Goal: Task Accomplishment & Management: Manage account settings

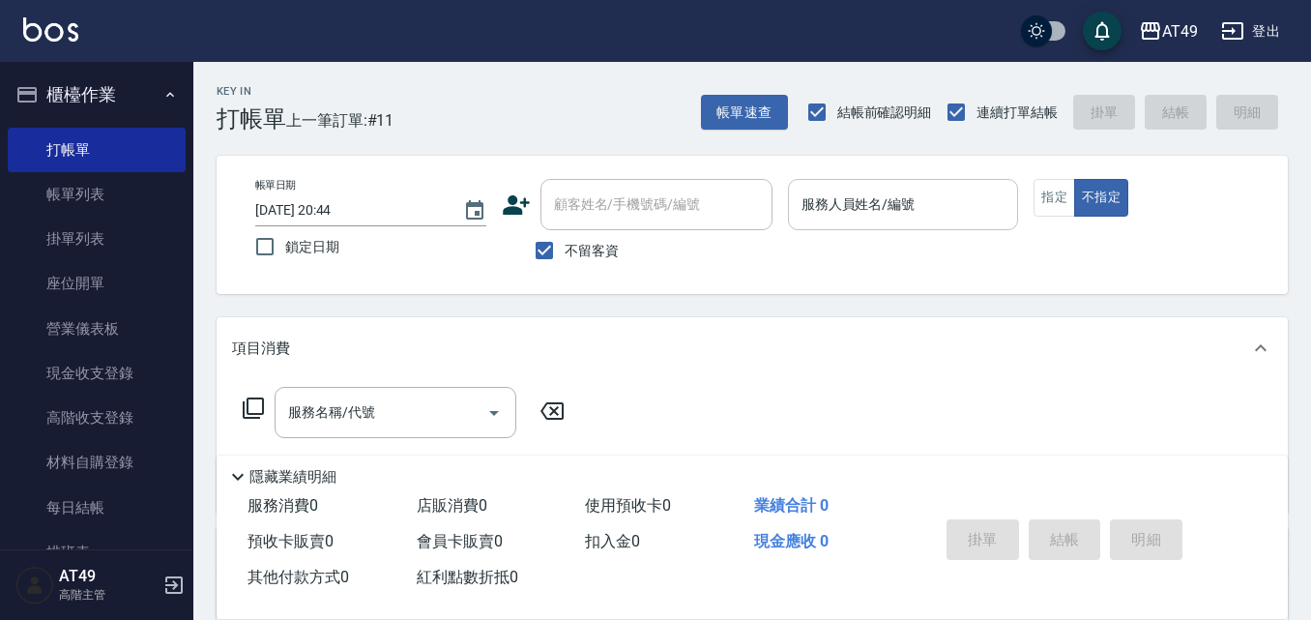
click at [849, 196] on input "服務人員姓名/編號" at bounding box center [904, 205] width 214 height 34
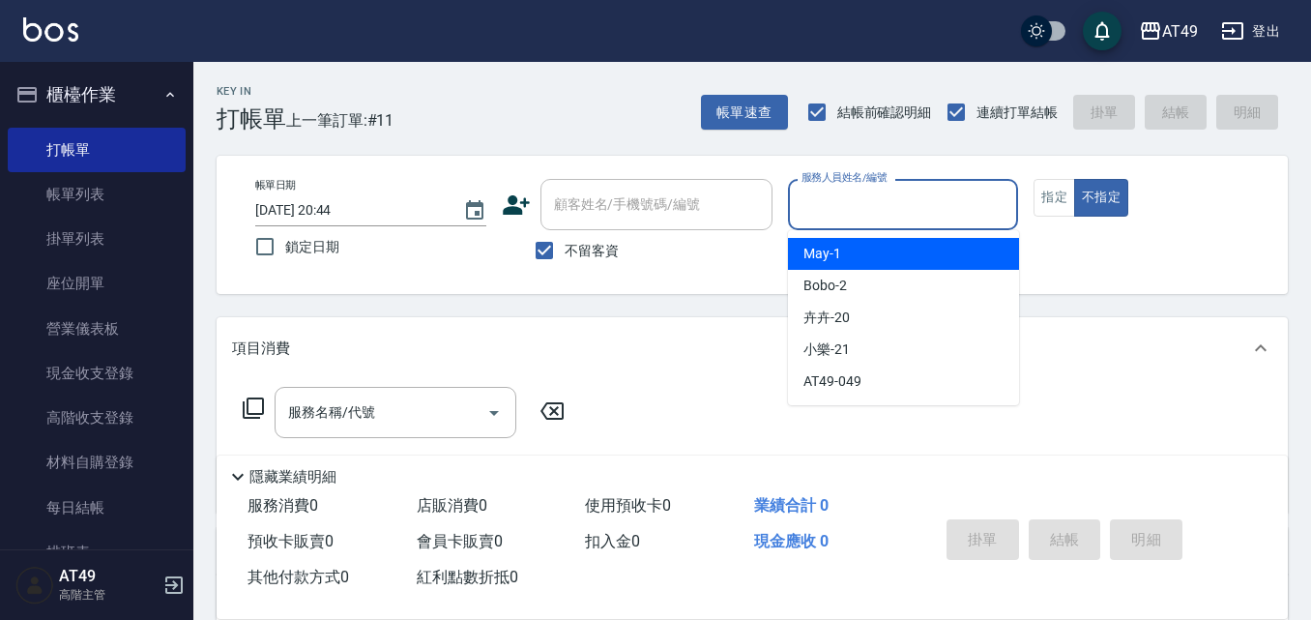
click at [862, 251] on div "May -1" at bounding box center [903, 254] width 231 height 32
type input "May-1"
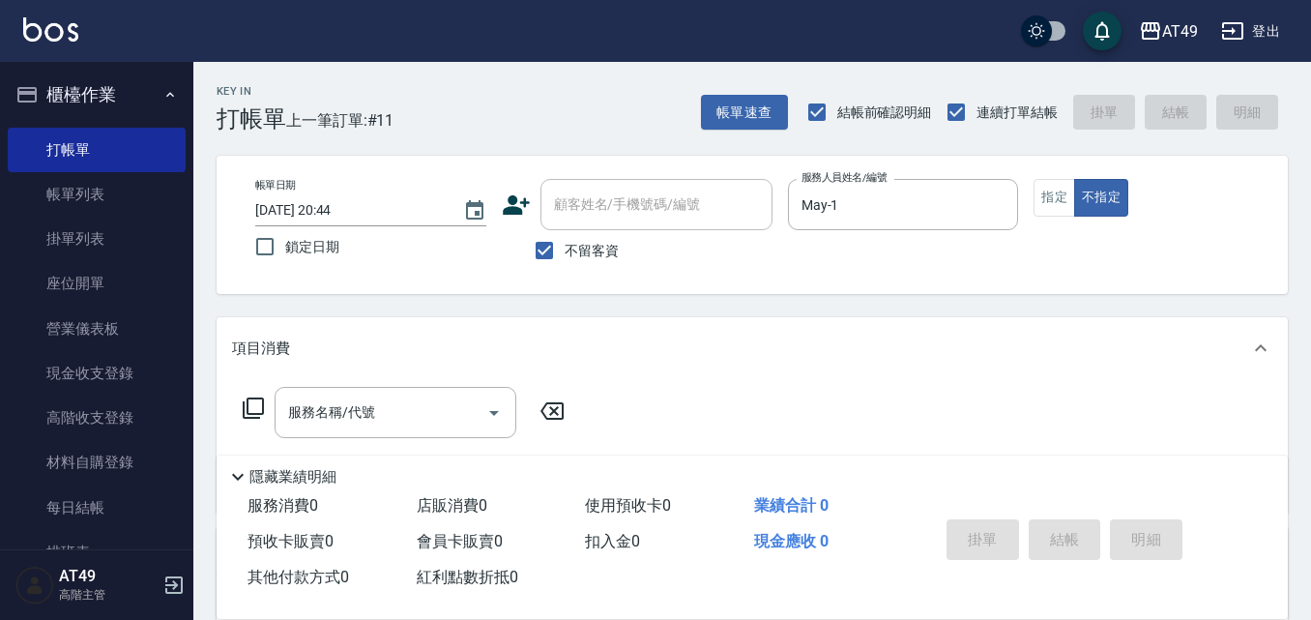
click at [253, 411] on icon at bounding box center [253, 407] width 23 height 23
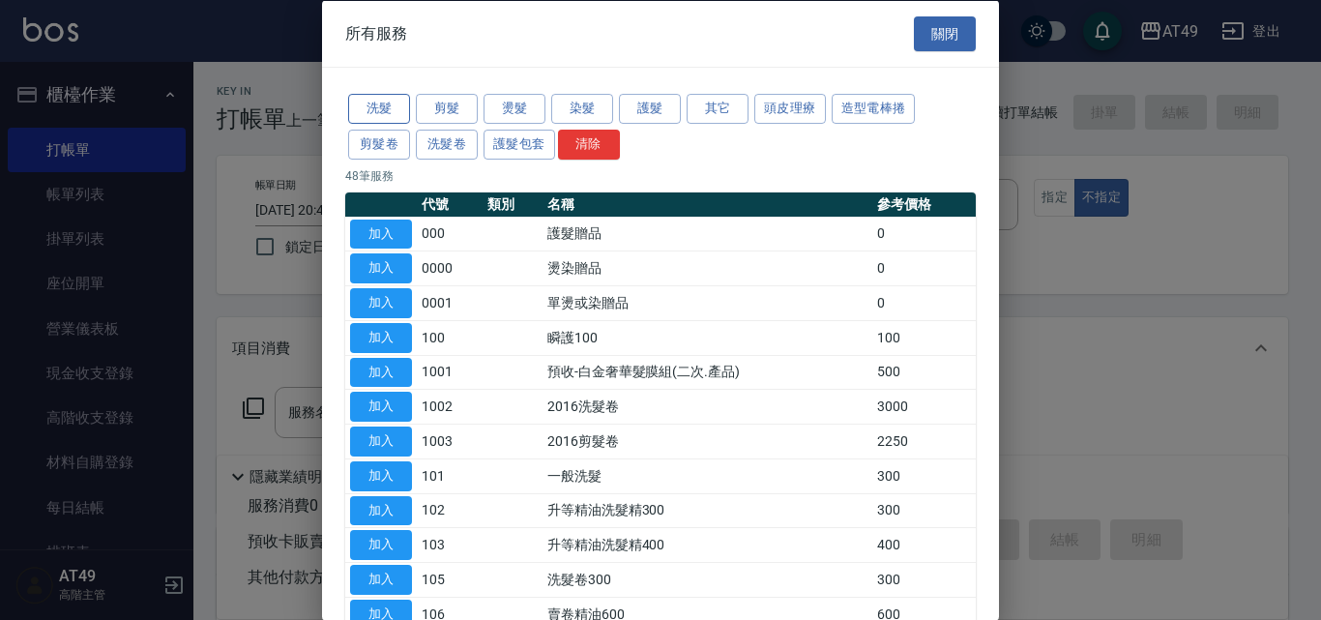
drag, startPoint x: 384, startPoint y: 113, endPoint x: 373, endPoint y: 115, distance: 10.8
click at [383, 112] on button "洗髮" at bounding box center [379, 109] width 62 height 30
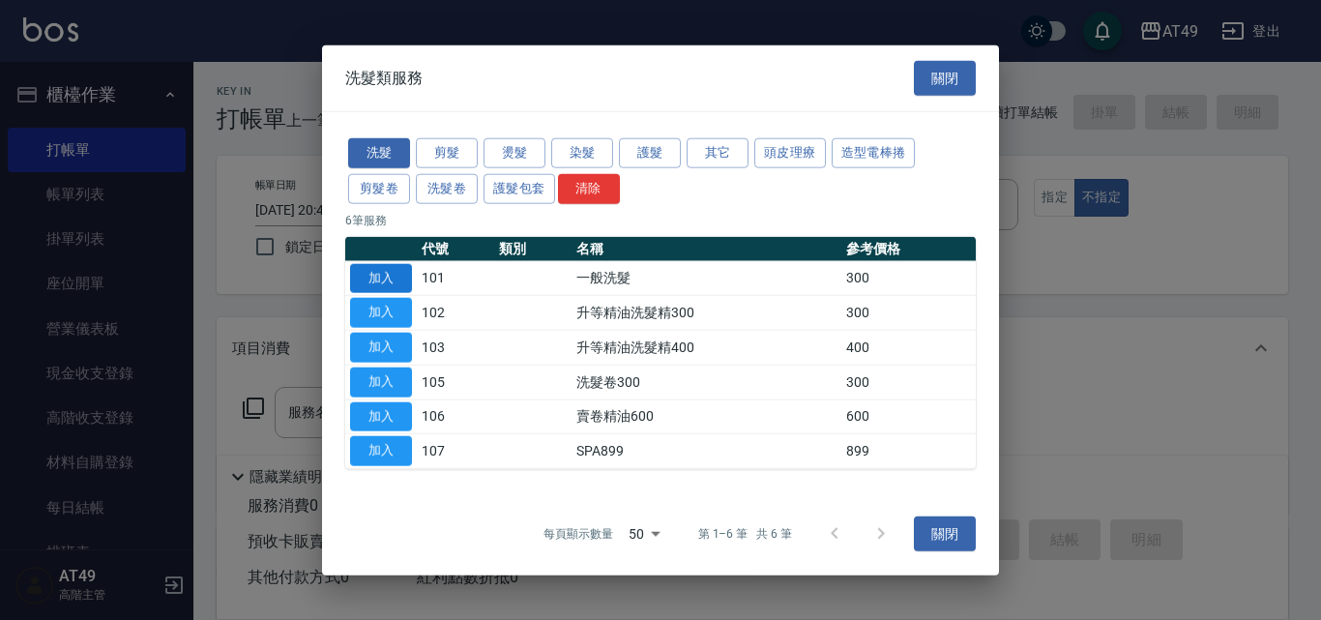
click at [377, 281] on button "加入" at bounding box center [381, 278] width 62 height 30
type input "一般洗髮(101)"
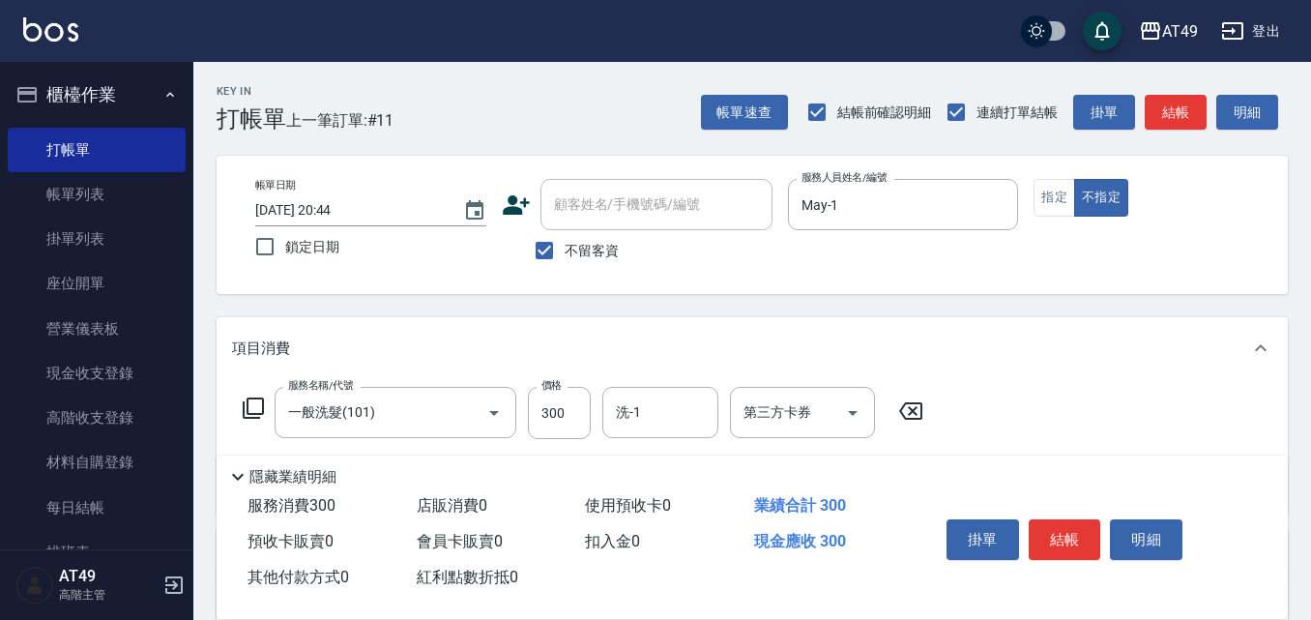
click at [255, 406] on icon at bounding box center [253, 407] width 23 height 23
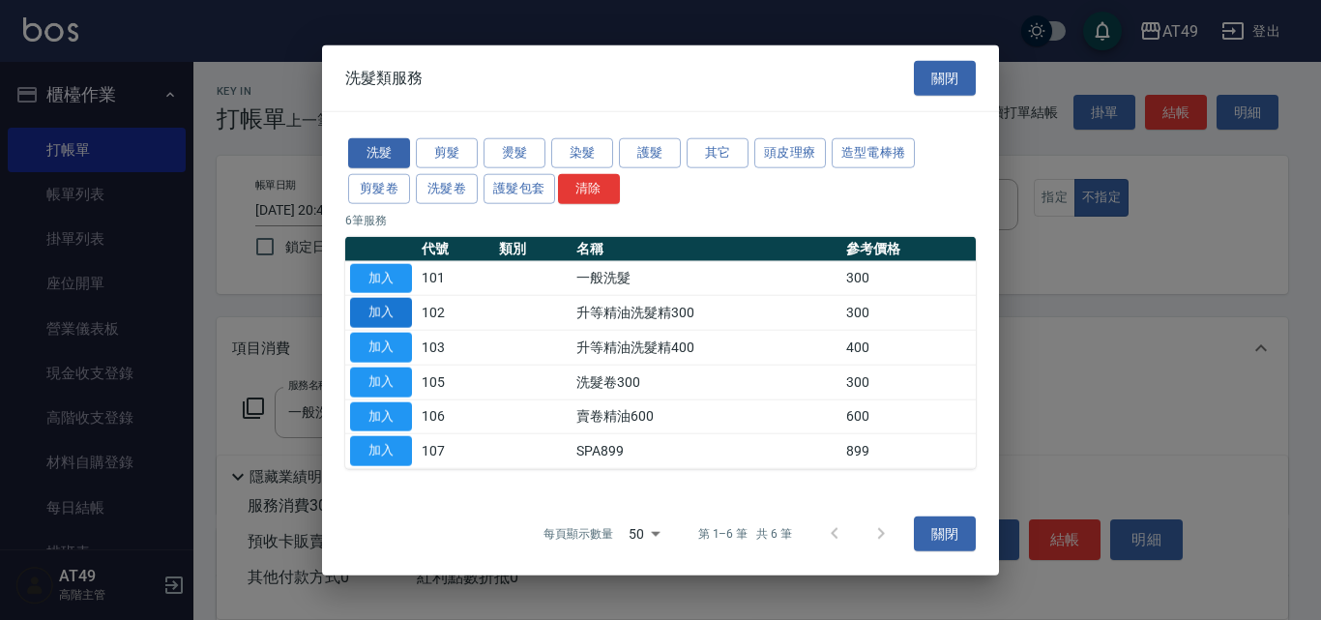
click at [372, 316] on button "加入" at bounding box center [381, 313] width 62 height 30
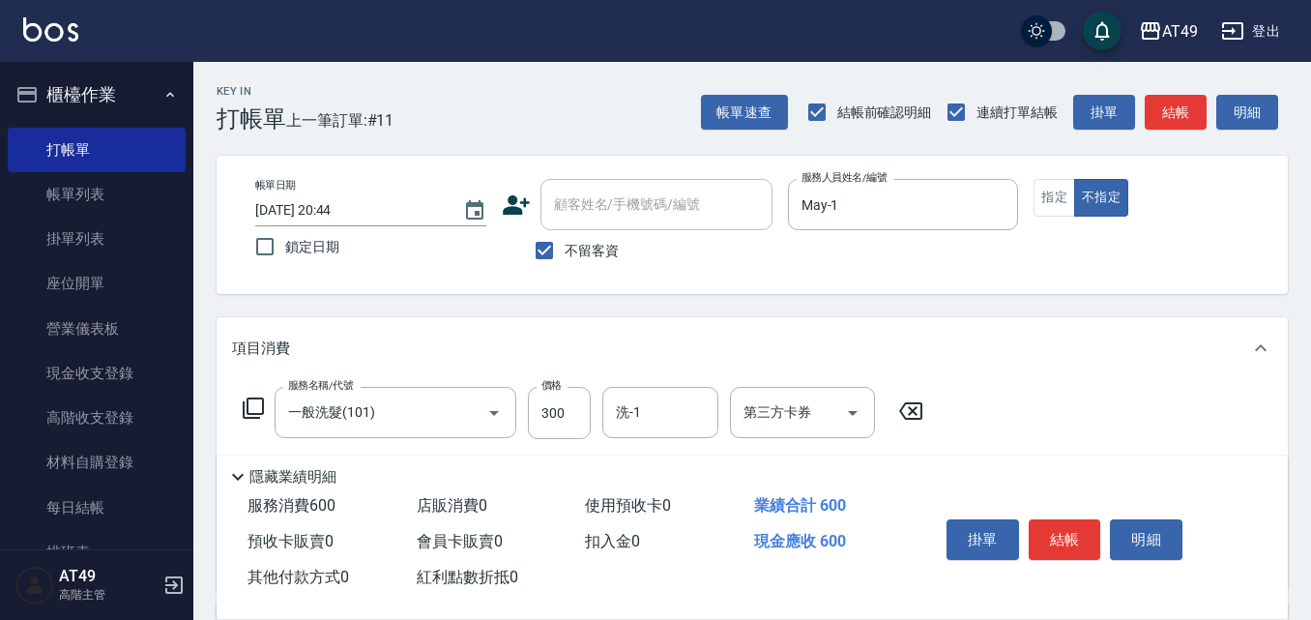
click at [252, 397] on icon at bounding box center [253, 407] width 23 height 23
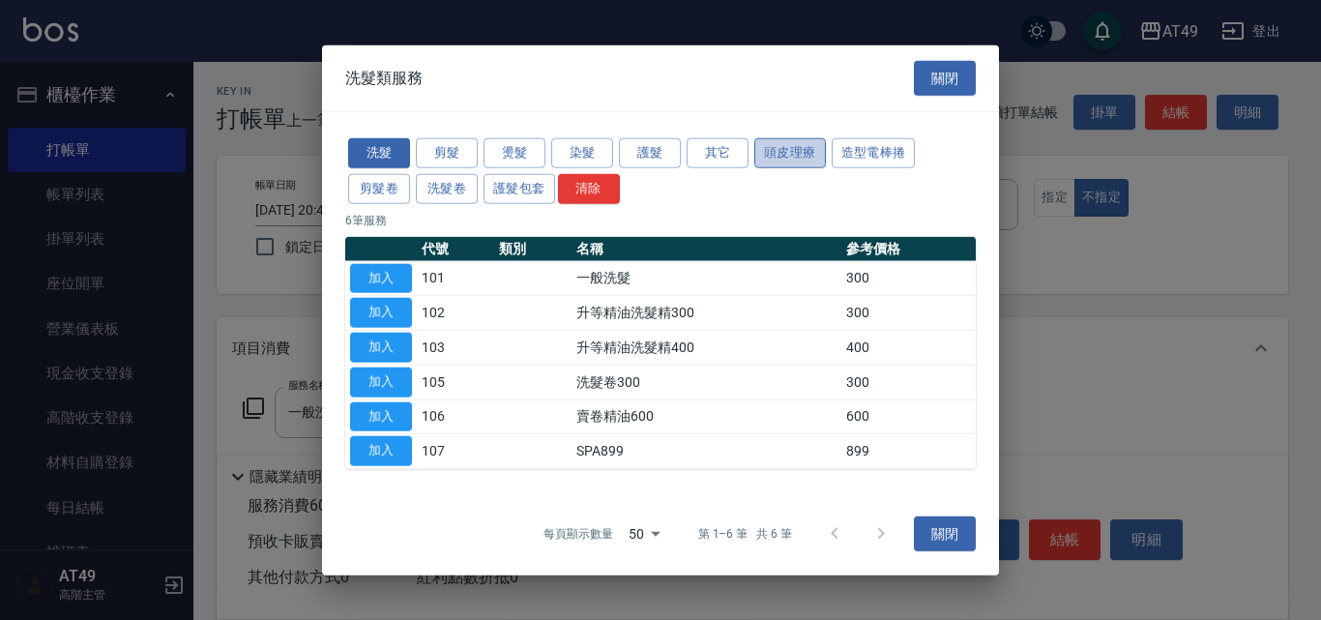
click at [783, 160] on button "頭皮理療" at bounding box center [790, 153] width 72 height 30
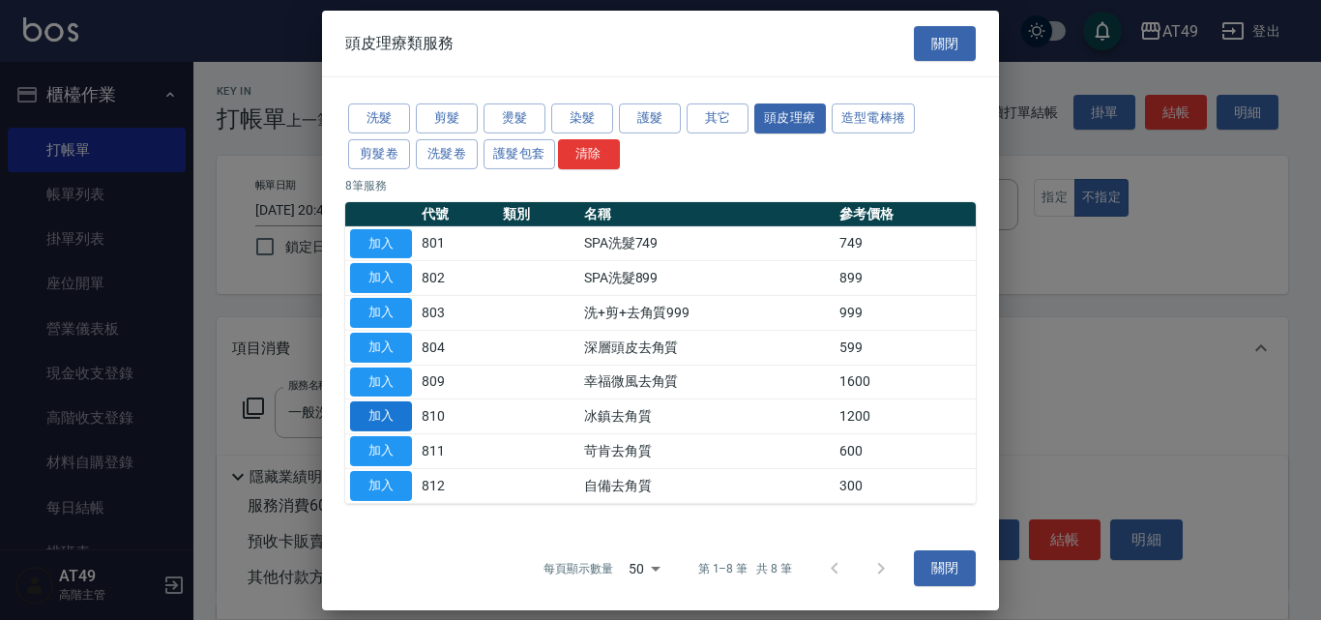
click at [402, 417] on button "加入" at bounding box center [381, 416] width 62 height 30
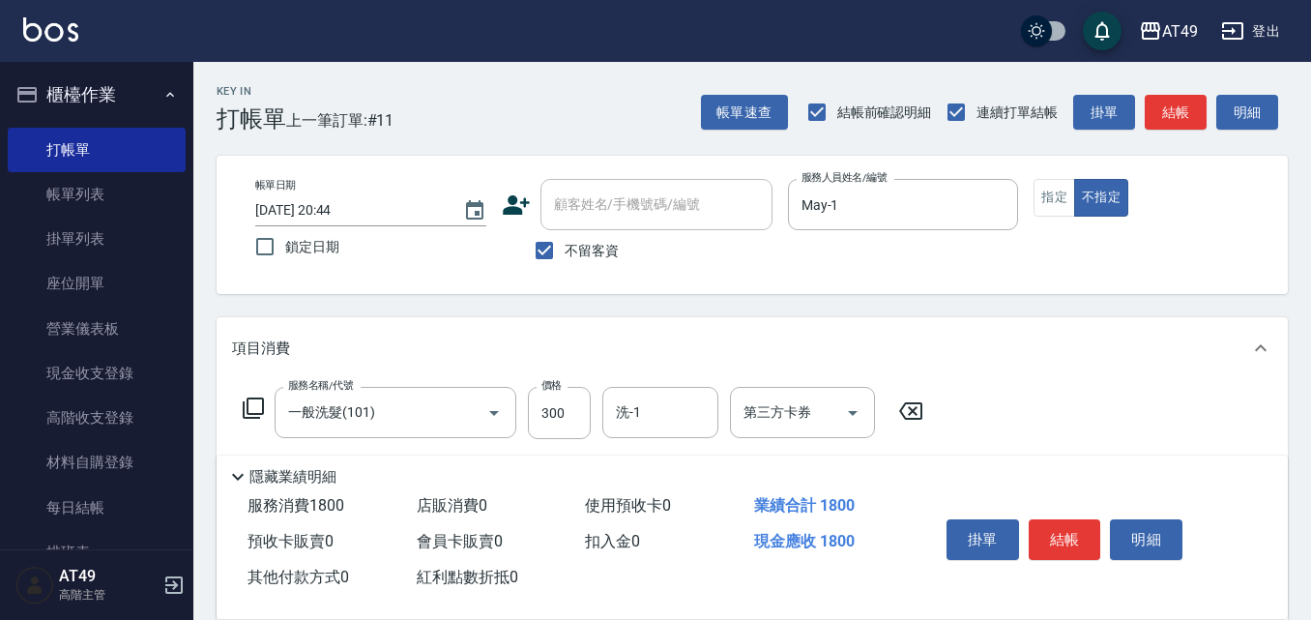
click at [250, 404] on icon at bounding box center [253, 407] width 23 height 23
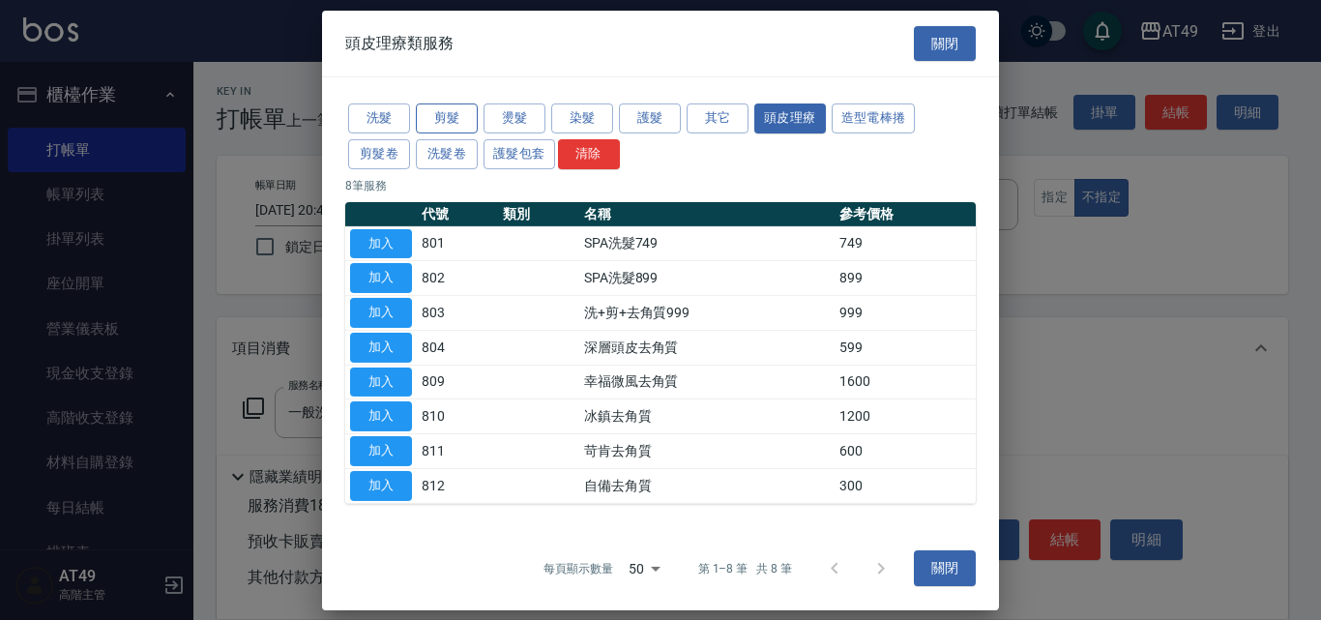
click at [449, 123] on button "剪髮" at bounding box center [447, 118] width 62 height 30
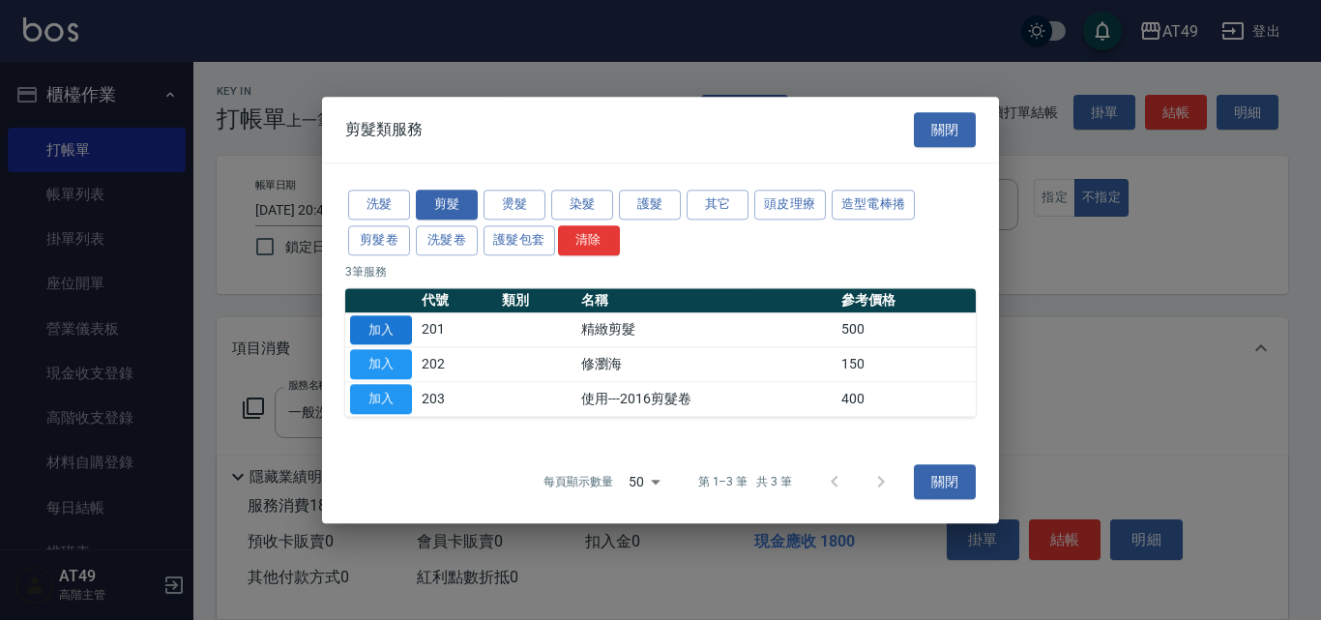
click at [367, 332] on button "加入" at bounding box center [381, 330] width 62 height 30
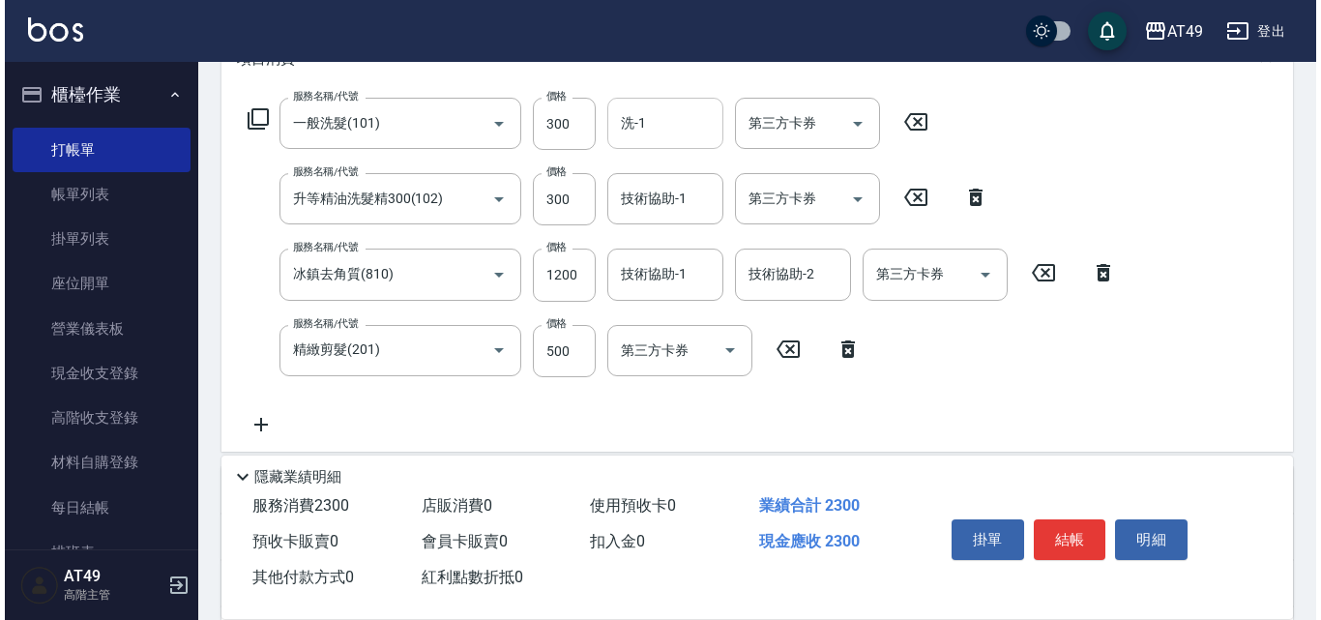
scroll to position [290, 0]
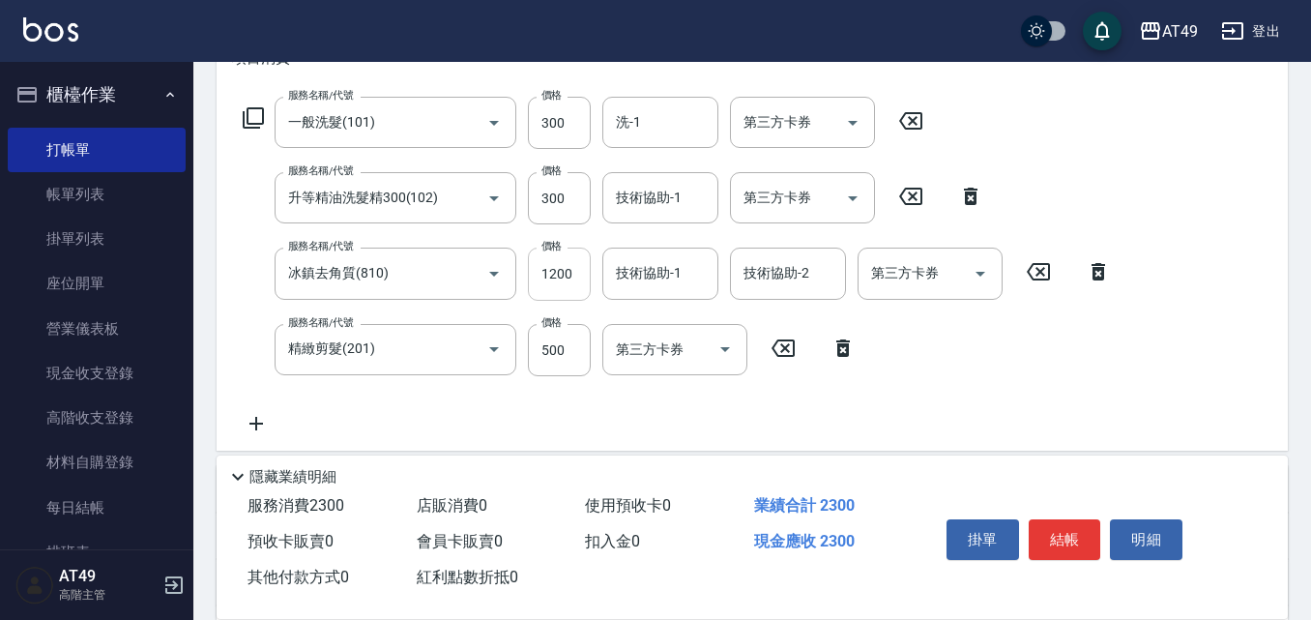
click at [561, 276] on input "1200" at bounding box center [559, 274] width 63 height 52
click at [543, 351] on input "800" at bounding box center [559, 350] width 63 height 52
type input "400"
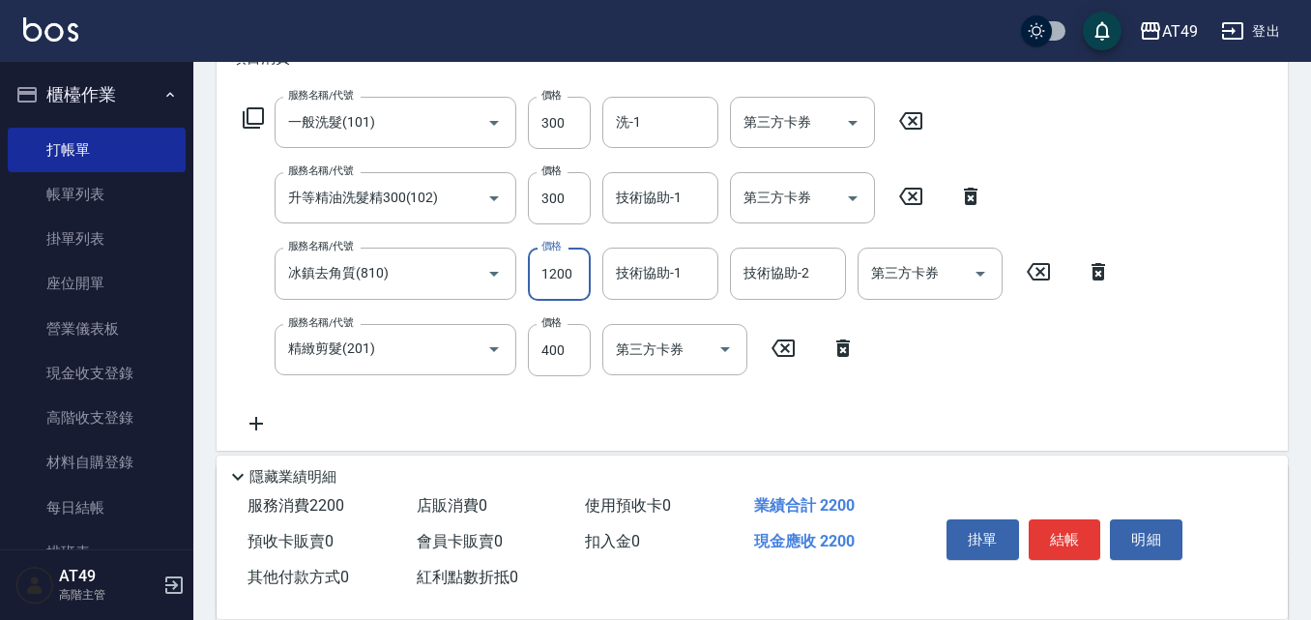
click at [551, 270] on input "1200" at bounding box center [559, 274] width 63 height 52
type input "800"
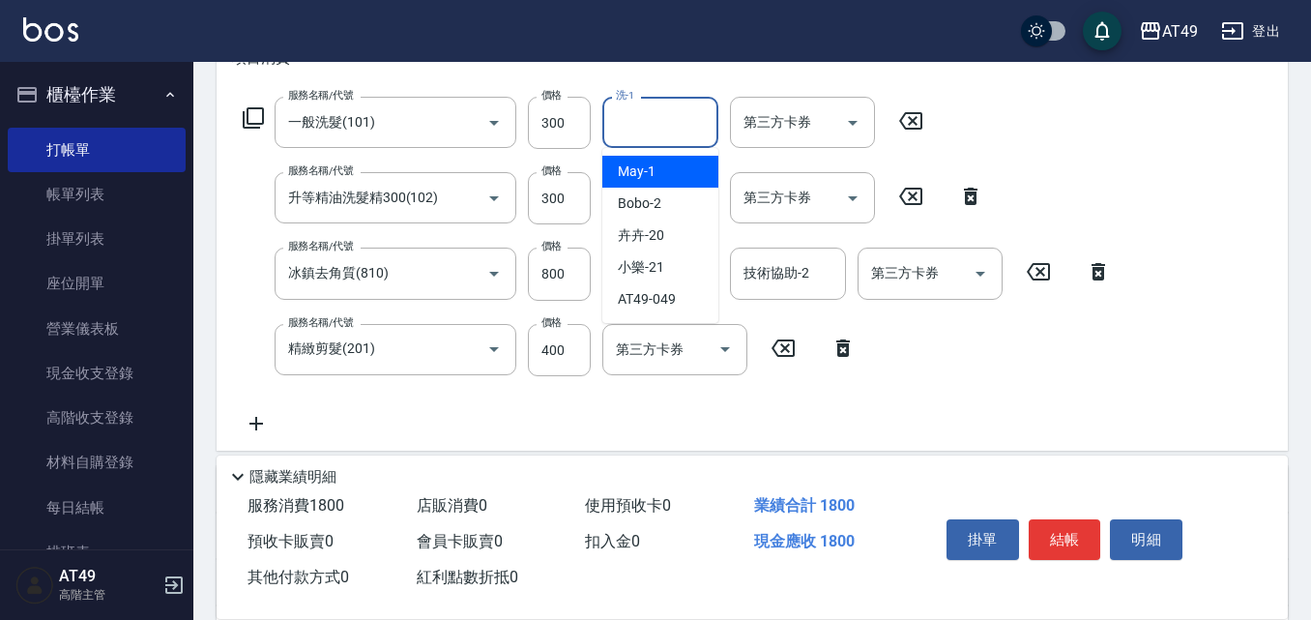
click at [678, 133] on input "洗-1" at bounding box center [660, 122] width 99 height 34
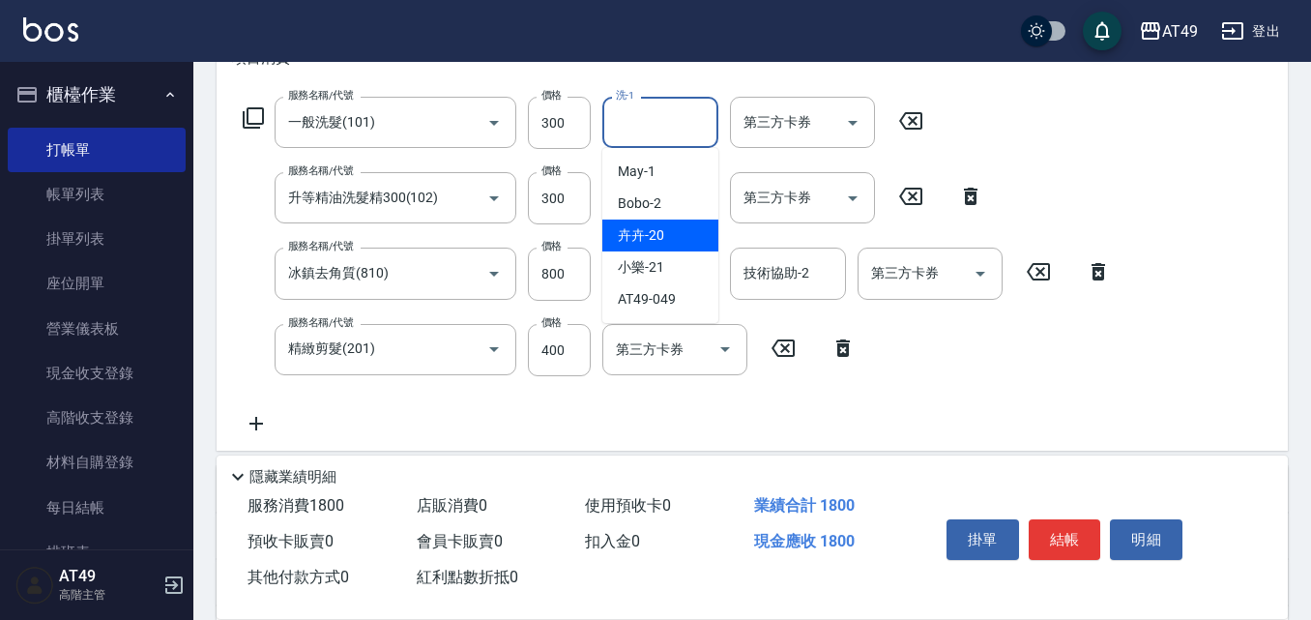
click at [686, 231] on div "卉卉 -20" at bounding box center [660, 236] width 116 height 32
type input "卉卉-20"
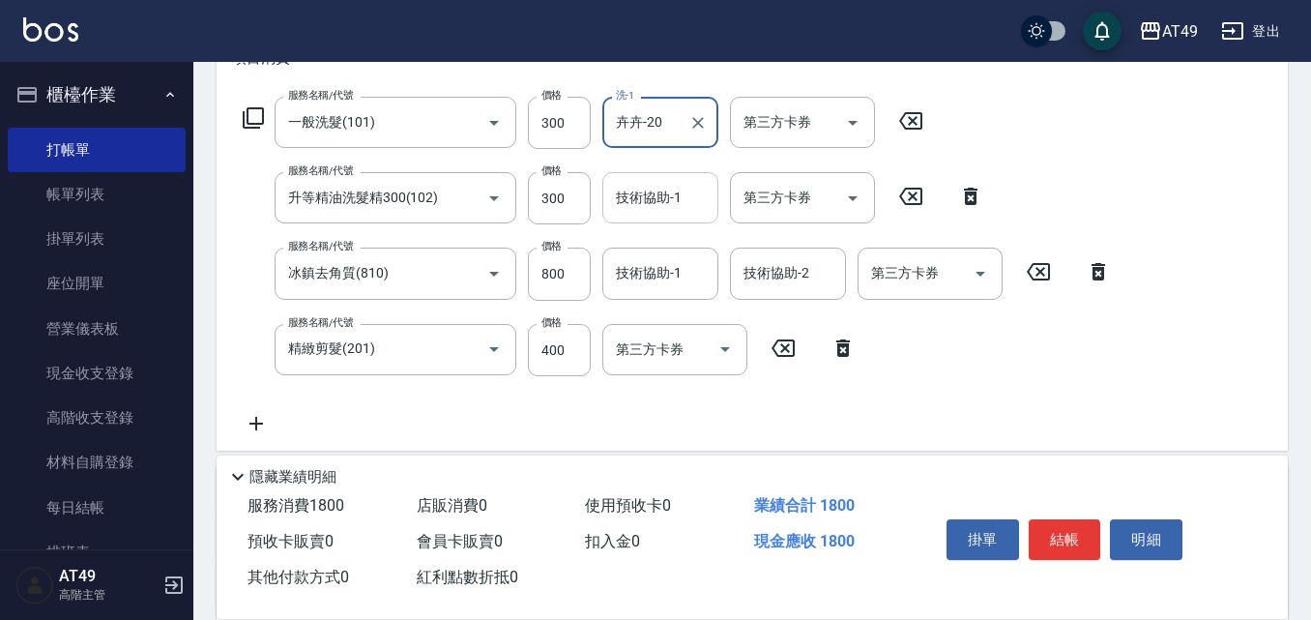
click at [652, 205] on input "技術協助-1" at bounding box center [660, 198] width 99 height 34
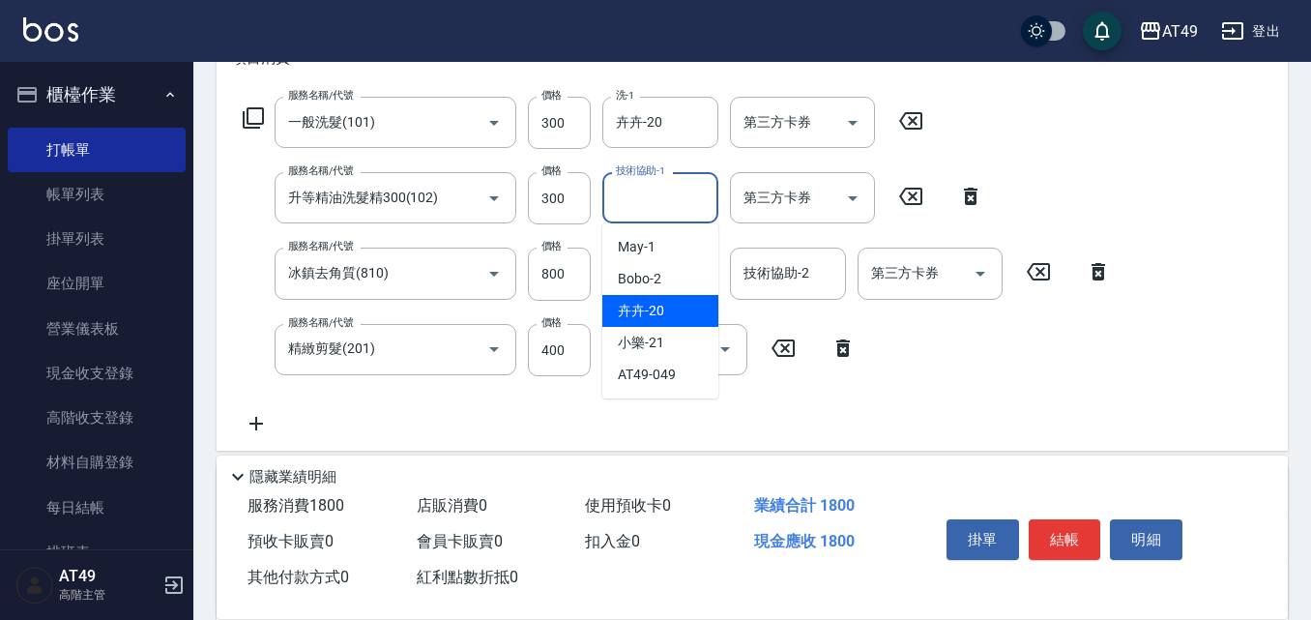
click at [674, 301] on div "卉卉 -20" at bounding box center [660, 311] width 116 height 32
type input "卉卉-20"
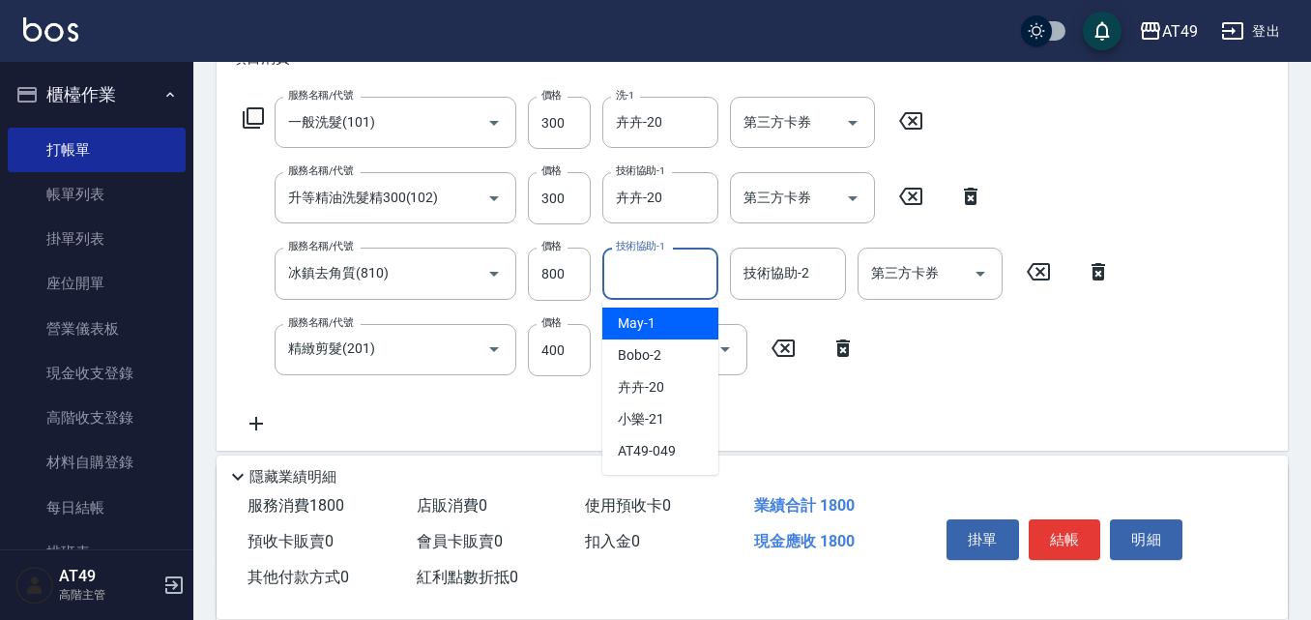
click at [662, 284] on input "技術協助-1" at bounding box center [660, 273] width 99 height 34
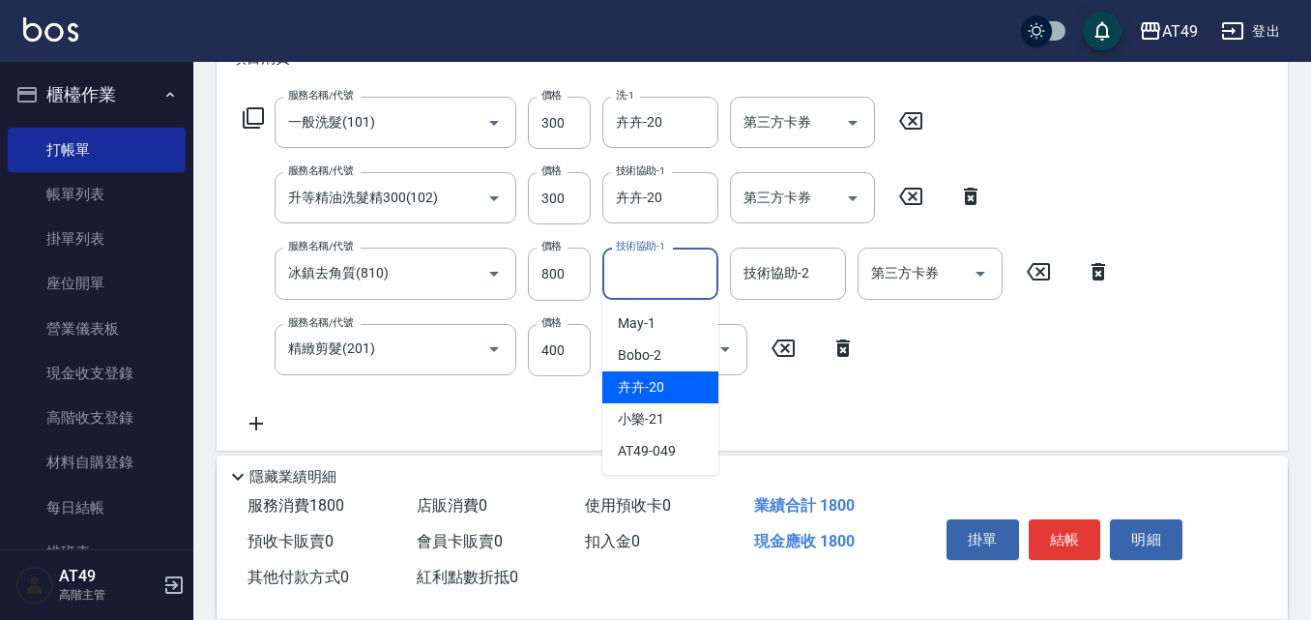
click at [655, 391] on span "卉卉 -20" at bounding box center [641, 387] width 46 height 20
type input "卉卉-20"
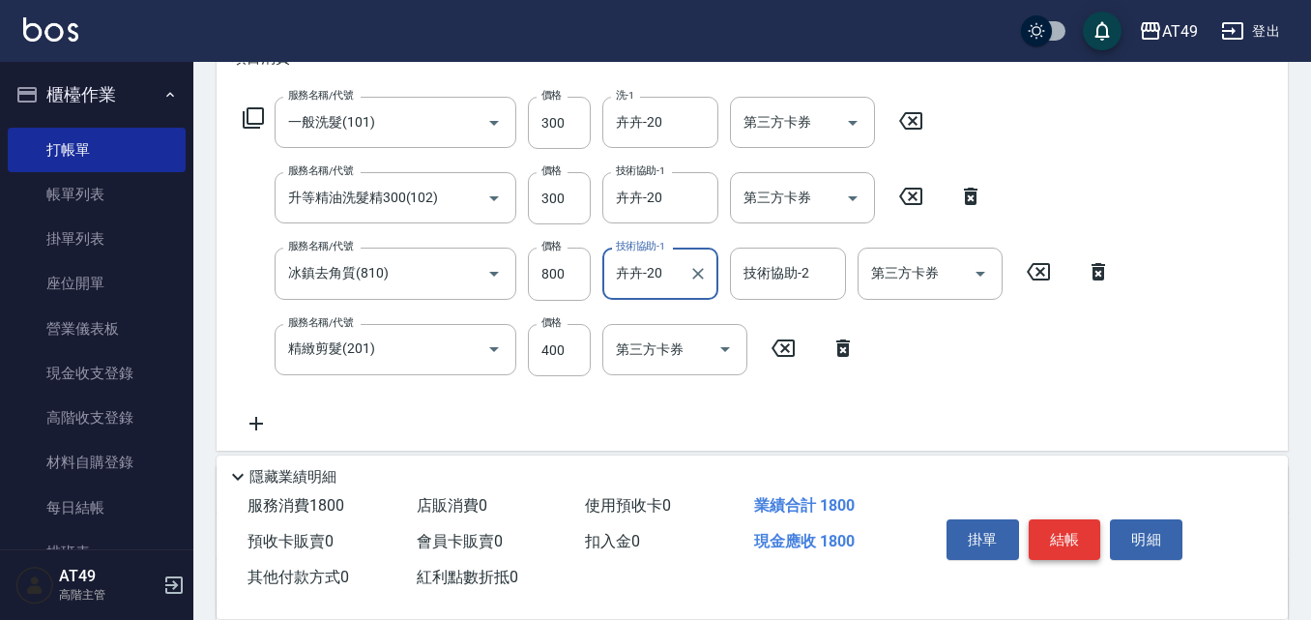
click at [1064, 533] on button "結帳" at bounding box center [1065, 539] width 73 height 41
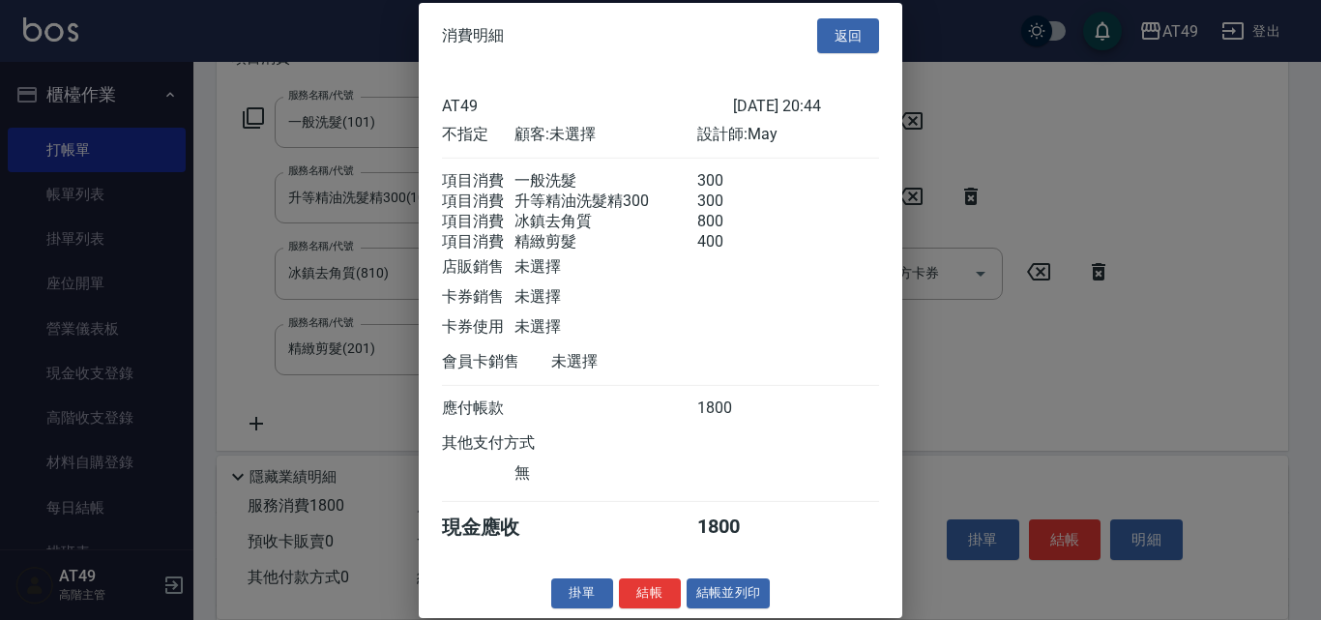
scroll to position [32, 0]
click at [630, 590] on button "結帳" at bounding box center [650, 593] width 62 height 30
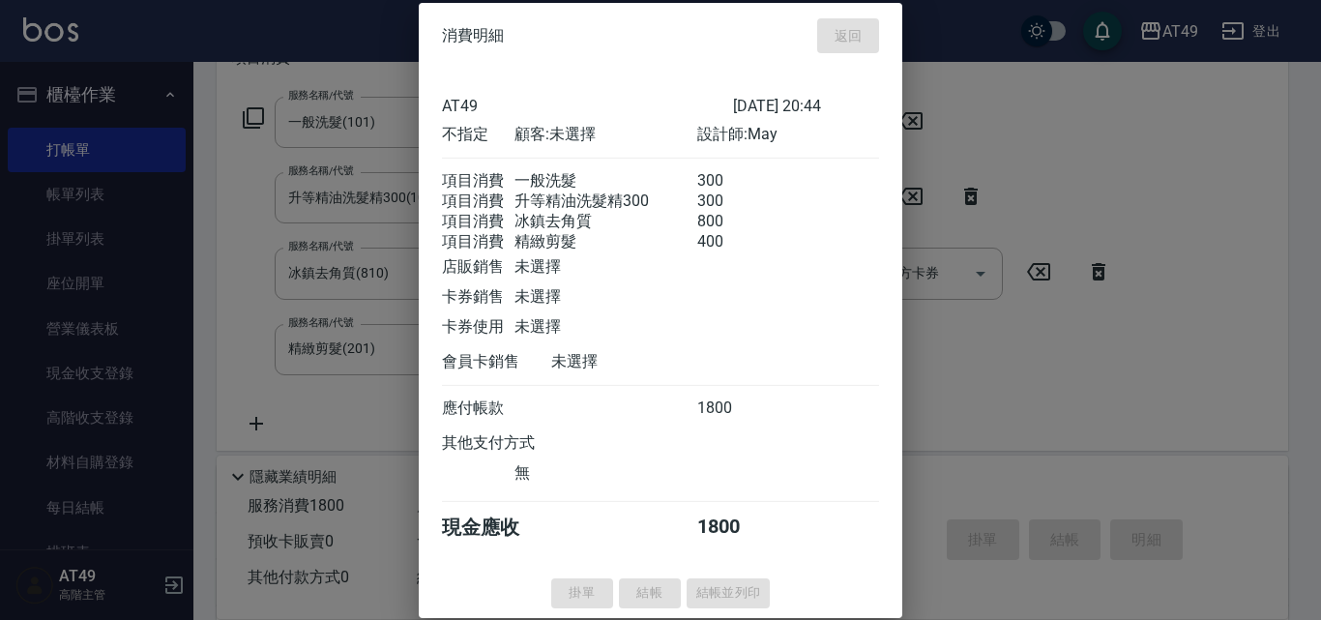
type input "2025/10/11 21:31"
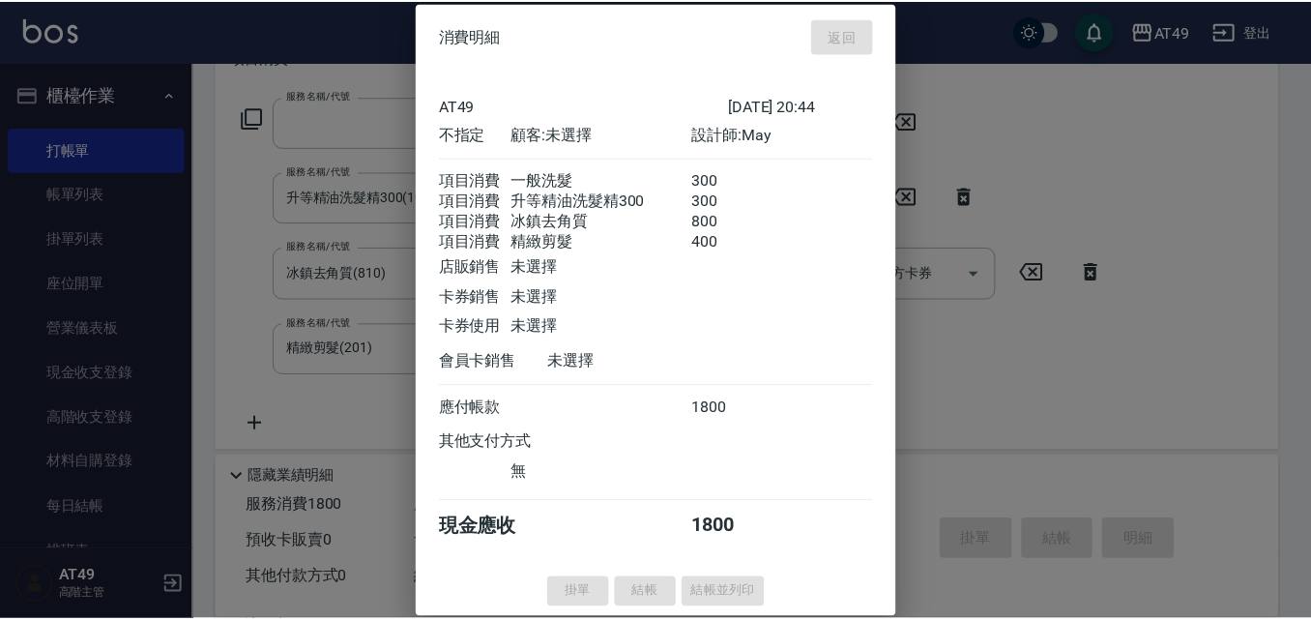
scroll to position [0, 0]
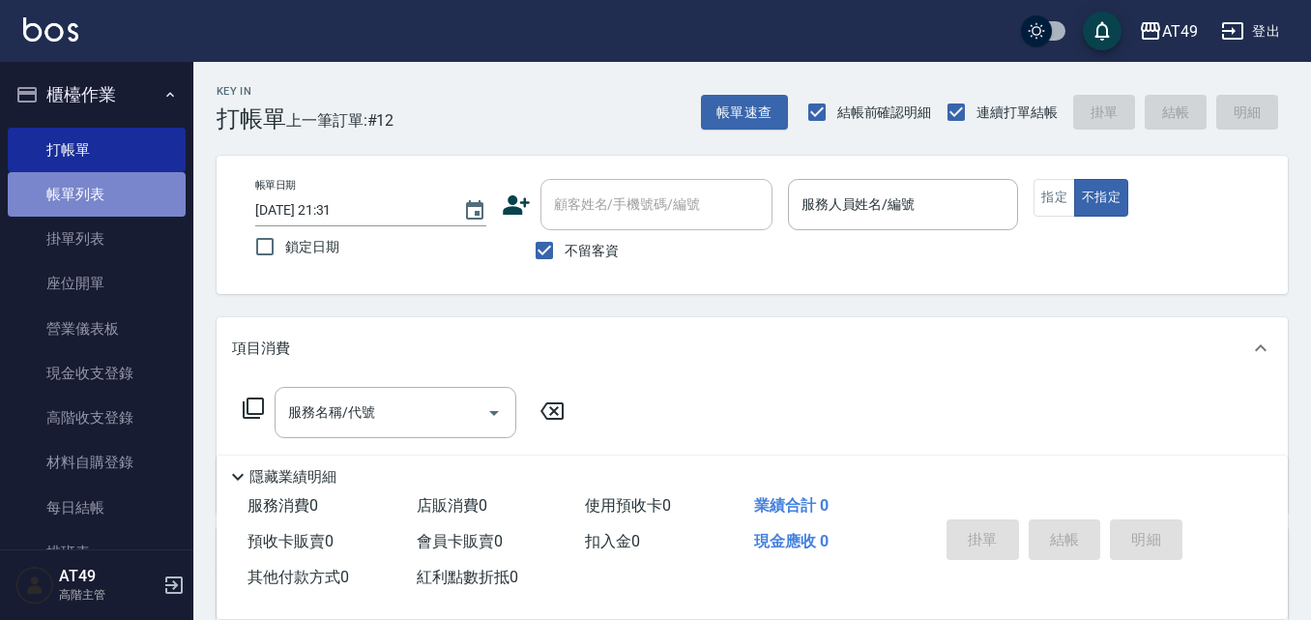
click at [122, 193] on link "帳單列表" at bounding box center [97, 194] width 178 height 44
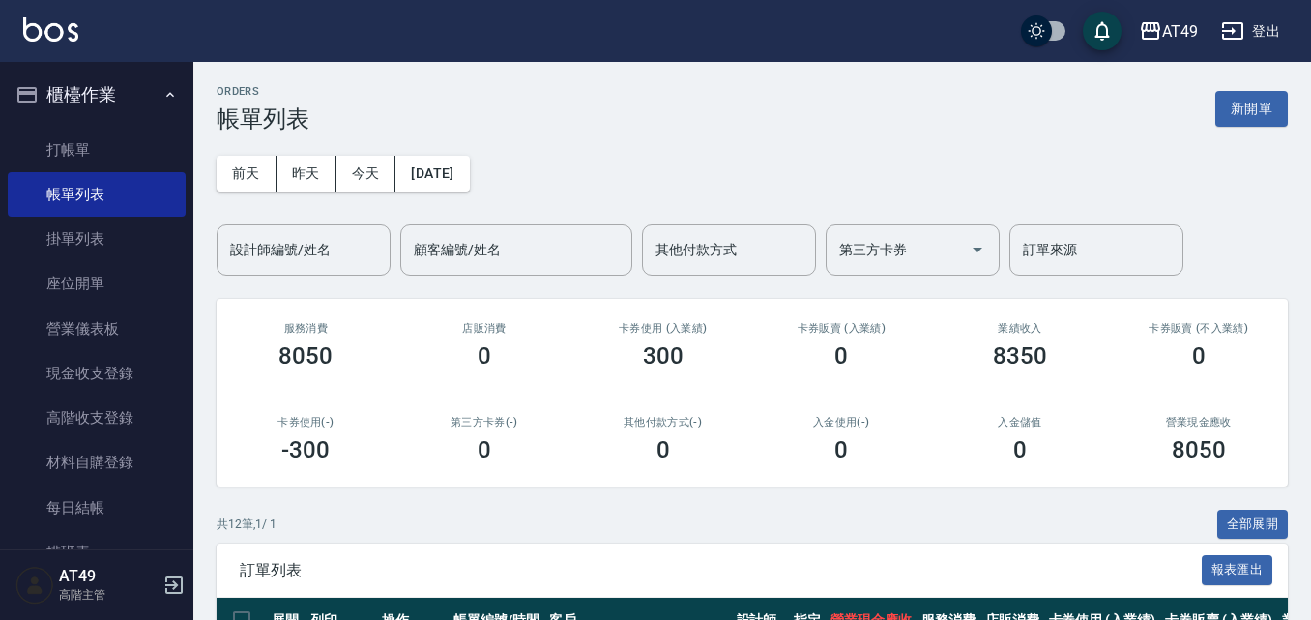
scroll to position [387, 0]
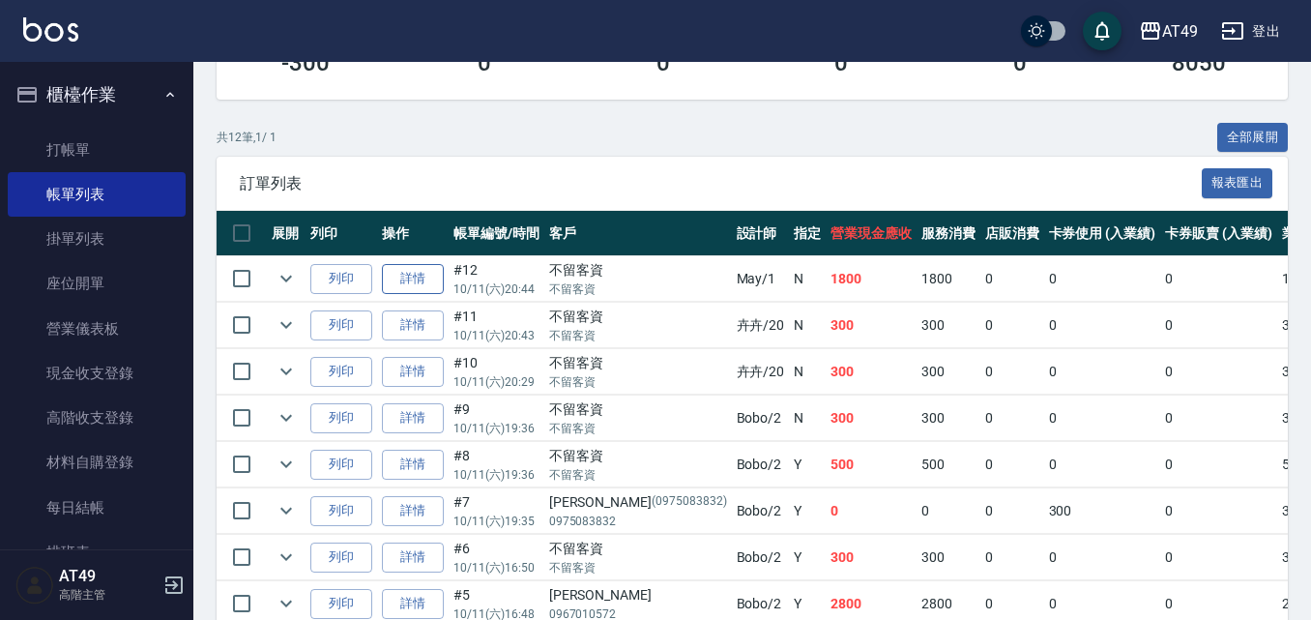
click at [414, 281] on link "詳情" at bounding box center [413, 279] width 62 height 30
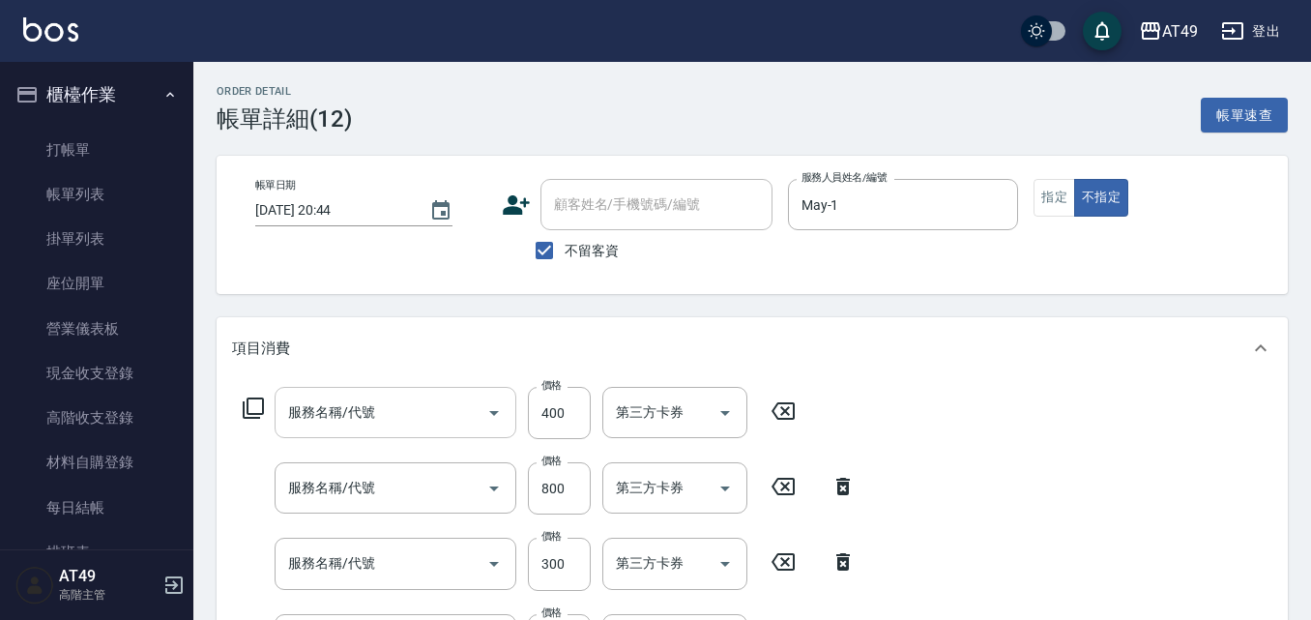
type input "2025/10/11 20:44"
checkbox input "true"
type input "May-1"
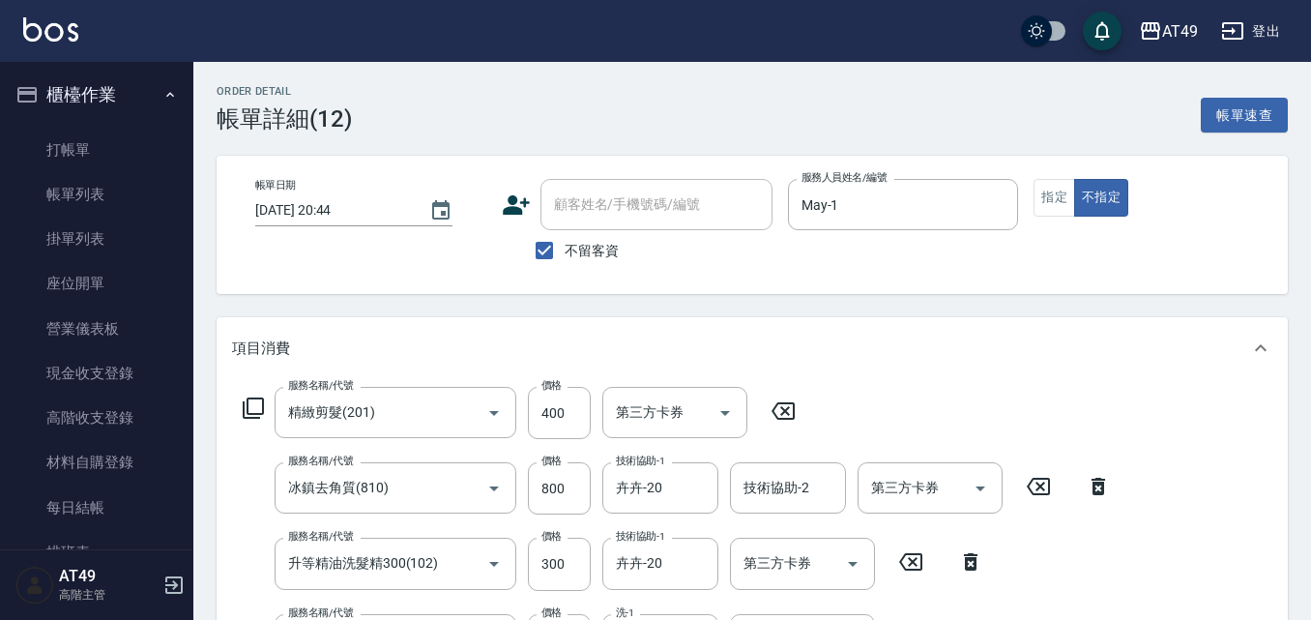
type input "精緻剪髮(201)"
type input "冰鎮去角質(810)"
type input "升等精油洗髮精300(102)"
type input "一般洗髮(101)"
click at [1057, 209] on button "指定" at bounding box center [1055, 198] width 42 height 38
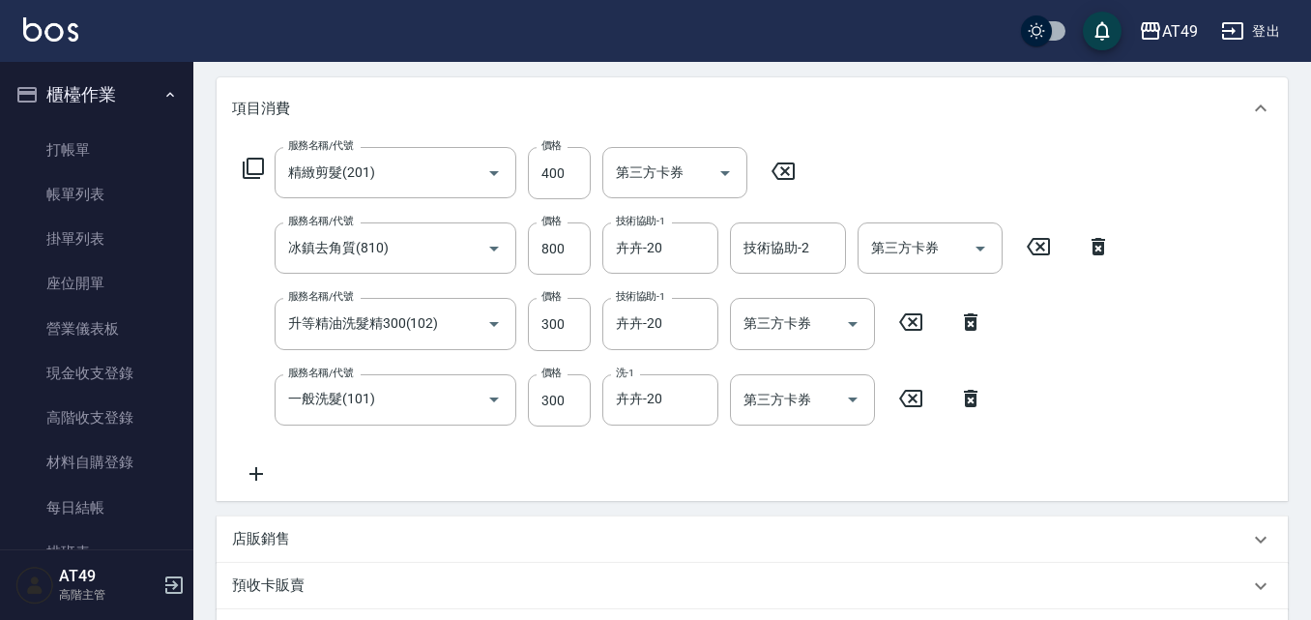
scroll to position [577, 0]
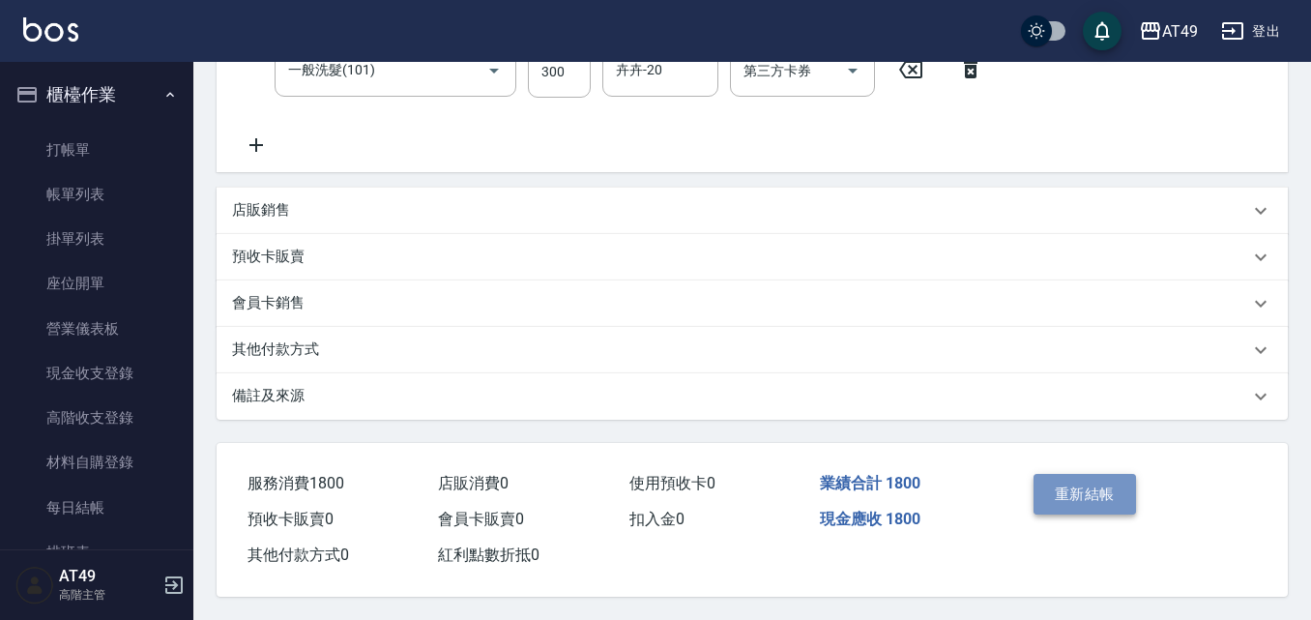
click at [1075, 487] on button "重新結帳" at bounding box center [1085, 494] width 103 height 41
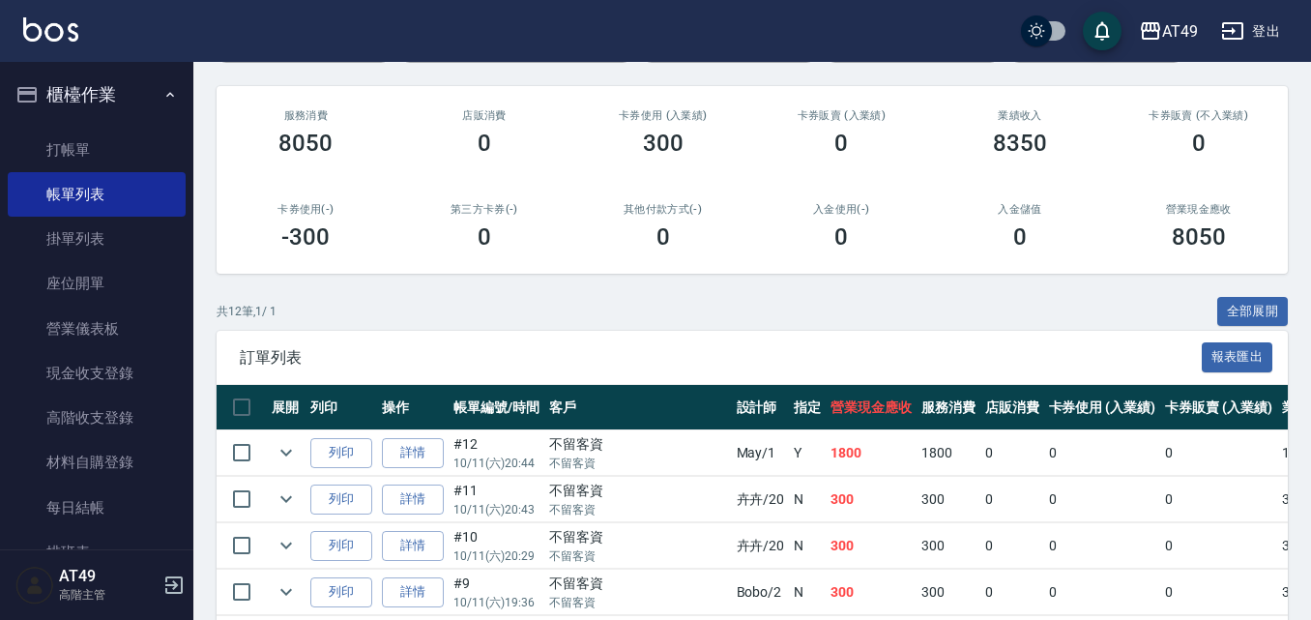
scroll to position [187, 0]
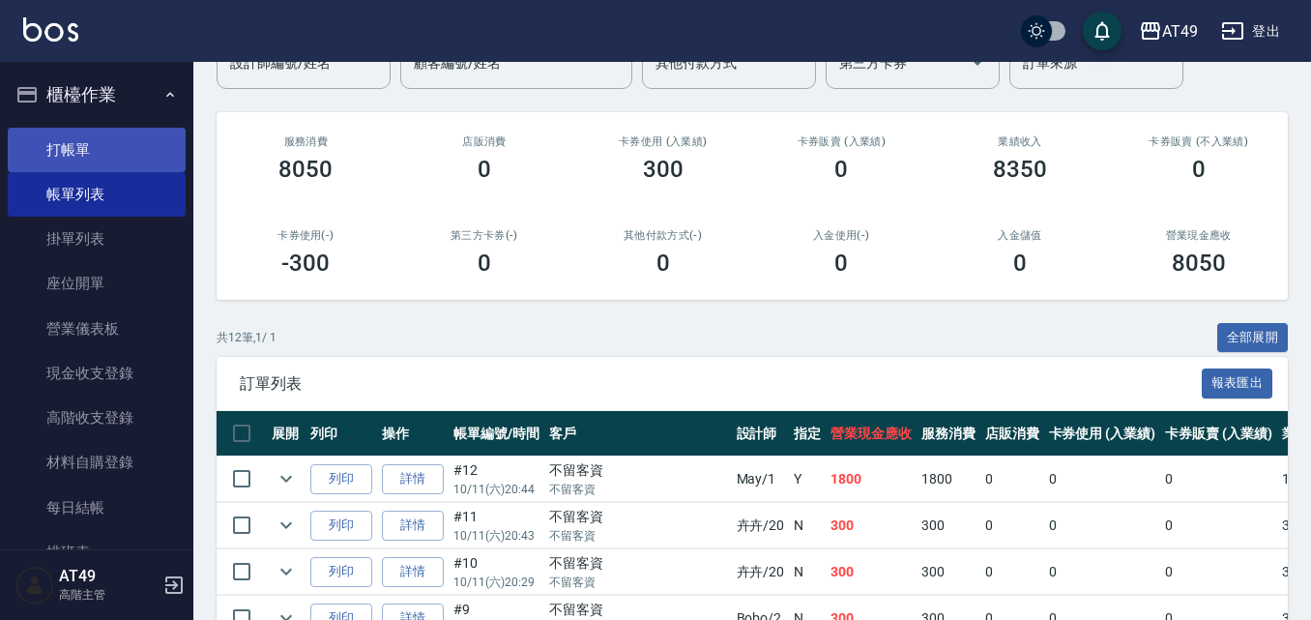
click at [87, 147] on link "打帳單" at bounding box center [97, 150] width 178 height 44
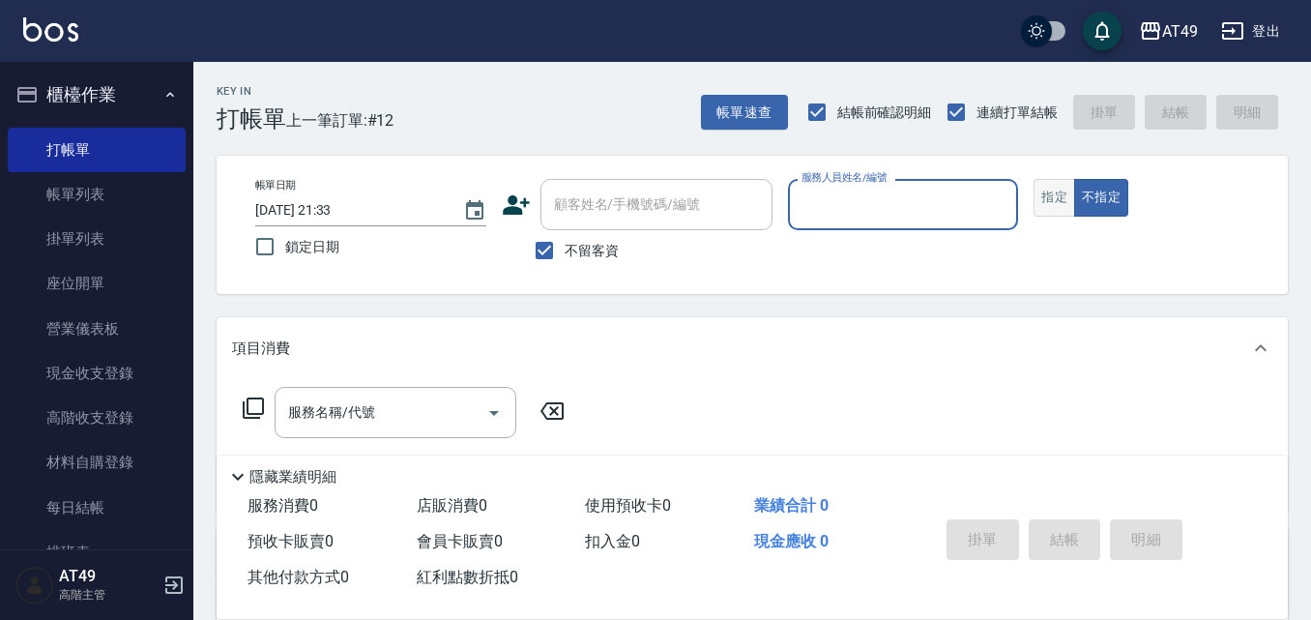
click at [1067, 208] on button "指定" at bounding box center [1055, 198] width 42 height 38
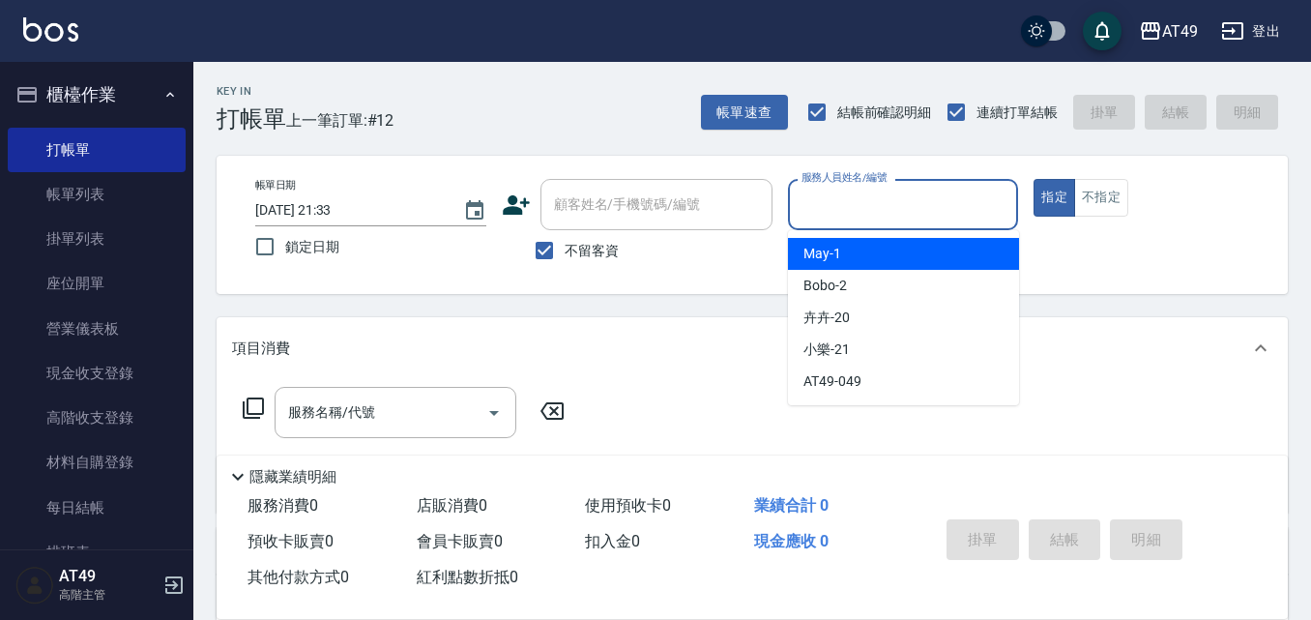
click at [826, 191] on input "服務人員姓名/編號" at bounding box center [904, 205] width 214 height 34
click at [861, 258] on div "May -1" at bounding box center [903, 254] width 231 height 32
type input "May-1"
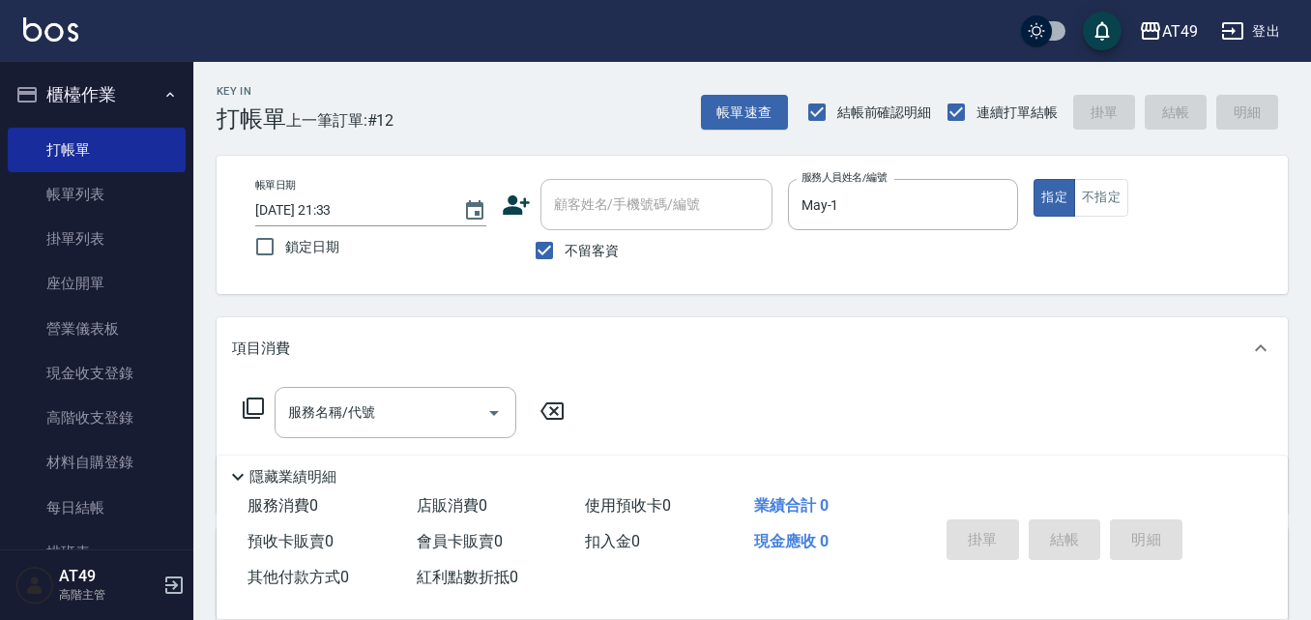
click at [253, 409] on icon at bounding box center [253, 407] width 23 height 23
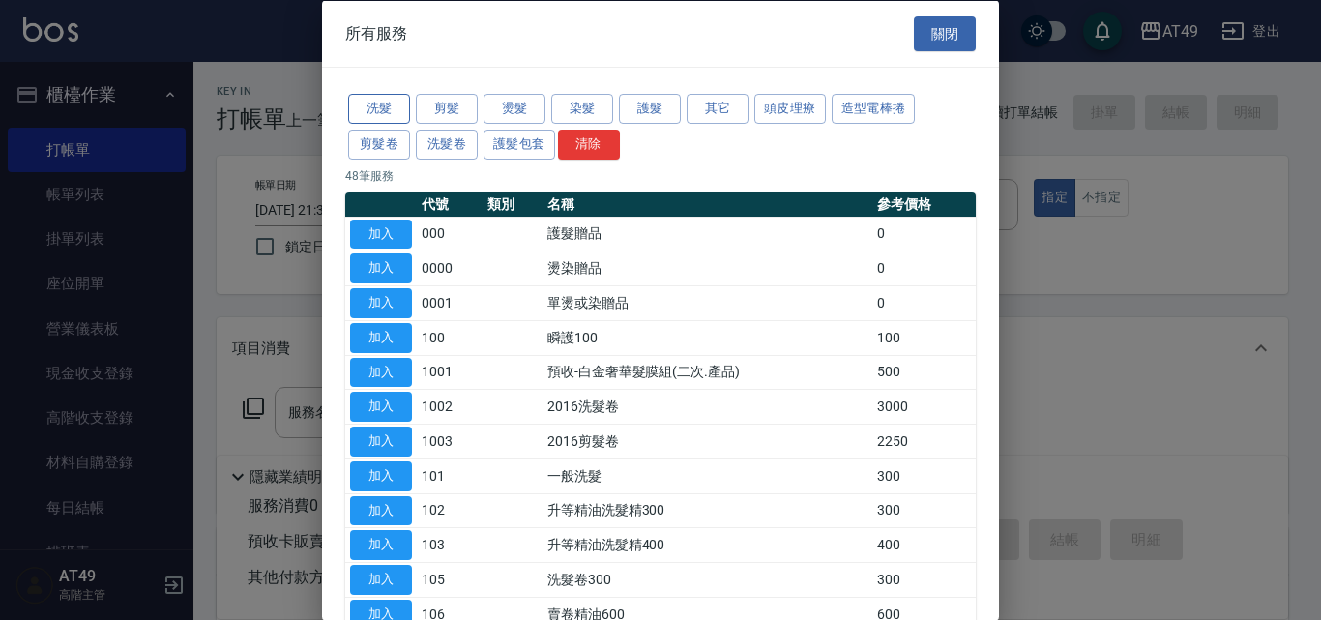
click at [391, 105] on button "洗髮" at bounding box center [379, 109] width 62 height 30
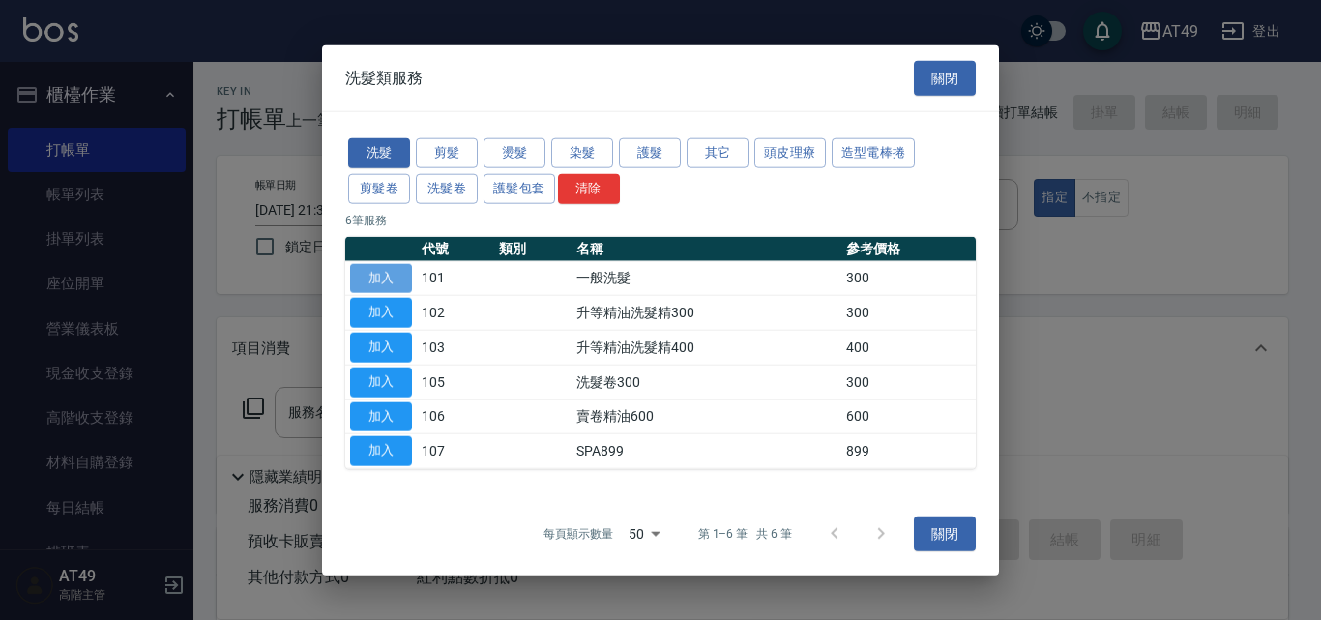
click at [402, 274] on button "加入" at bounding box center [381, 278] width 62 height 30
type input "一般洗髮(101)"
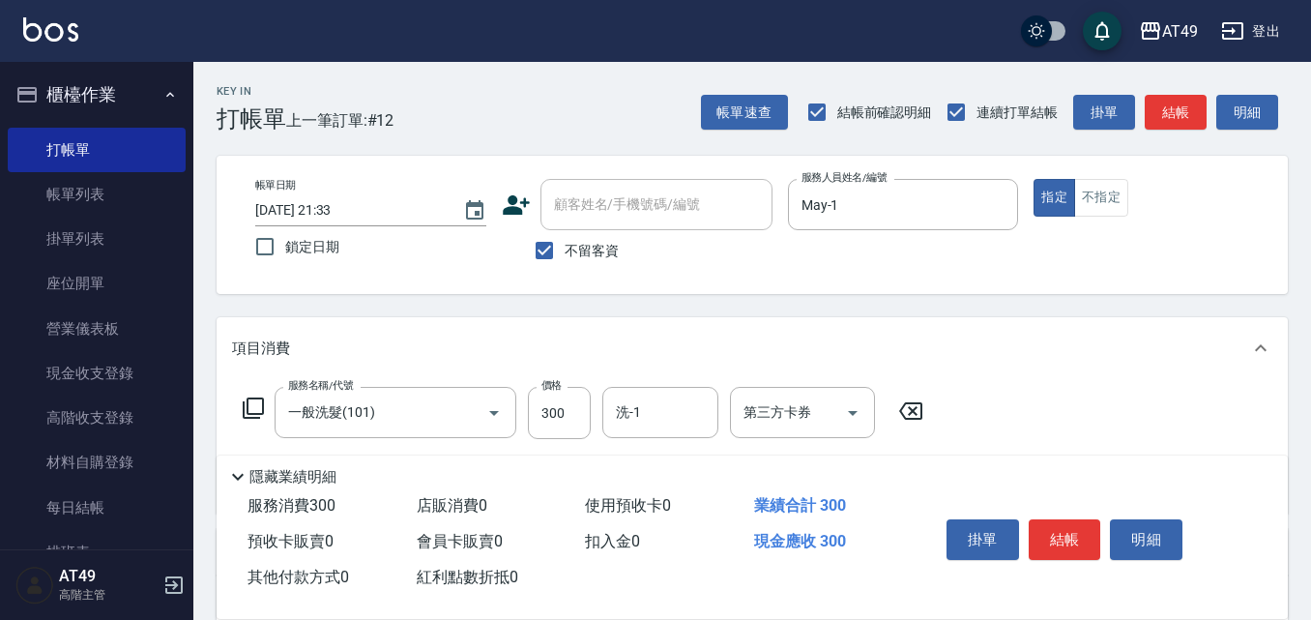
click at [243, 408] on icon at bounding box center [253, 407] width 21 height 21
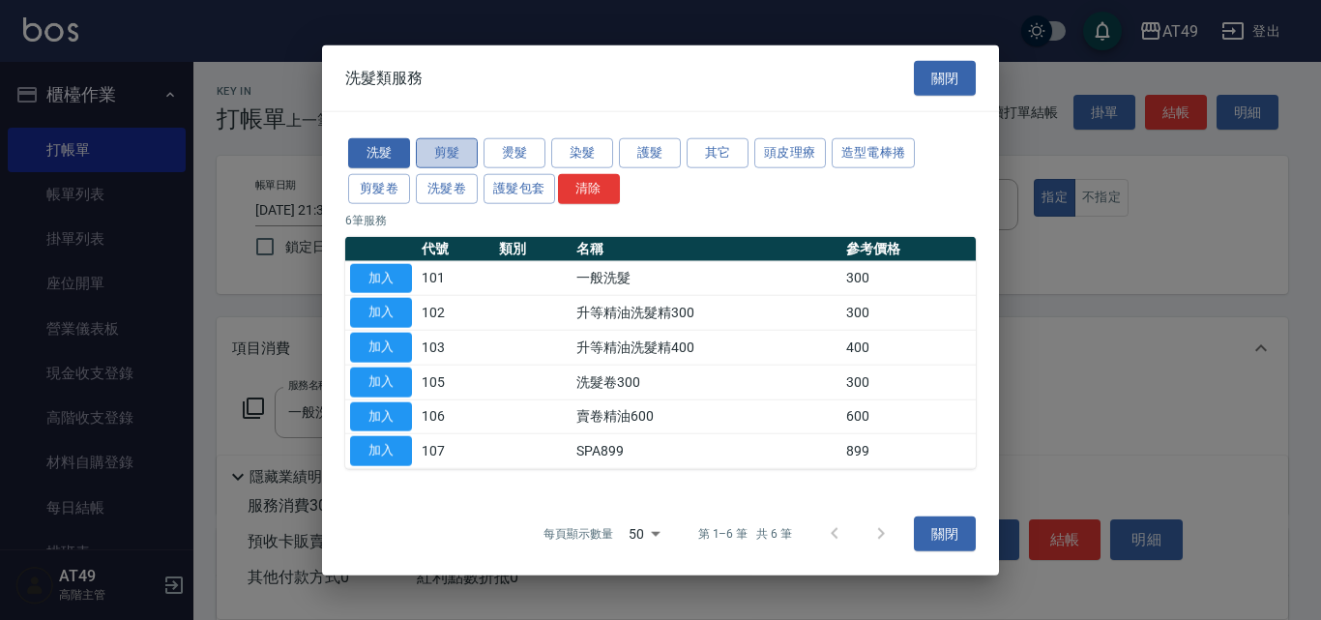
click at [442, 155] on button "剪髮" at bounding box center [447, 153] width 62 height 30
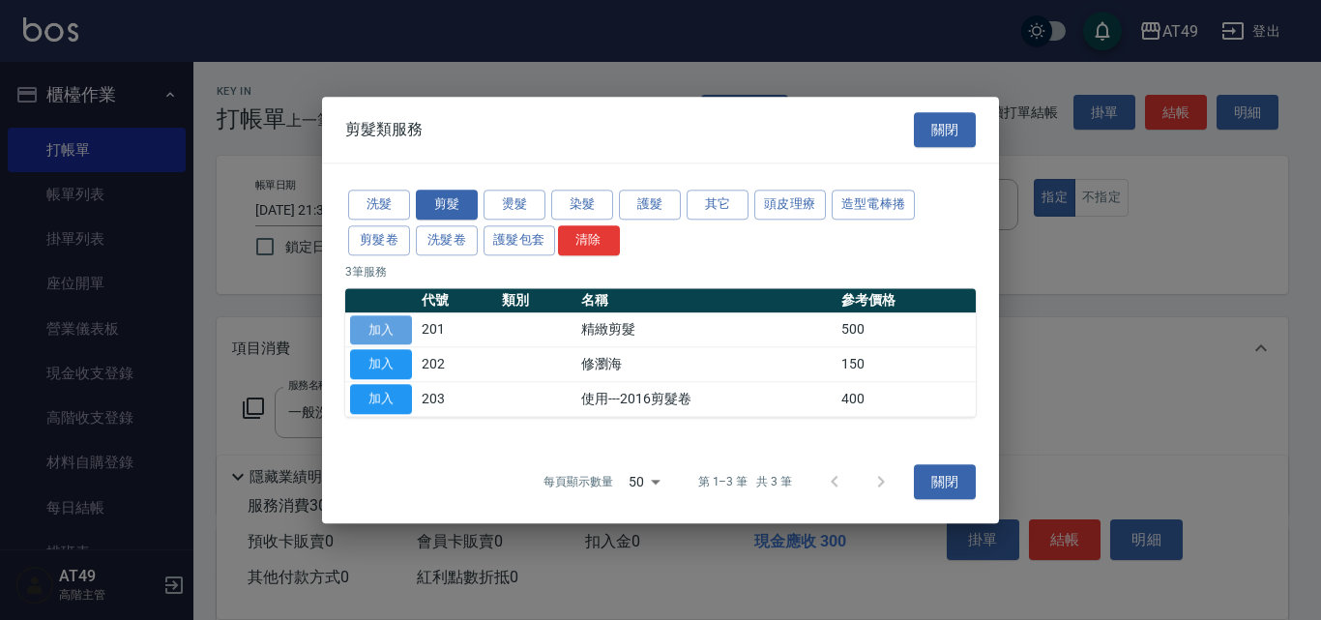
click at [376, 321] on button "加入" at bounding box center [381, 330] width 62 height 30
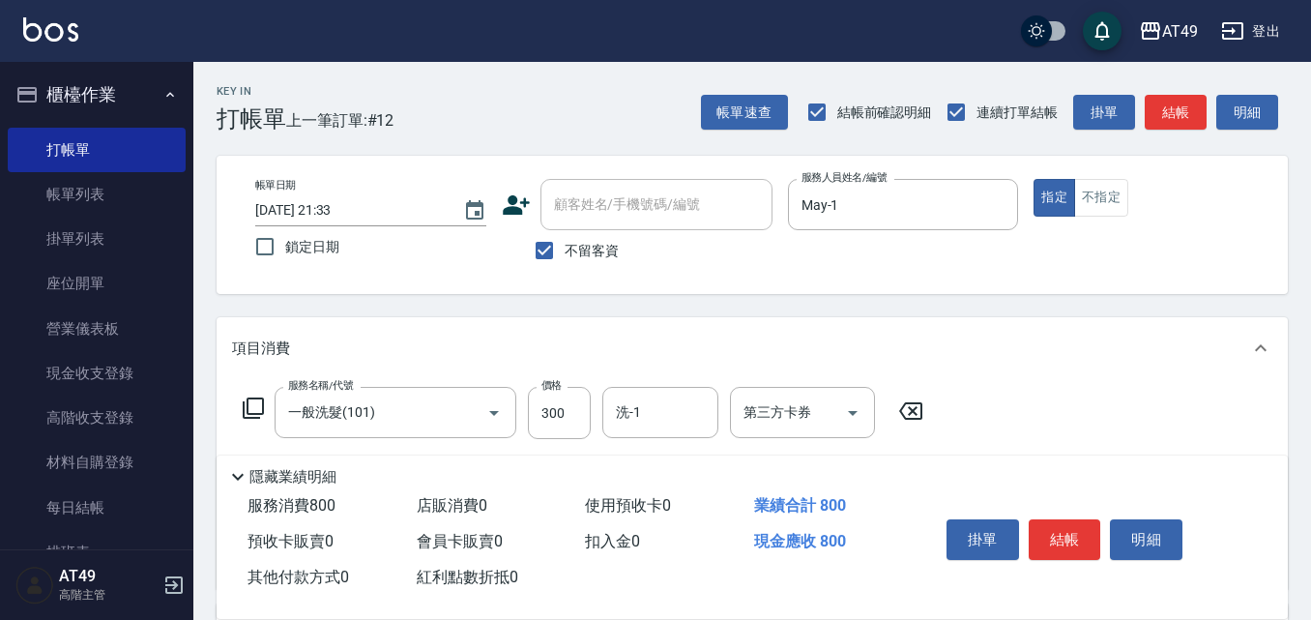
click at [261, 407] on icon at bounding box center [253, 407] width 23 height 23
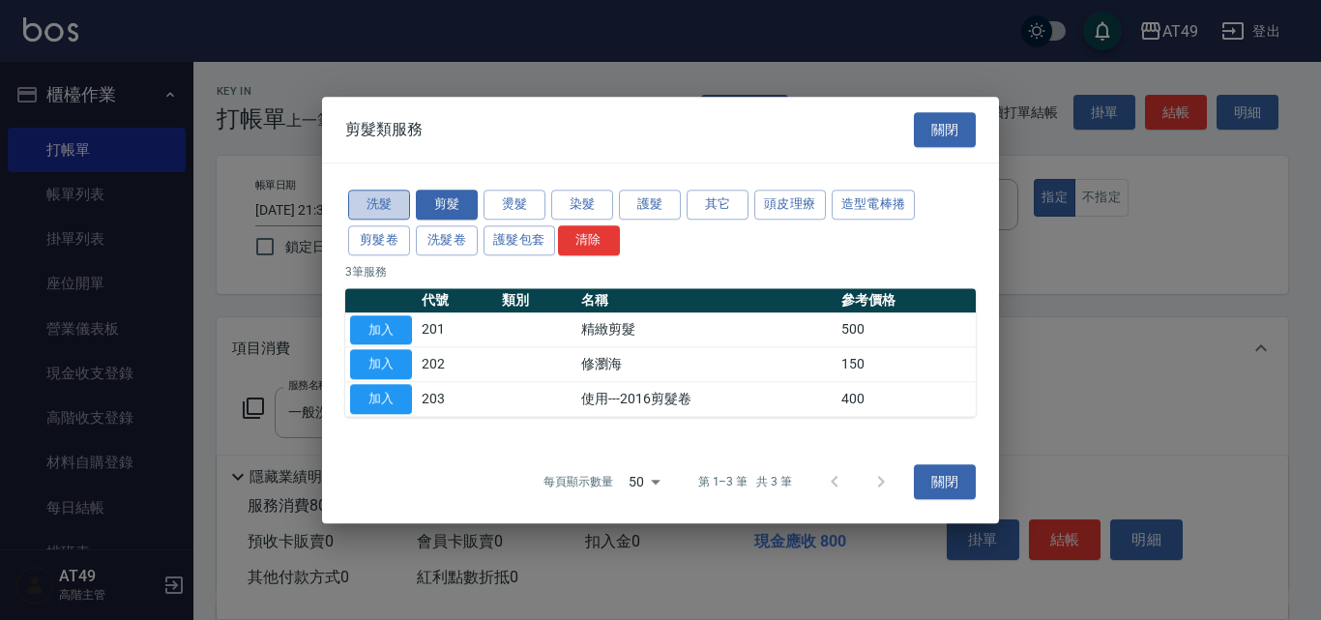
click at [385, 209] on button "洗髮" at bounding box center [379, 205] width 62 height 30
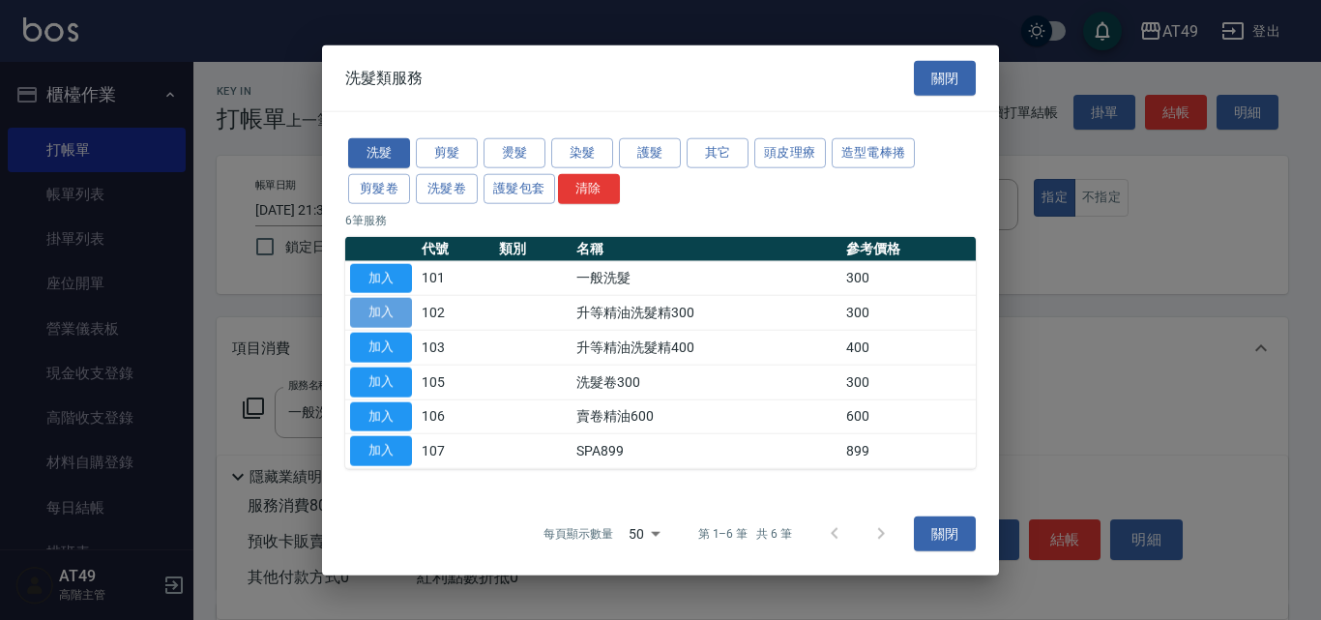
click at [397, 317] on button "加入" at bounding box center [381, 313] width 62 height 30
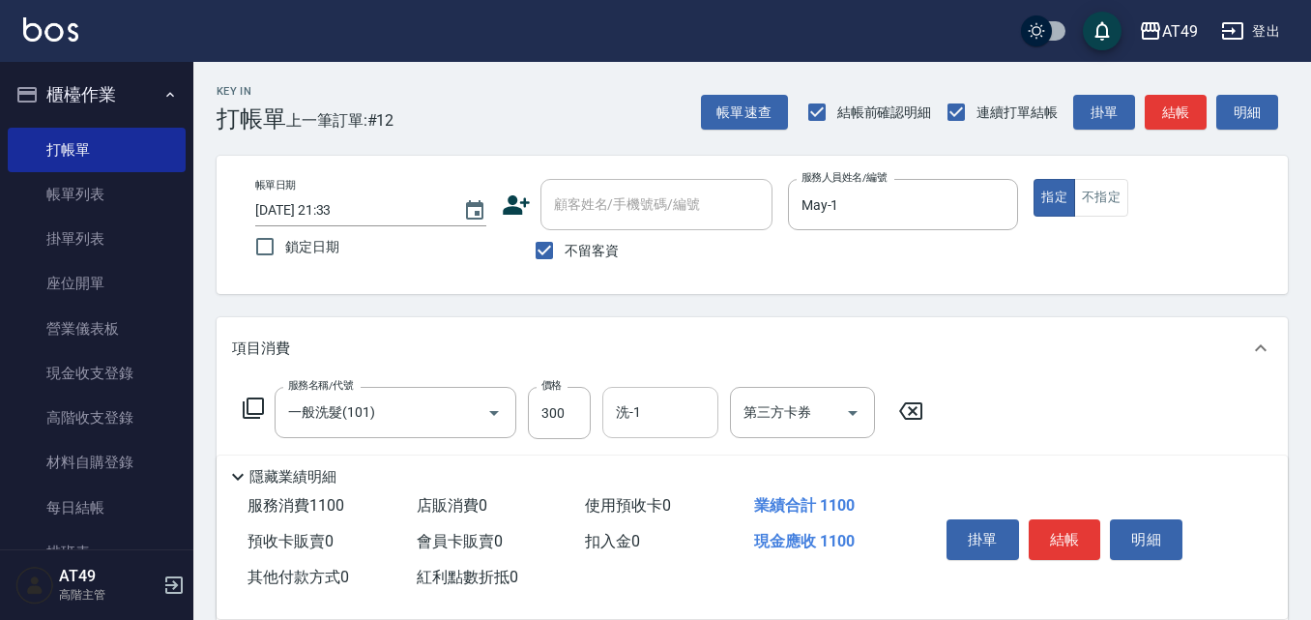
click at [655, 423] on input "洗-1" at bounding box center [660, 412] width 99 height 34
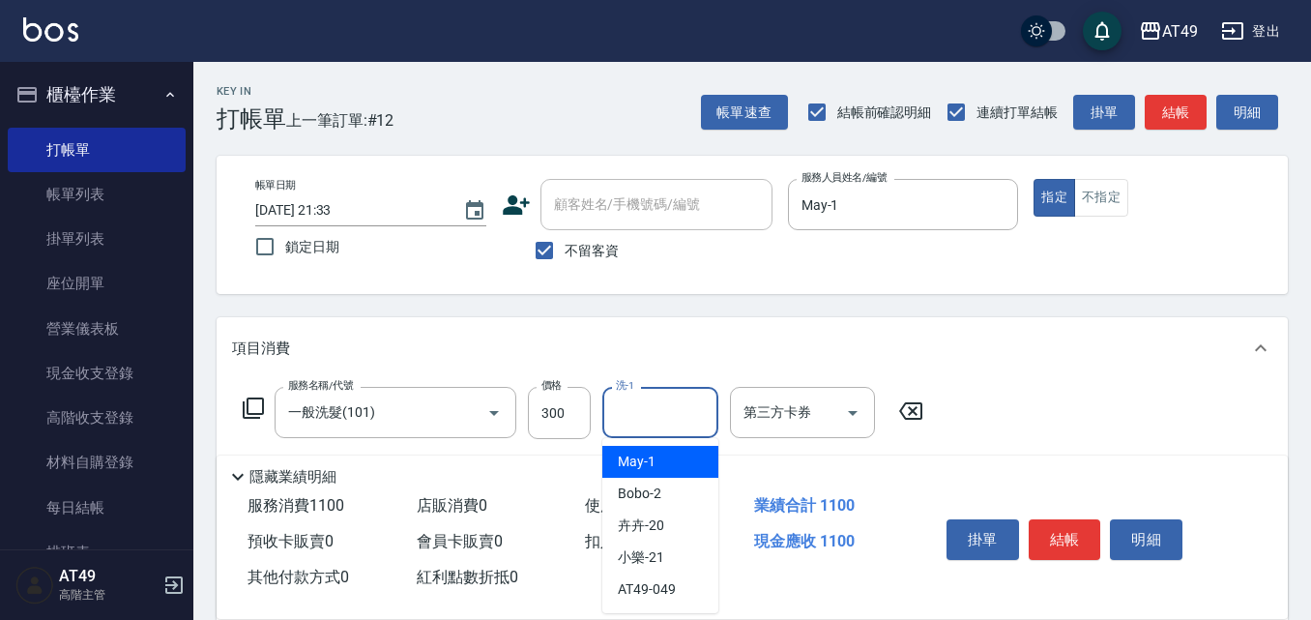
click at [672, 467] on div "May -1" at bounding box center [660, 462] width 116 height 32
type input "May-1"
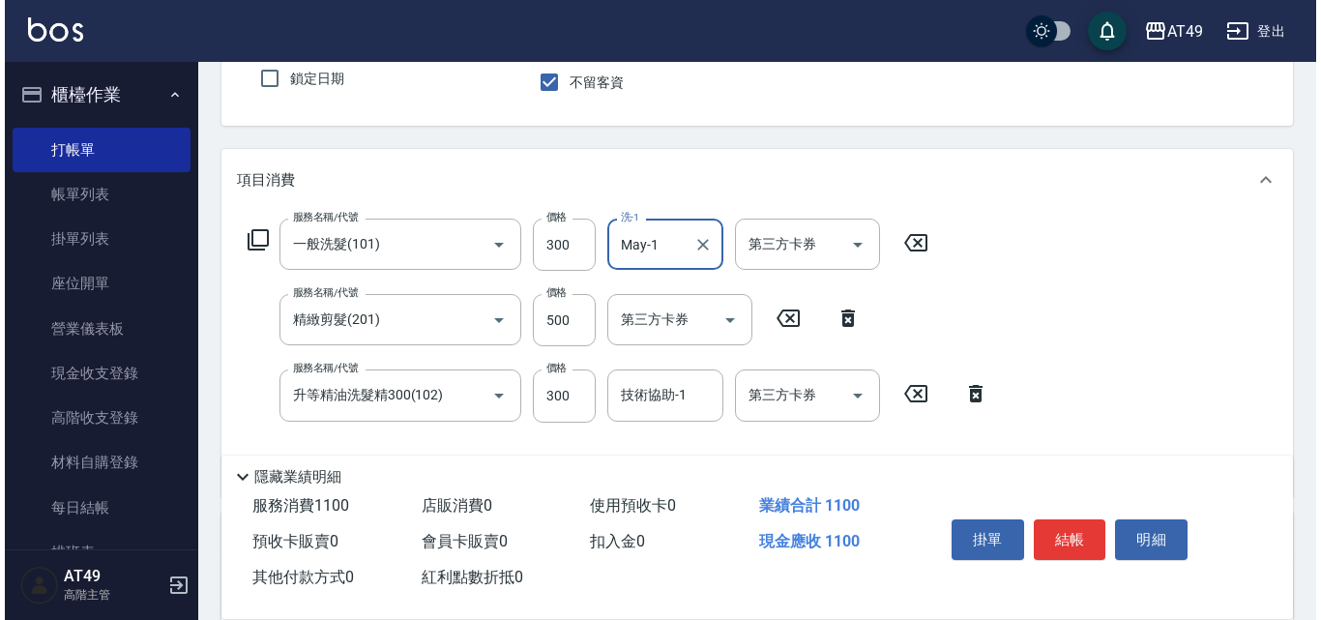
scroll to position [193, 0]
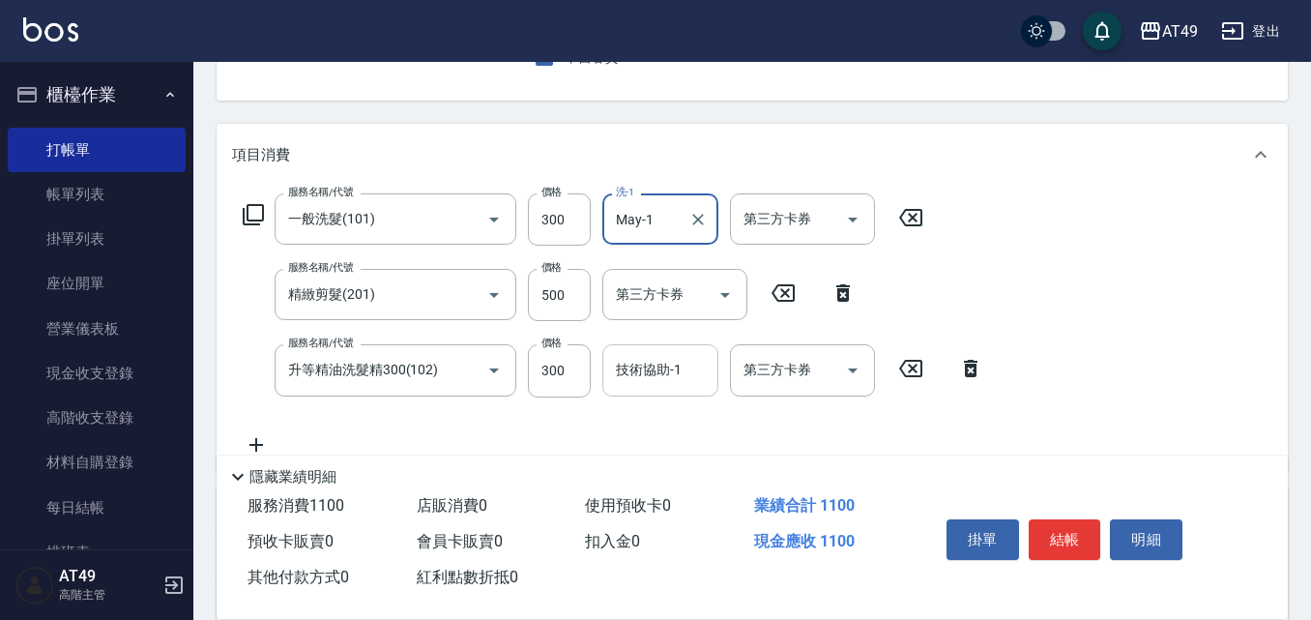
click at [640, 372] on input "技術協助-1" at bounding box center [660, 370] width 99 height 34
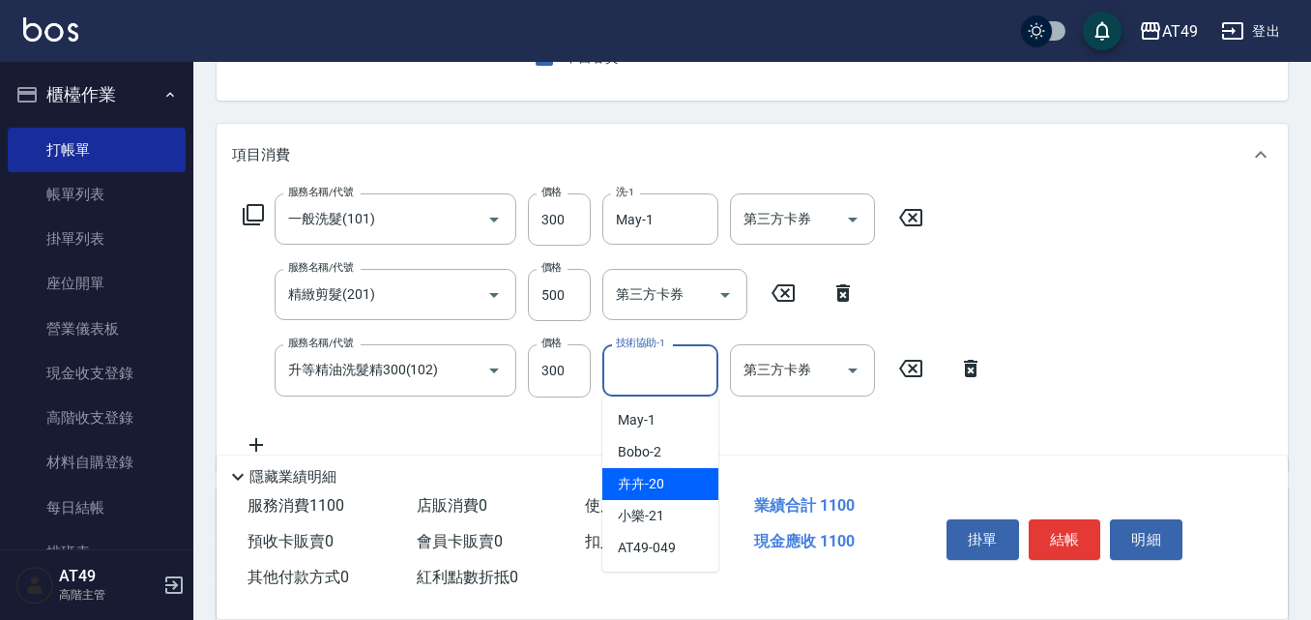
click at [677, 493] on div "卉卉 -20" at bounding box center [660, 484] width 116 height 32
type input "卉卉-20"
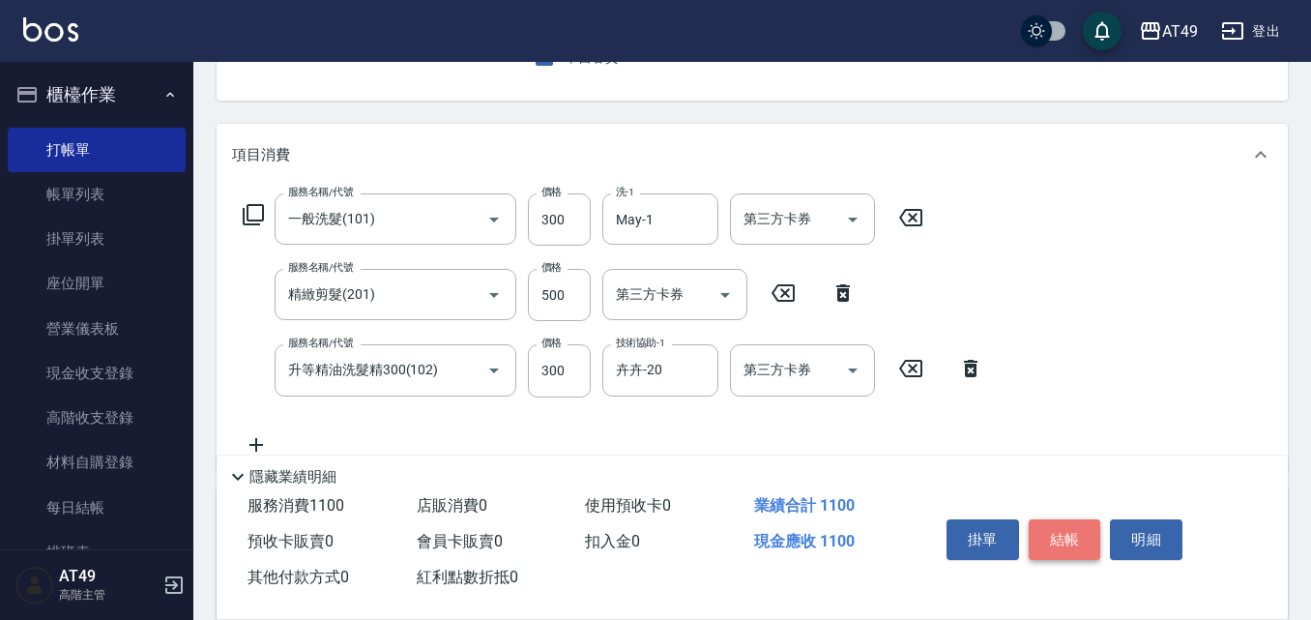
click at [1050, 525] on button "結帳" at bounding box center [1065, 539] width 73 height 41
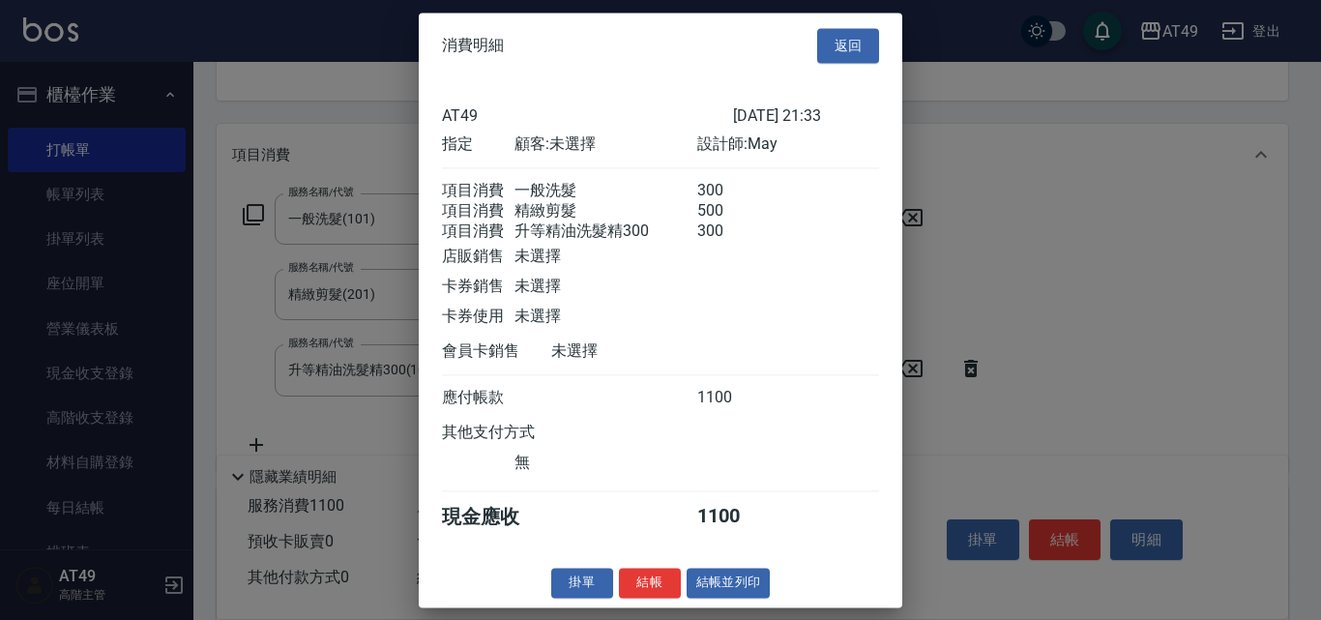
click at [652, 598] on button "結帳" at bounding box center [650, 583] width 62 height 30
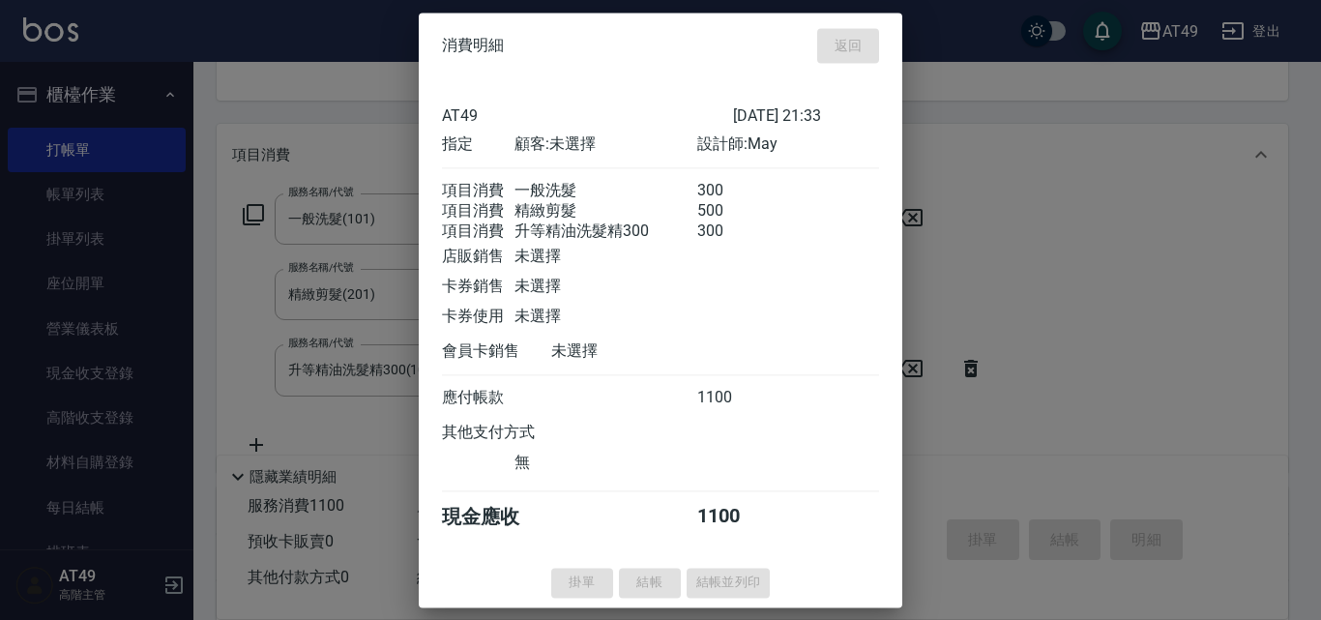
type input "2025/10/11 21:35"
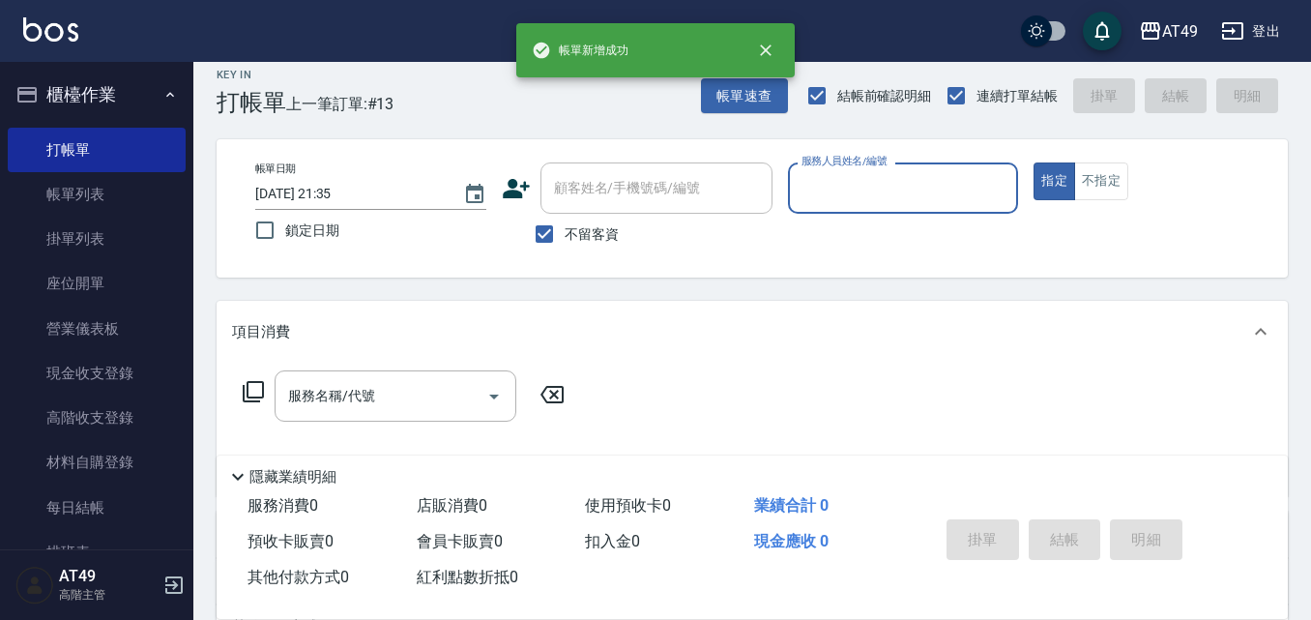
scroll to position [0, 0]
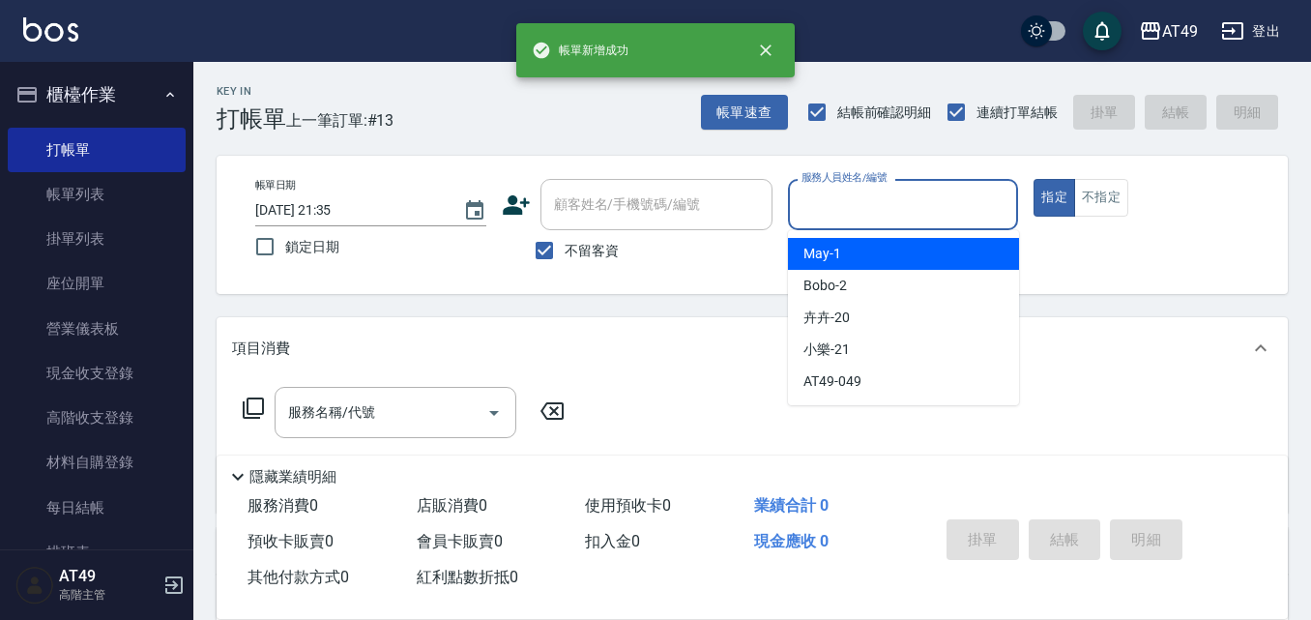
click at [852, 217] on input "服務人員姓名/編號" at bounding box center [904, 205] width 214 height 34
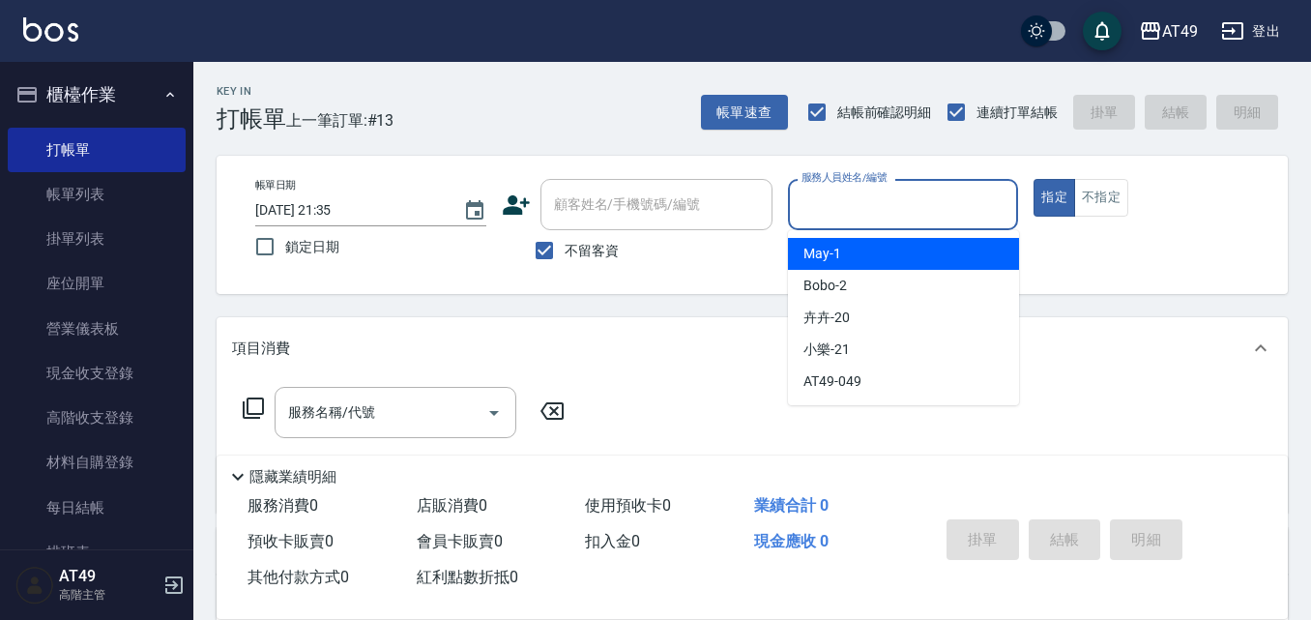
click at [848, 249] on div "May -1" at bounding box center [903, 254] width 231 height 32
type input "May-1"
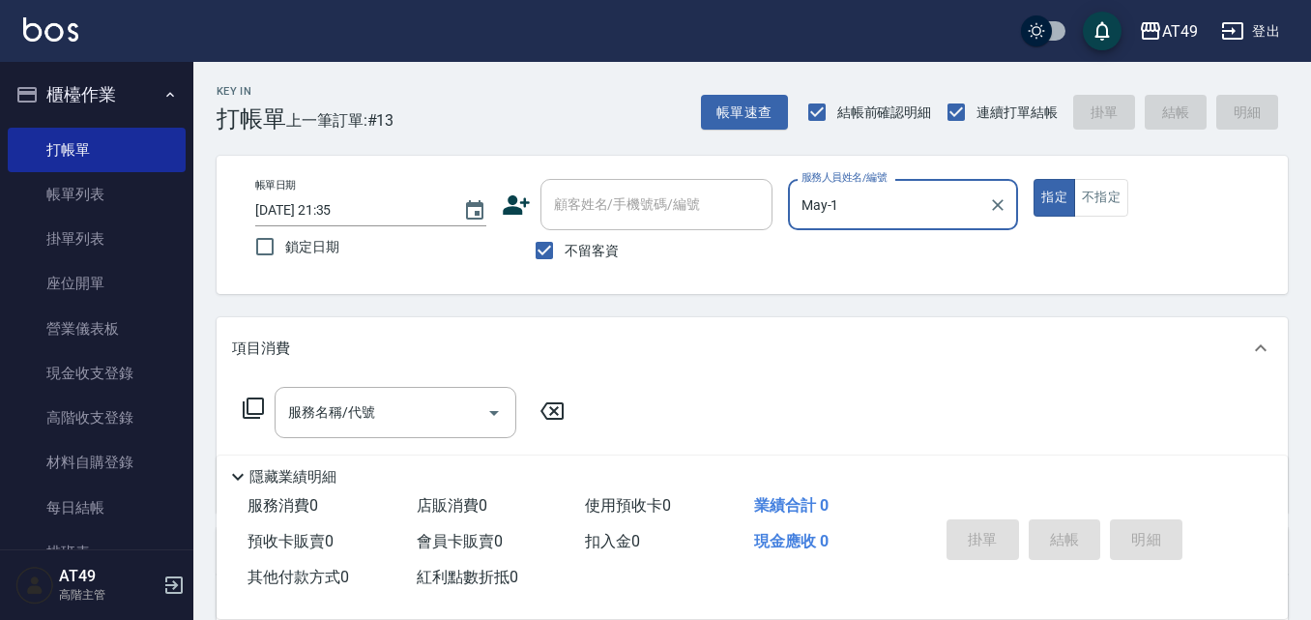
click at [248, 407] on icon at bounding box center [253, 407] width 23 height 23
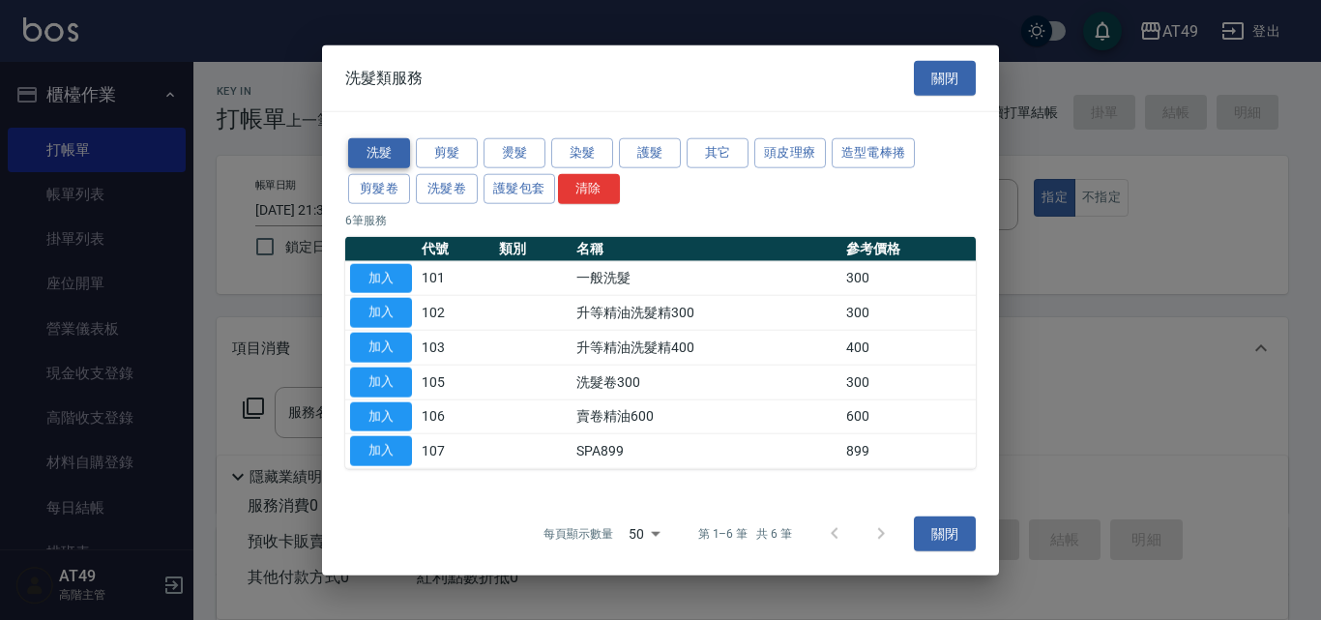
click at [383, 154] on button "洗髮" at bounding box center [379, 153] width 62 height 30
click at [399, 279] on button "加入" at bounding box center [381, 278] width 62 height 30
type input "一般洗髮(101)"
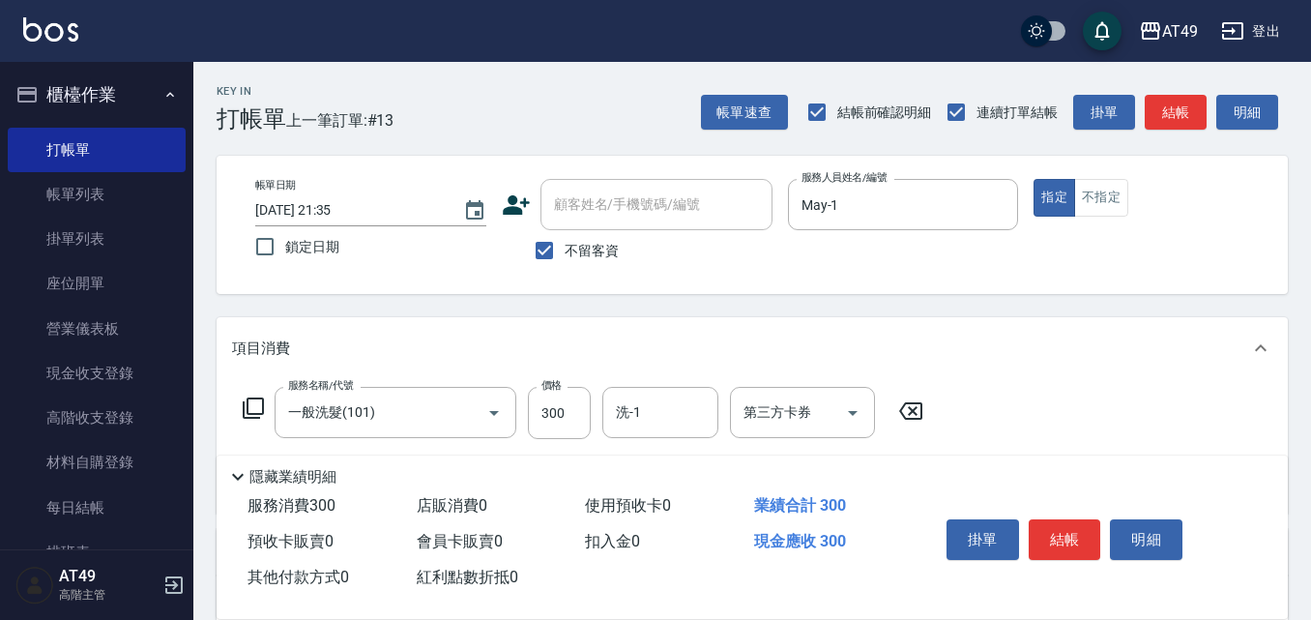
click at [254, 402] on icon at bounding box center [253, 407] width 23 height 23
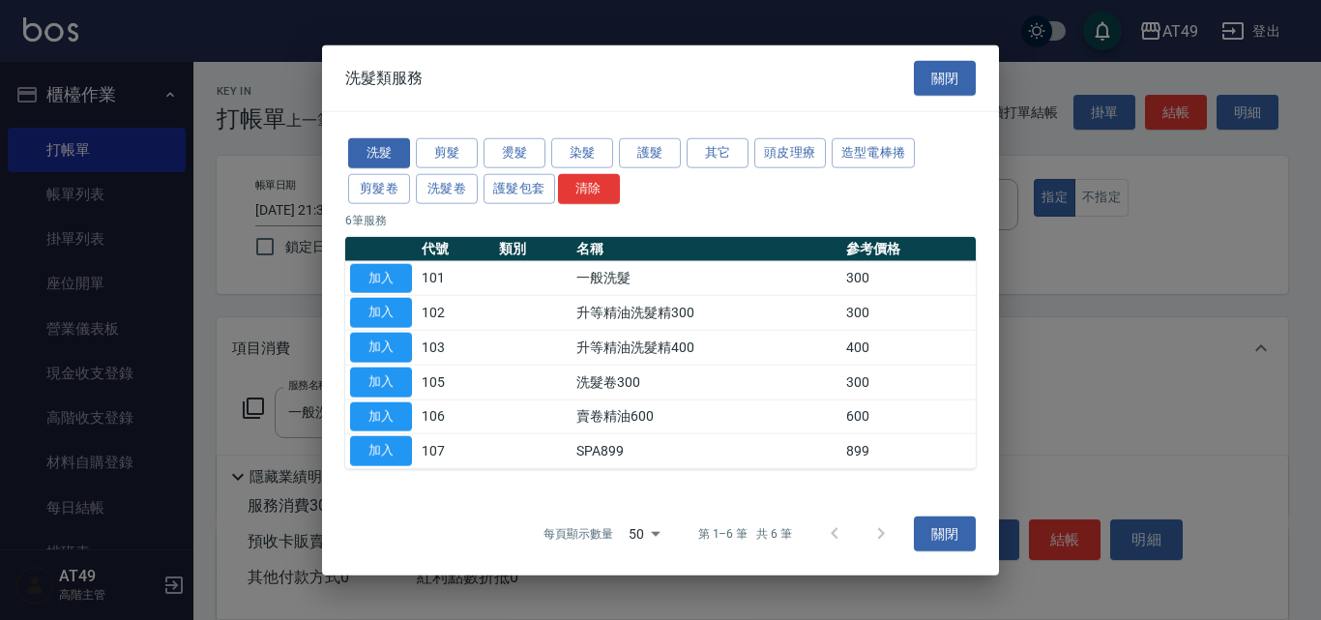
click at [399, 309] on button "加入" at bounding box center [381, 313] width 62 height 30
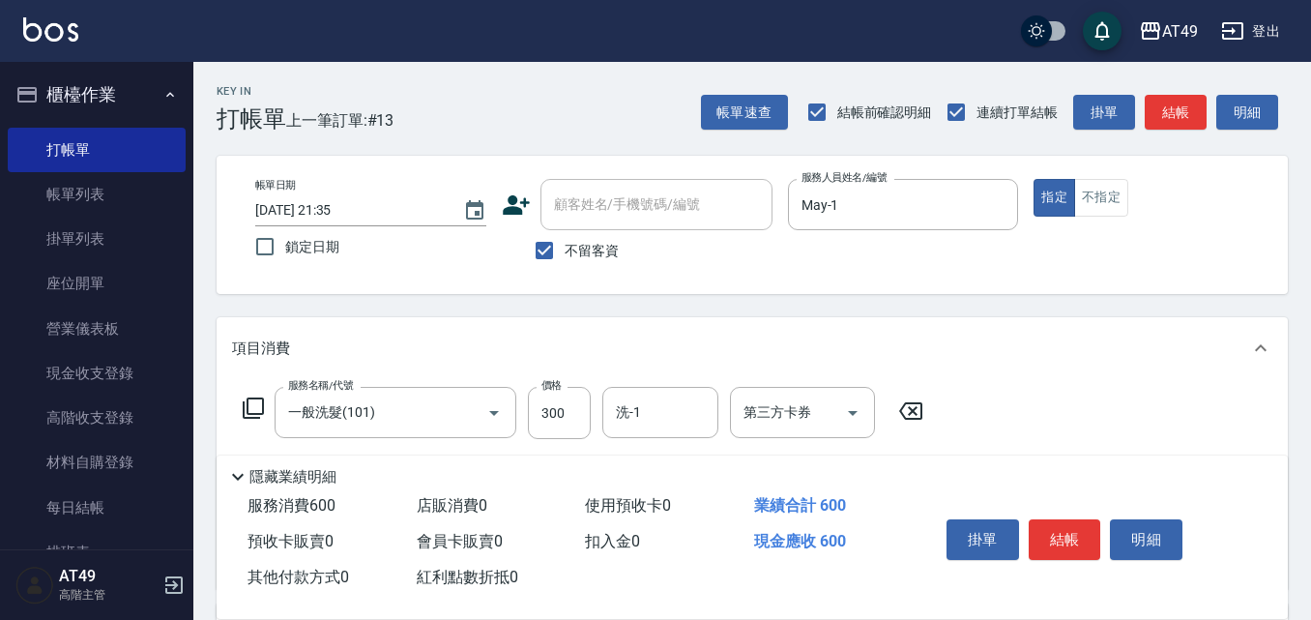
click at [257, 409] on icon at bounding box center [253, 407] width 23 height 23
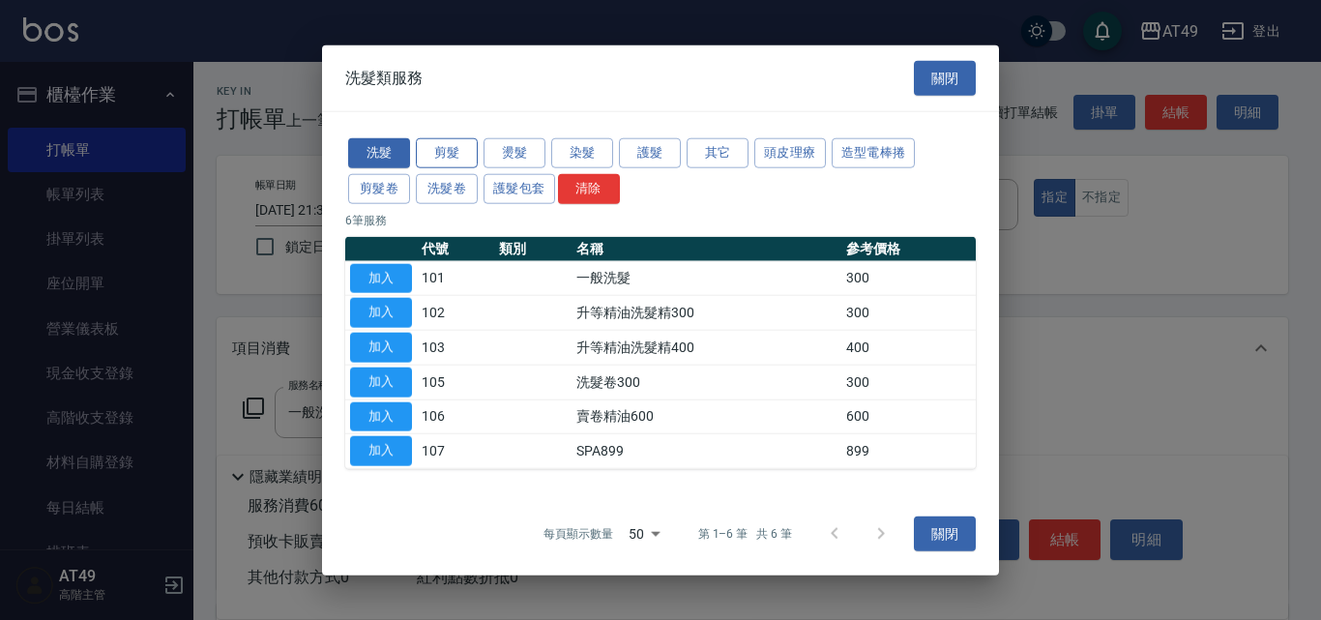
click at [441, 146] on button "剪髮" at bounding box center [447, 153] width 62 height 30
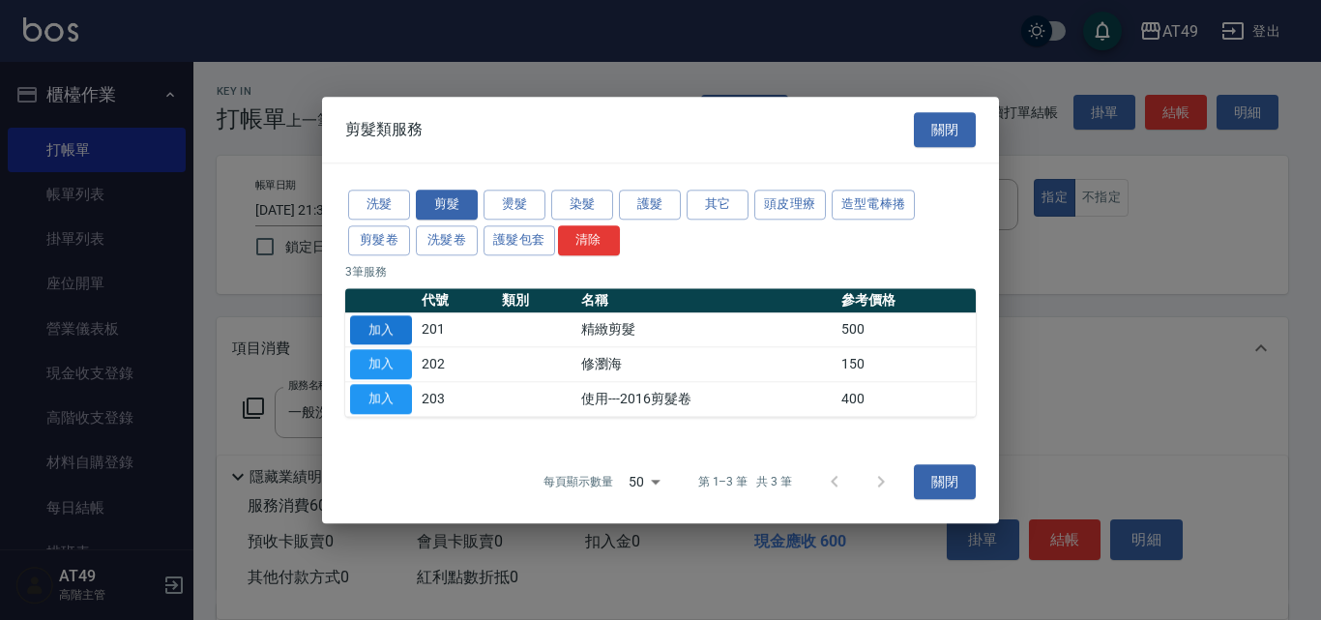
click at [394, 328] on button "加入" at bounding box center [381, 330] width 62 height 30
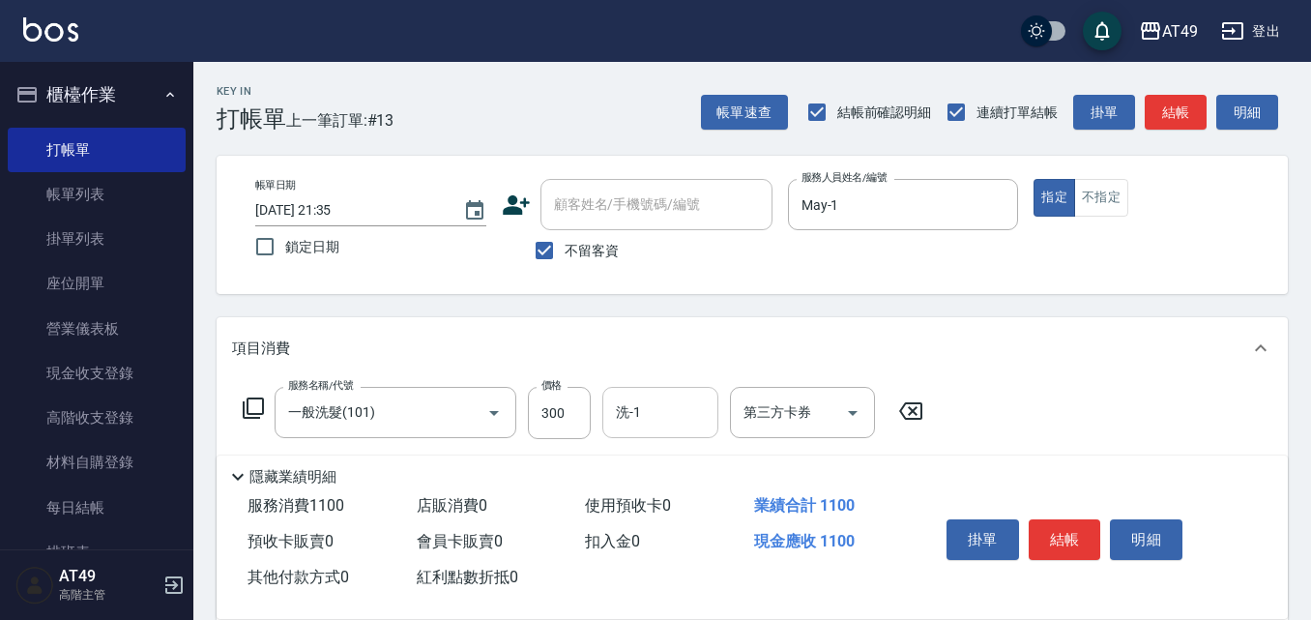
click at [634, 416] on input "洗-1" at bounding box center [660, 412] width 99 height 34
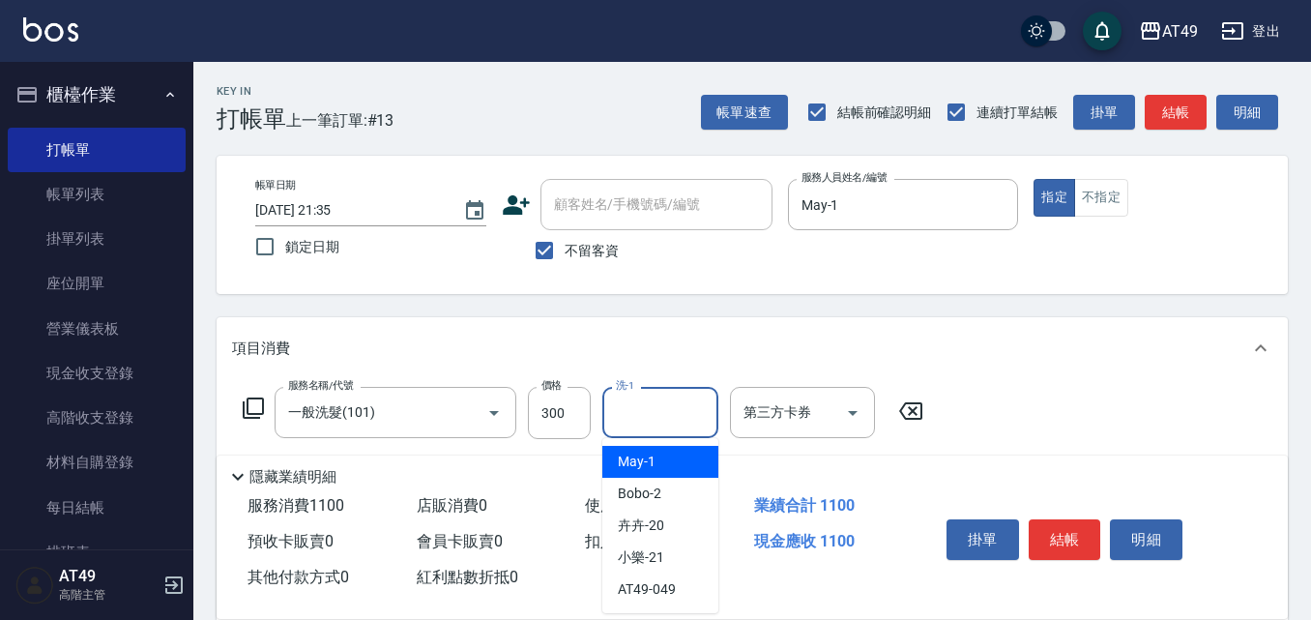
click at [653, 457] on span "May -1" at bounding box center [637, 462] width 38 height 20
type input "May-1"
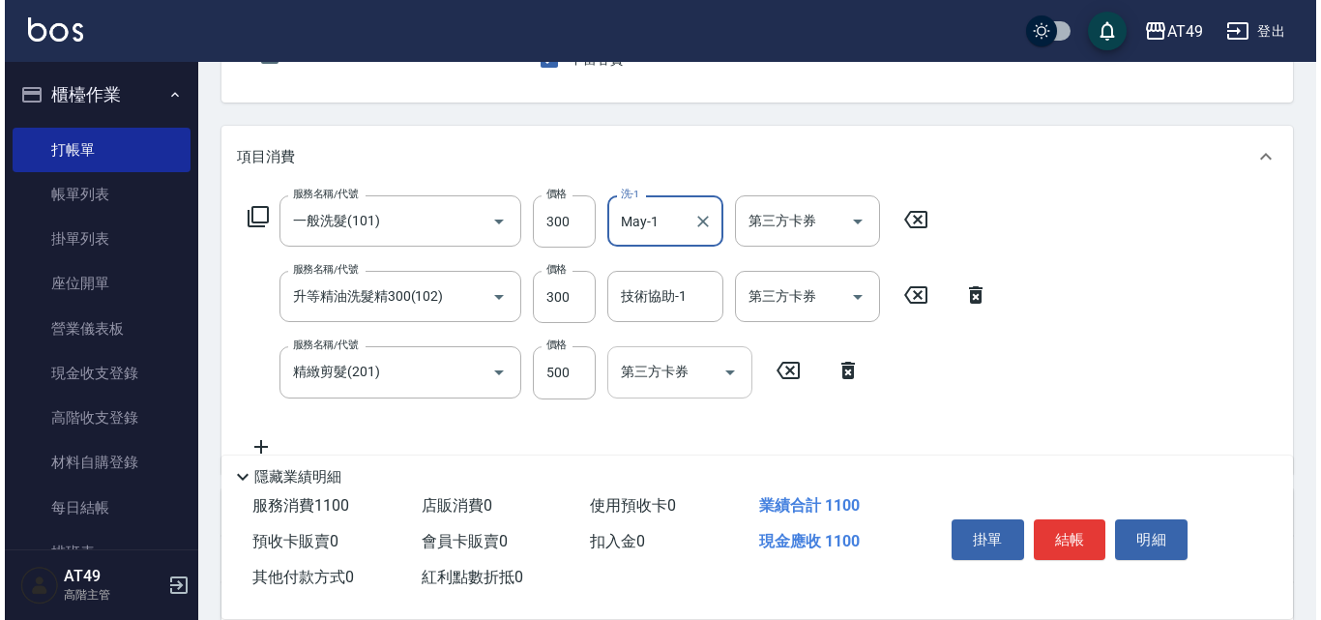
scroll to position [193, 0]
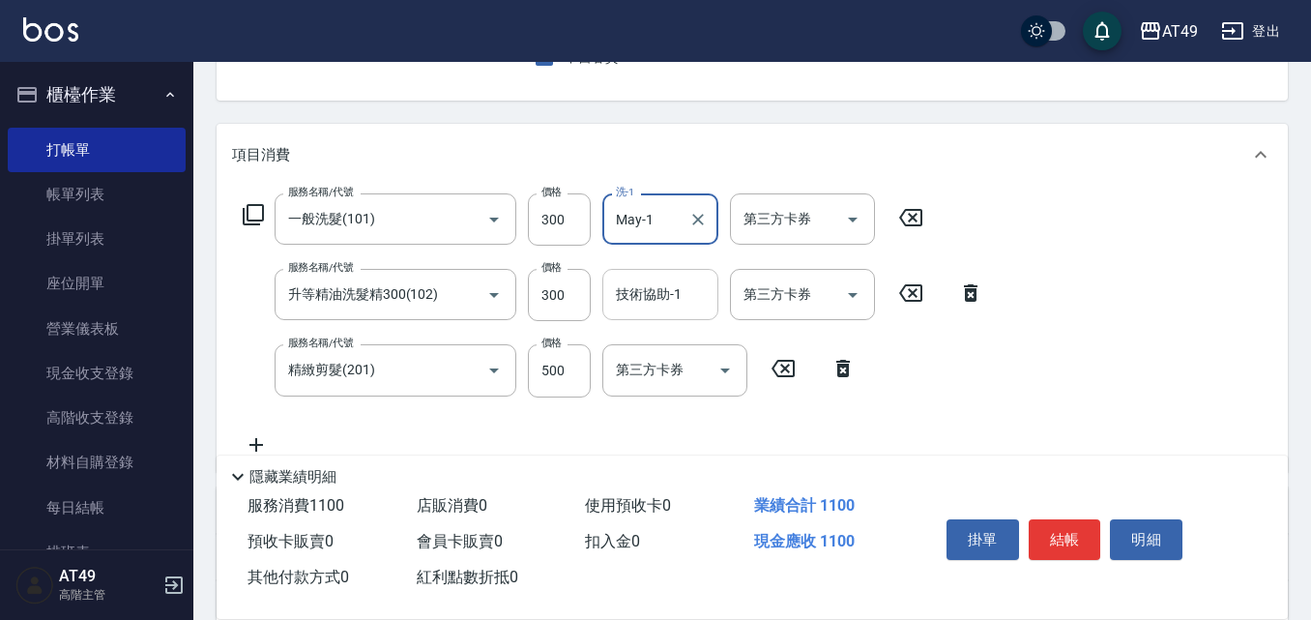
click at [645, 303] on input "技術協助-1" at bounding box center [660, 295] width 99 height 34
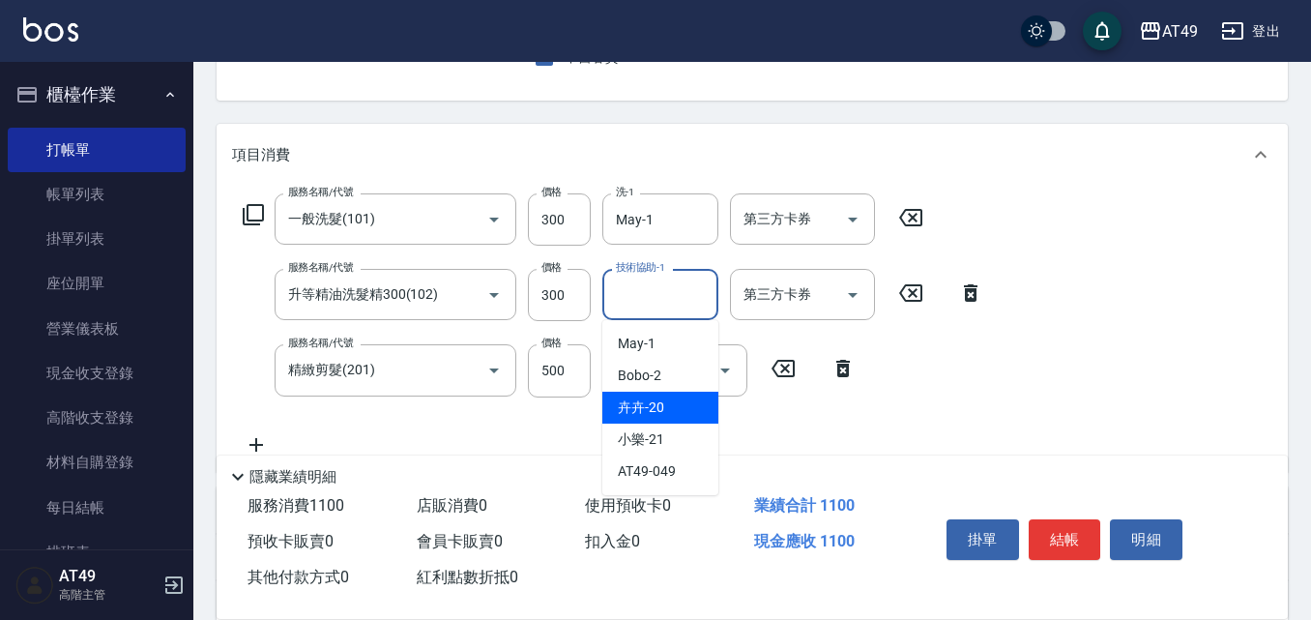
click at [689, 409] on div "卉卉 -20" at bounding box center [660, 408] width 116 height 32
type input "卉卉-20"
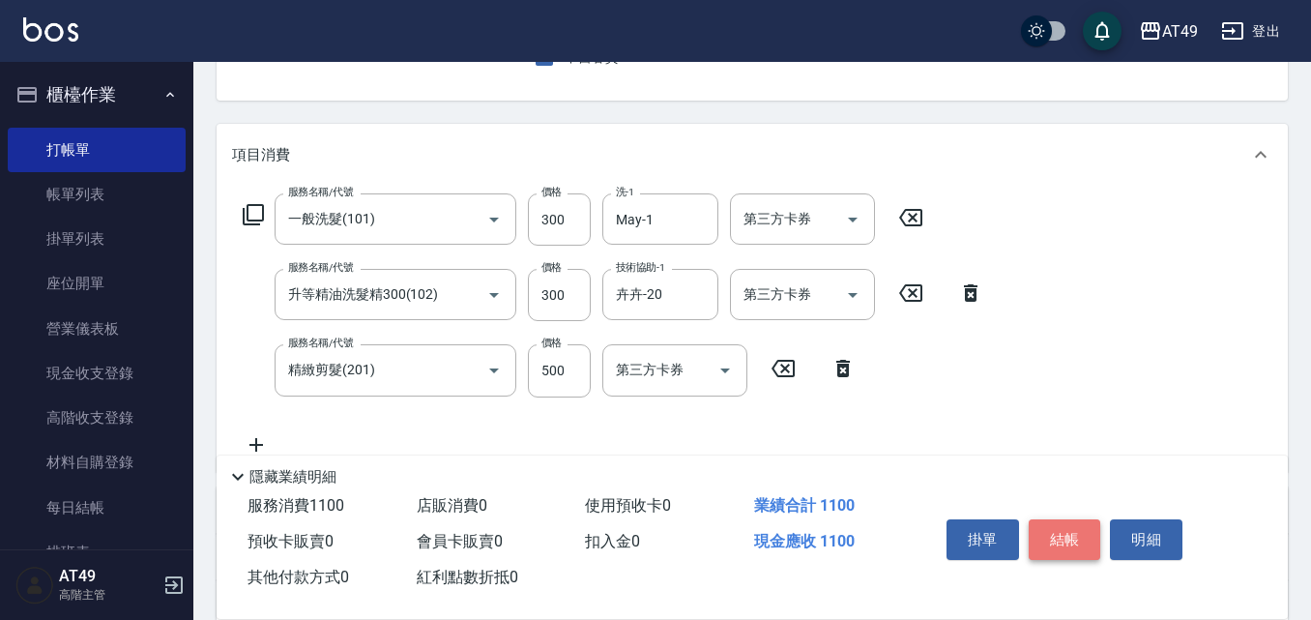
click at [1051, 537] on button "結帳" at bounding box center [1065, 539] width 73 height 41
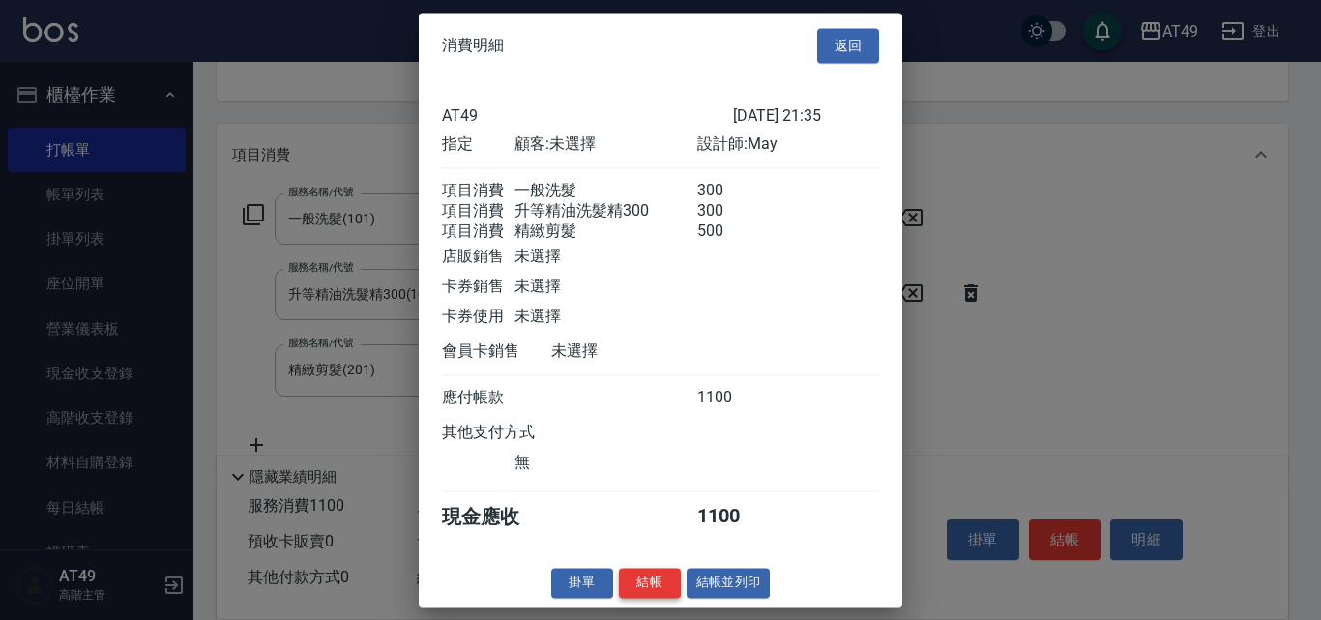
click at [655, 598] on button "結帳" at bounding box center [650, 583] width 62 height 30
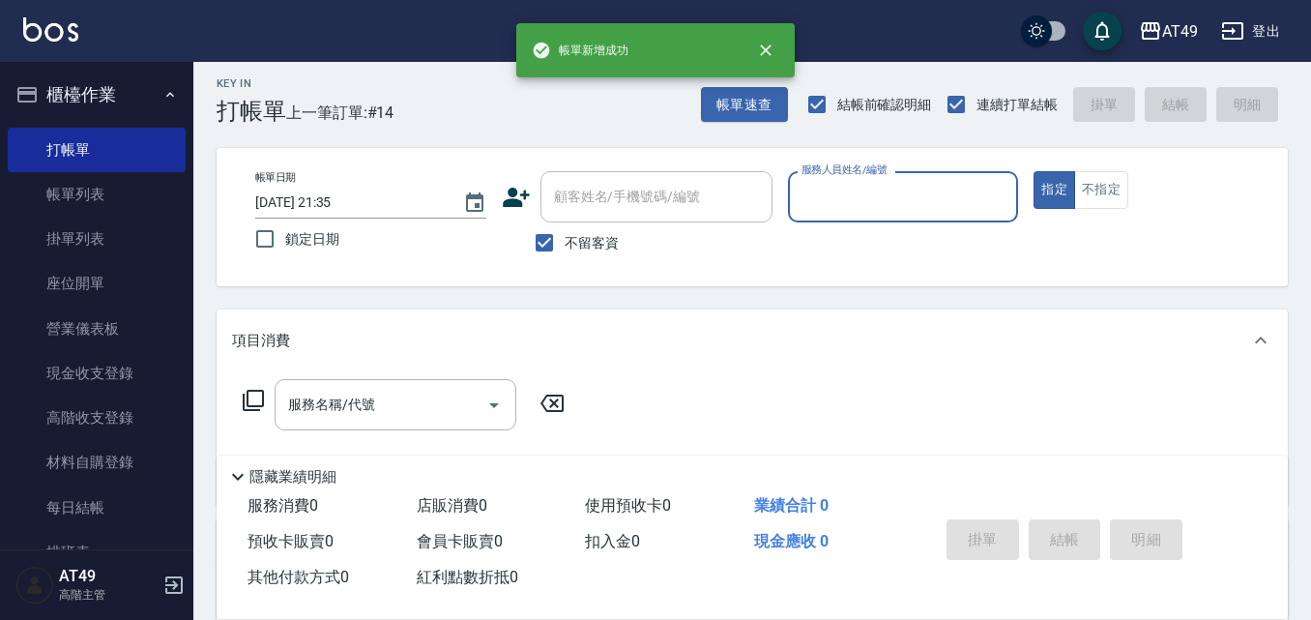
scroll to position [0, 0]
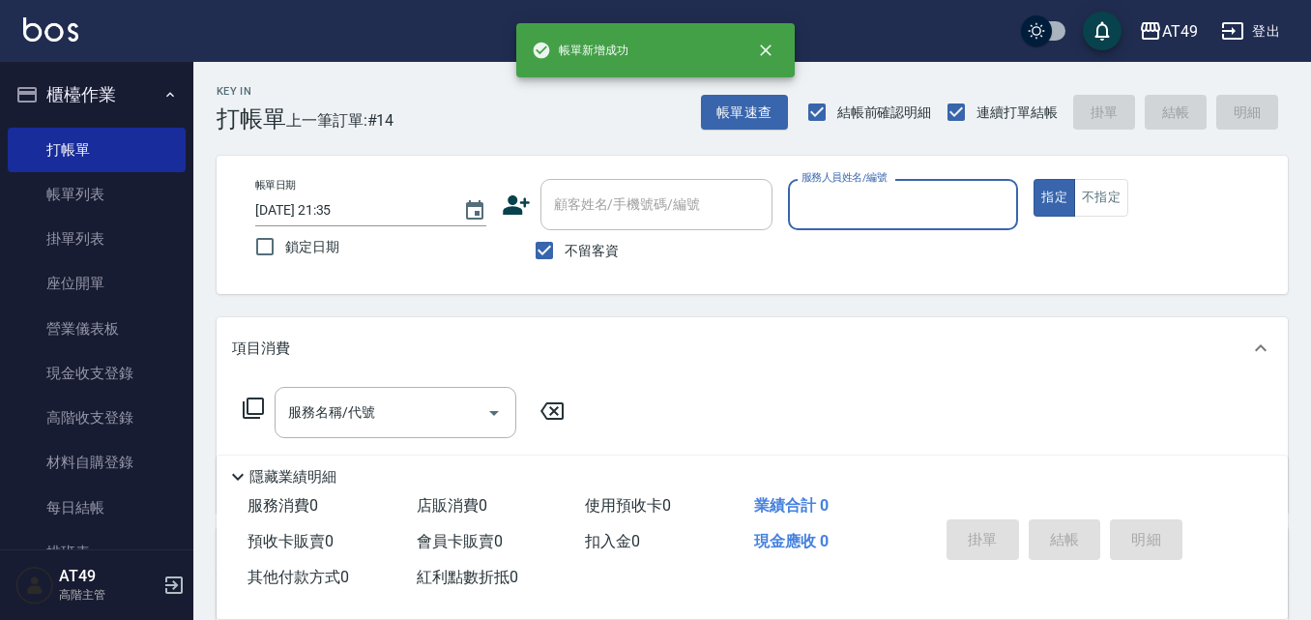
click at [828, 216] on input "服務人員姓名/編號" at bounding box center [904, 205] width 214 height 34
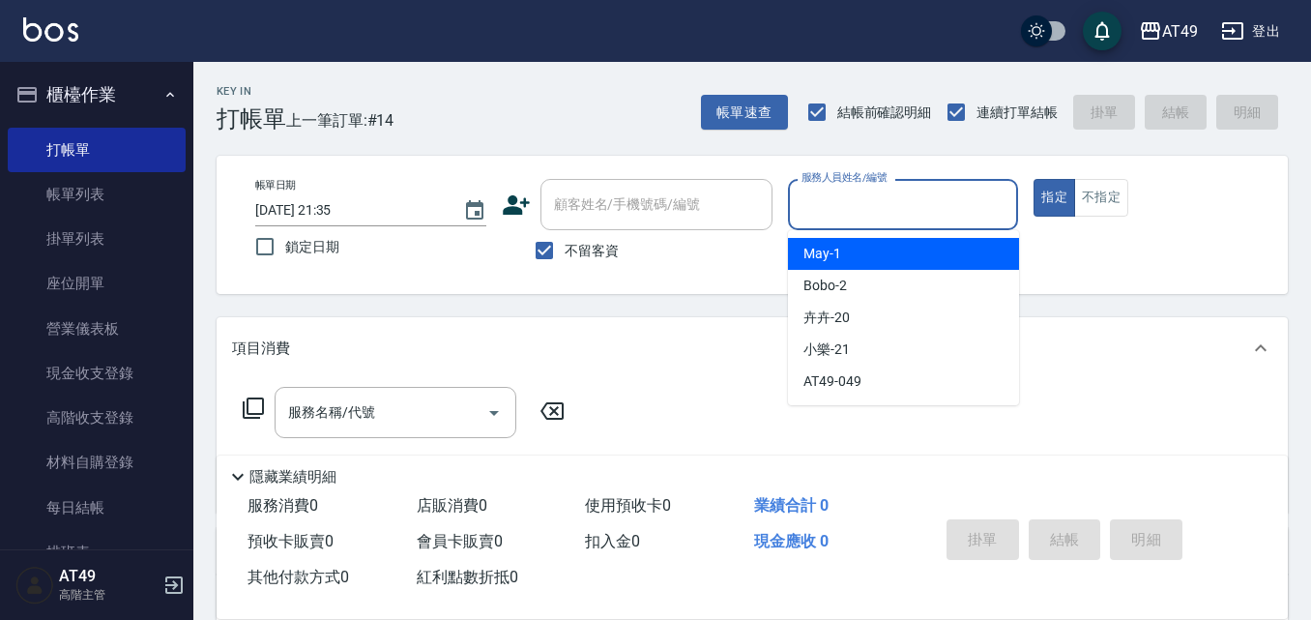
click at [856, 257] on div "May -1" at bounding box center [903, 254] width 231 height 32
type input "May-1"
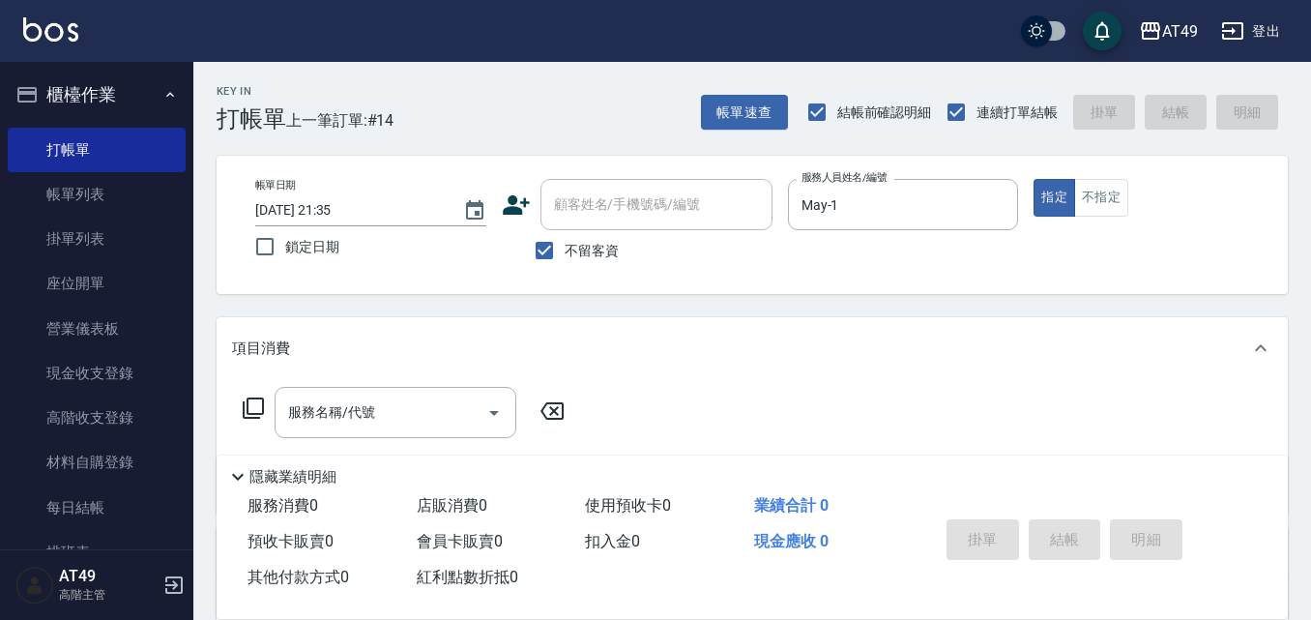
click at [258, 401] on icon at bounding box center [253, 407] width 23 height 23
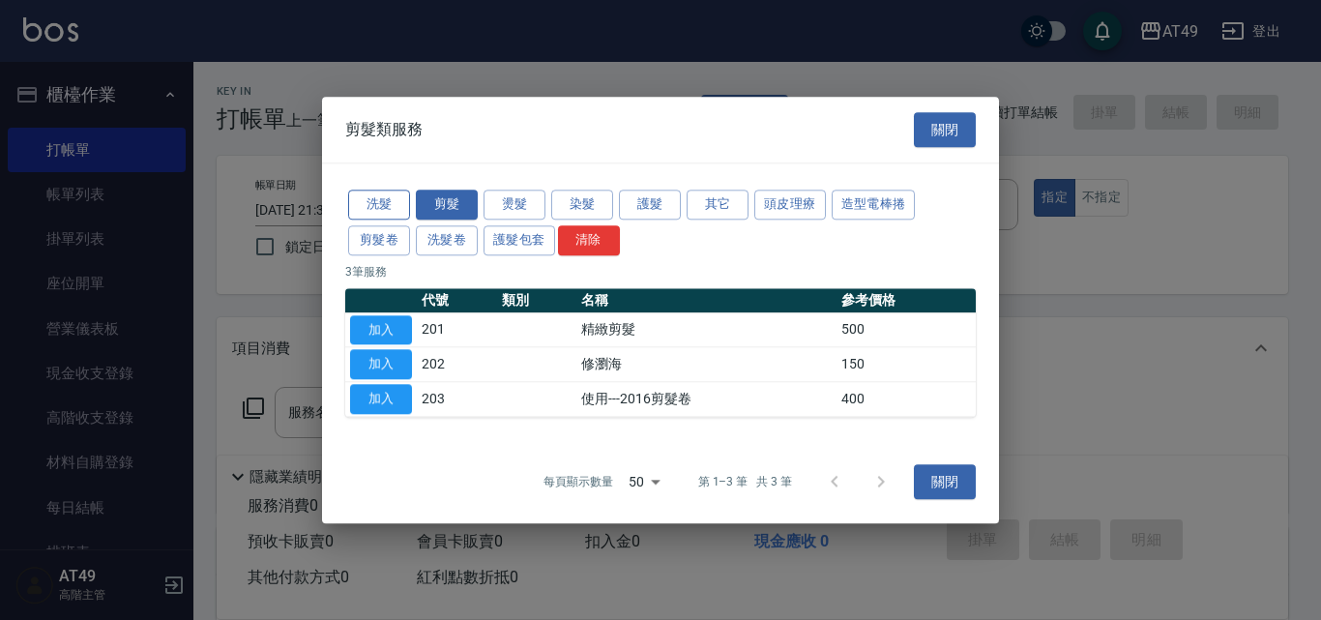
click at [396, 209] on button "洗髮" at bounding box center [379, 205] width 62 height 30
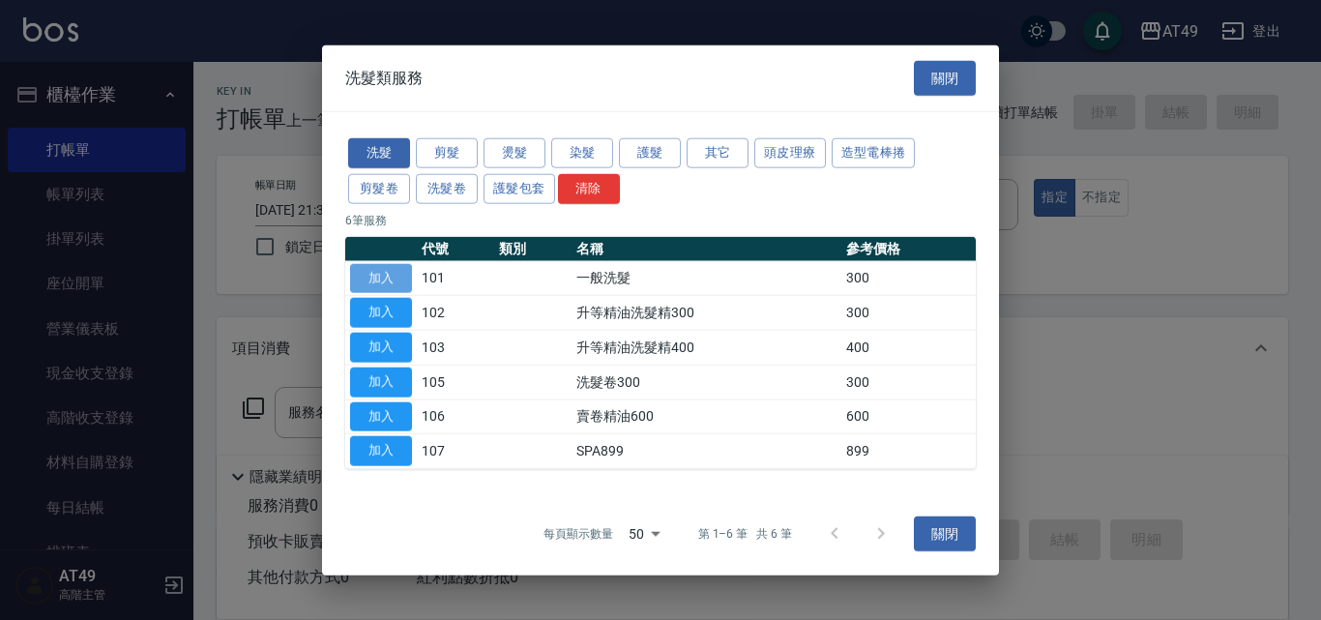
click at [388, 276] on button "加入" at bounding box center [381, 278] width 62 height 30
type input "一般洗髮(101)"
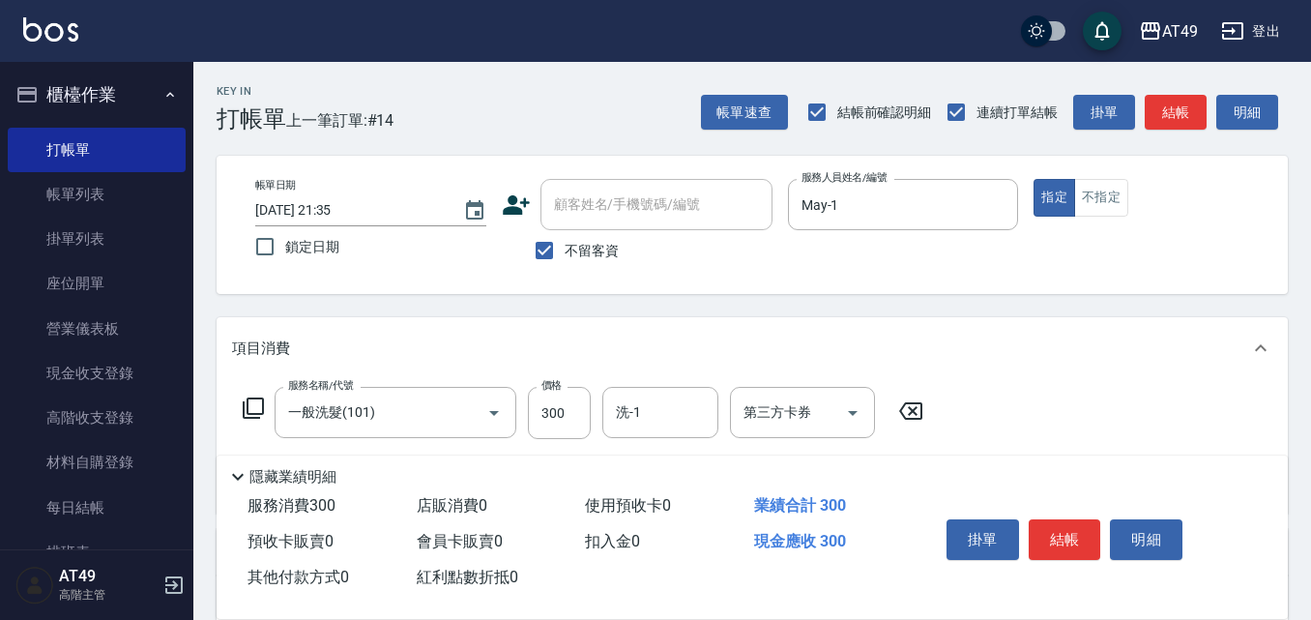
click at [249, 410] on icon at bounding box center [253, 407] width 21 height 21
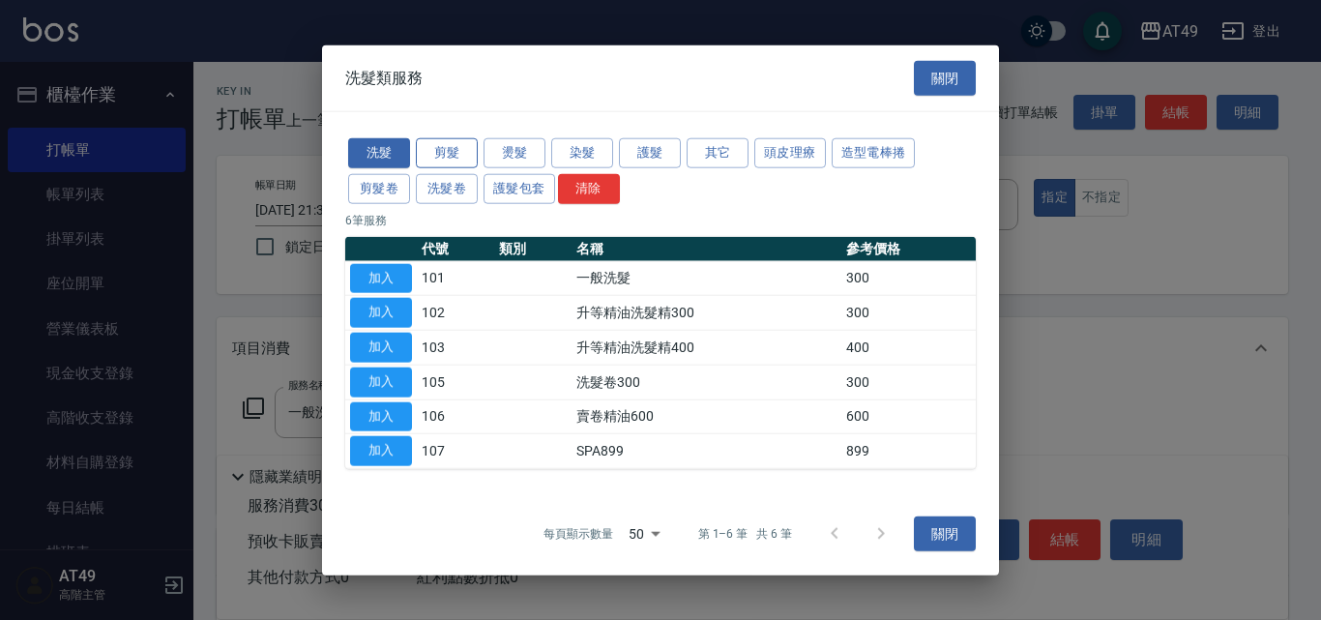
click at [458, 150] on button "剪髮" at bounding box center [447, 153] width 62 height 30
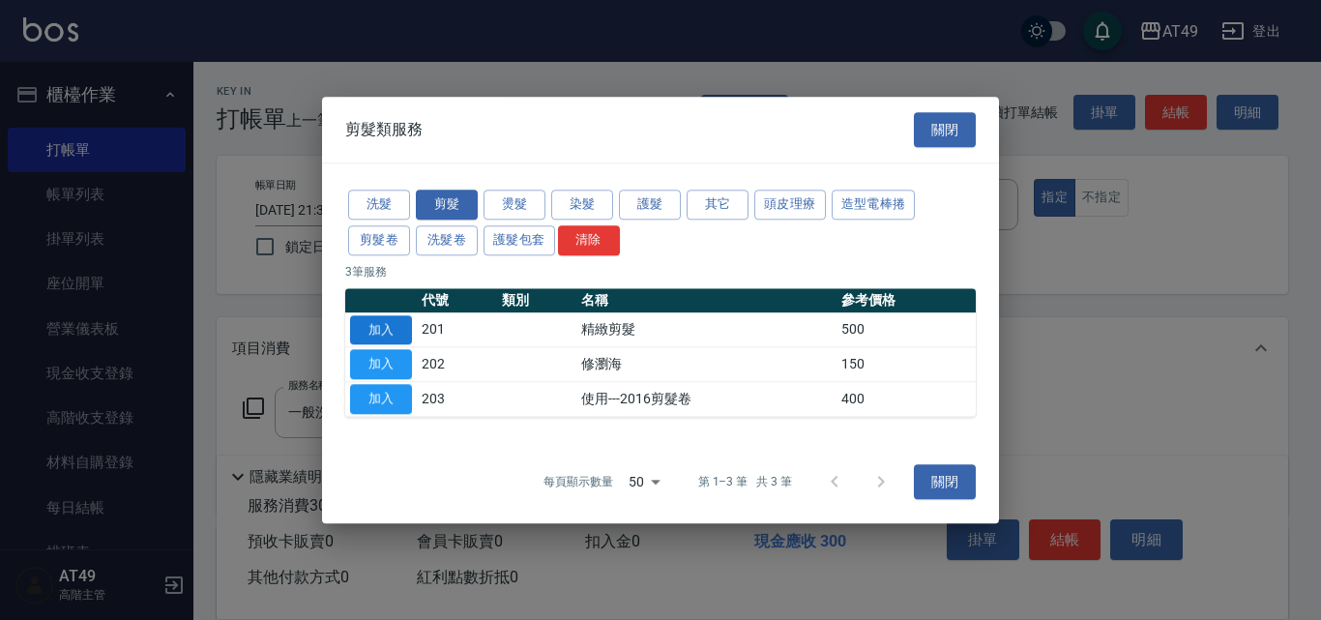
click at [399, 330] on button "加入" at bounding box center [381, 330] width 62 height 30
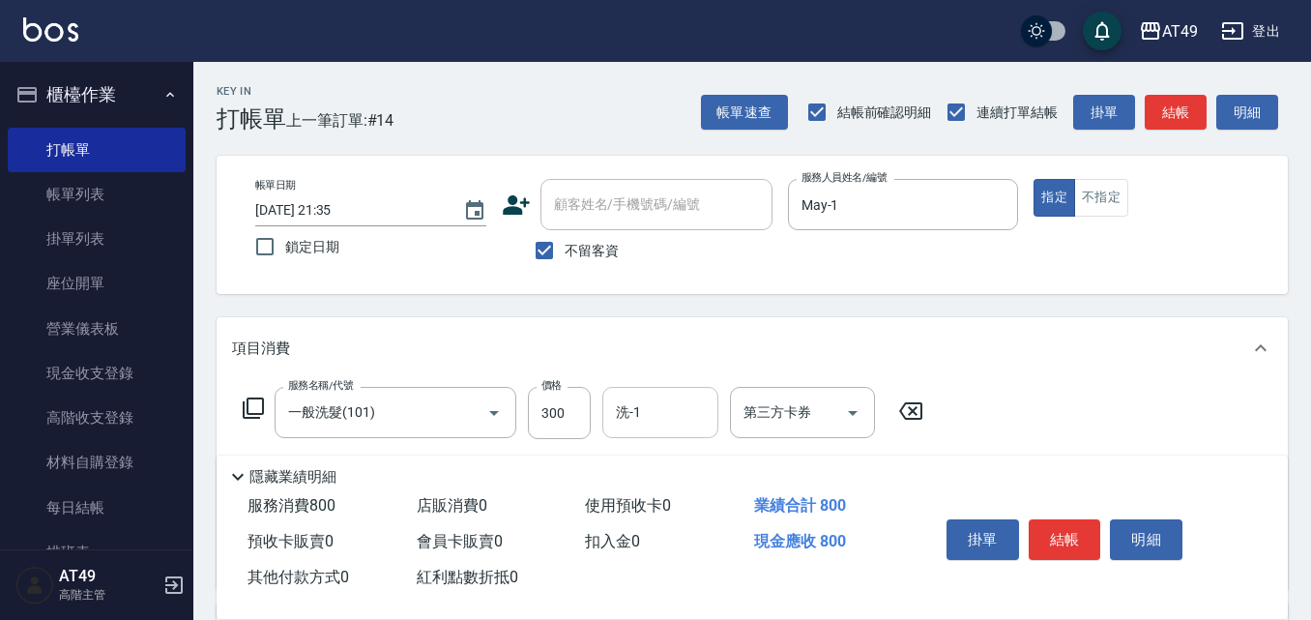
click at [653, 418] on input "洗-1" at bounding box center [660, 412] width 99 height 34
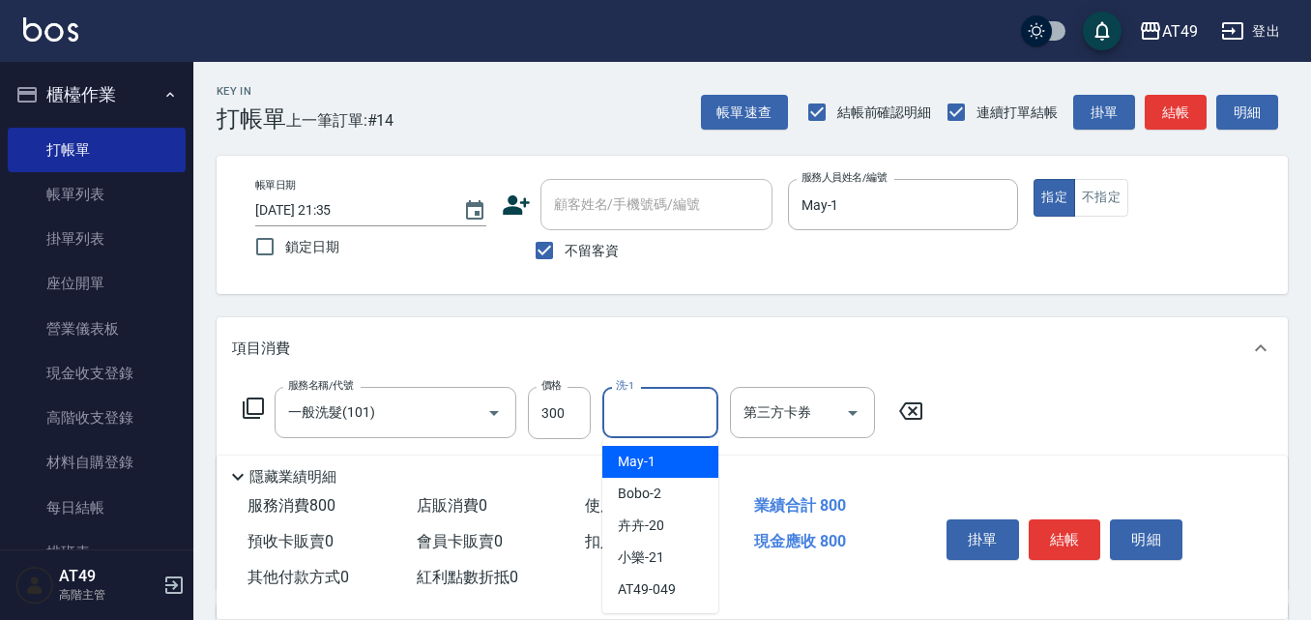
click at [678, 468] on div "May -1" at bounding box center [660, 462] width 116 height 32
type input "May-1"
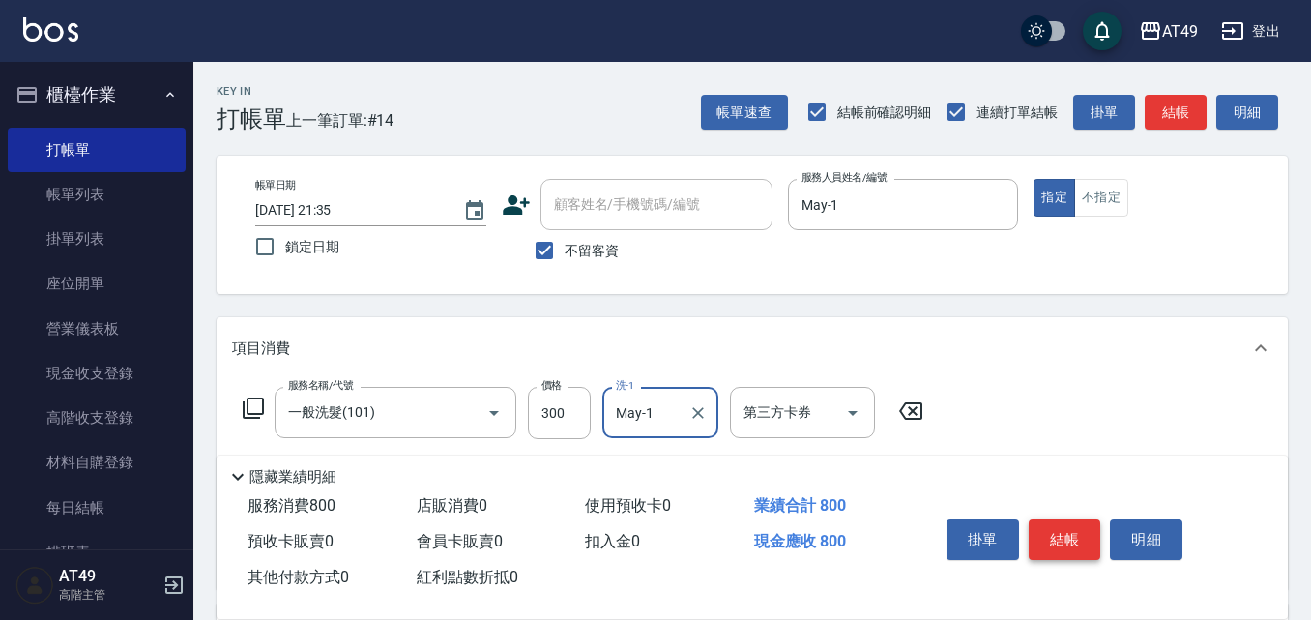
click at [1067, 543] on button "結帳" at bounding box center [1065, 539] width 73 height 41
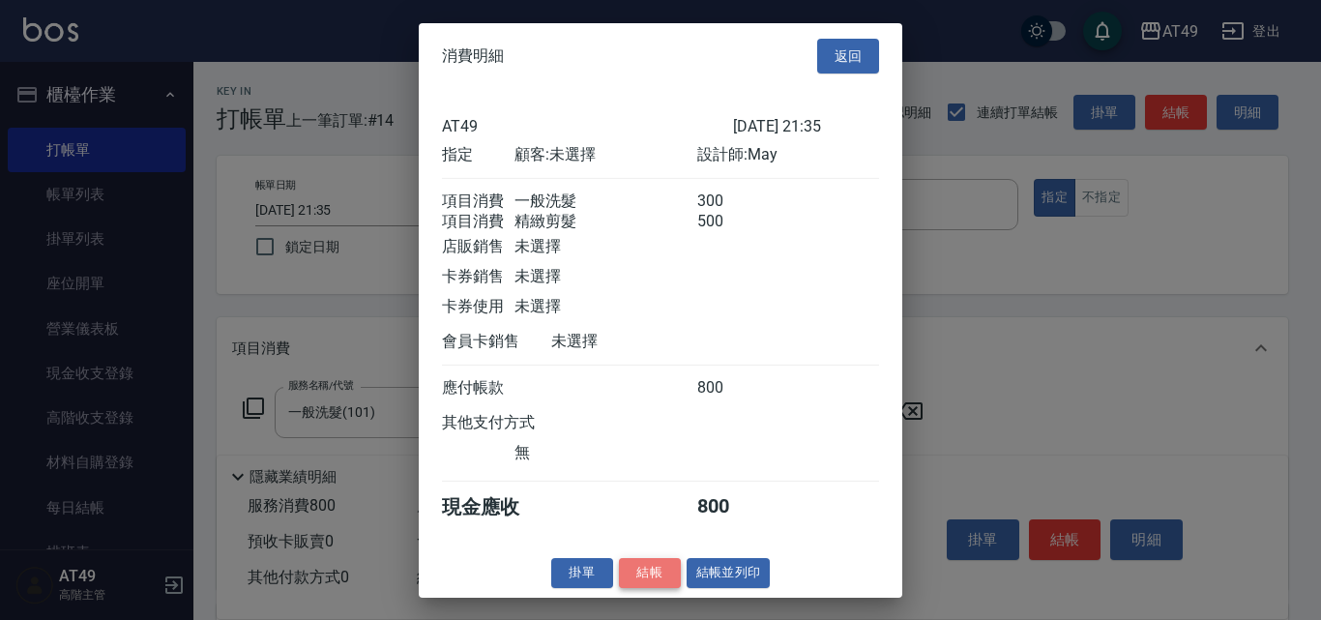
click at [660, 587] on button "結帳" at bounding box center [650, 573] width 62 height 30
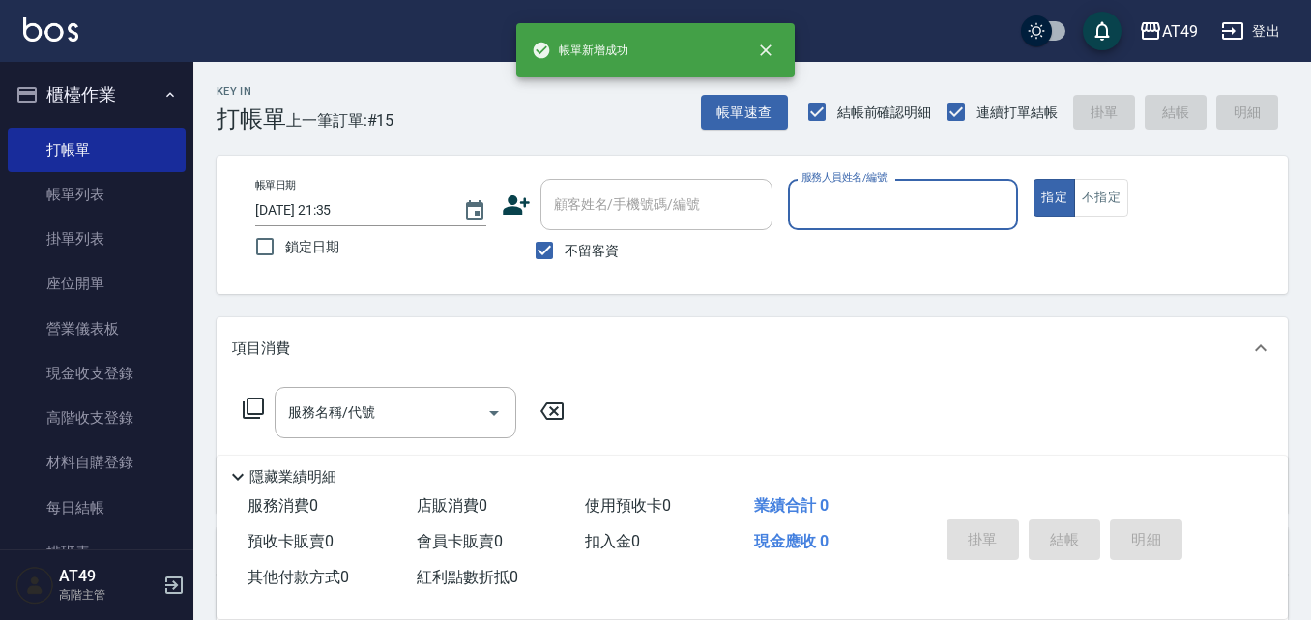
click at [854, 207] on input "服務人員姓名/編號" at bounding box center [904, 205] width 214 height 34
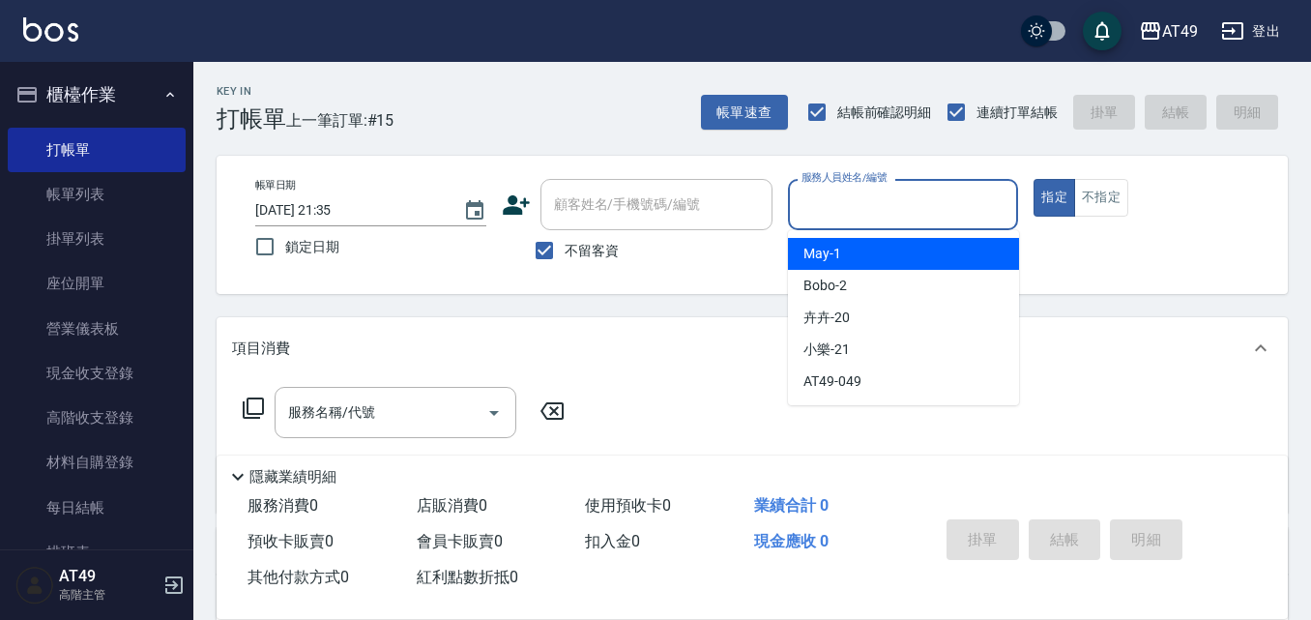
click at [874, 249] on div "May -1" at bounding box center [903, 254] width 231 height 32
type input "May-1"
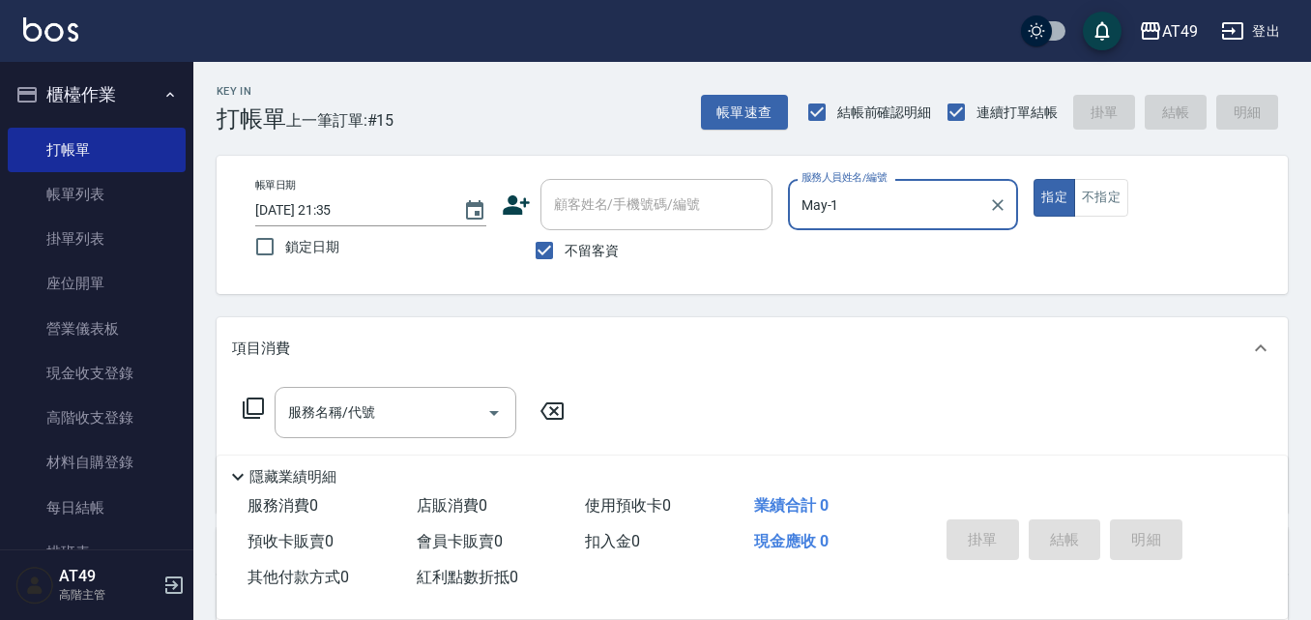
click at [252, 404] on icon at bounding box center [253, 407] width 23 height 23
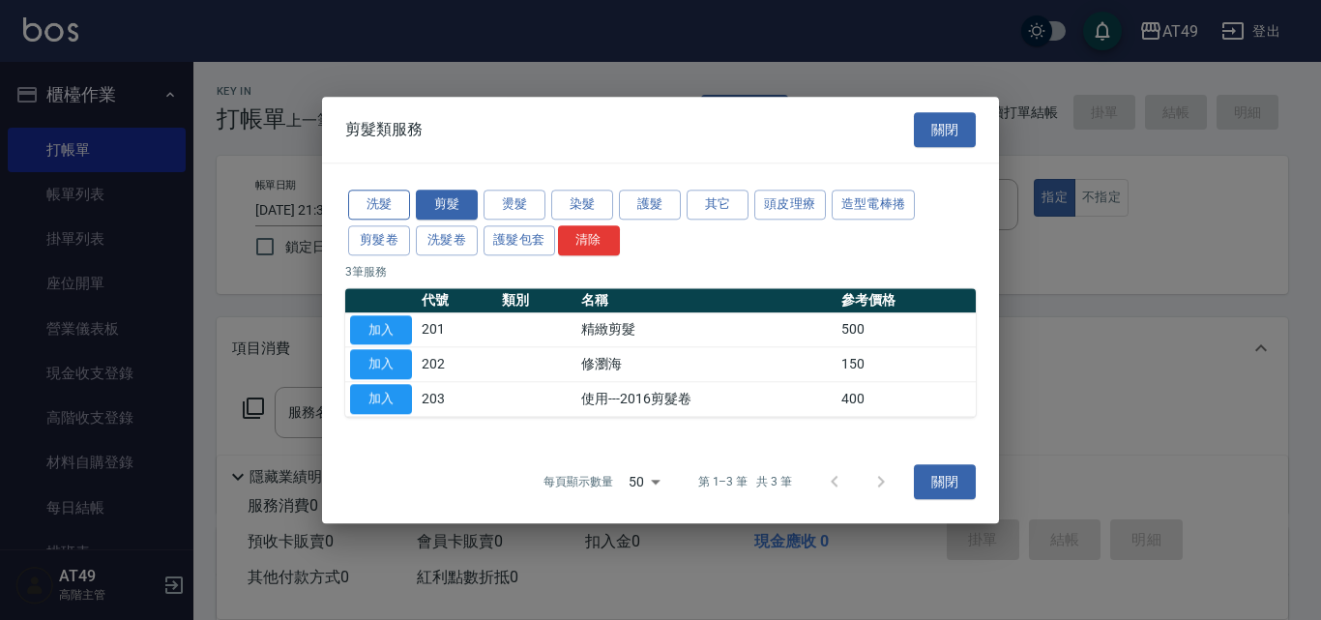
click at [386, 192] on button "洗髮" at bounding box center [379, 205] width 62 height 30
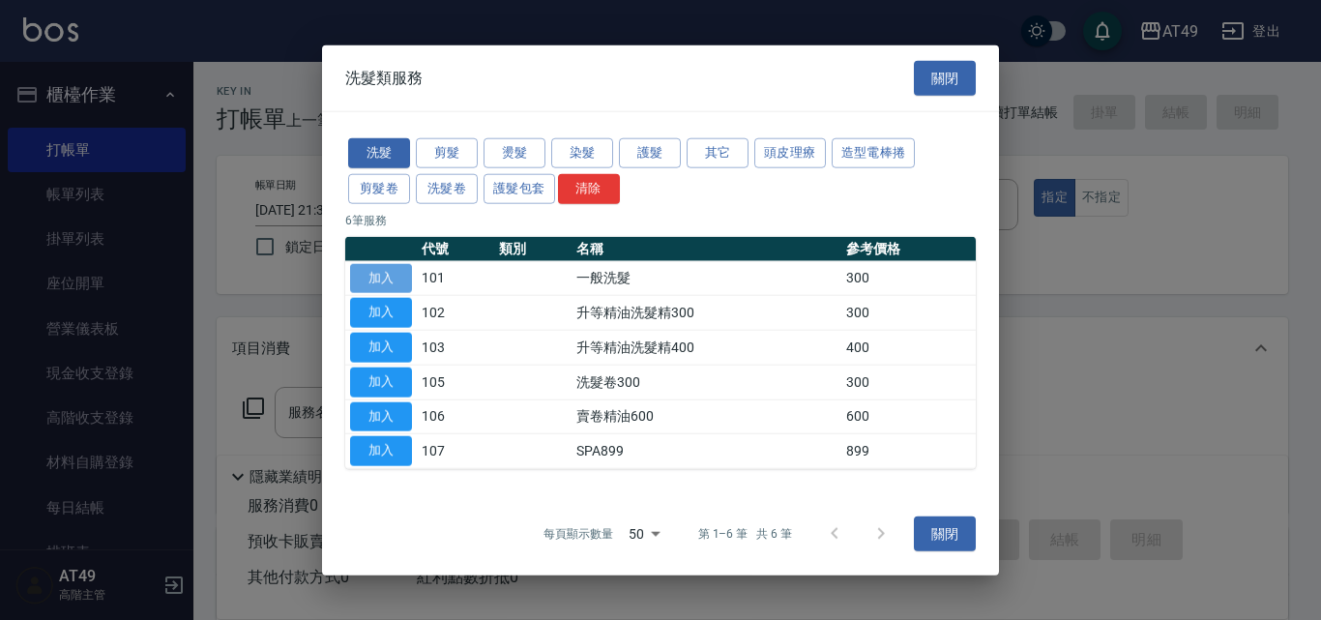
click at [382, 279] on button "加入" at bounding box center [381, 278] width 62 height 30
type input "一般洗髮(101)"
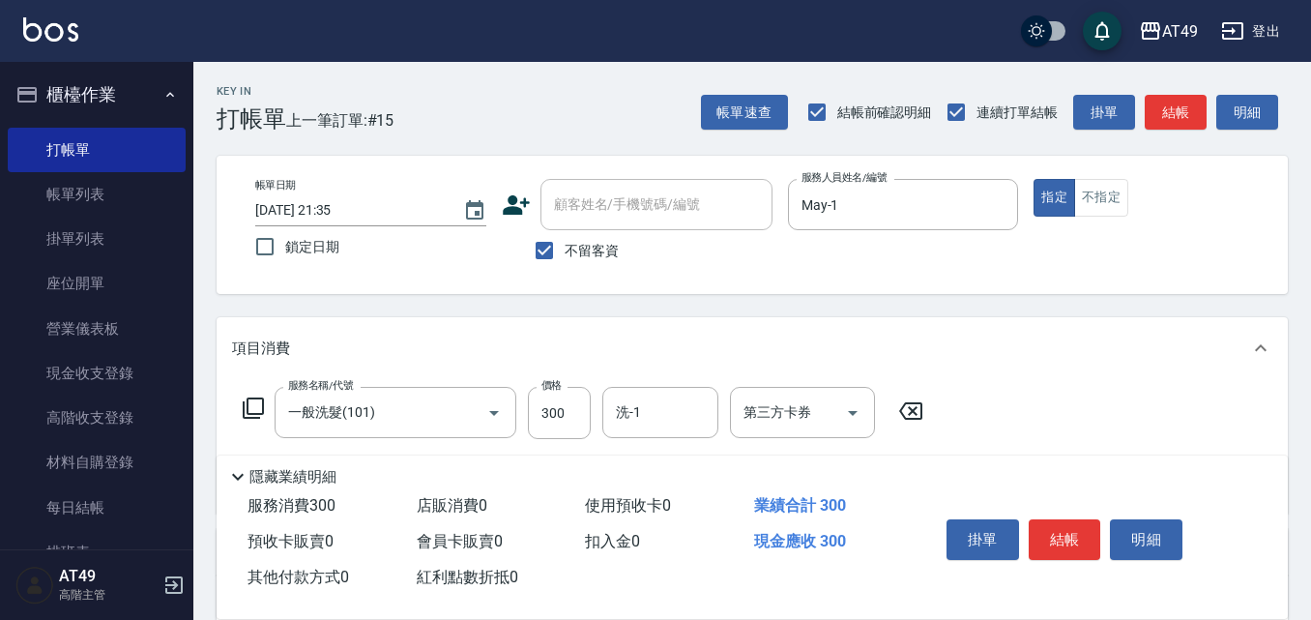
click at [260, 408] on icon at bounding box center [253, 407] width 23 height 23
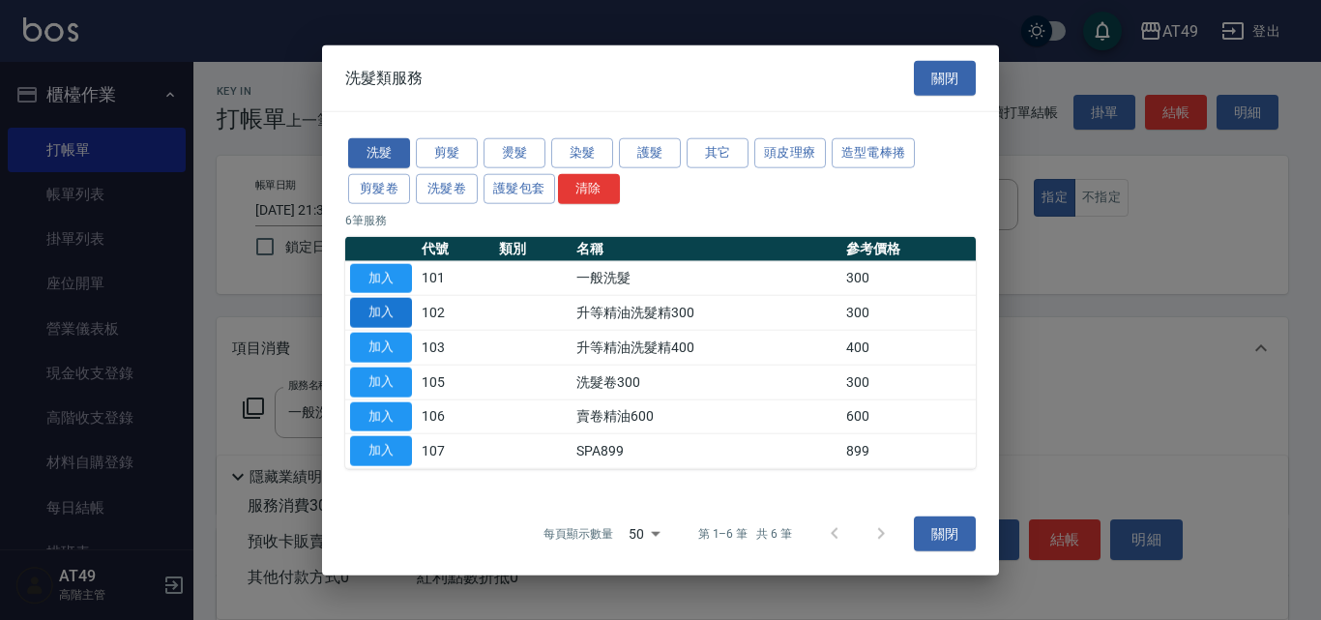
click at [406, 308] on button "加入" at bounding box center [381, 313] width 62 height 30
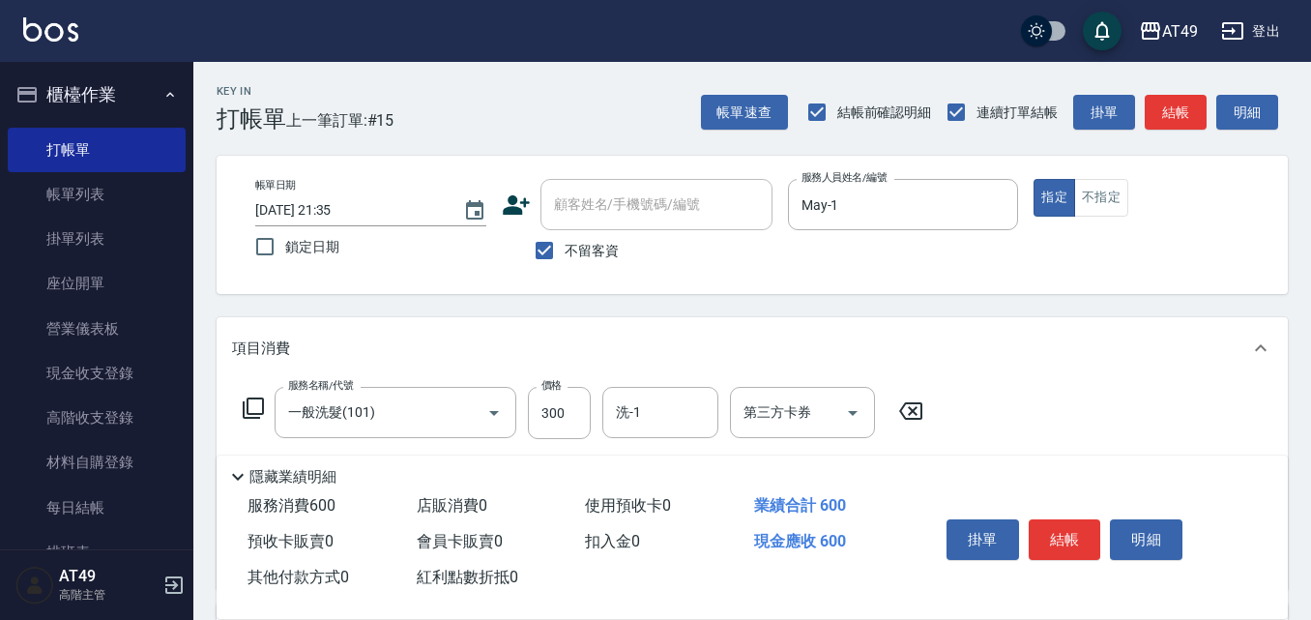
click at [906, 409] on icon at bounding box center [911, 410] width 48 height 23
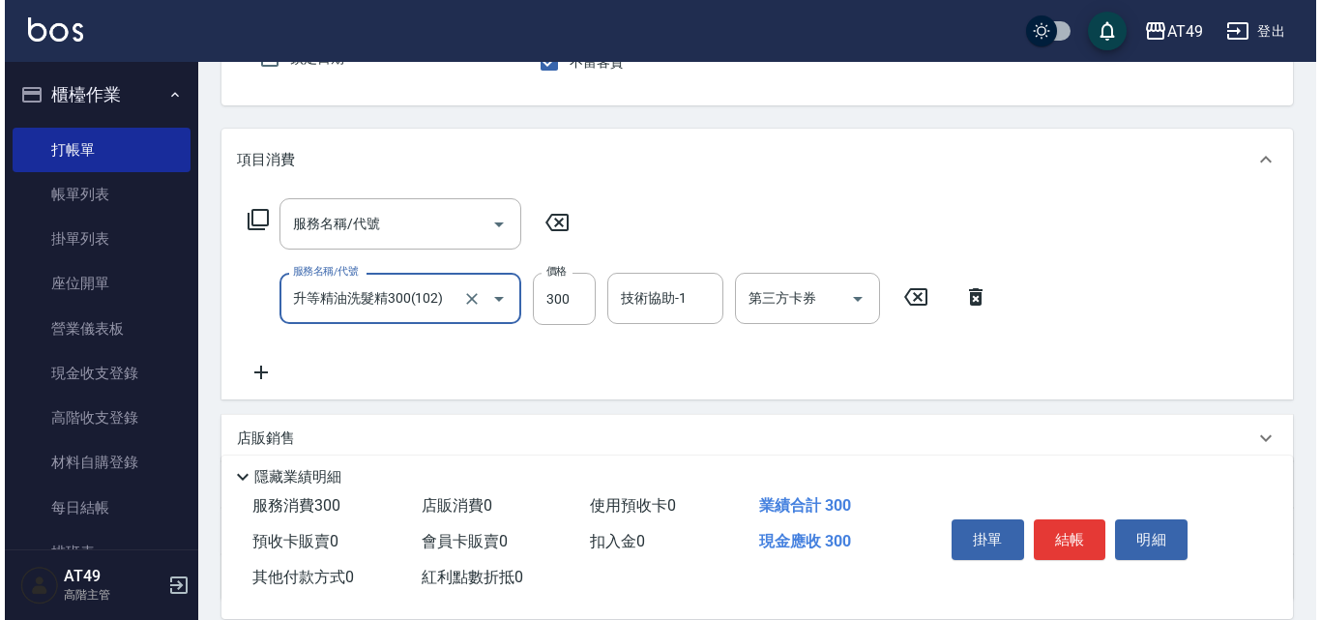
scroll to position [193, 0]
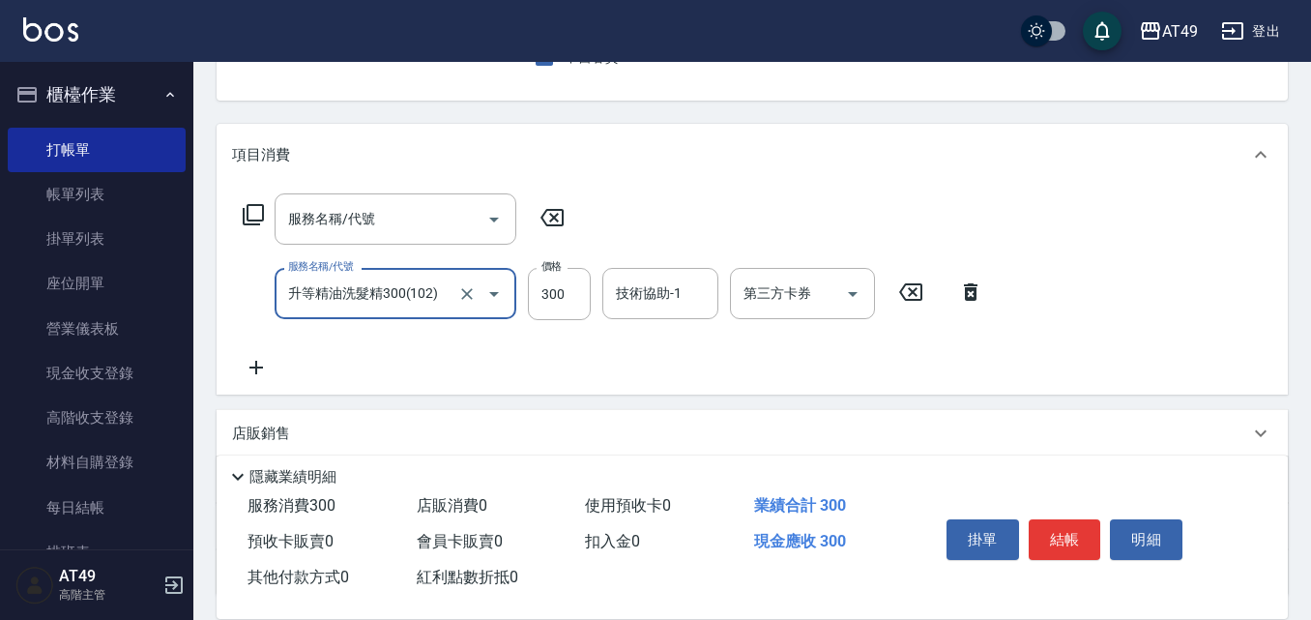
click at [975, 299] on icon at bounding box center [971, 291] width 14 height 17
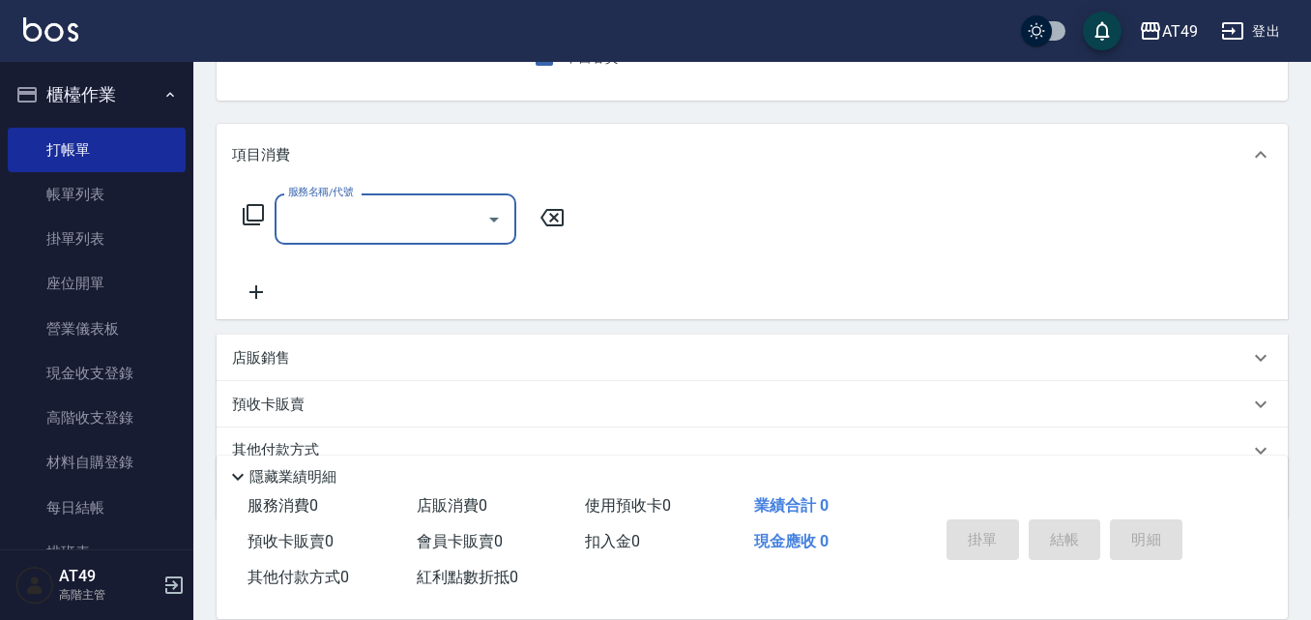
click at [254, 218] on icon at bounding box center [253, 214] width 23 height 23
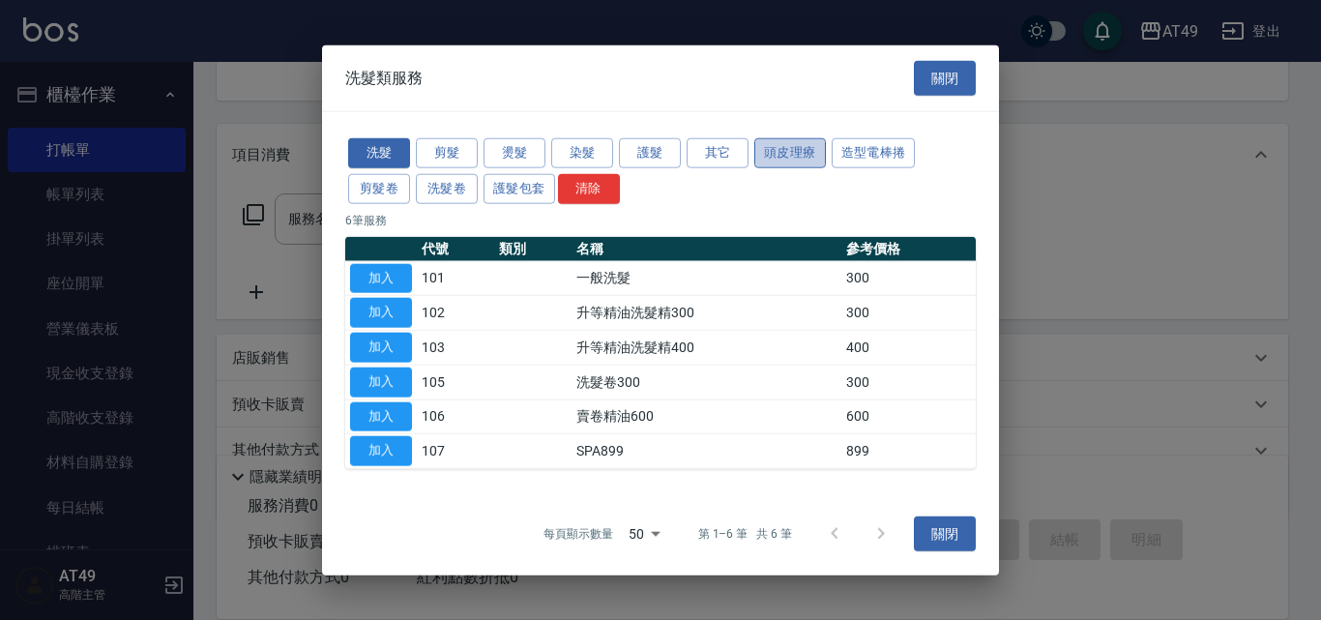
click at [792, 146] on button "頭皮理療" at bounding box center [790, 153] width 72 height 30
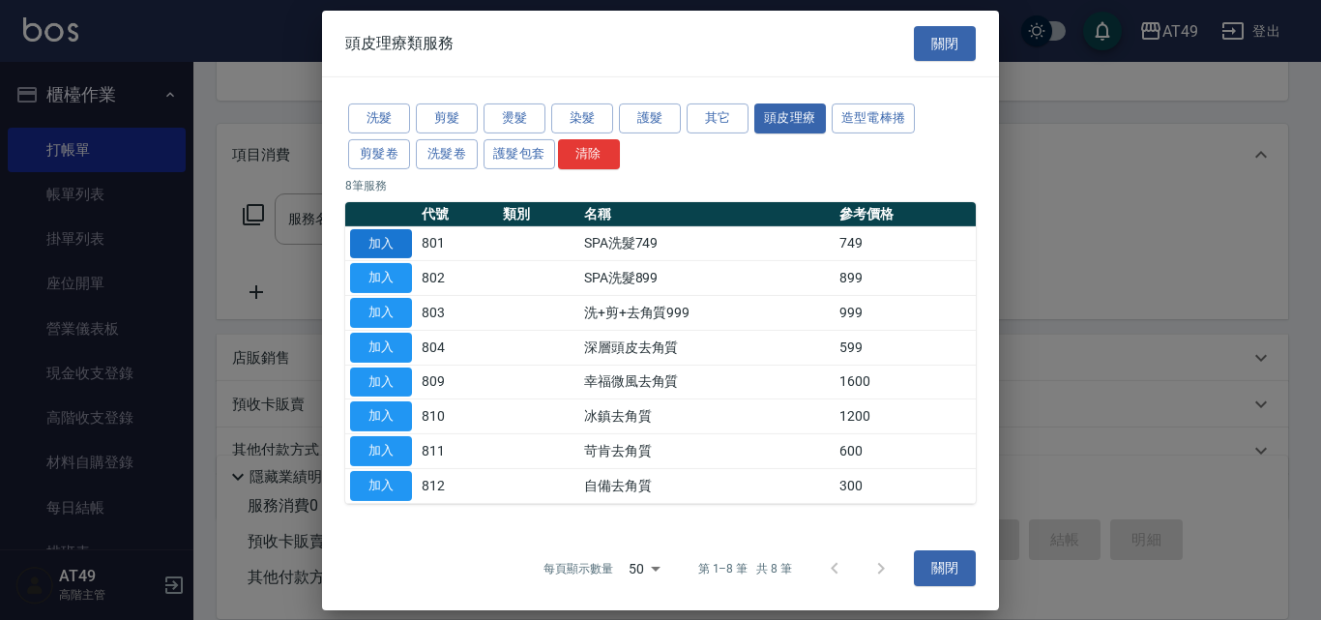
click at [395, 240] on button "加入" at bounding box center [381, 243] width 62 height 30
type input "SPA洗髮749(801)"
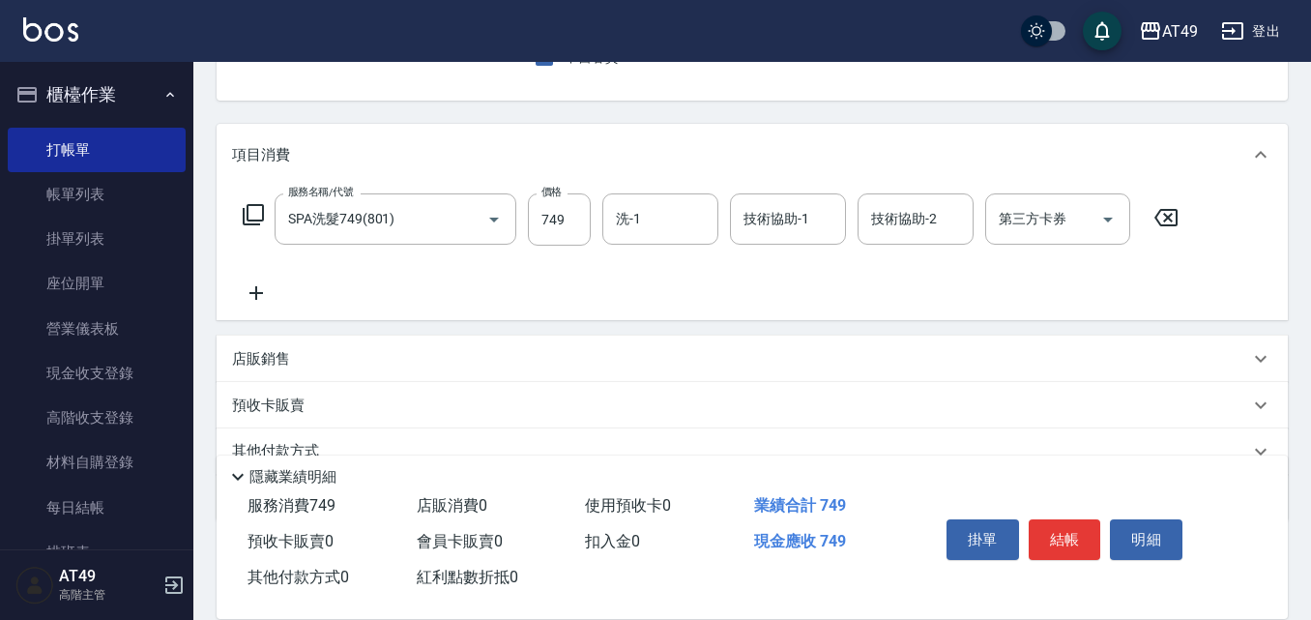
click at [253, 216] on icon at bounding box center [253, 214] width 23 height 23
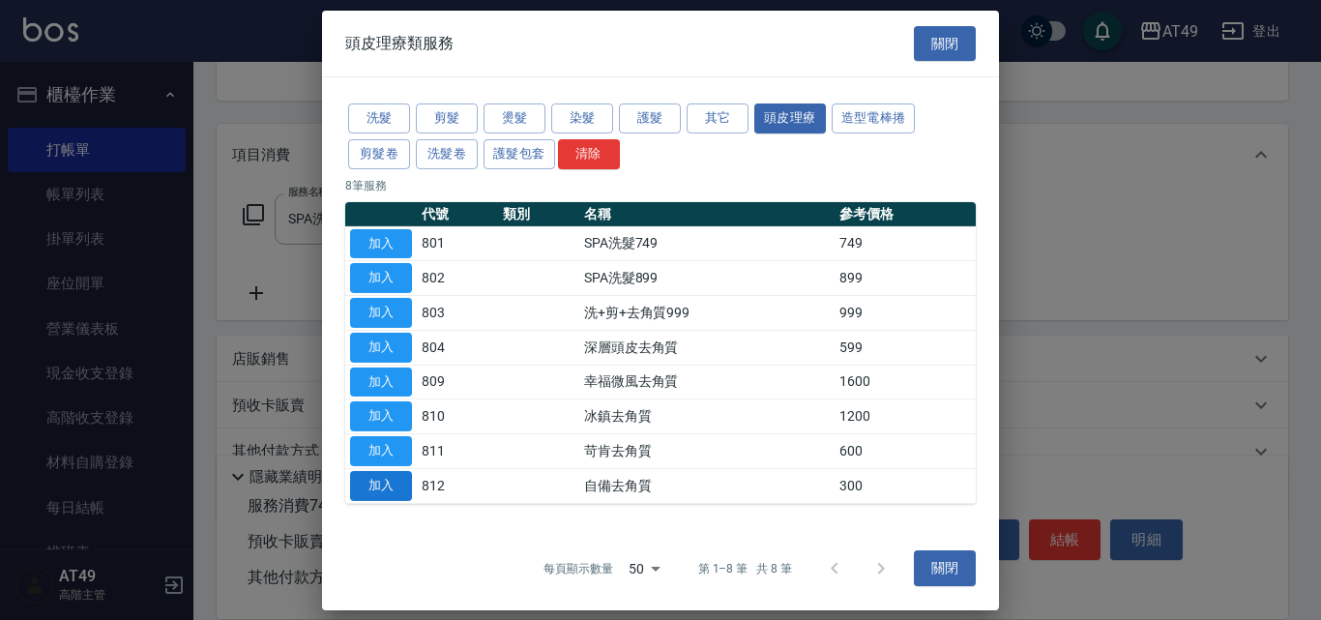
click at [398, 487] on button "加入" at bounding box center [381, 486] width 62 height 30
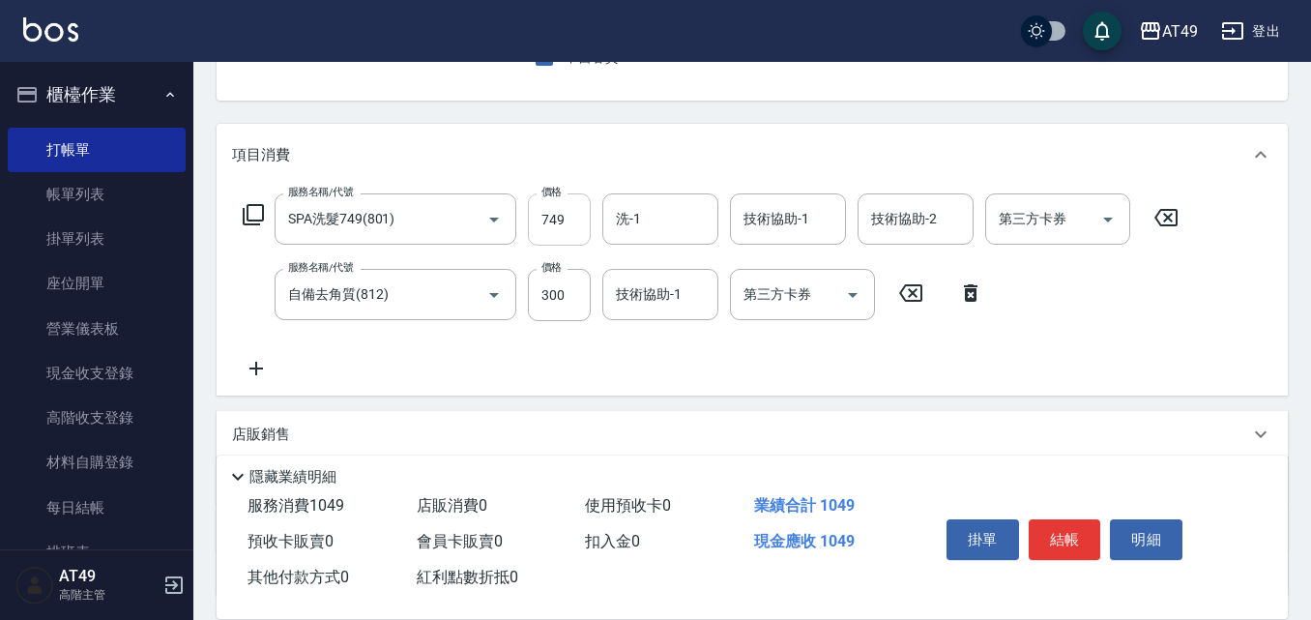
click at [548, 229] on input "749" at bounding box center [559, 219] width 63 height 52
type input "899"
drag, startPoint x: 646, startPoint y: 221, endPoint x: 665, endPoint y: 239, distance: 26.0
click at [647, 220] on input "洗-1" at bounding box center [660, 219] width 99 height 34
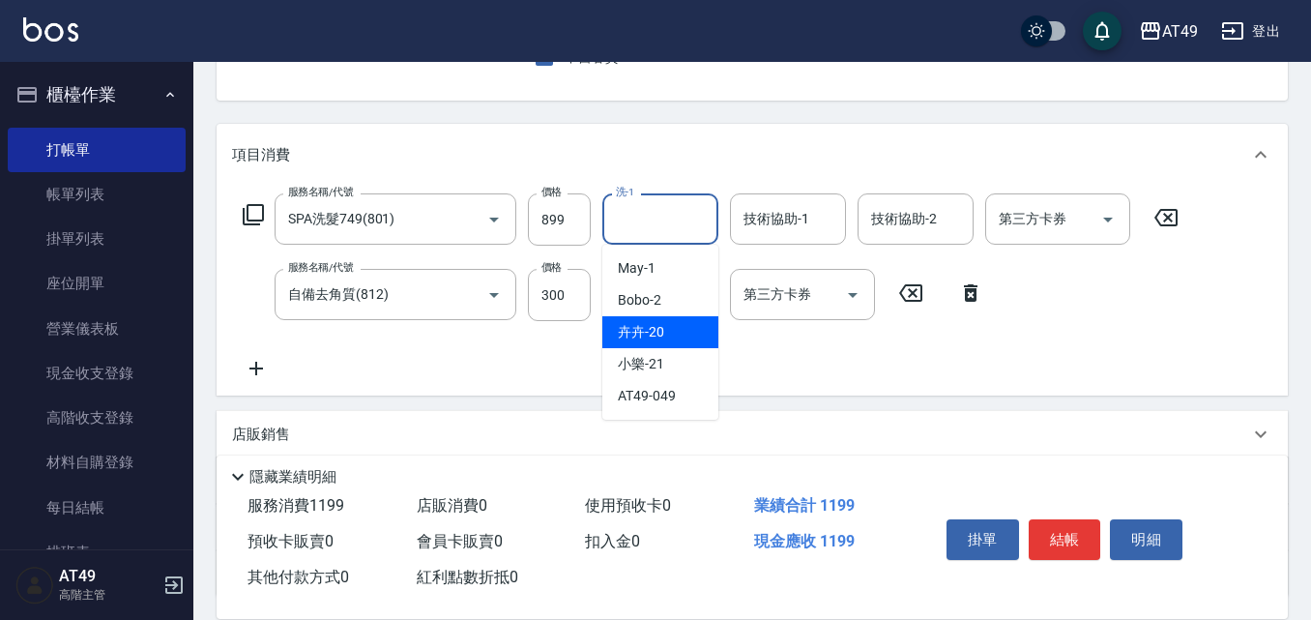
click at [679, 321] on div "卉卉 -20" at bounding box center [660, 332] width 116 height 32
type input "卉卉-20"
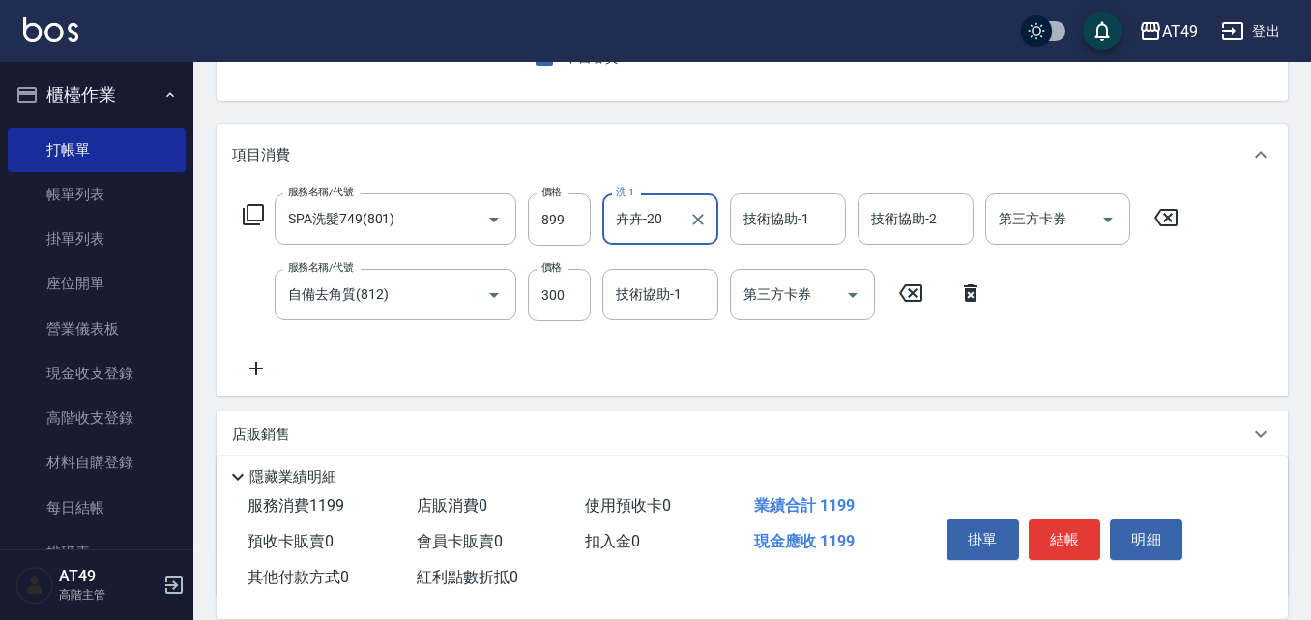
click at [769, 213] on div "技術協助-1 技術協助-1" at bounding box center [788, 218] width 116 height 51
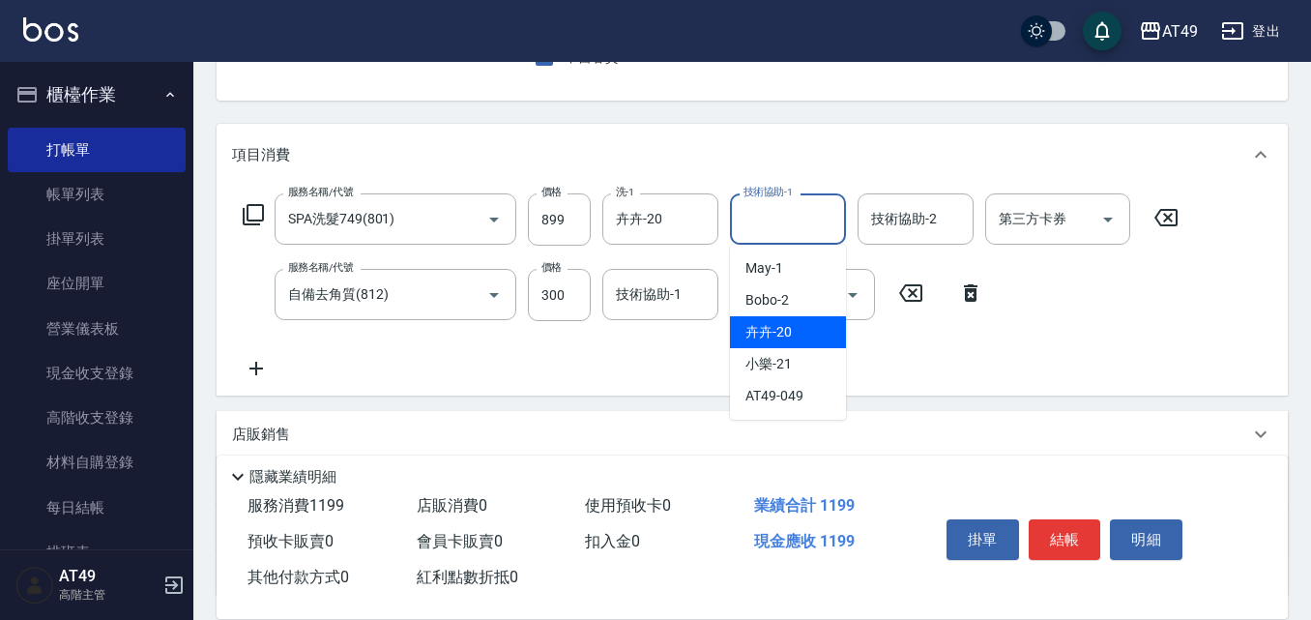
click at [807, 325] on div "卉卉 -20" at bounding box center [788, 332] width 116 height 32
type input "卉卉-20"
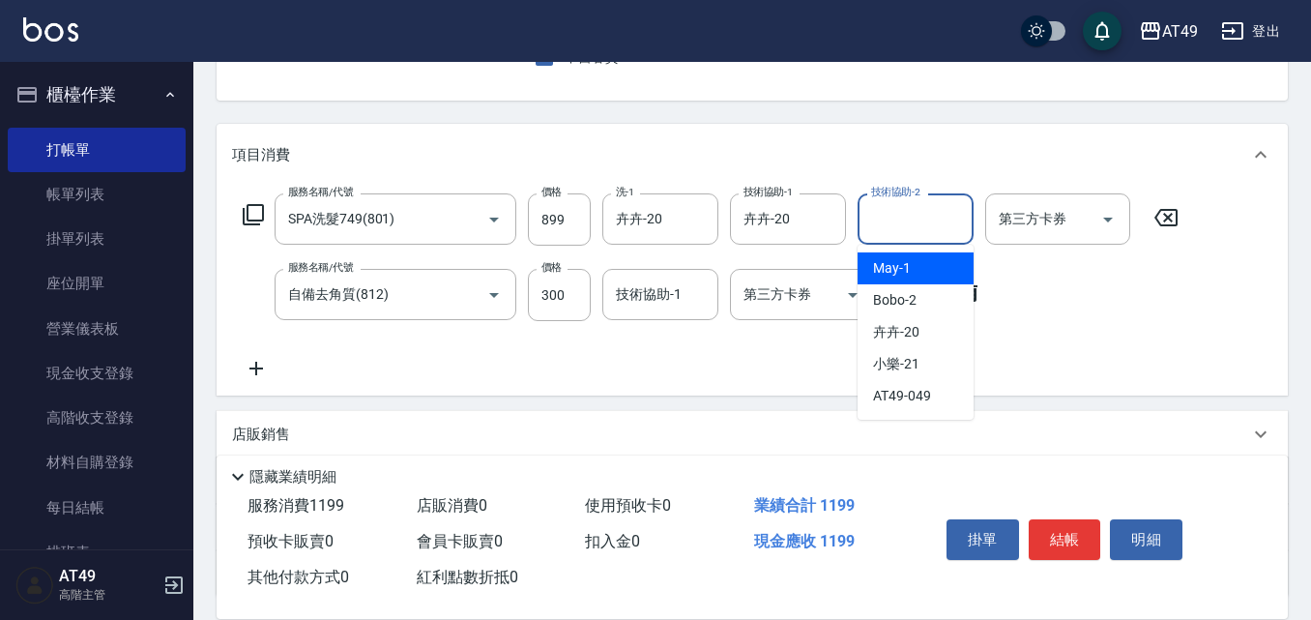
click at [911, 222] on input "技術協助-2" at bounding box center [915, 219] width 99 height 34
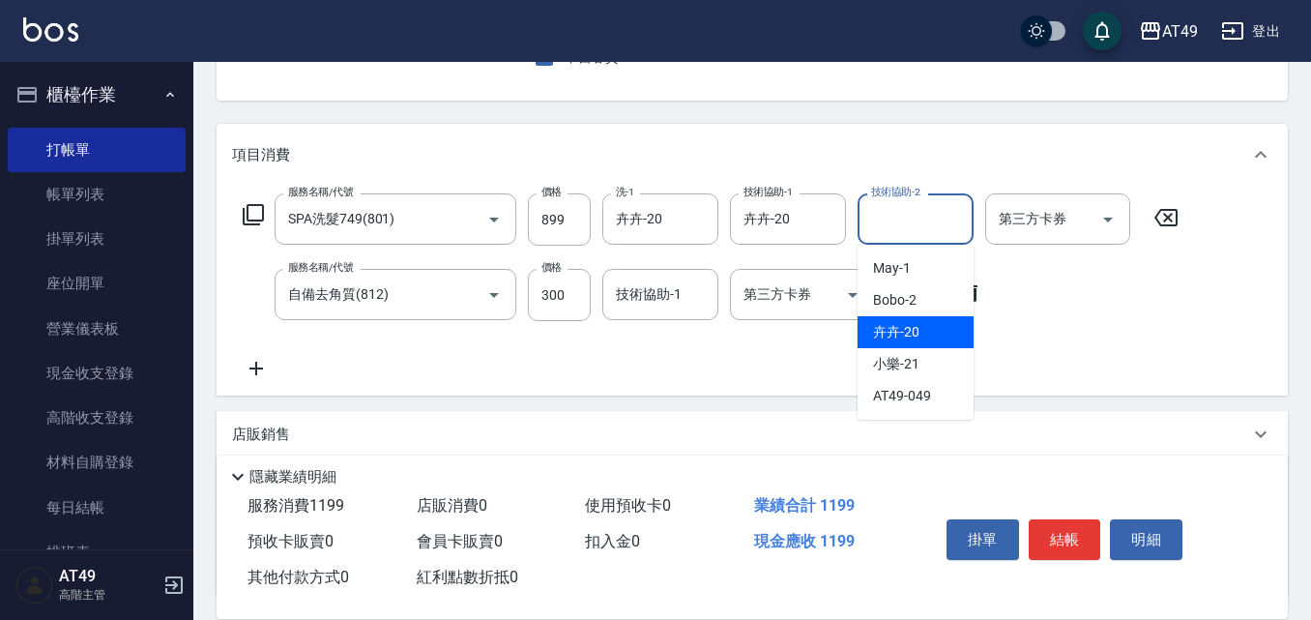
click at [930, 324] on div "卉卉 -20" at bounding box center [916, 332] width 116 height 32
type input "卉卉-20"
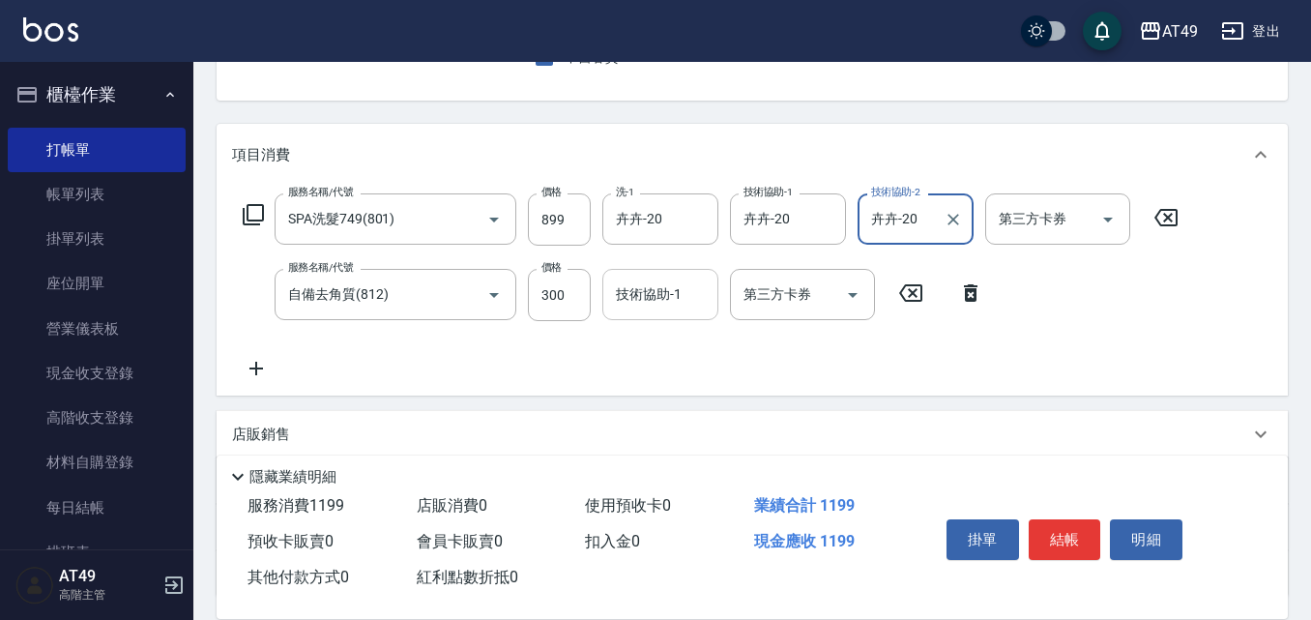
click at [672, 296] on div "技術協助-1 技術協助-1" at bounding box center [660, 294] width 116 height 51
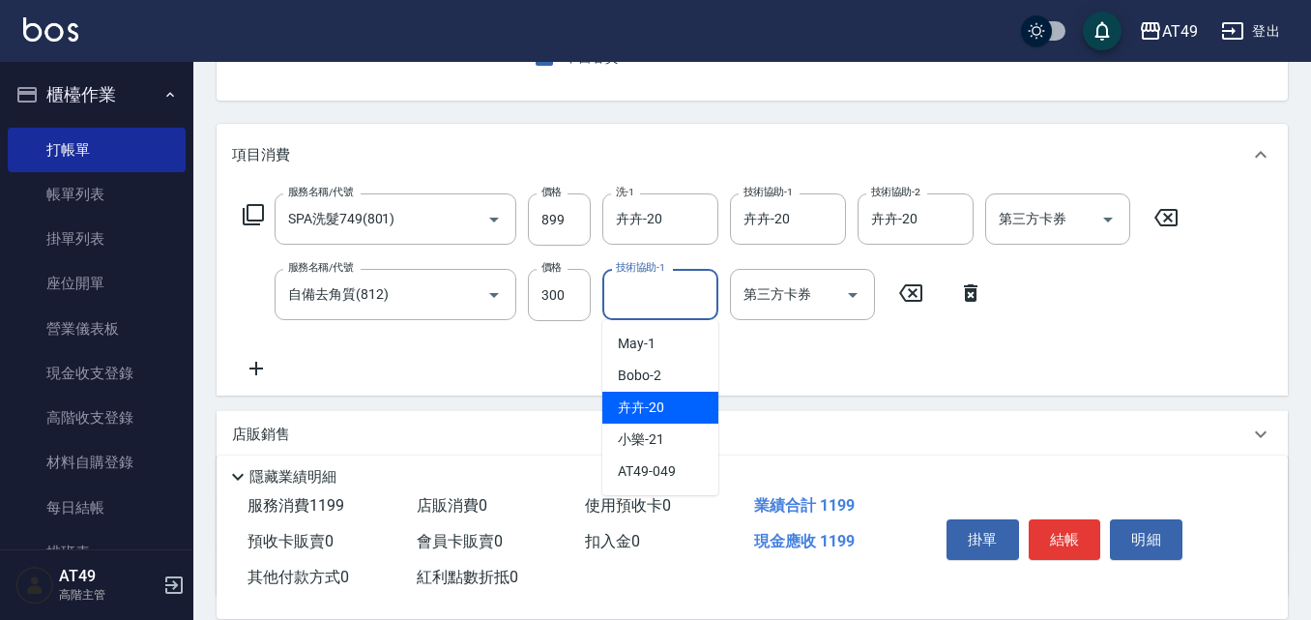
click at [683, 403] on div "卉卉 -20" at bounding box center [660, 408] width 116 height 32
type input "卉卉-20"
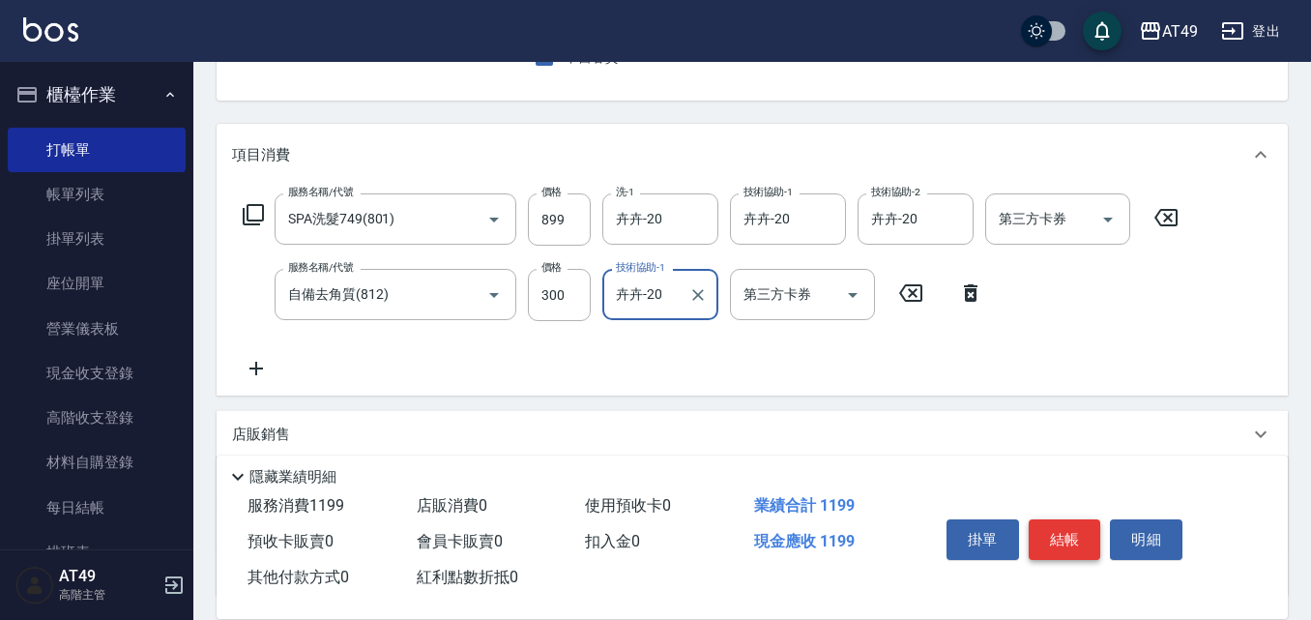
click at [1051, 532] on button "結帳" at bounding box center [1065, 539] width 73 height 41
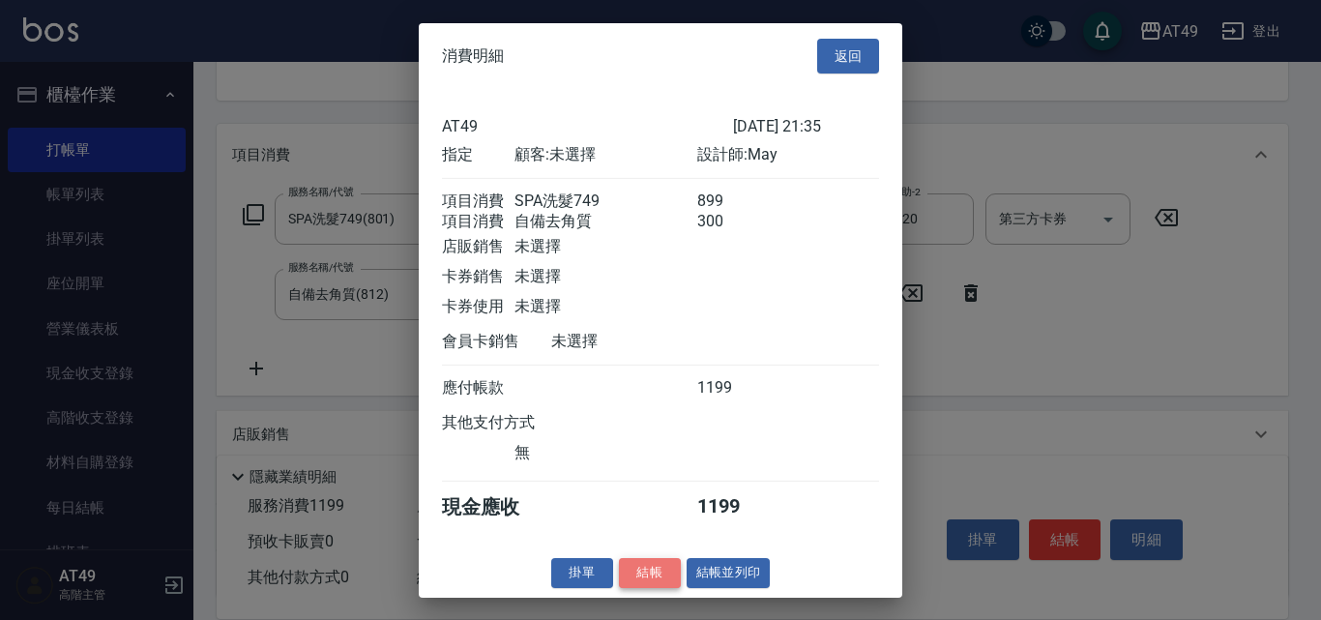
click at [667, 578] on button "結帳" at bounding box center [650, 573] width 62 height 30
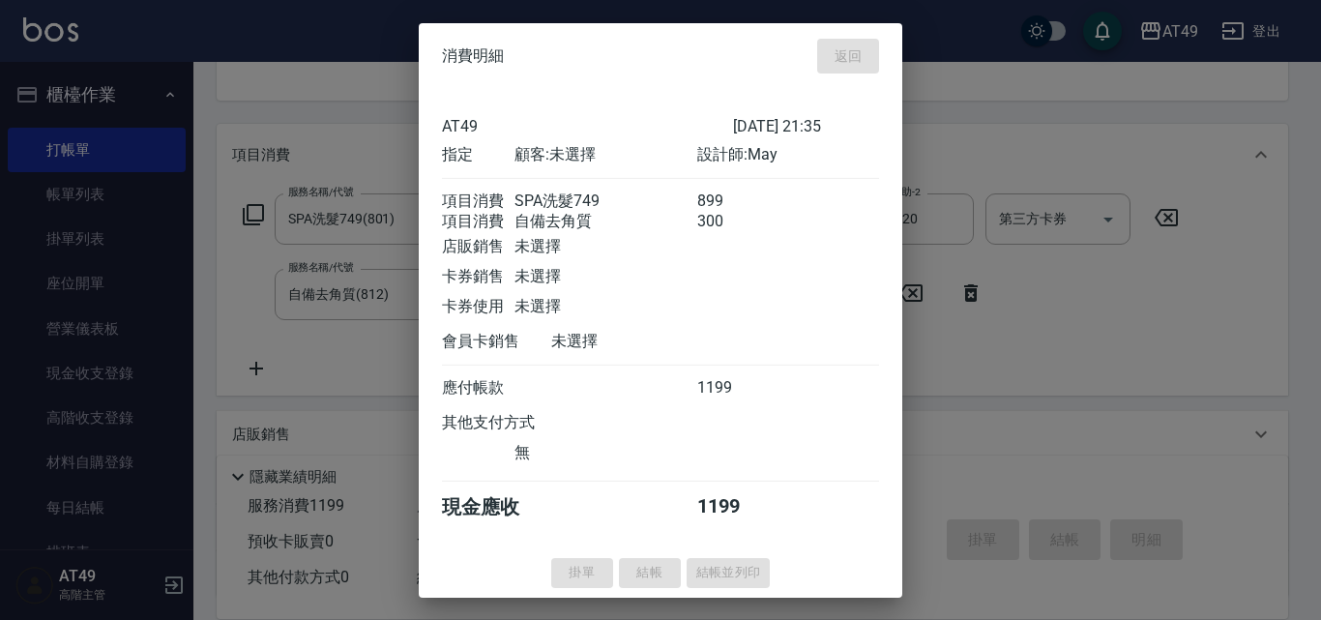
type input "2025/10/11 21:36"
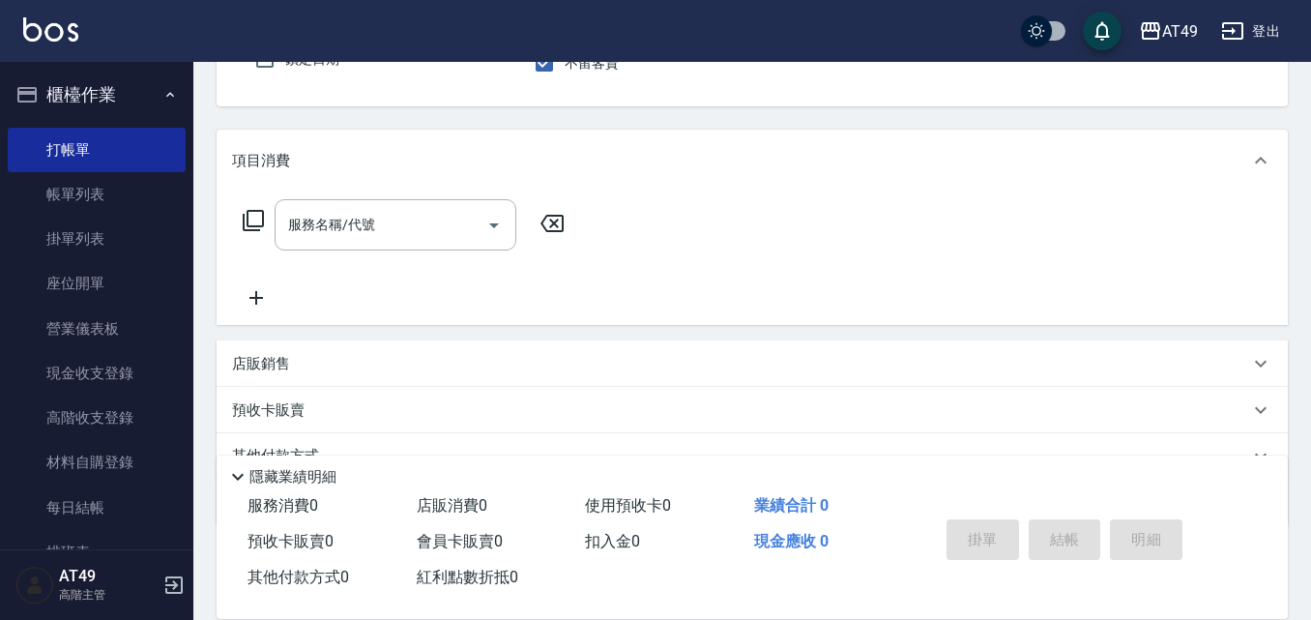
scroll to position [0, 0]
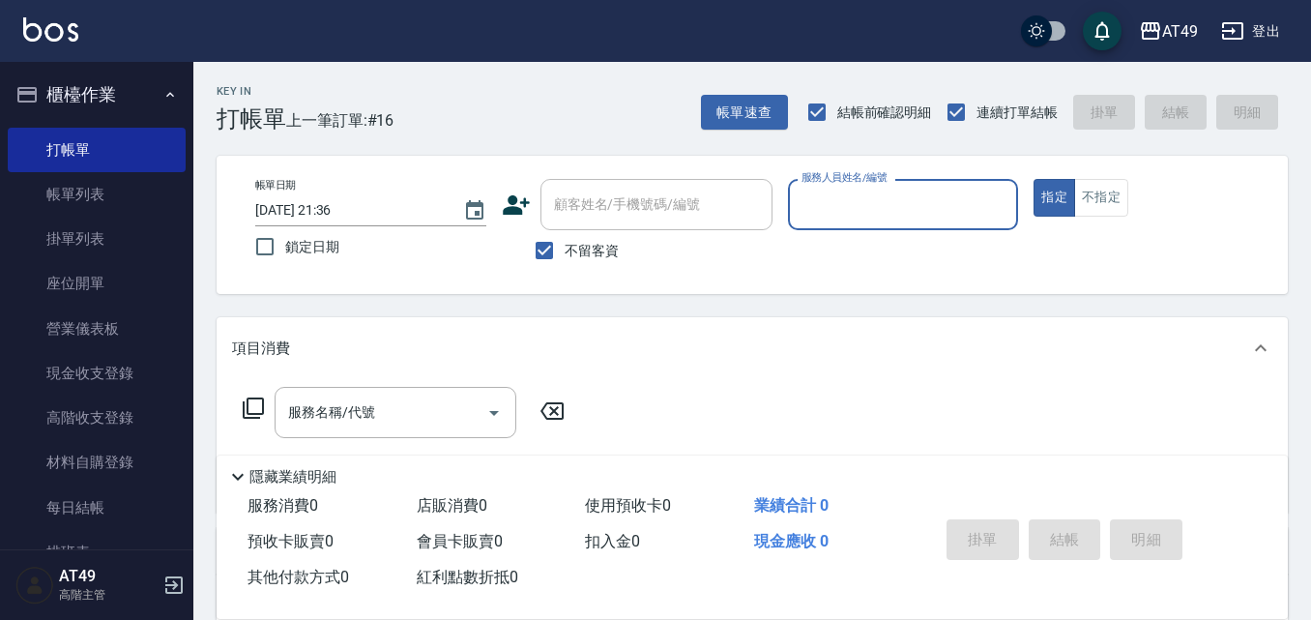
click at [884, 209] on input "服務人員姓名/編號" at bounding box center [904, 205] width 214 height 34
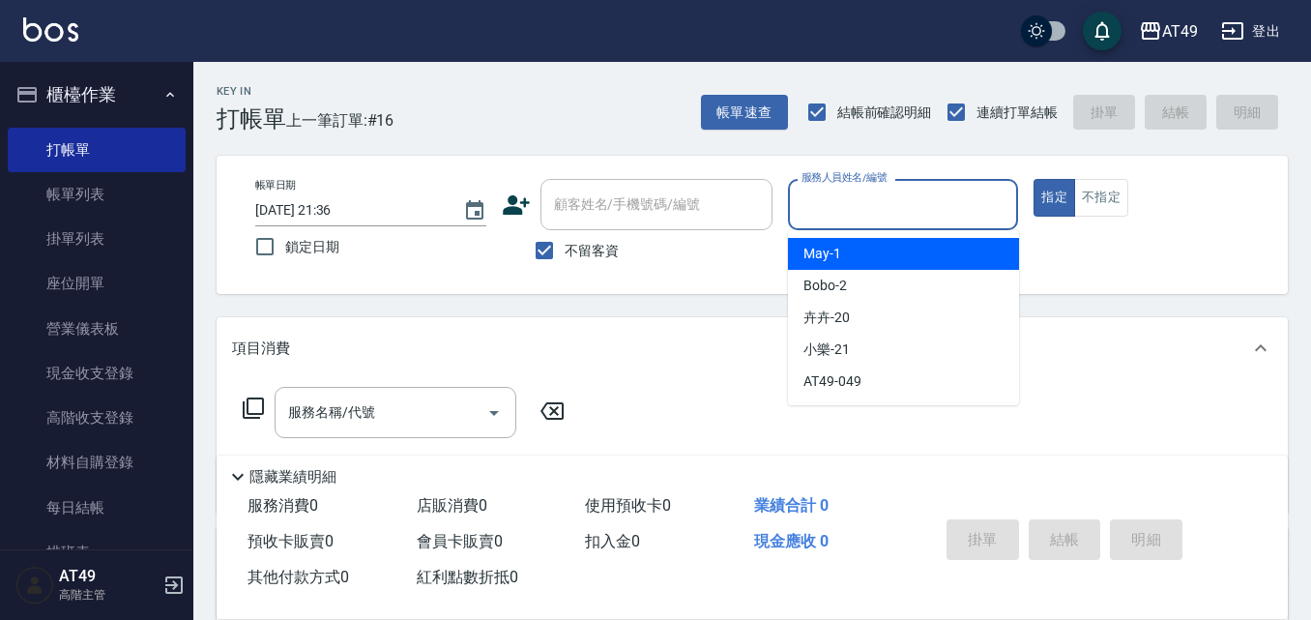
click at [898, 258] on div "May -1" at bounding box center [903, 254] width 231 height 32
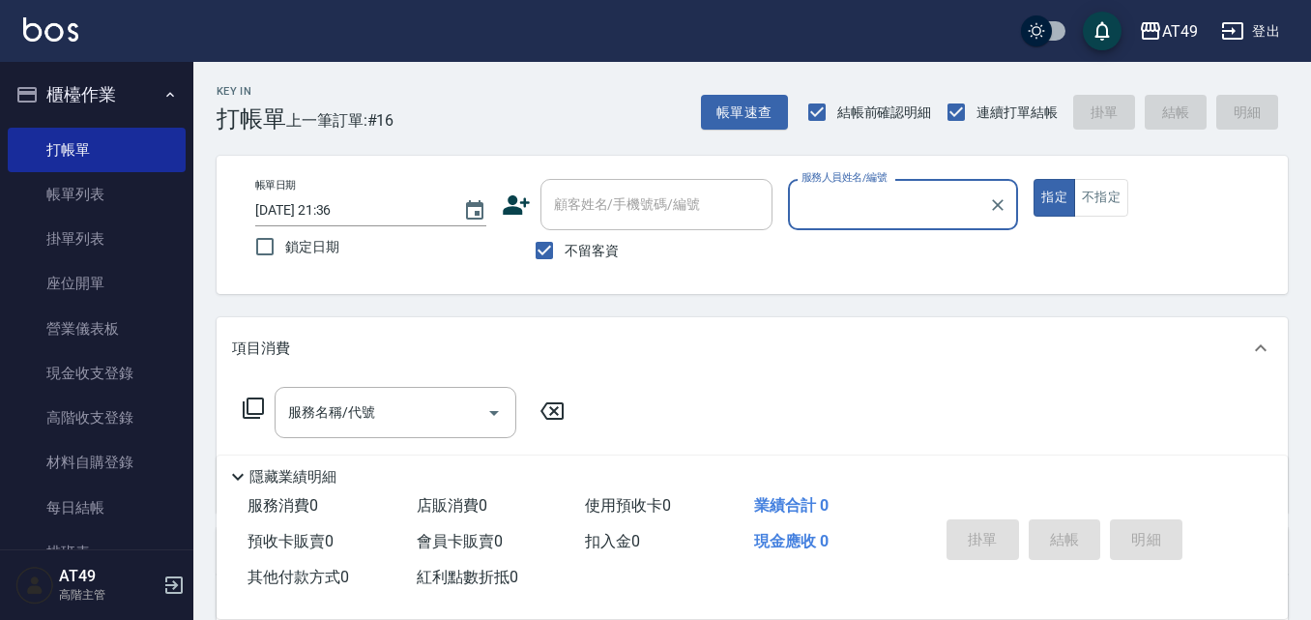
type input "May-1"
click at [255, 401] on icon at bounding box center [253, 407] width 23 height 23
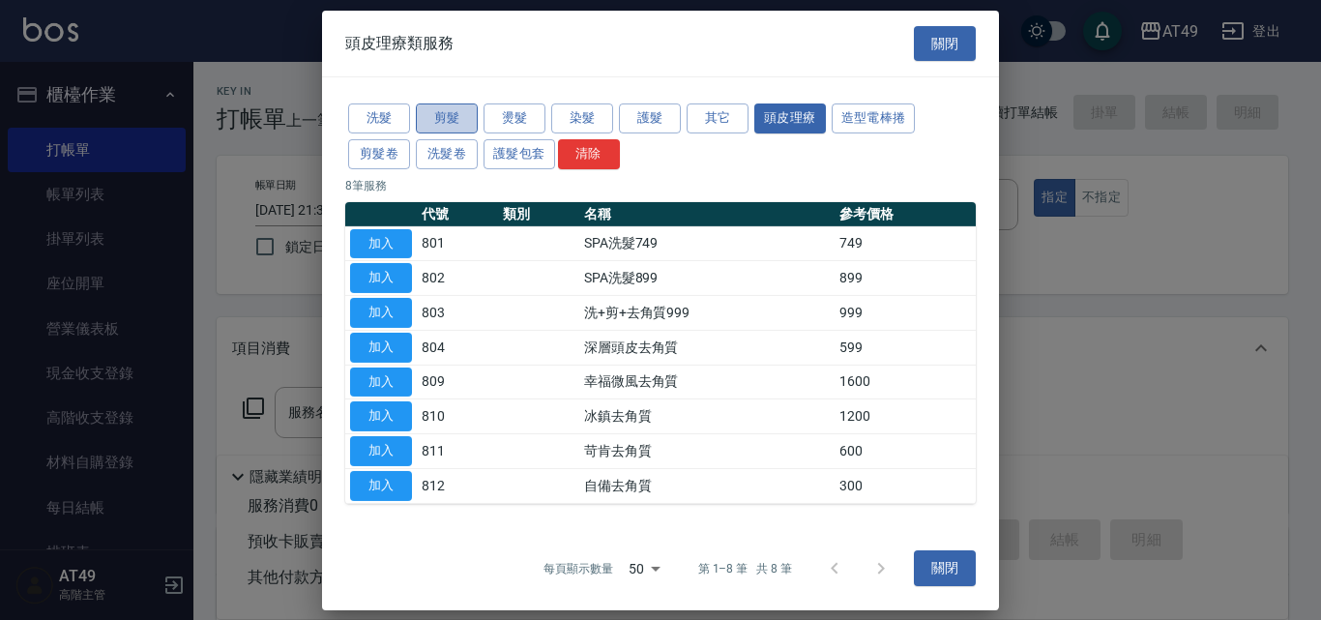
click at [457, 121] on button "剪髮" at bounding box center [447, 118] width 62 height 30
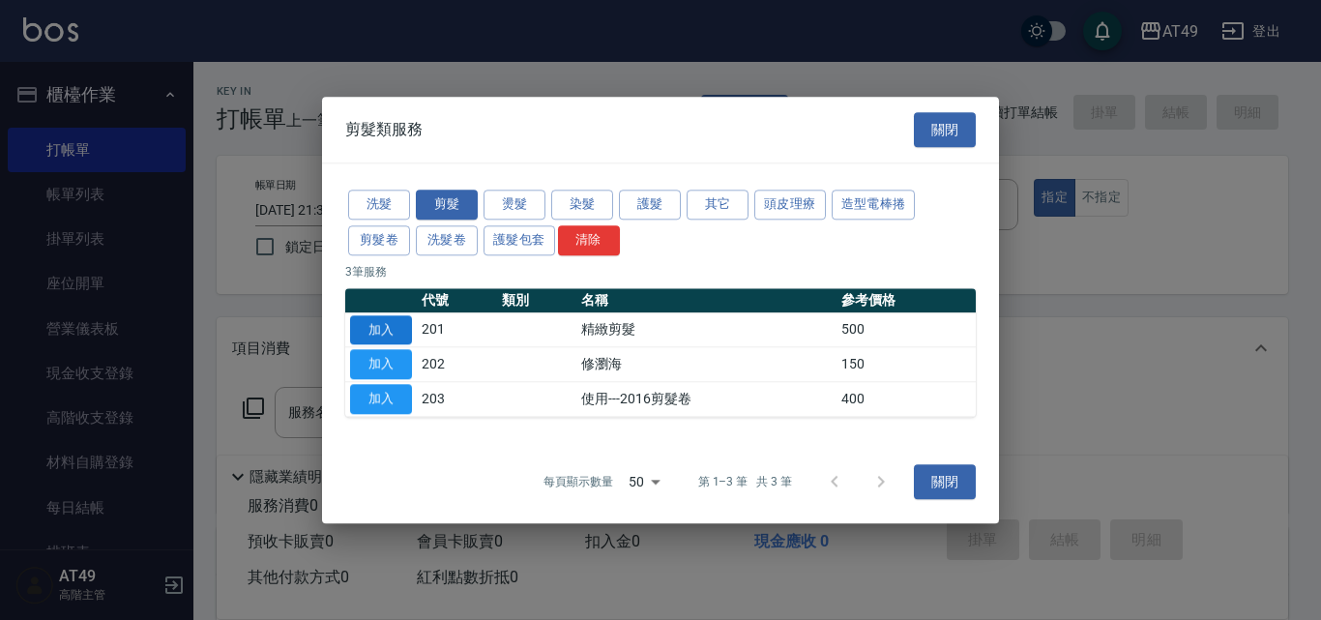
click at [383, 332] on button "加入" at bounding box center [381, 330] width 62 height 30
type input "精緻剪髮(201)"
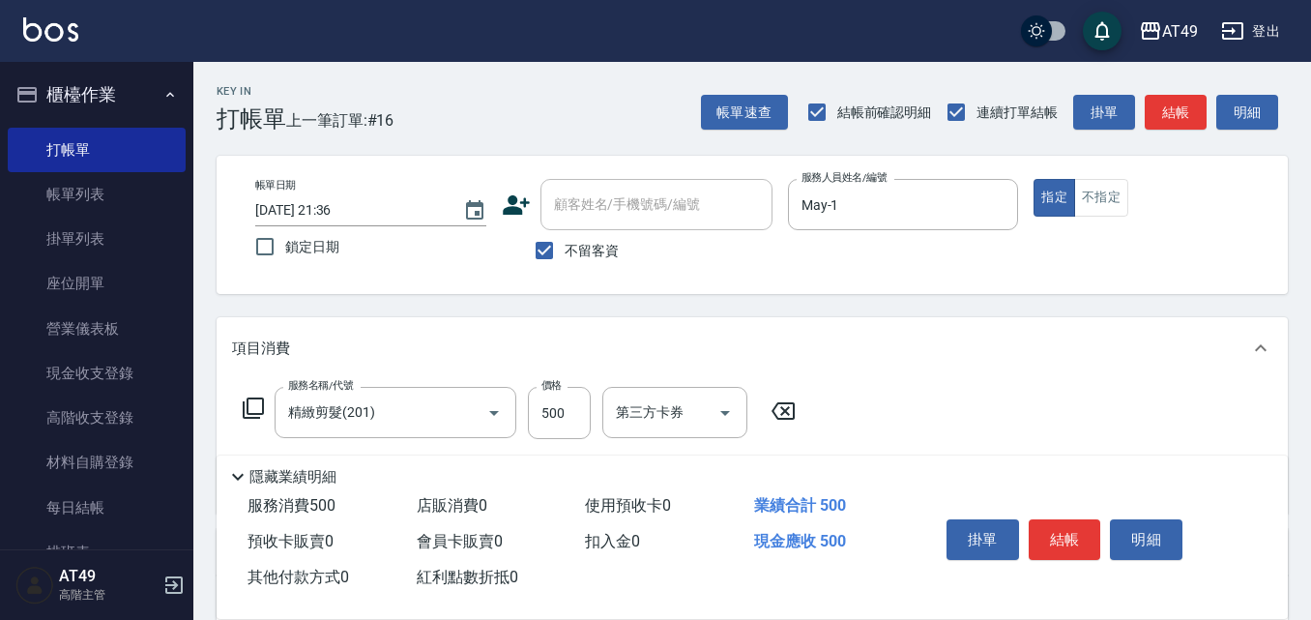
click at [252, 410] on icon at bounding box center [253, 407] width 23 height 23
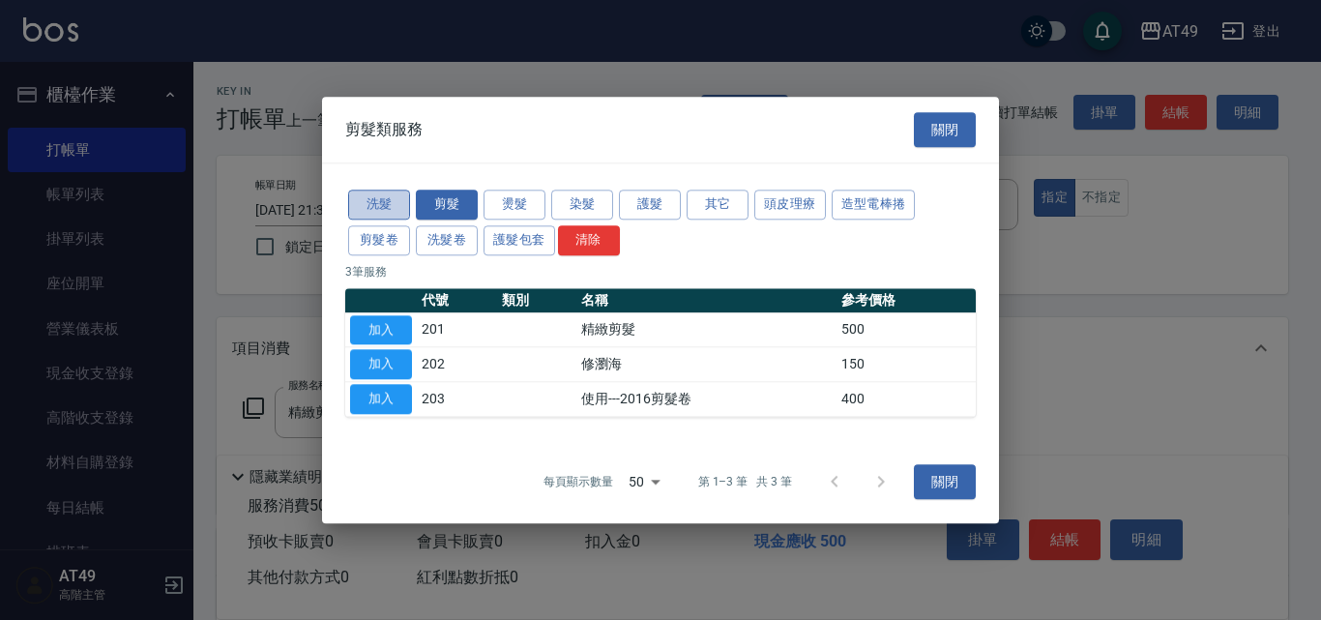
click at [392, 213] on button "洗髮" at bounding box center [379, 205] width 62 height 30
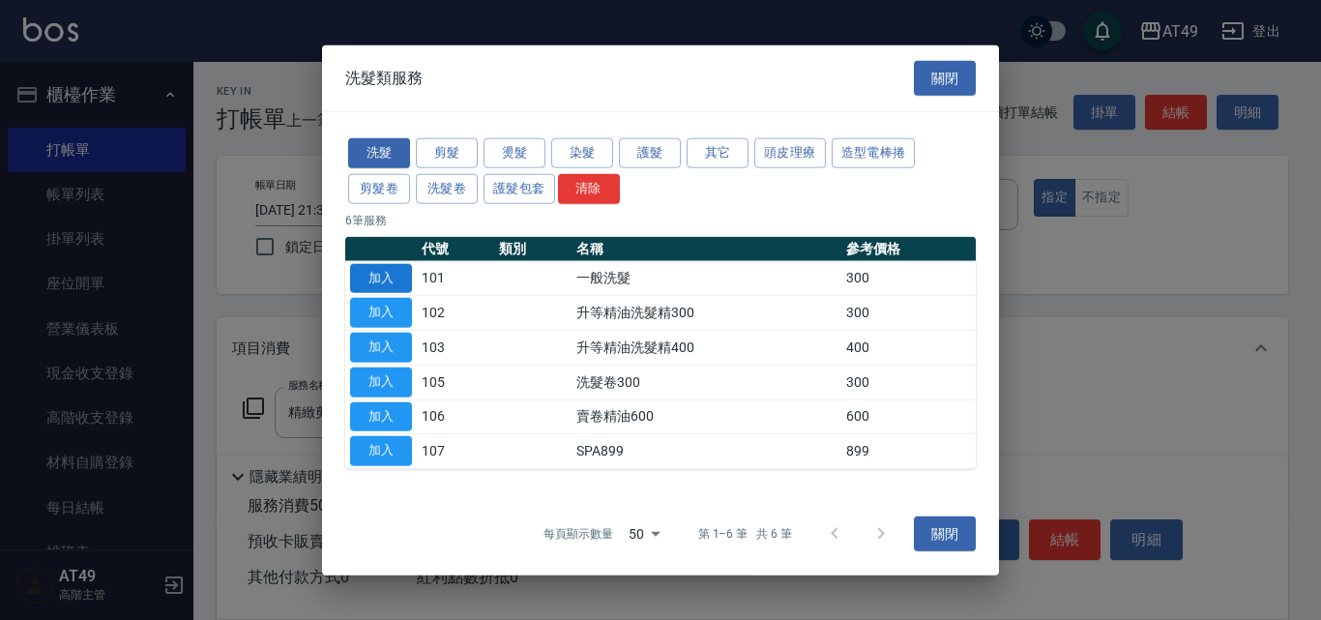
click at [384, 272] on button "加入" at bounding box center [381, 278] width 62 height 30
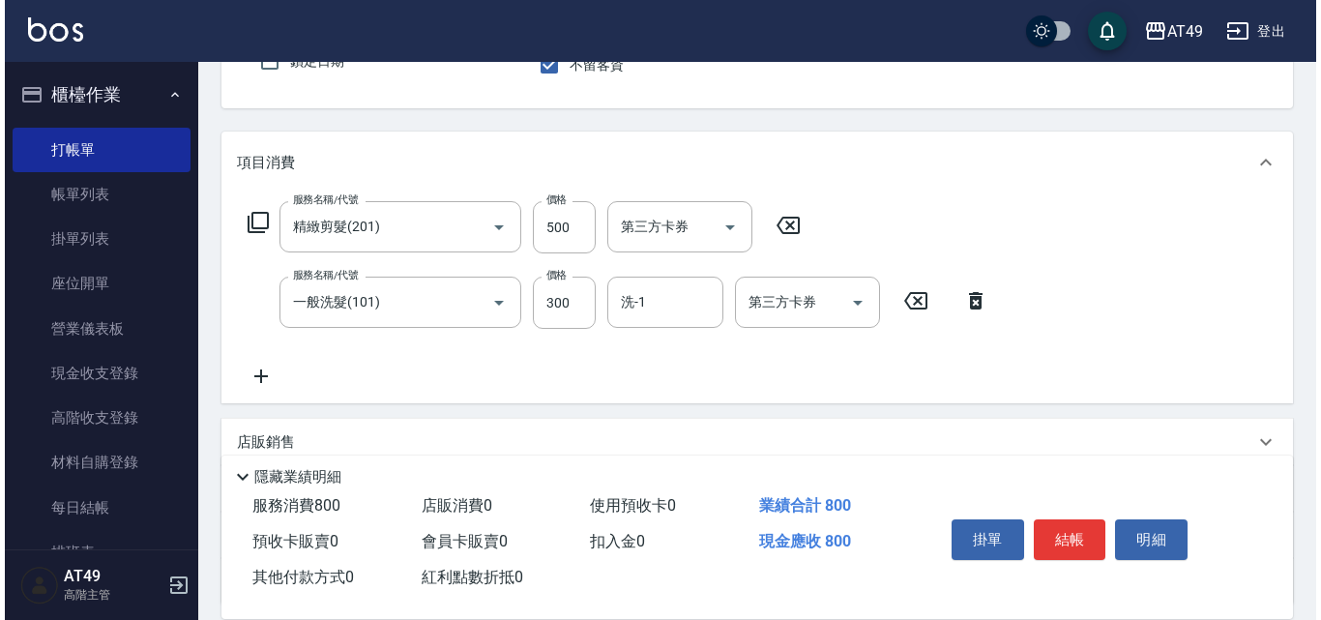
scroll to position [193, 0]
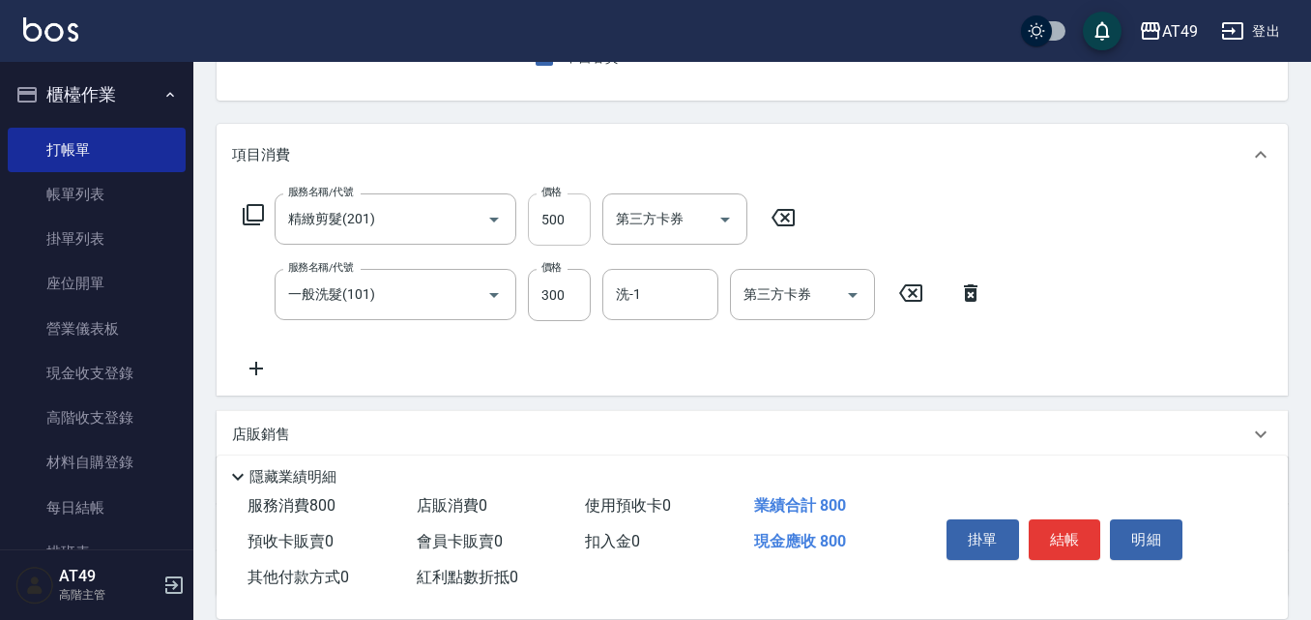
click at [549, 227] on input "500" at bounding box center [559, 219] width 63 height 52
type input "400"
click at [652, 295] on input "洗-1" at bounding box center [660, 295] width 99 height 34
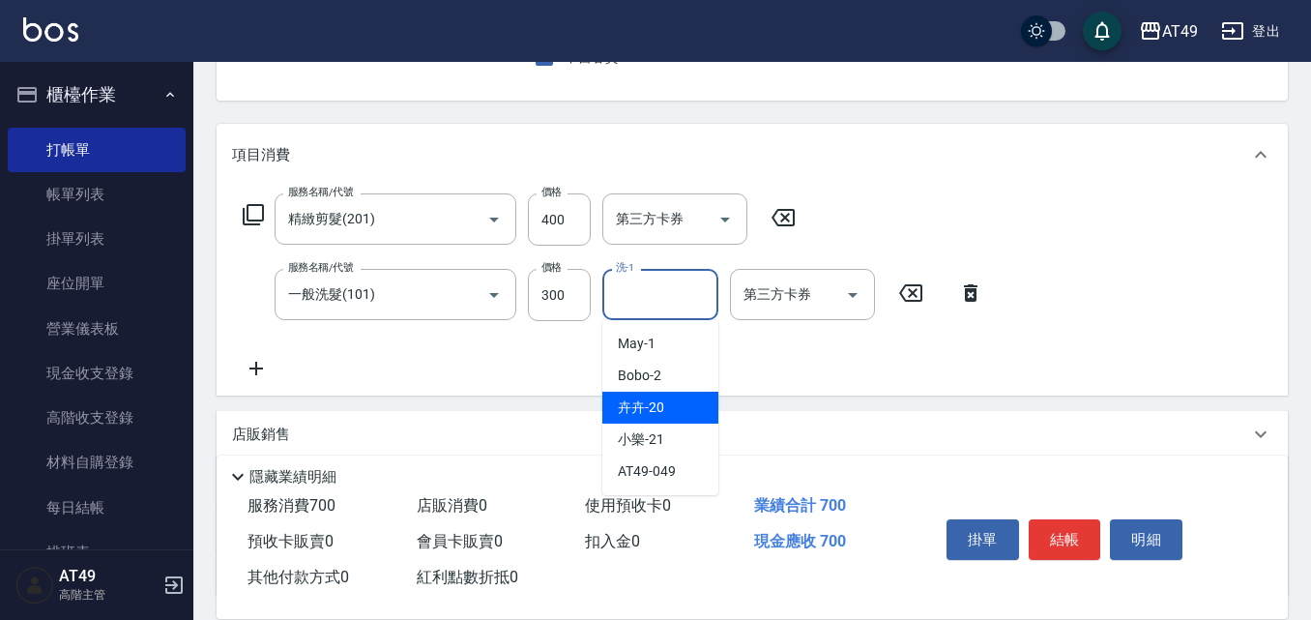
click at [673, 407] on div "卉卉 -20" at bounding box center [660, 408] width 116 height 32
type input "卉卉-20"
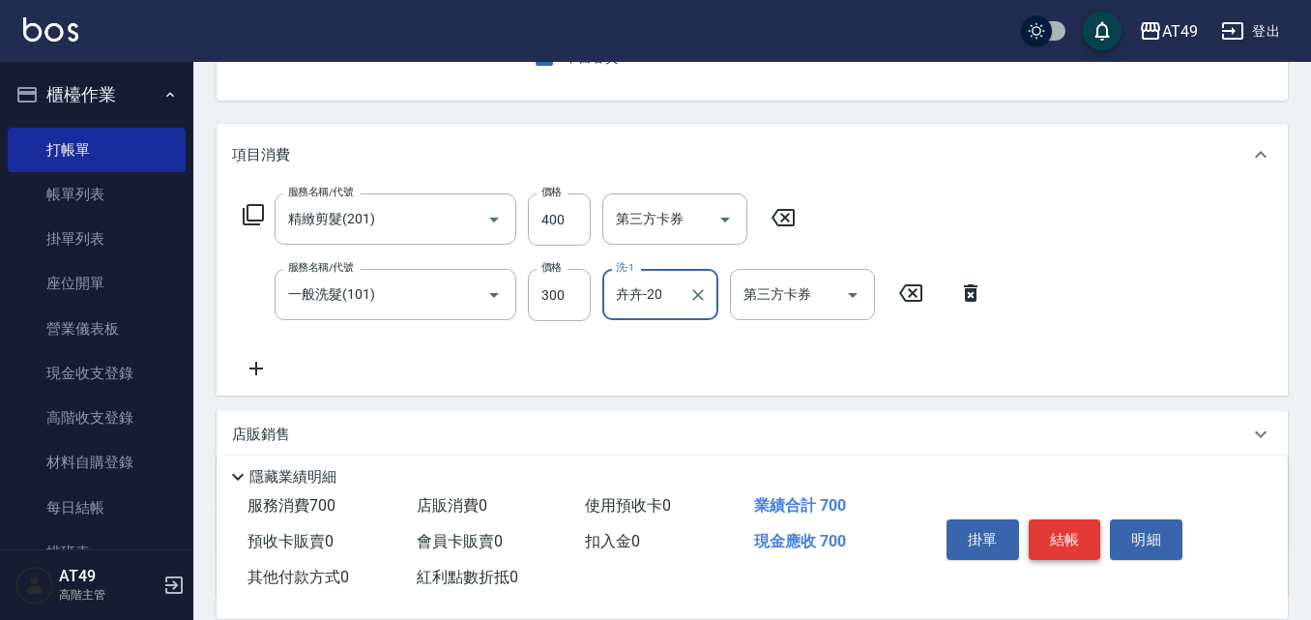
click at [1084, 533] on button "結帳" at bounding box center [1065, 539] width 73 height 41
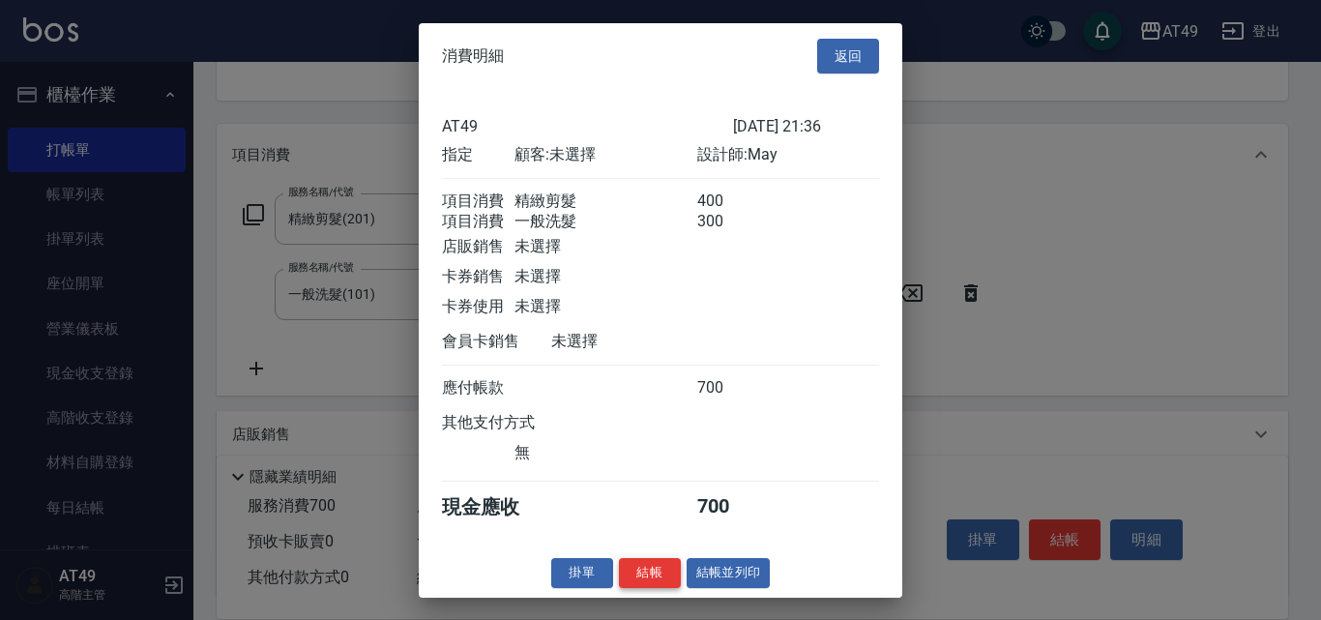
click at [664, 588] on button "結帳" at bounding box center [650, 573] width 62 height 30
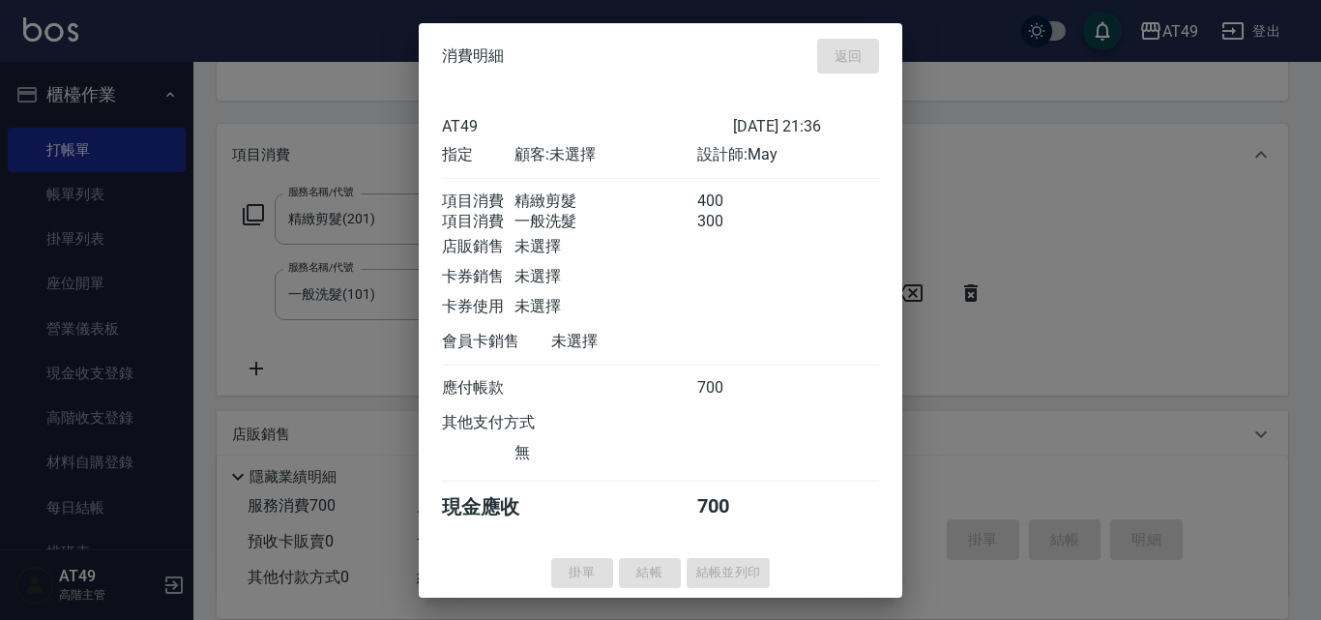
type input "2025/10/11 21:38"
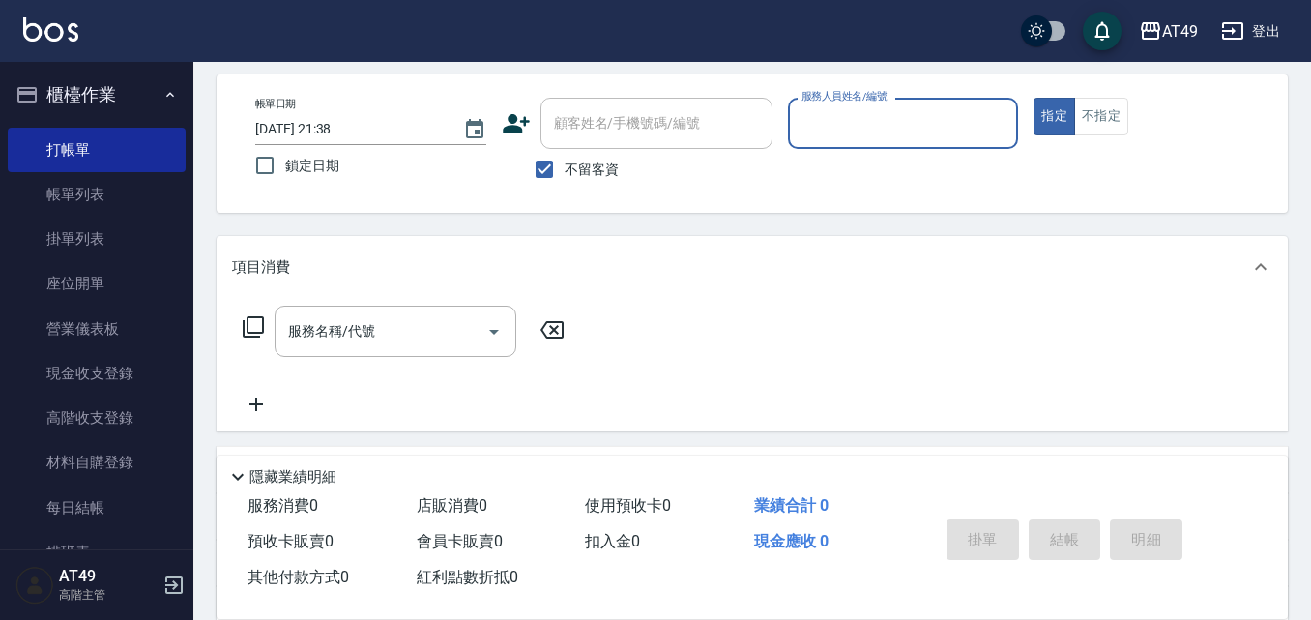
scroll to position [0, 0]
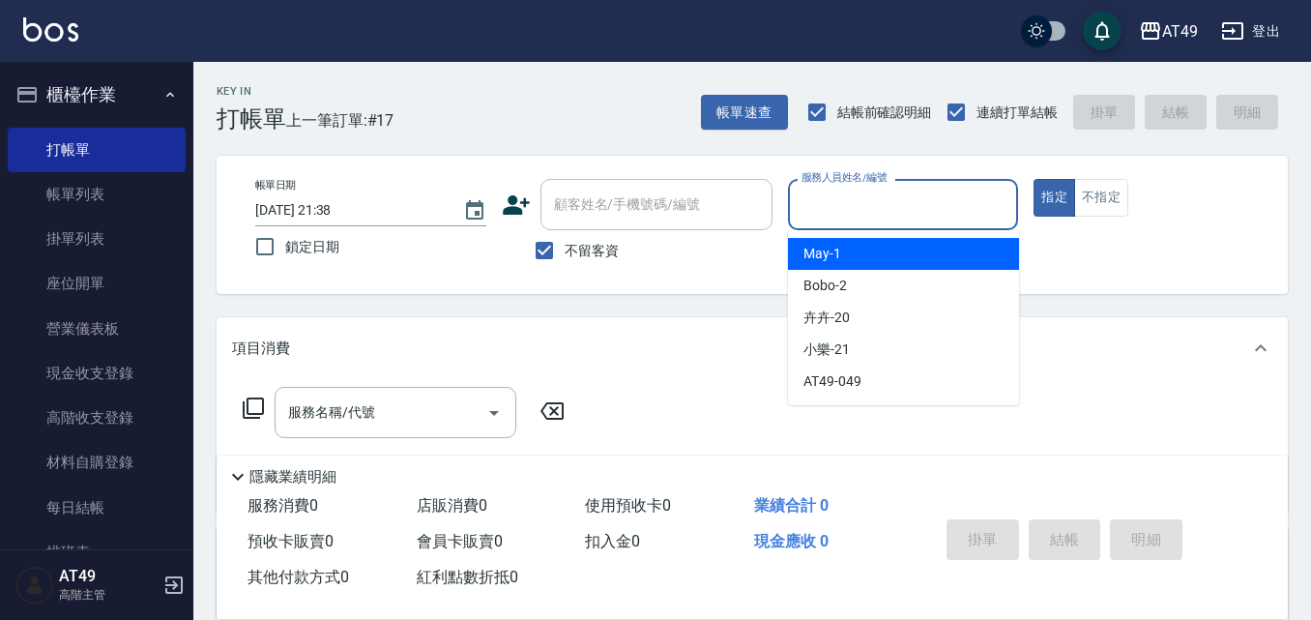
click at [823, 211] on input "服務人員姓名/編號" at bounding box center [904, 205] width 214 height 34
click at [835, 249] on span "May -1" at bounding box center [823, 254] width 38 height 20
type input "May-1"
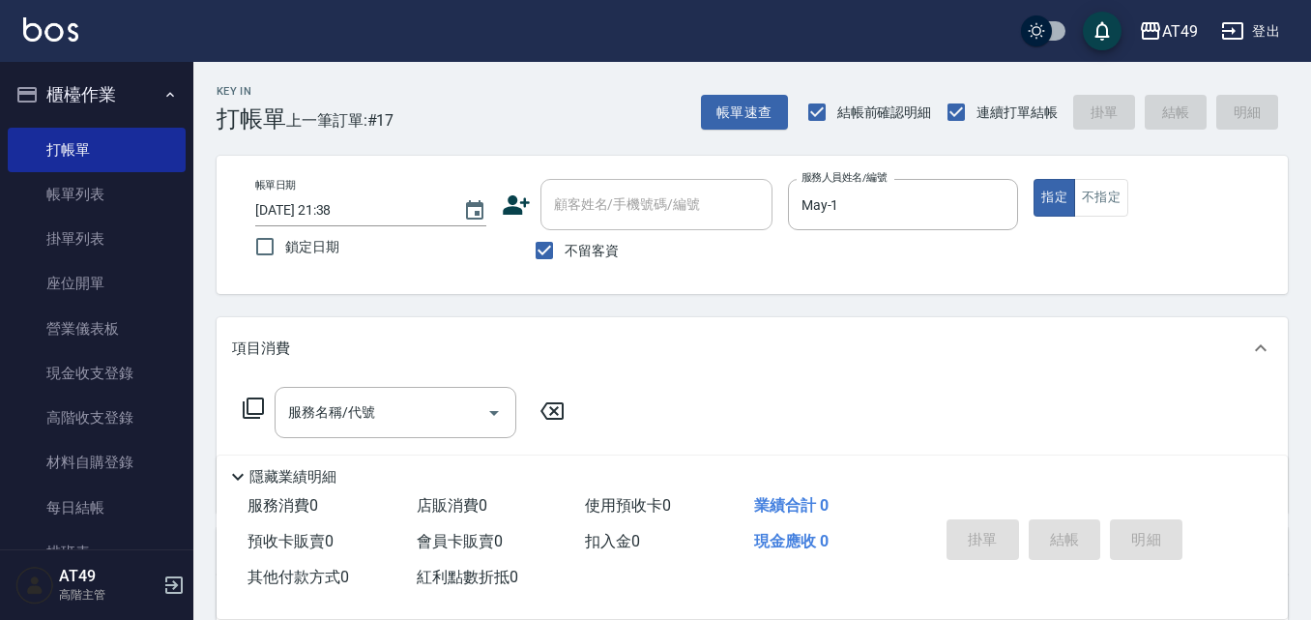
click at [250, 405] on icon at bounding box center [253, 407] width 23 height 23
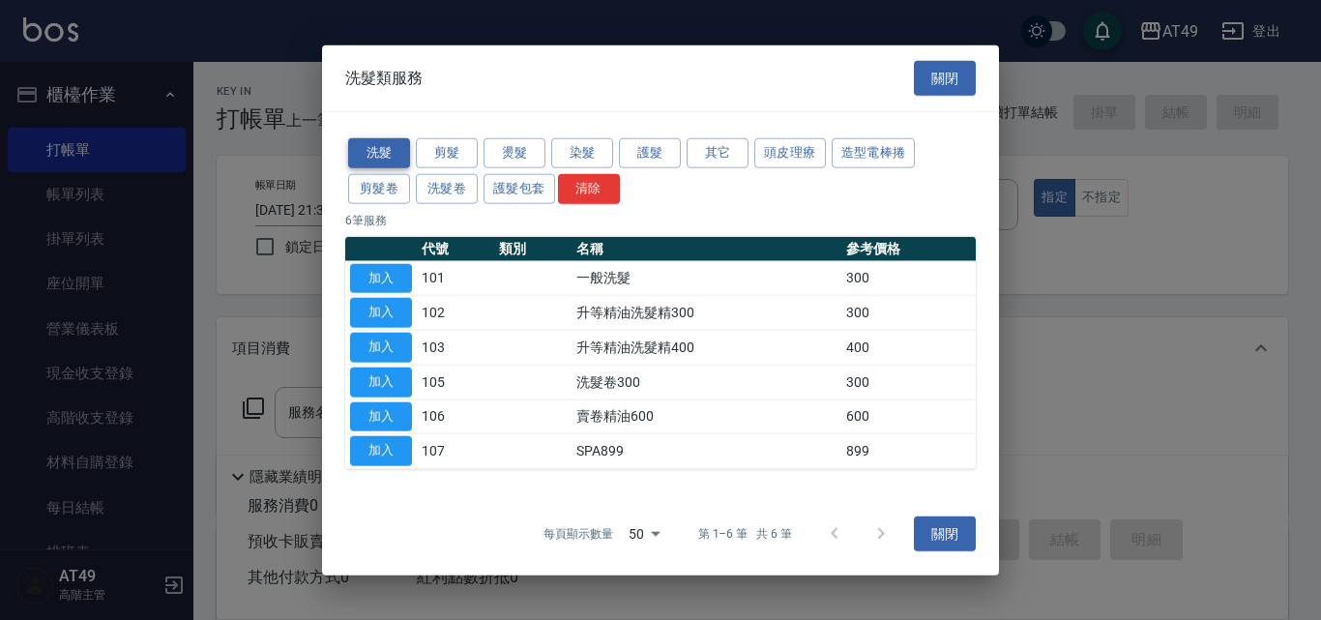
click at [397, 156] on button "洗髮" at bounding box center [379, 153] width 62 height 30
click at [383, 281] on button "加入" at bounding box center [381, 278] width 62 height 30
type input "一般洗髮(101)"
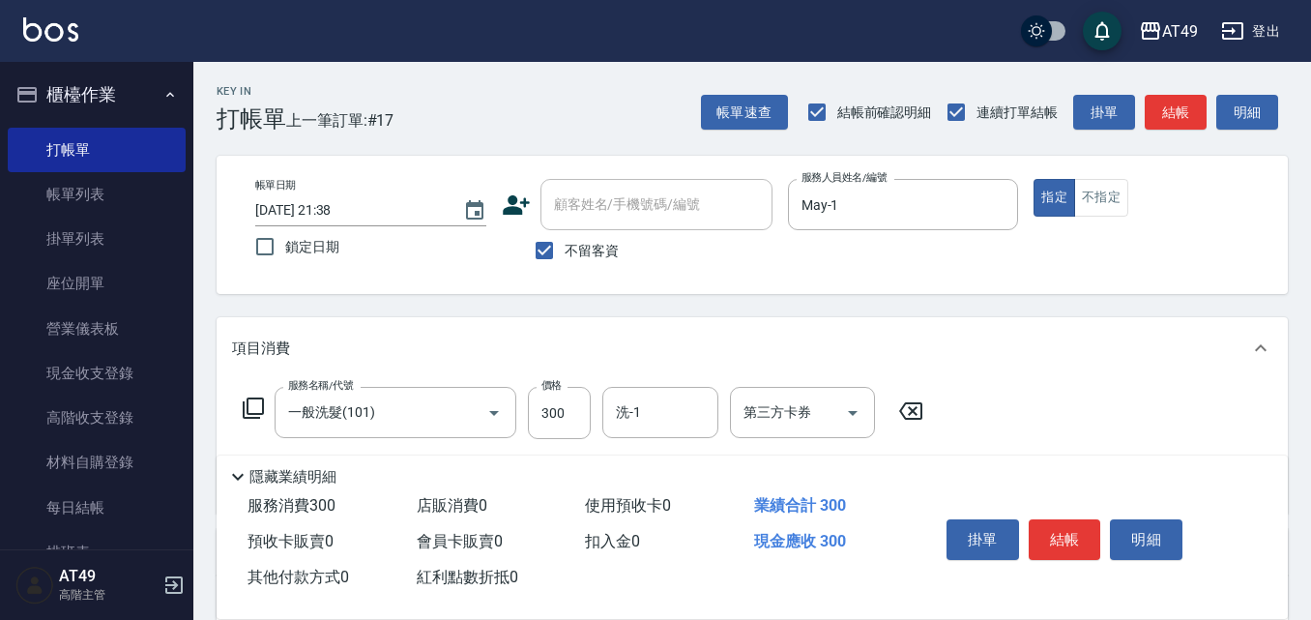
click at [250, 409] on icon at bounding box center [253, 407] width 23 height 23
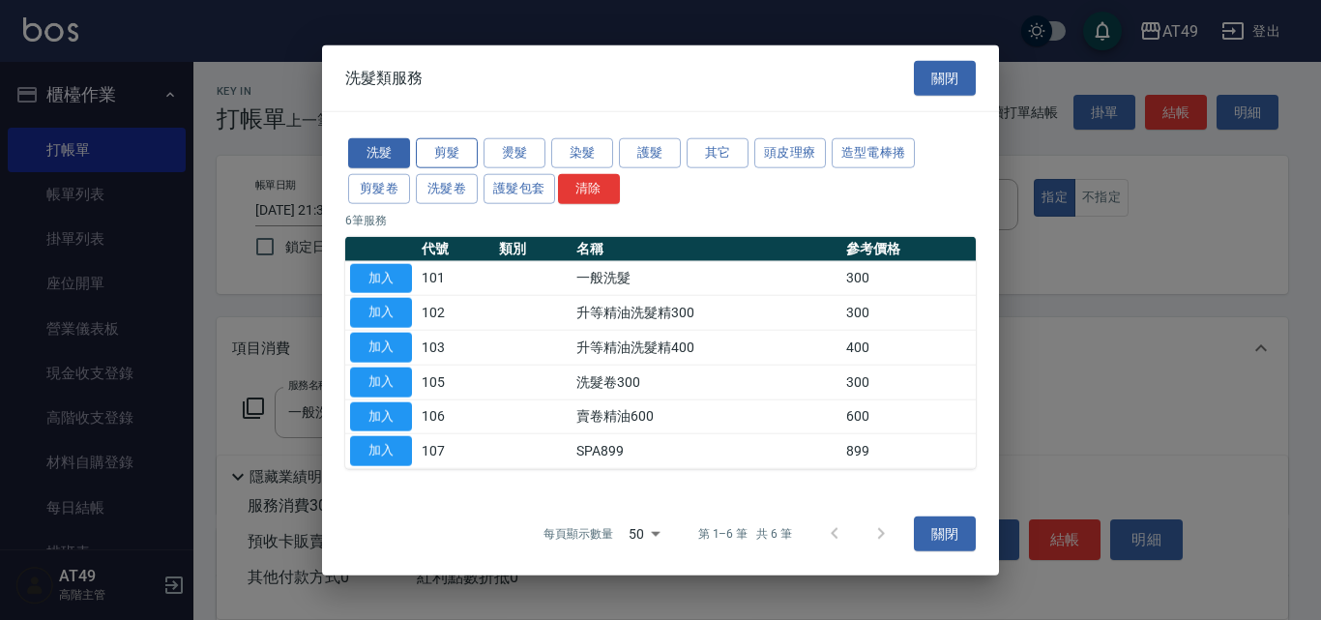
click at [450, 157] on button "剪髮" at bounding box center [447, 153] width 62 height 30
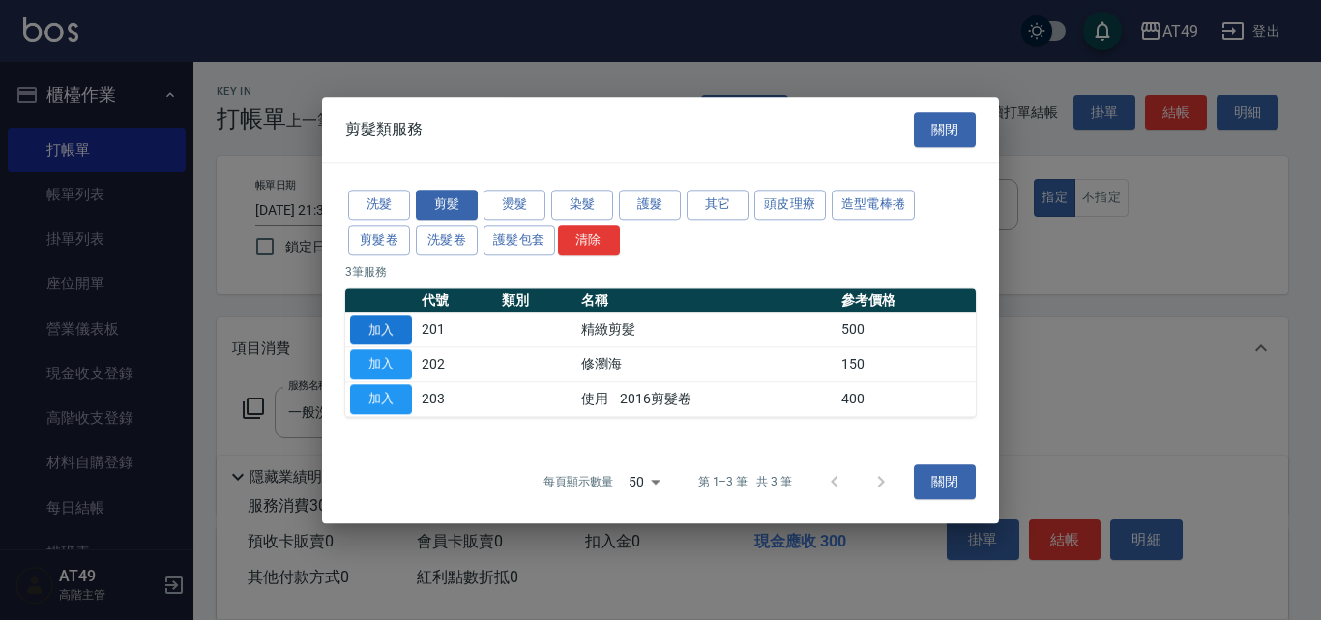
click at [371, 332] on button "加入" at bounding box center [381, 330] width 62 height 30
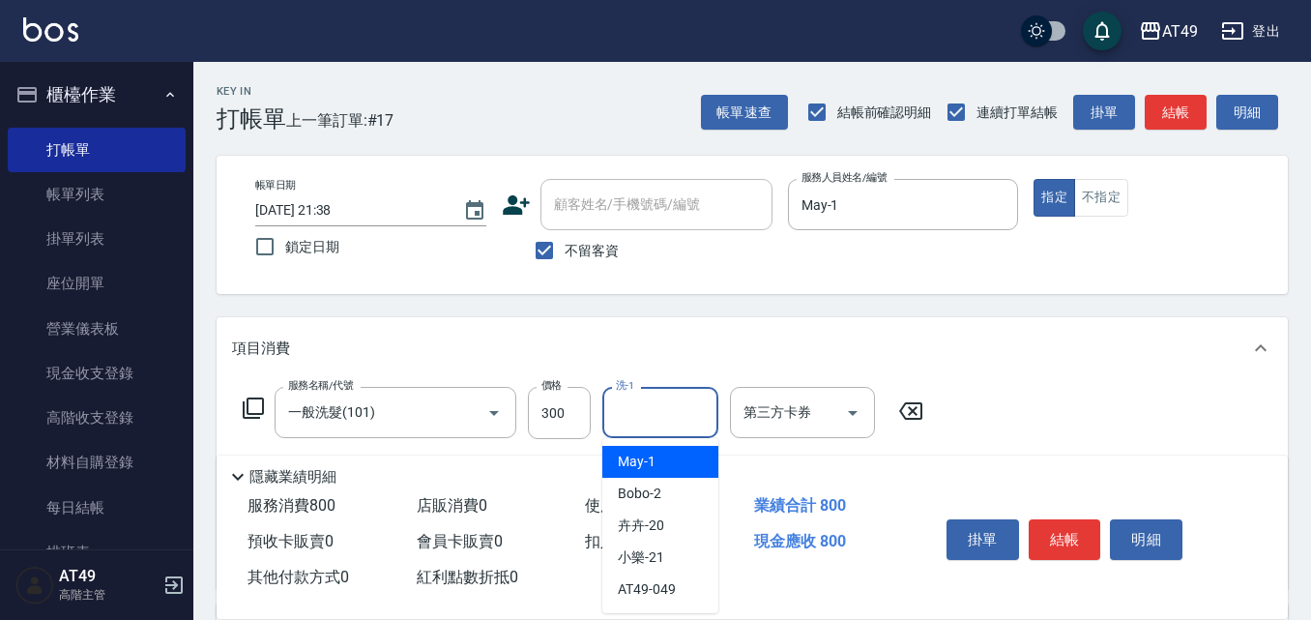
click at [657, 421] on input "洗-1" at bounding box center [660, 412] width 99 height 34
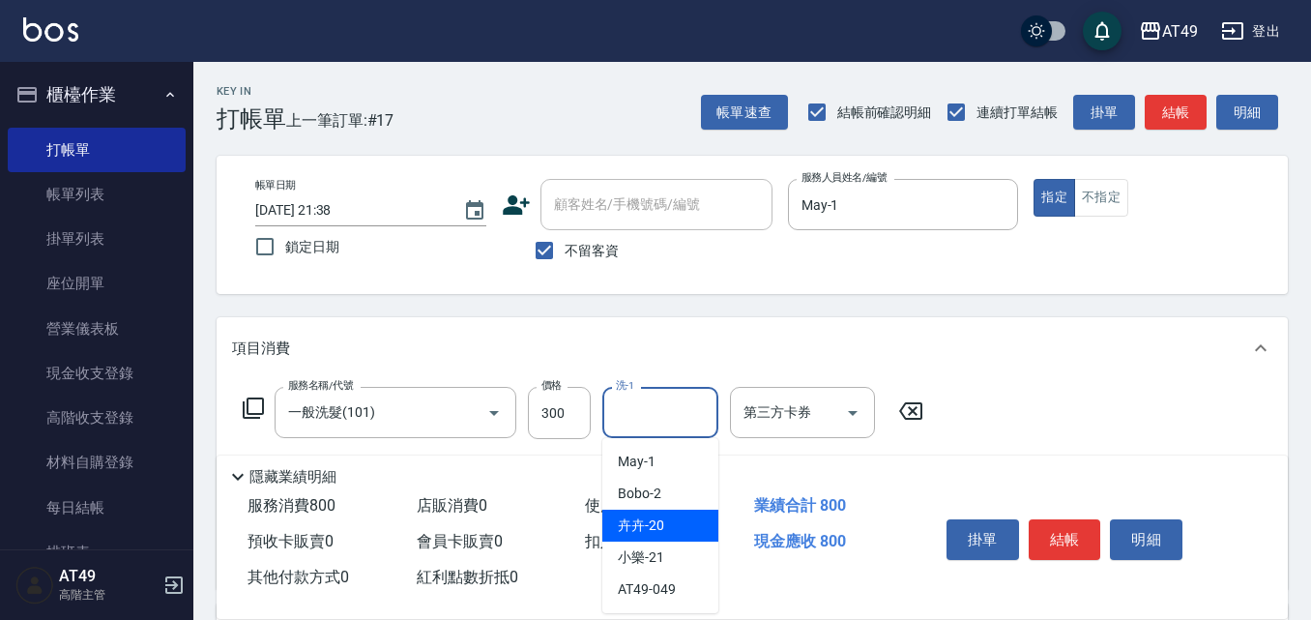
click at [662, 526] on span "卉卉 -20" at bounding box center [641, 525] width 46 height 20
type input "卉卉-20"
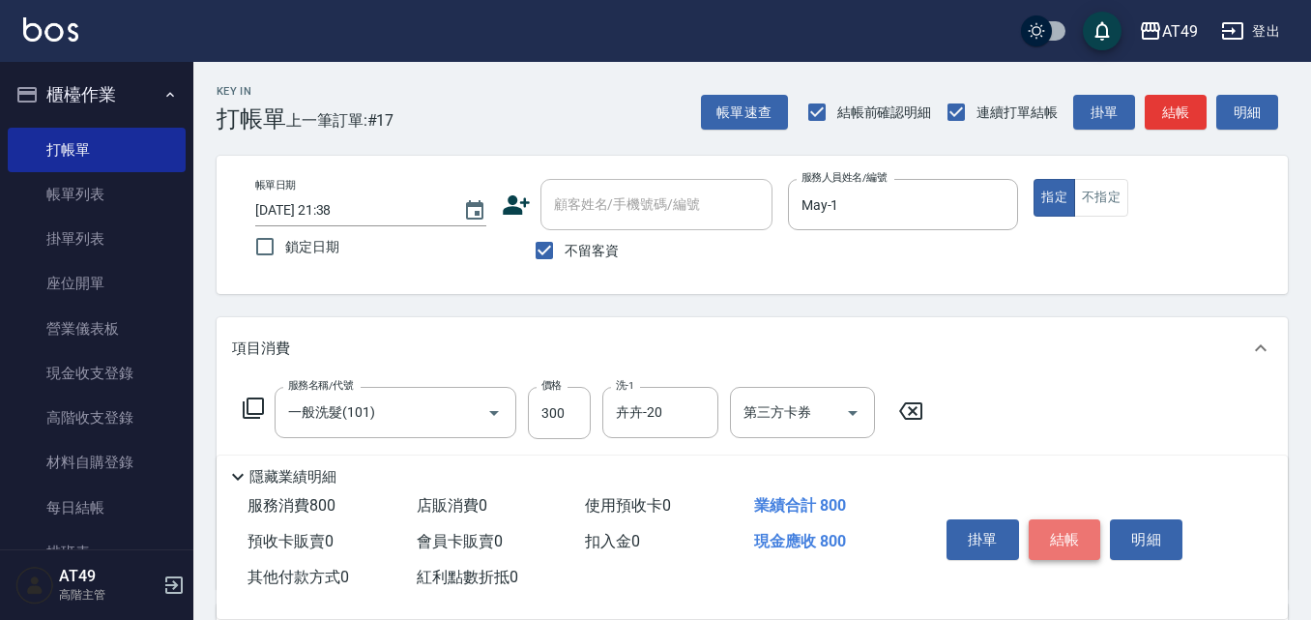
click at [1078, 526] on button "結帳" at bounding box center [1065, 539] width 73 height 41
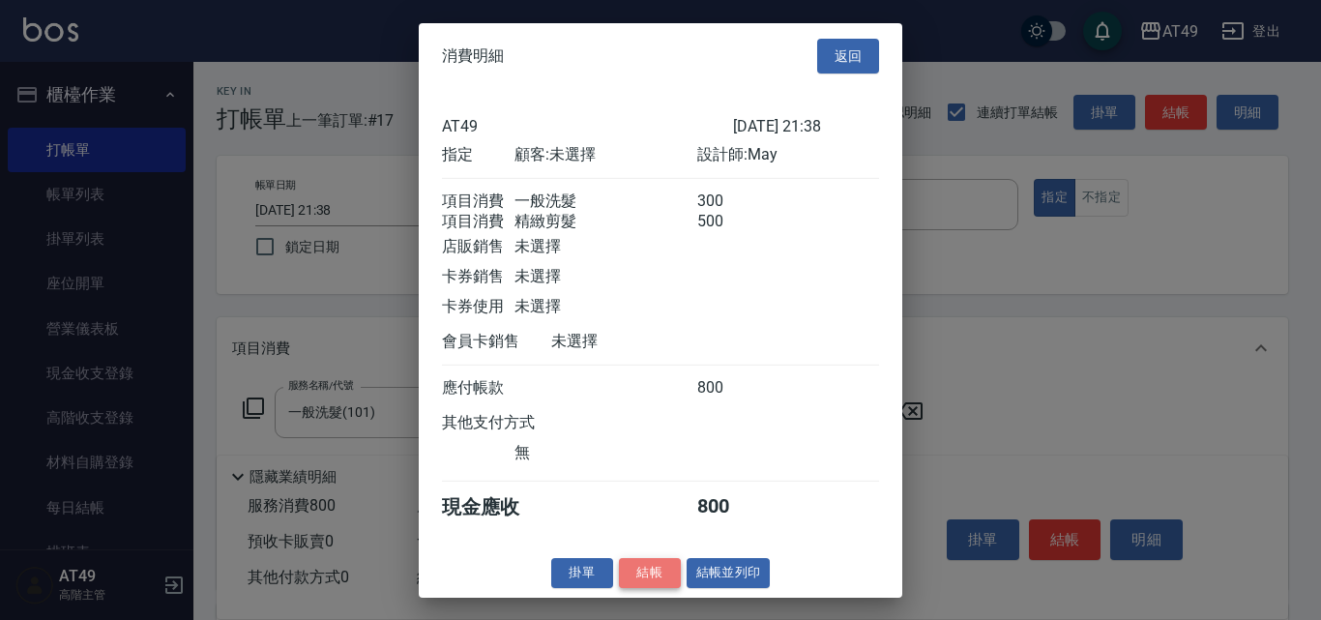
click at [655, 588] on button "結帳" at bounding box center [650, 573] width 62 height 30
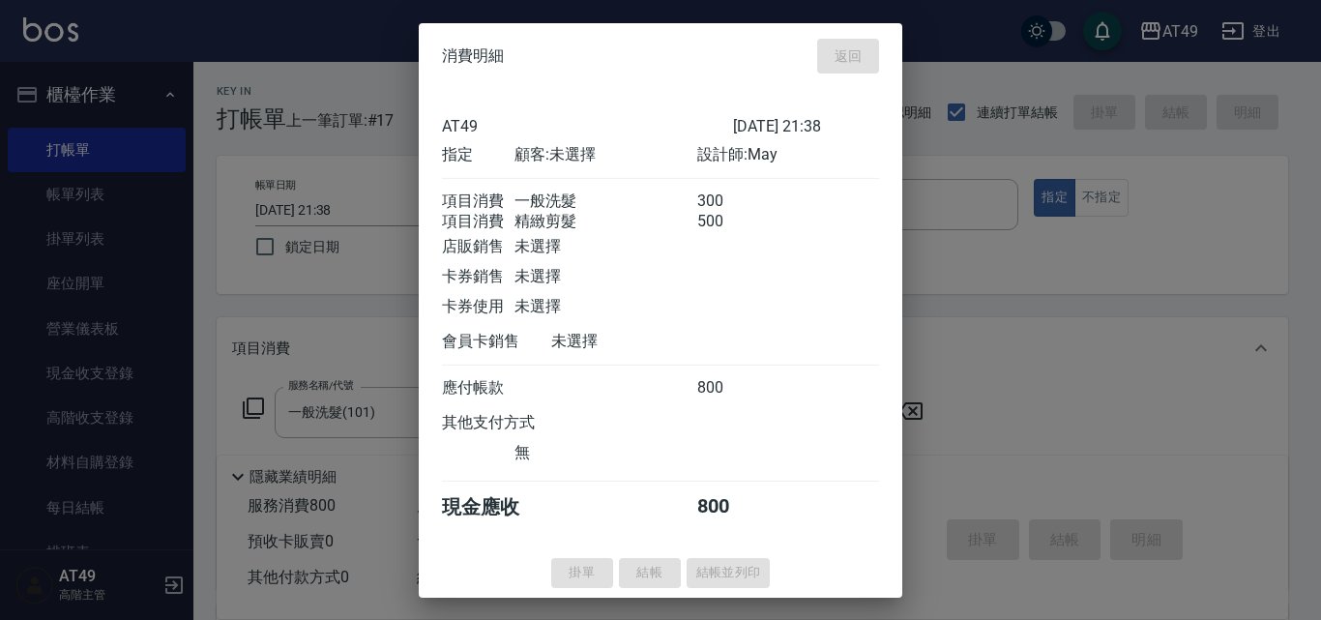
type input "2025/10/11 21:39"
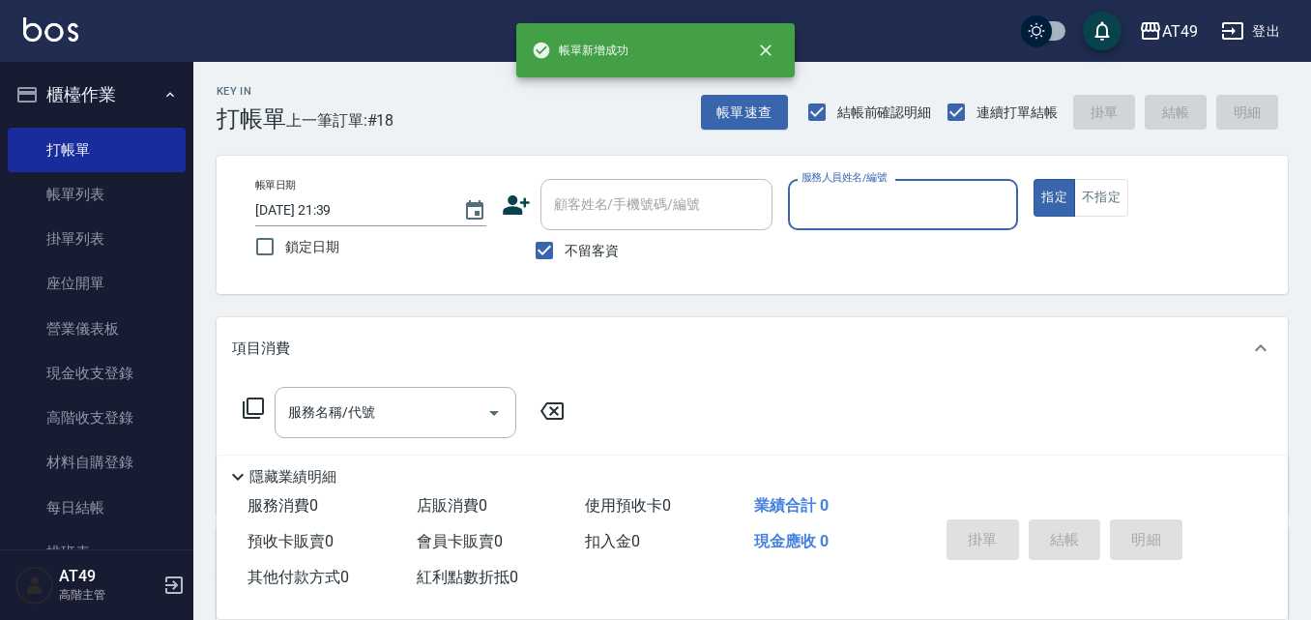
click at [841, 205] on input "服務人員姓名/編號" at bounding box center [904, 205] width 214 height 34
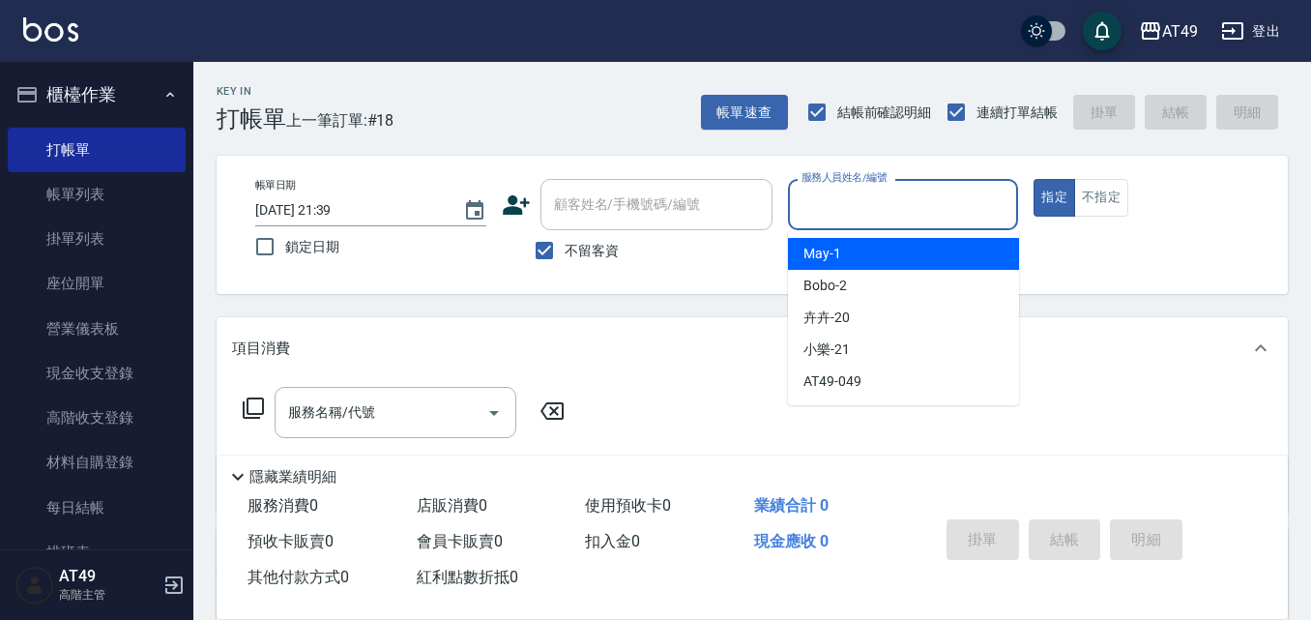
click at [851, 249] on div "May -1" at bounding box center [903, 254] width 231 height 32
type input "May-1"
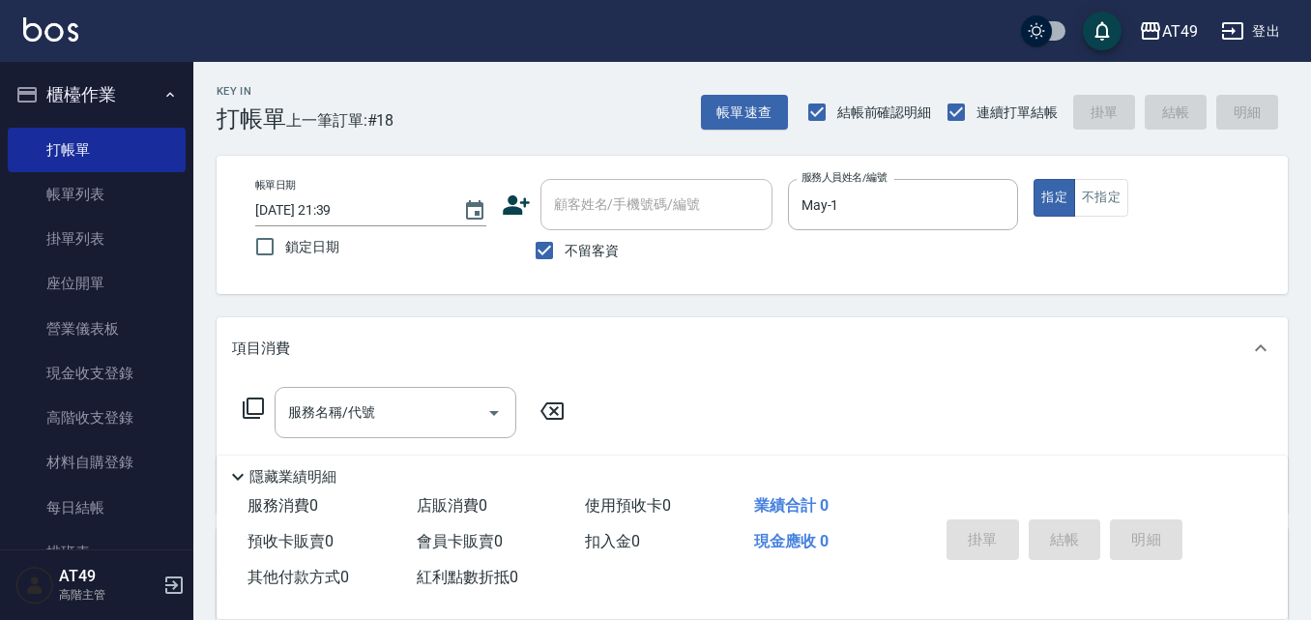
click at [244, 409] on icon at bounding box center [253, 407] width 21 height 21
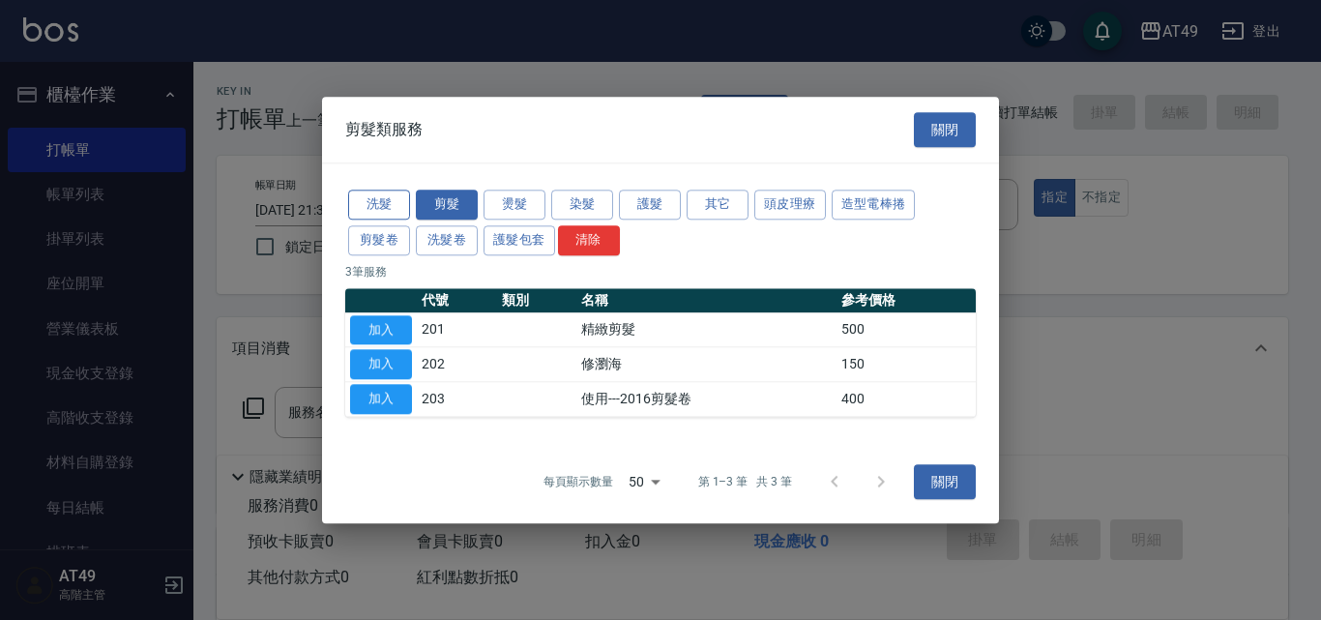
click at [389, 200] on button "洗髮" at bounding box center [379, 205] width 62 height 30
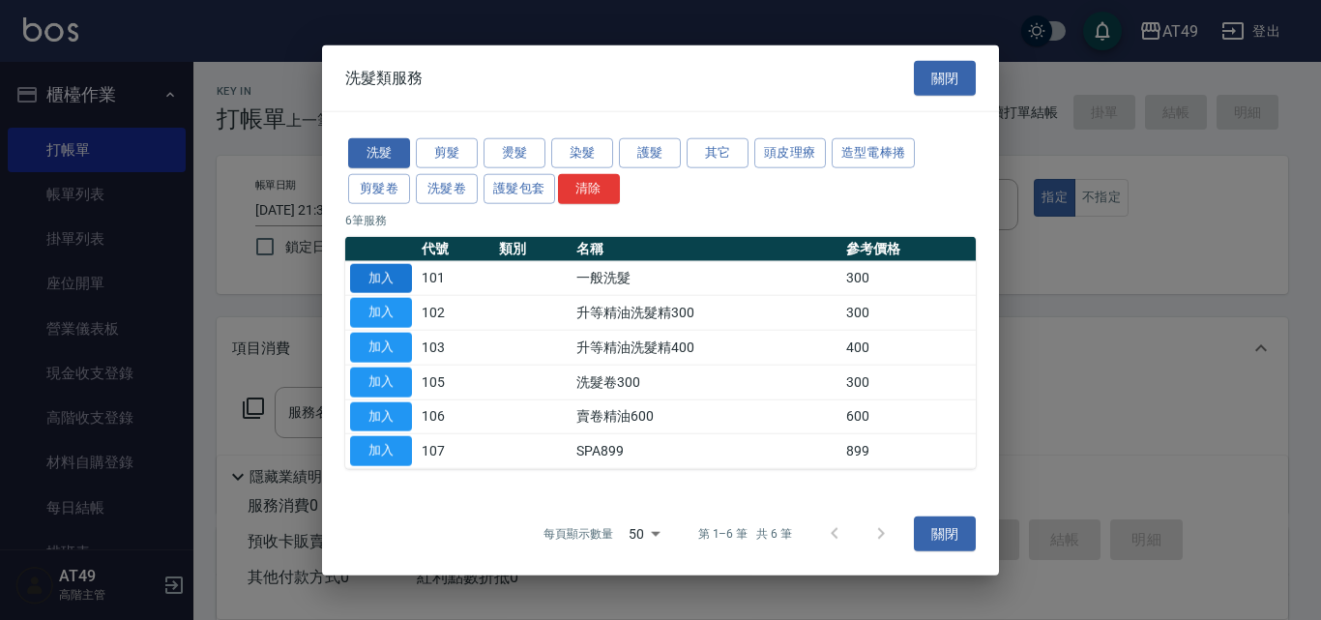
click at [382, 267] on button "加入" at bounding box center [381, 278] width 62 height 30
type input "一般洗髮(101)"
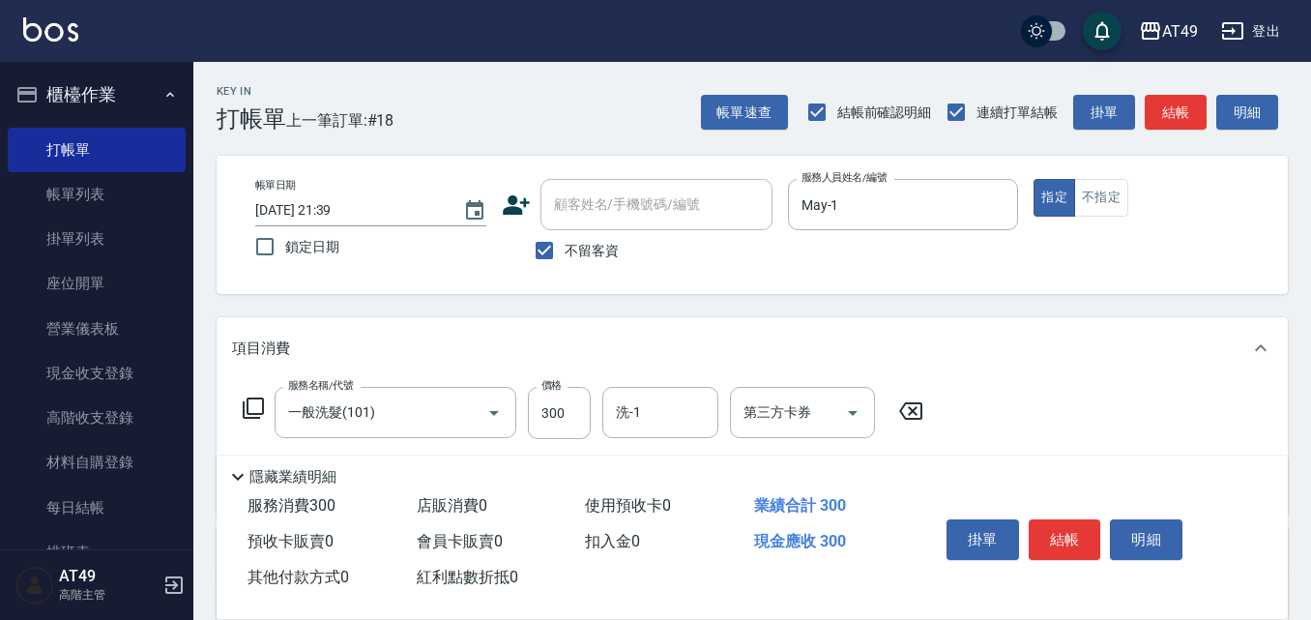
click at [255, 407] on icon at bounding box center [253, 407] width 23 height 23
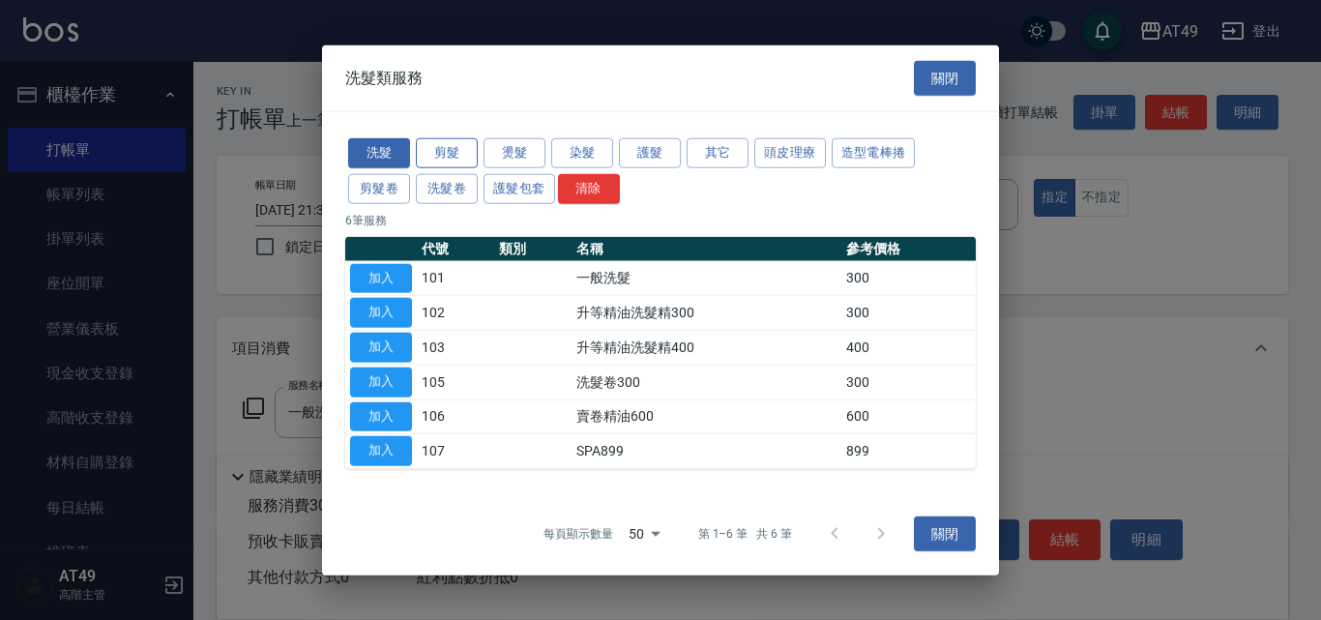
click at [454, 146] on button "剪髮" at bounding box center [447, 153] width 62 height 30
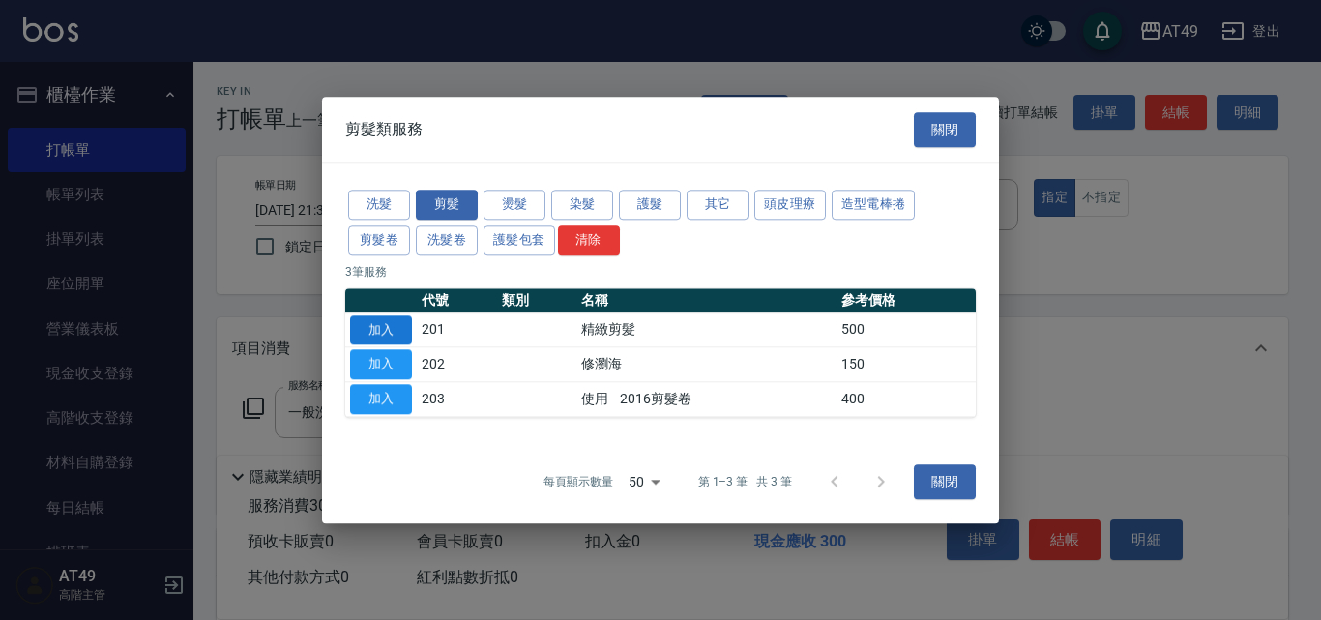
click at [374, 327] on button "加入" at bounding box center [381, 330] width 62 height 30
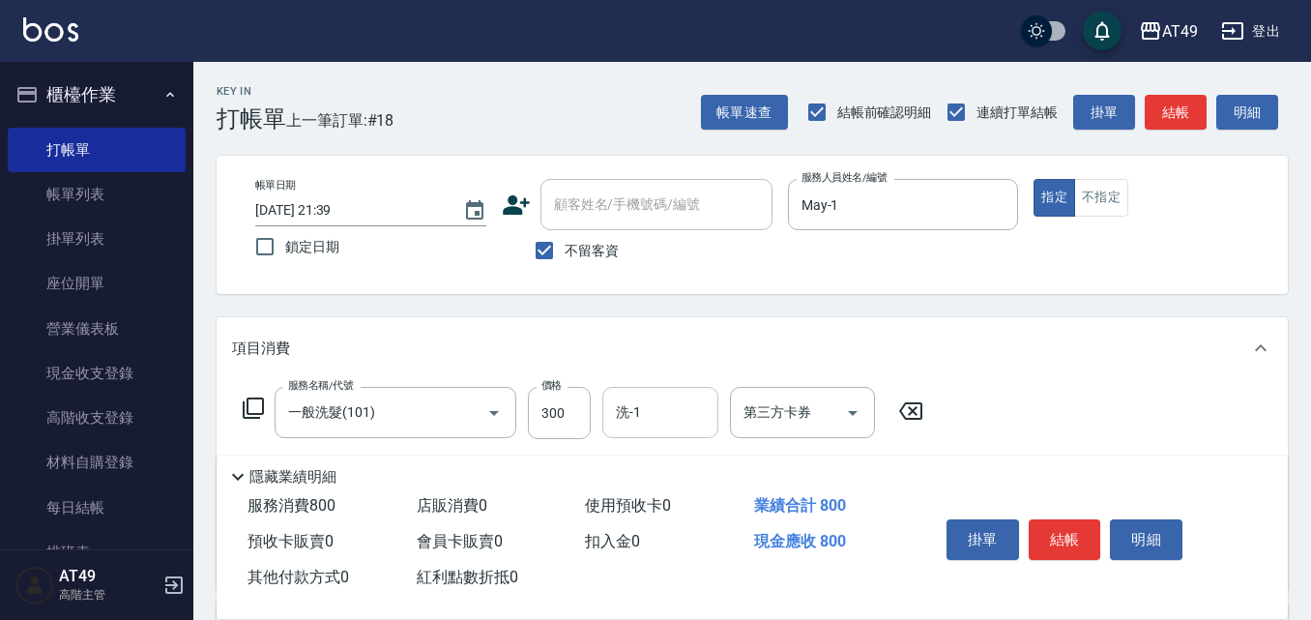
click at [670, 410] on input "洗-1" at bounding box center [660, 412] width 99 height 34
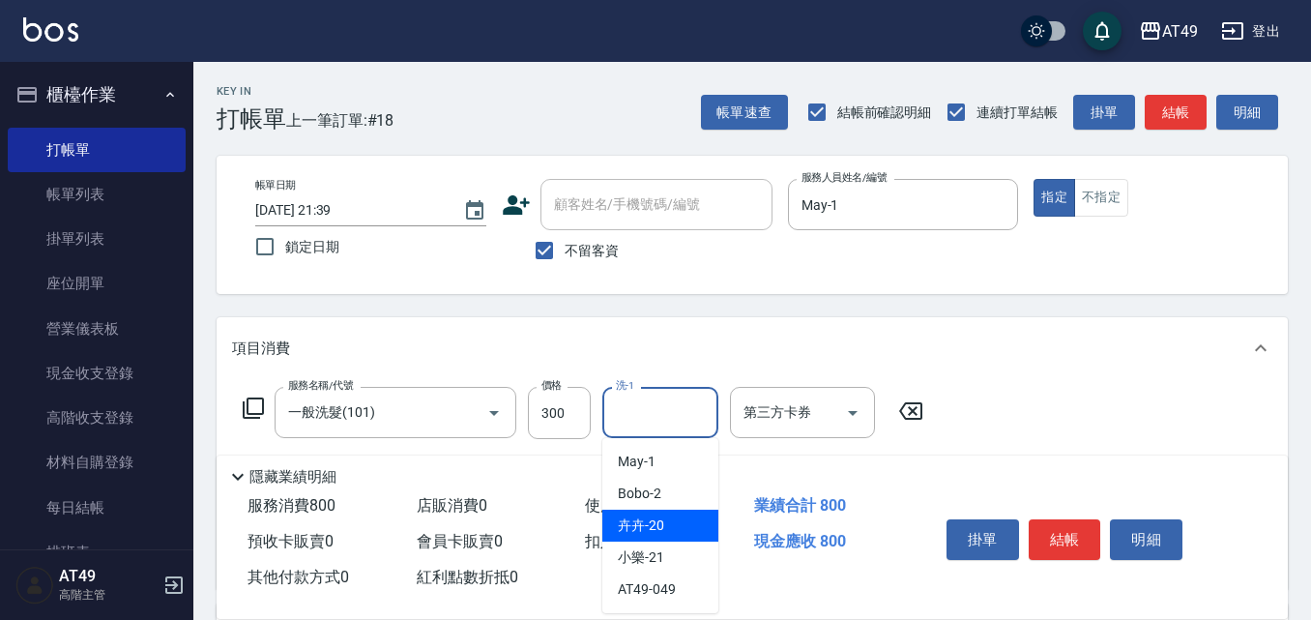
click at [657, 522] on span "卉卉 -20" at bounding box center [641, 525] width 46 height 20
type input "卉卉-20"
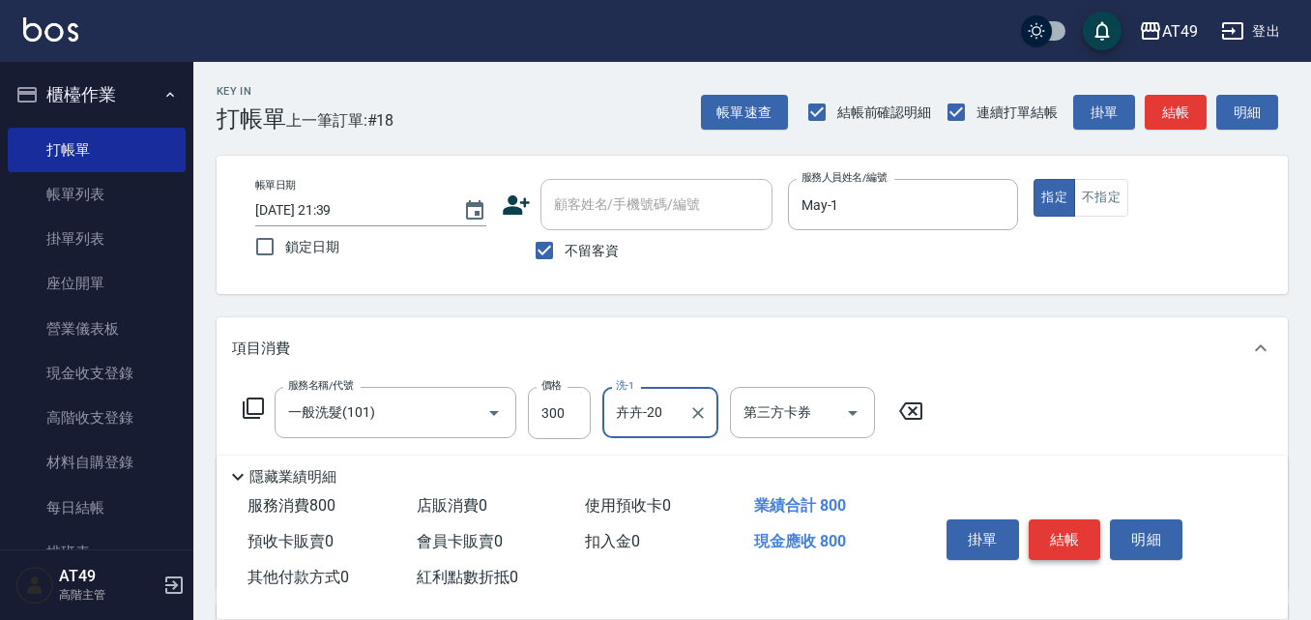
click at [1084, 534] on button "結帳" at bounding box center [1065, 539] width 73 height 41
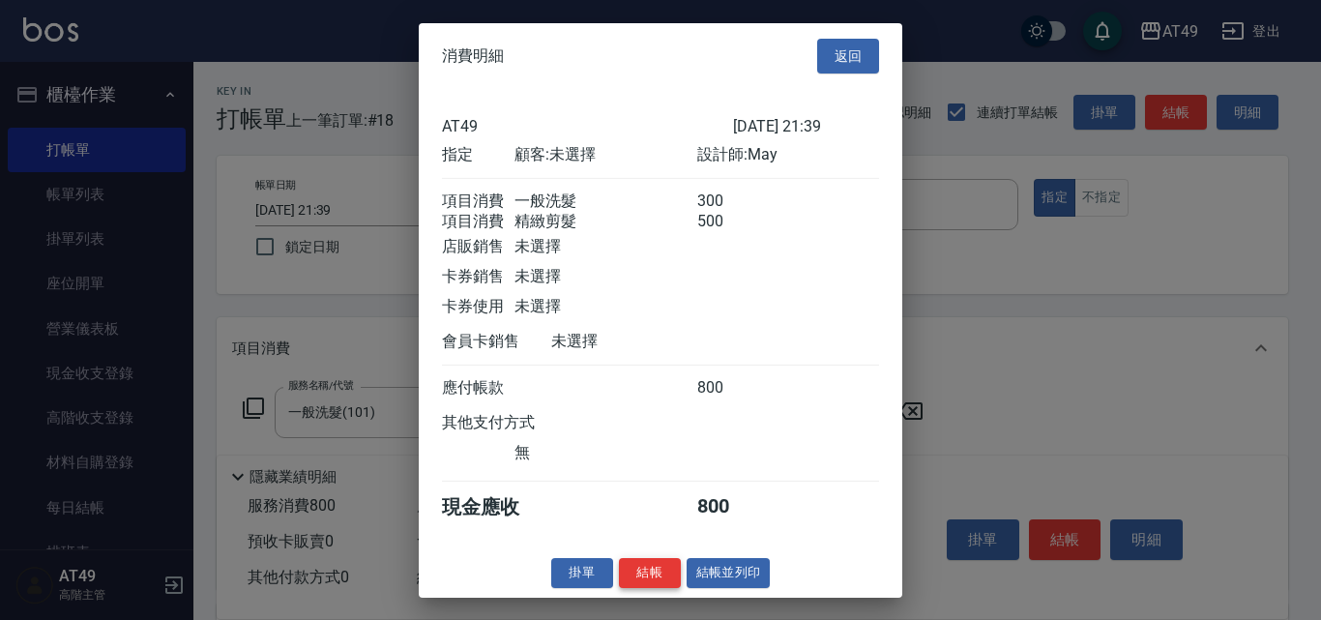
click at [673, 588] on button "結帳" at bounding box center [650, 573] width 62 height 30
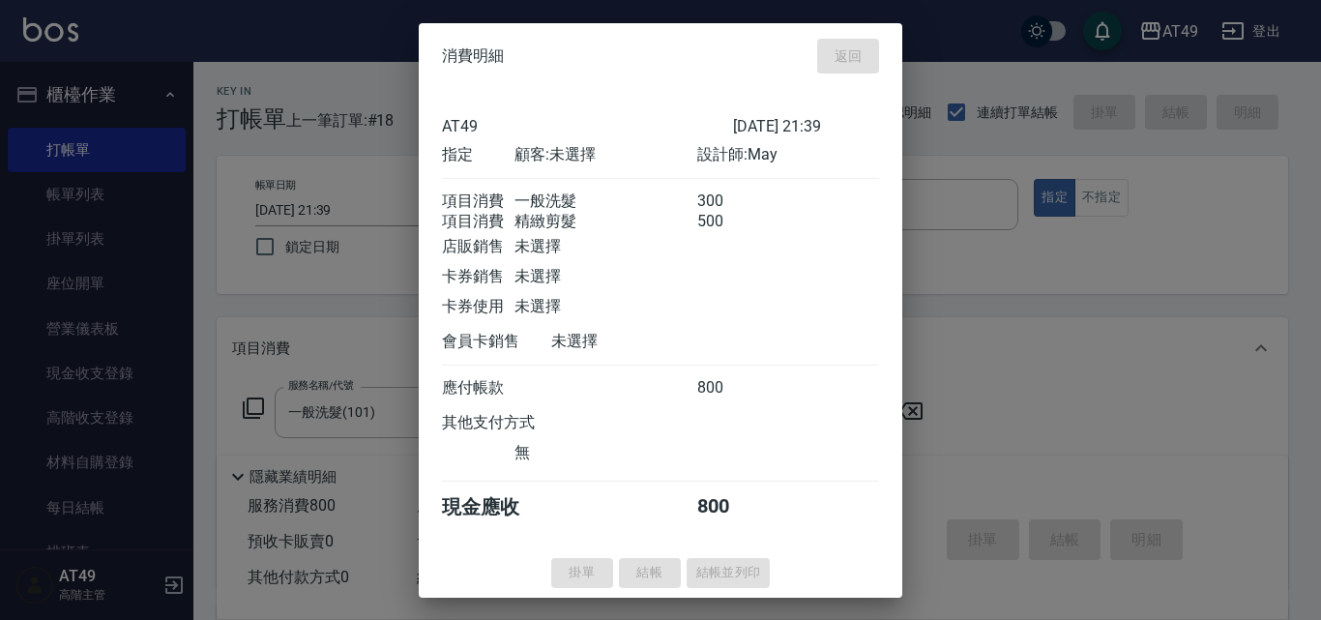
type input "2025/10/11 21:45"
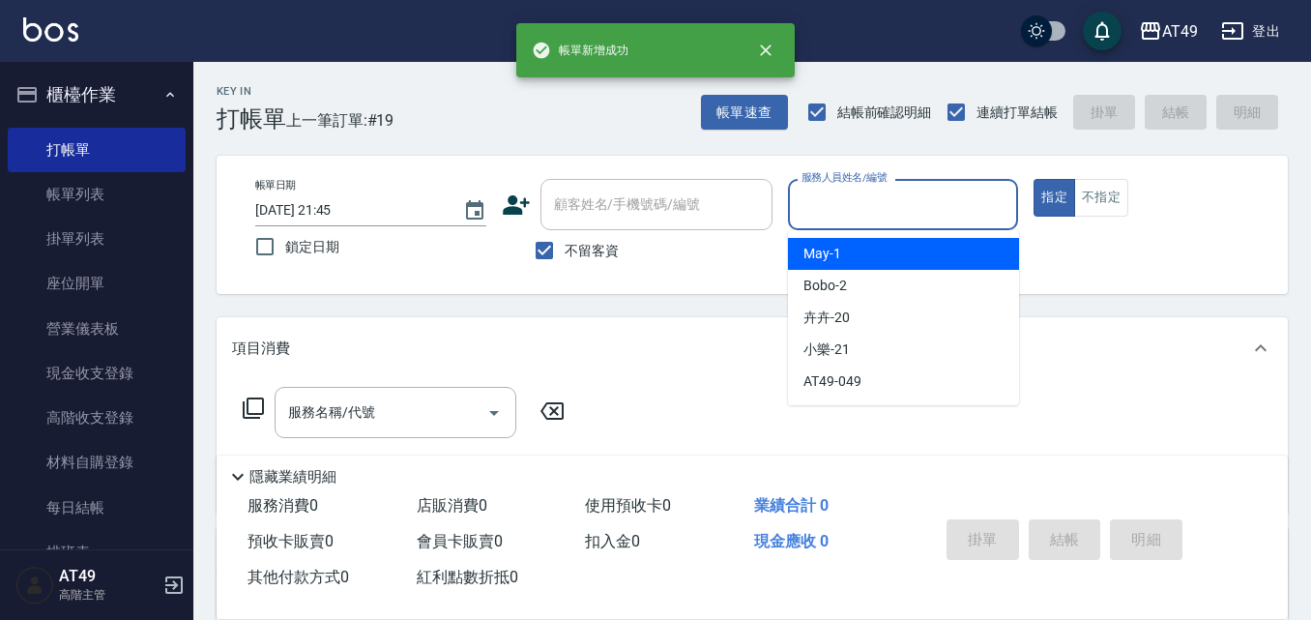
click at [880, 221] on input "服務人員姓名/編號" at bounding box center [904, 205] width 214 height 34
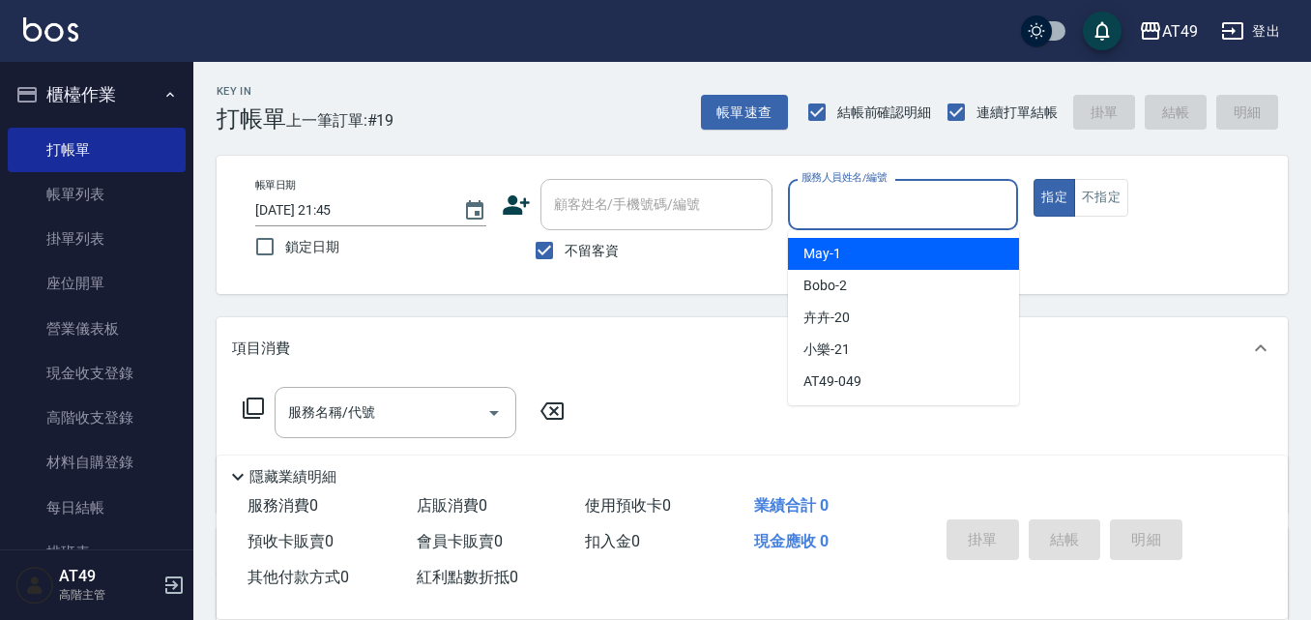
click at [869, 261] on div "May -1" at bounding box center [903, 254] width 231 height 32
type input "May-1"
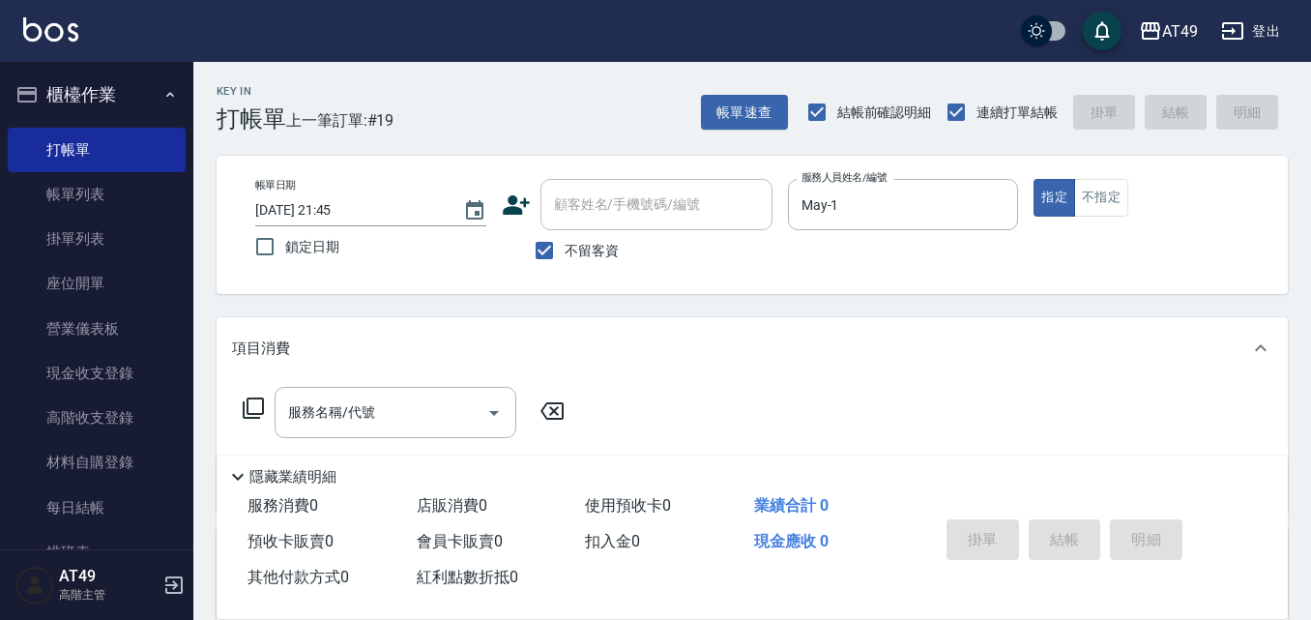
click at [252, 405] on icon at bounding box center [253, 407] width 23 height 23
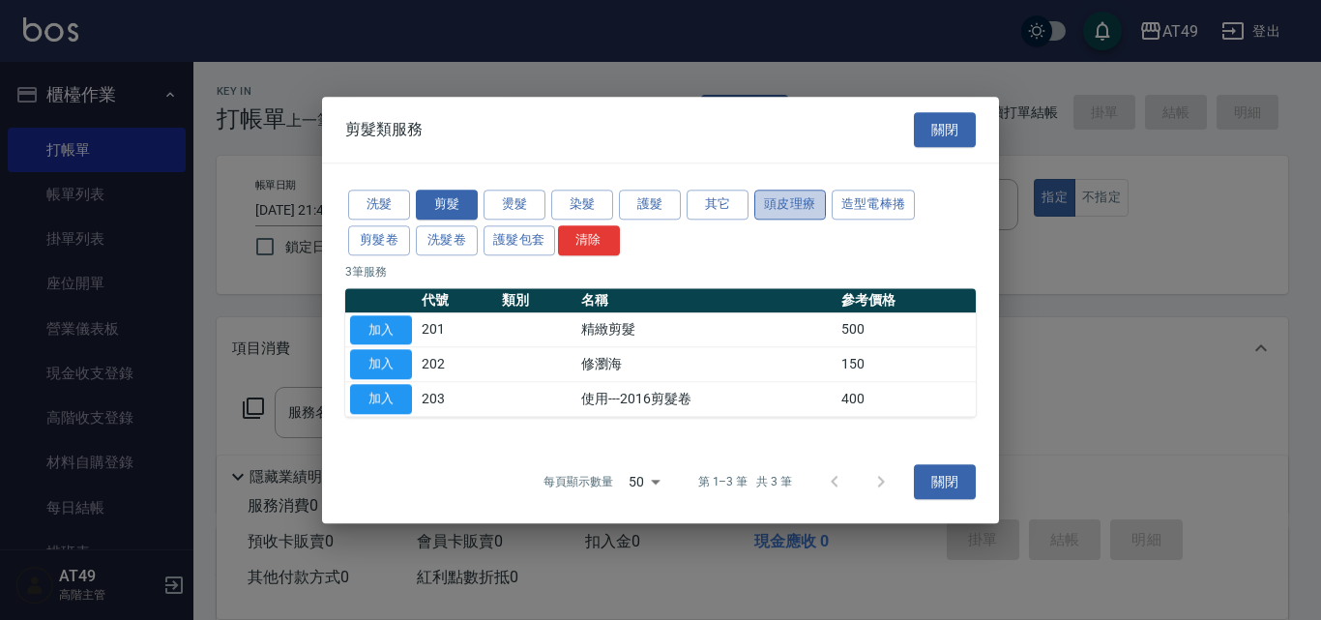
click at [802, 210] on button "頭皮理療" at bounding box center [790, 205] width 72 height 30
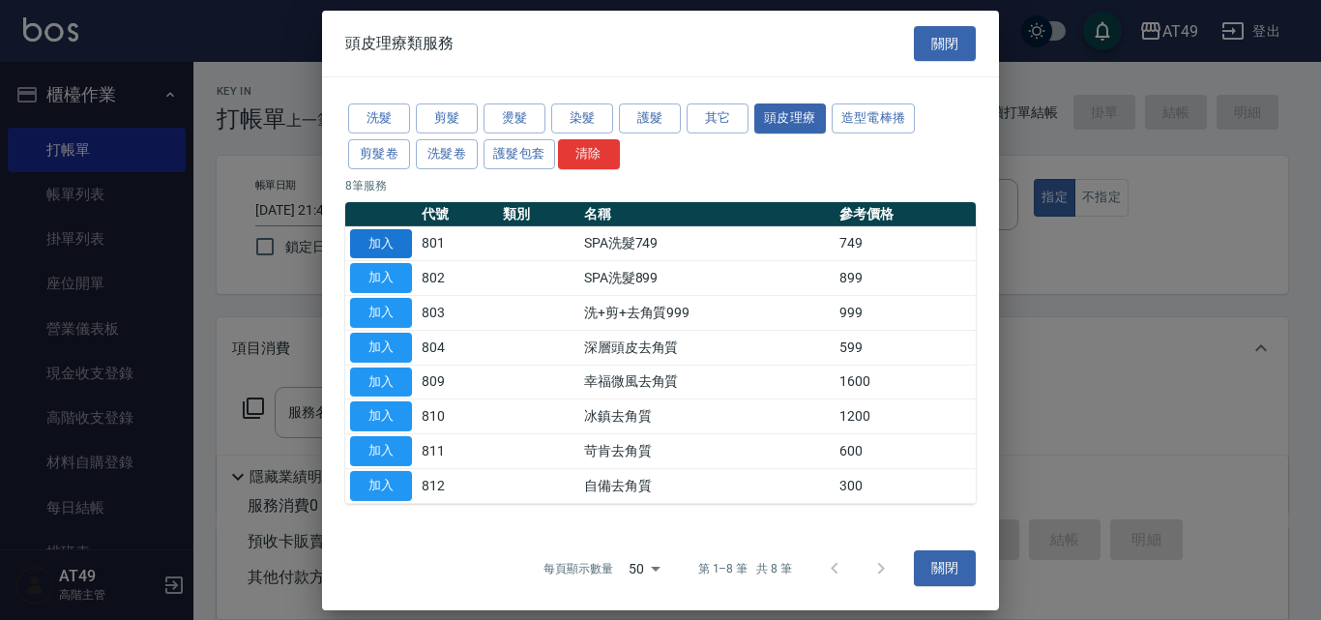
click at [405, 241] on button "加入" at bounding box center [381, 243] width 62 height 30
type input "SPA洗髮749(801)"
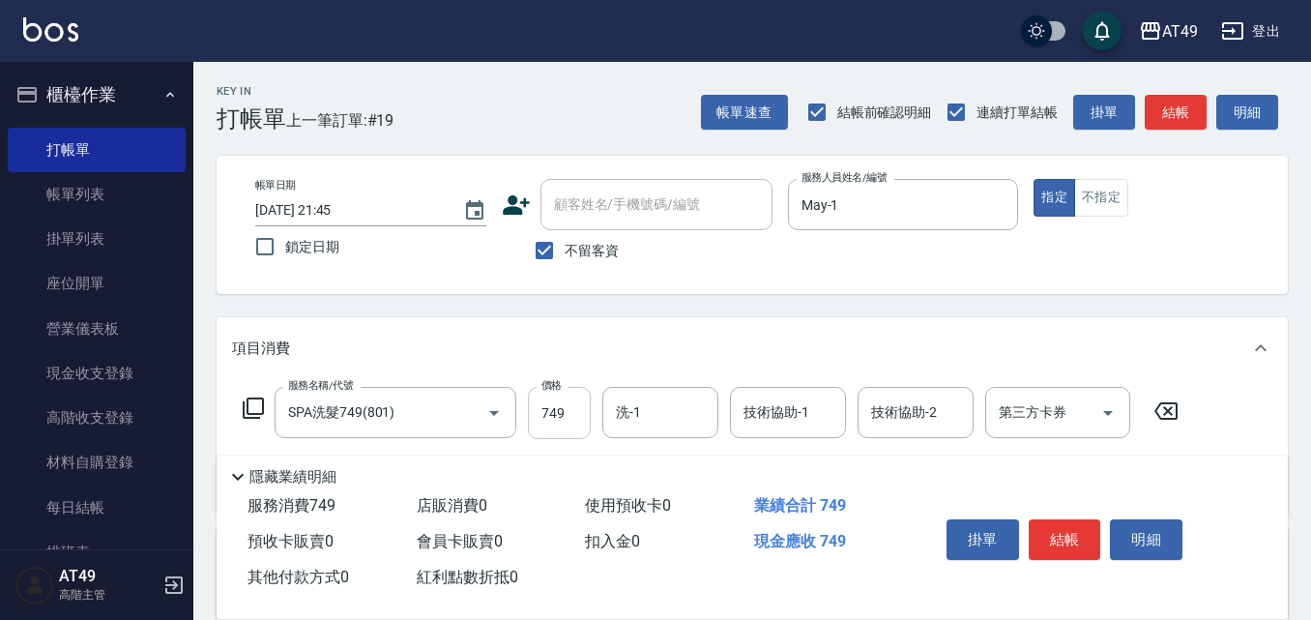
click at [542, 417] on input "749" at bounding box center [559, 413] width 63 height 52
type input "899"
click at [669, 420] on input "洗-1" at bounding box center [660, 412] width 99 height 34
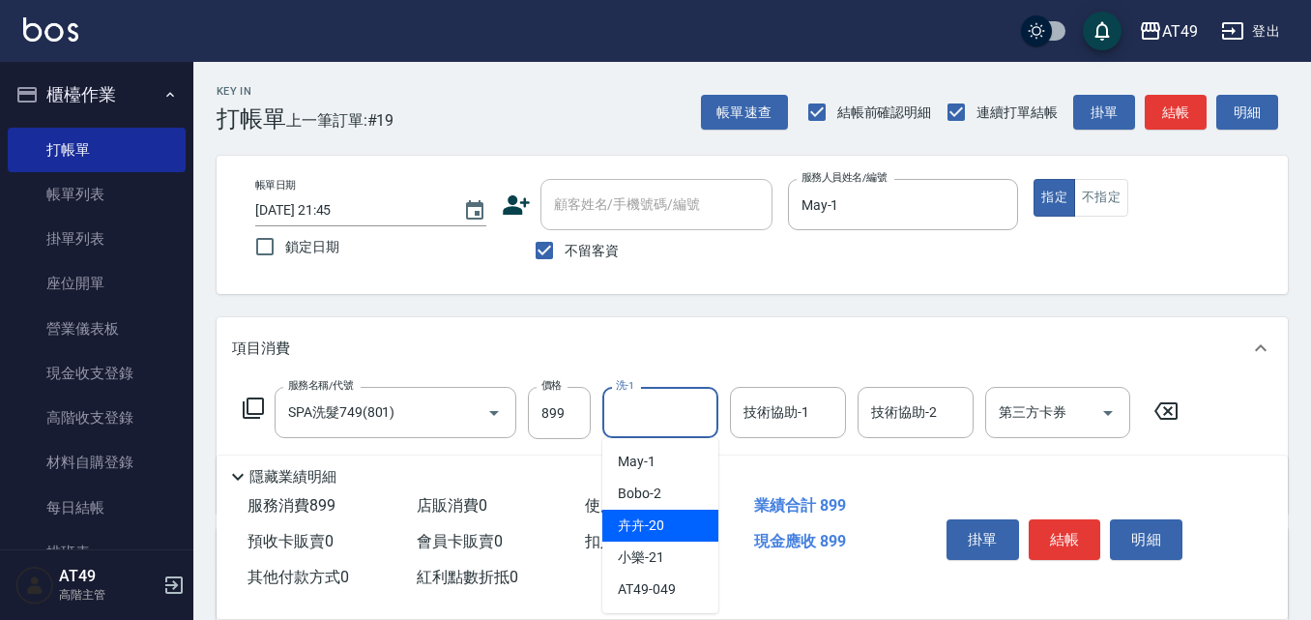
click at [678, 526] on div "卉卉 -20" at bounding box center [660, 526] width 116 height 32
type input "卉卉-20"
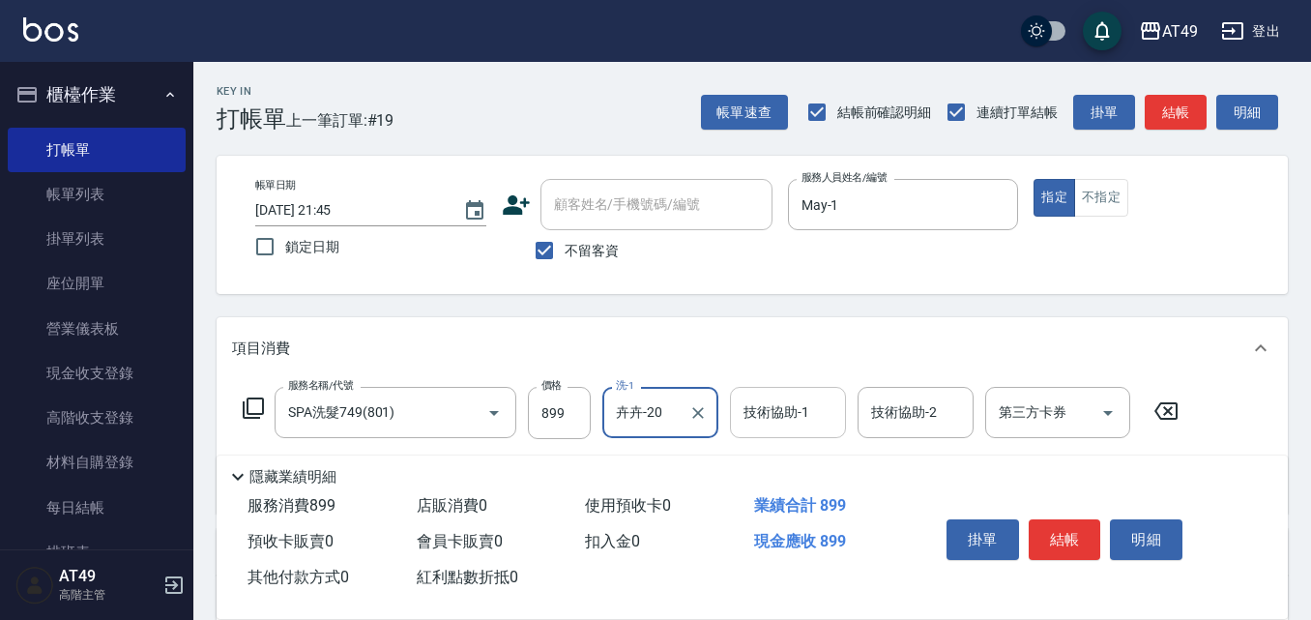
click at [806, 418] on div "技術協助-1 技術協助-1" at bounding box center [788, 412] width 116 height 51
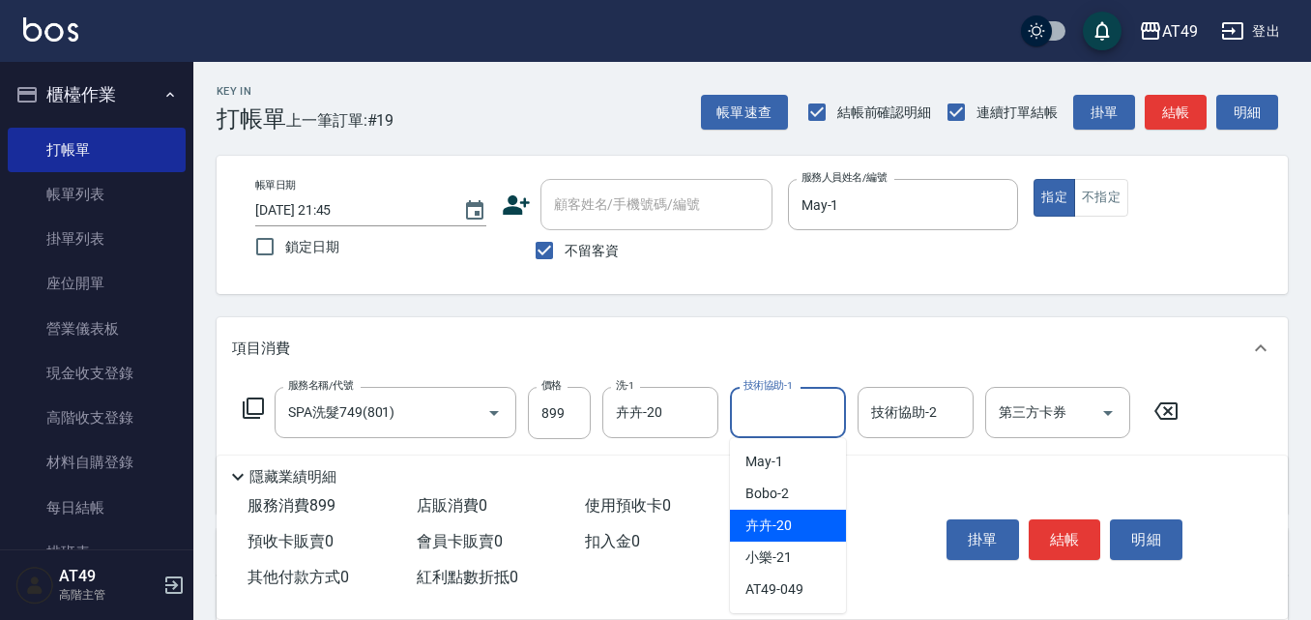
click at [806, 520] on div "卉卉 -20" at bounding box center [788, 526] width 116 height 32
type input "卉卉-20"
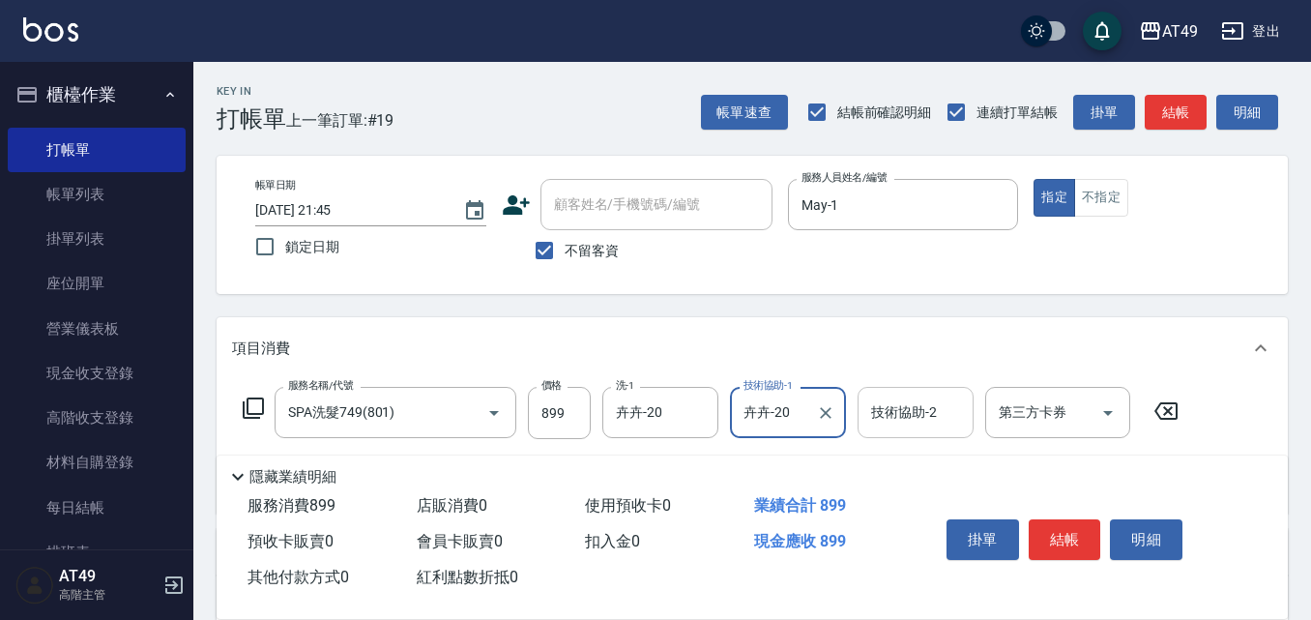
click at [921, 414] on div "技術協助-2 技術協助-2" at bounding box center [916, 412] width 116 height 51
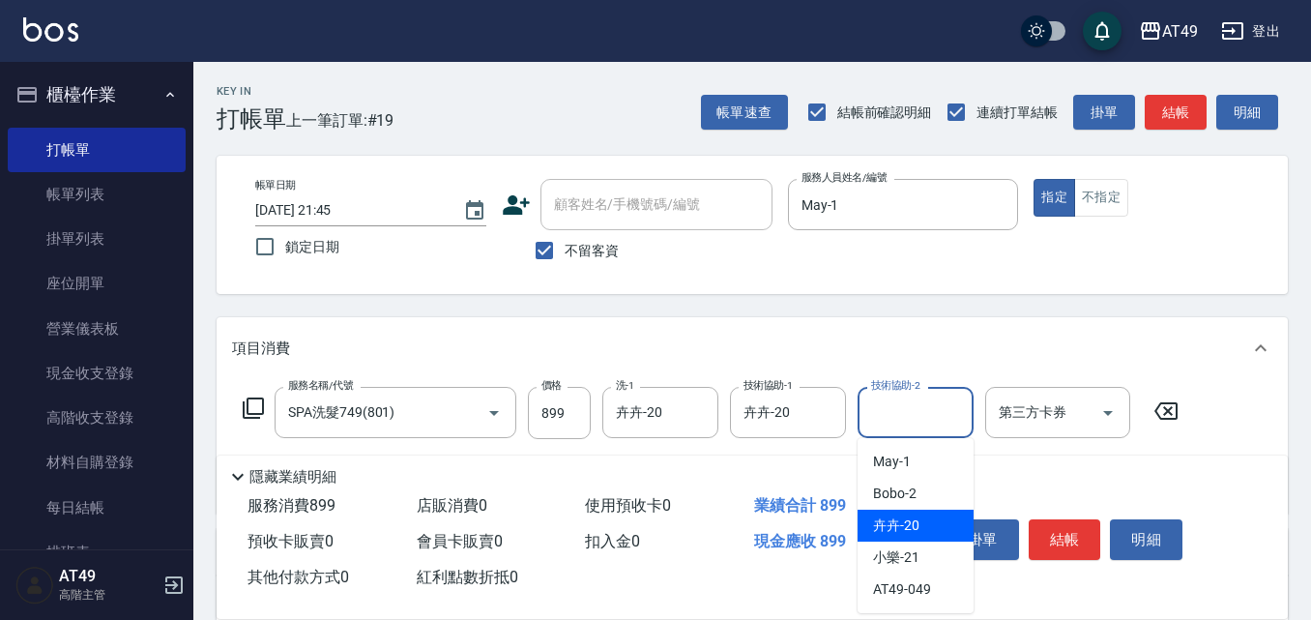
click at [928, 522] on div "卉卉 -20" at bounding box center [916, 526] width 116 height 32
type input "卉卉-20"
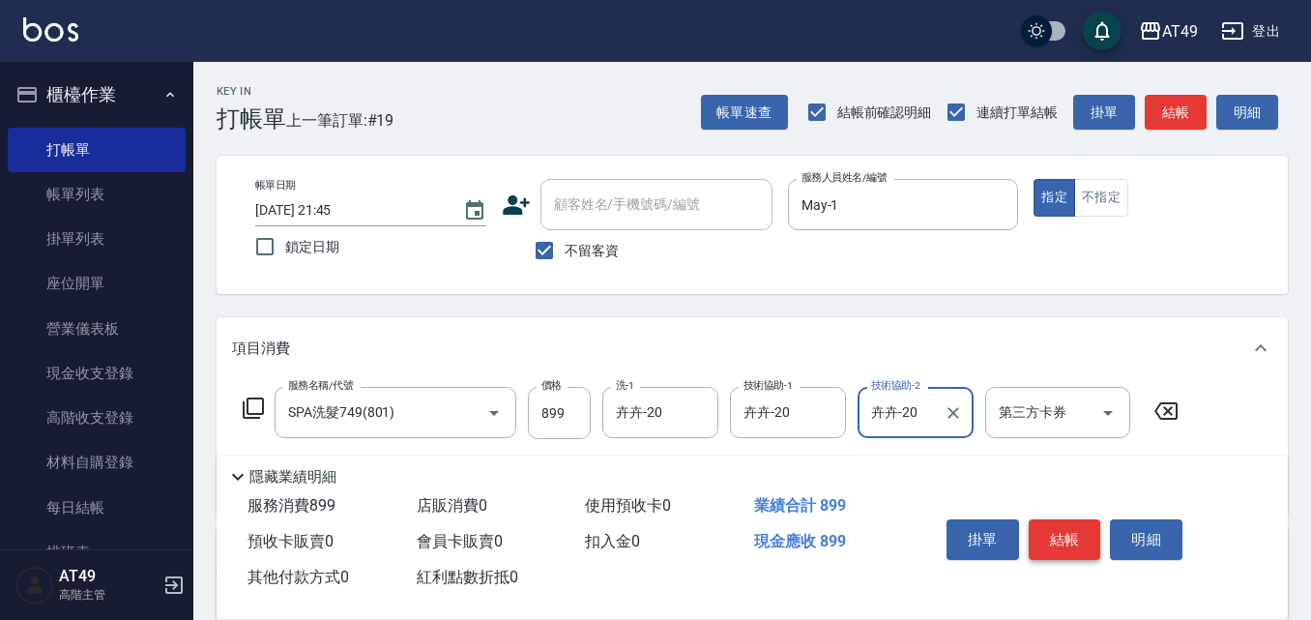
click at [1076, 542] on button "結帳" at bounding box center [1065, 539] width 73 height 41
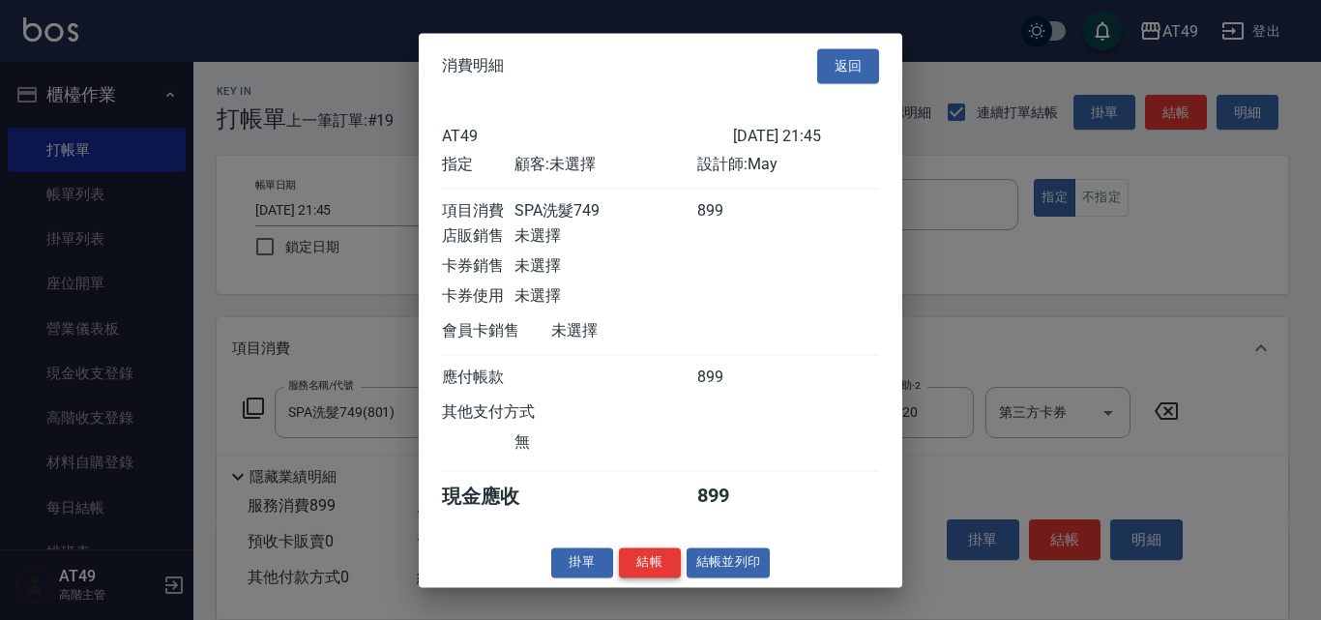
click at [655, 573] on button "結帳" at bounding box center [650, 562] width 62 height 30
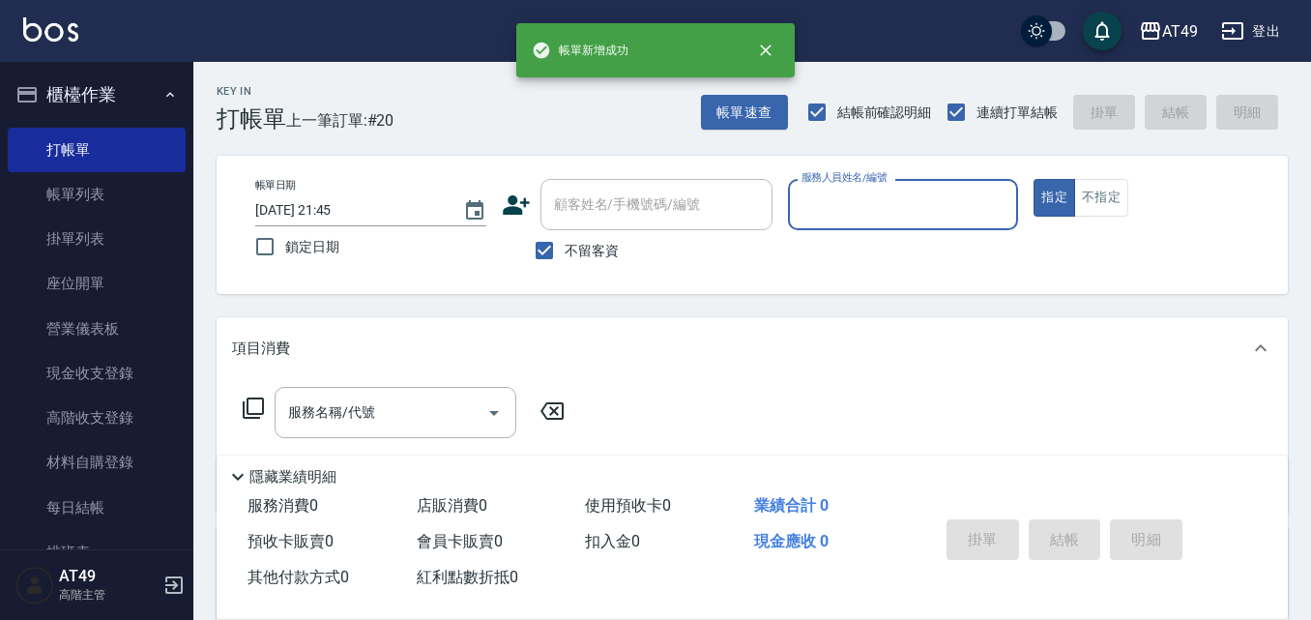
click at [879, 192] on input "服務人員姓名/編號" at bounding box center [904, 205] width 214 height 34
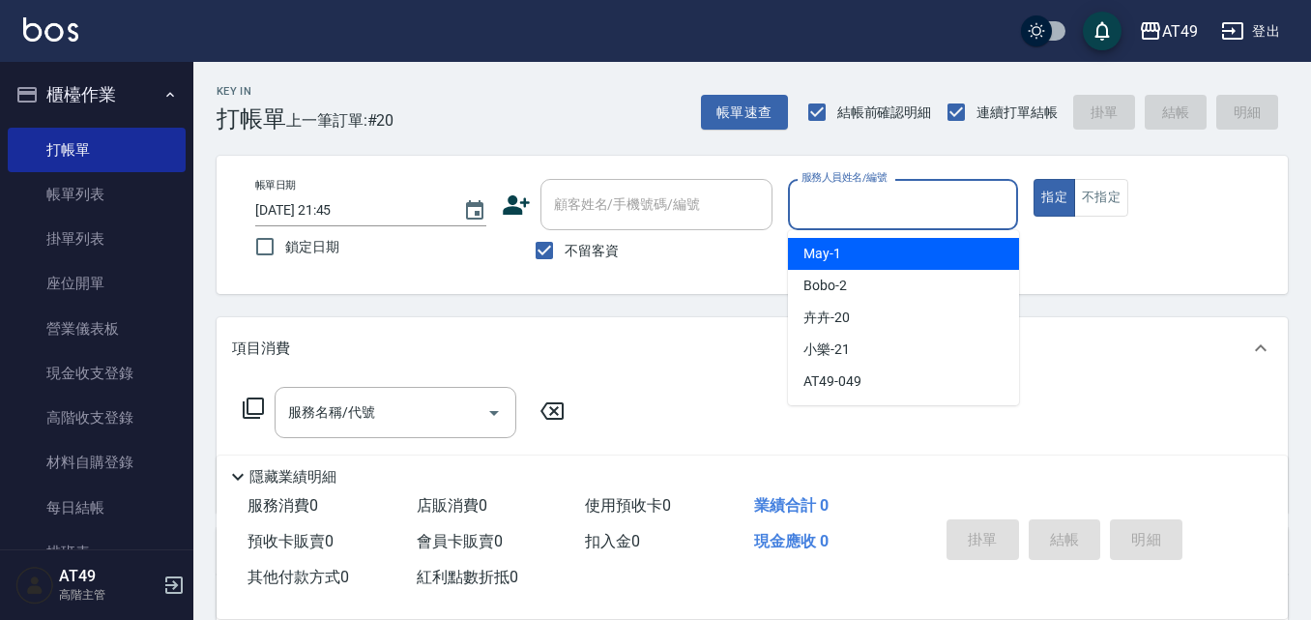
click at [879, 246] on div "May -1" at bounding box center [903, 254] width 231 height 32
type input "May-1"
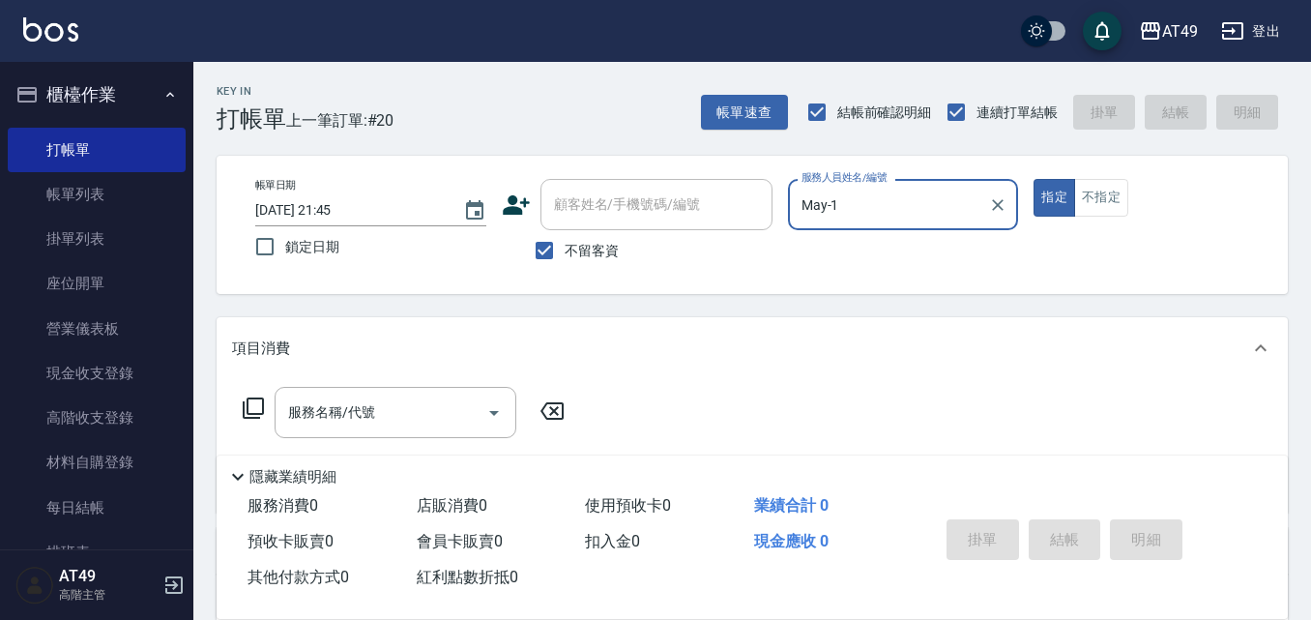
click at [262, 399] on icon at bounding box center [253, 407] width 21 height 21
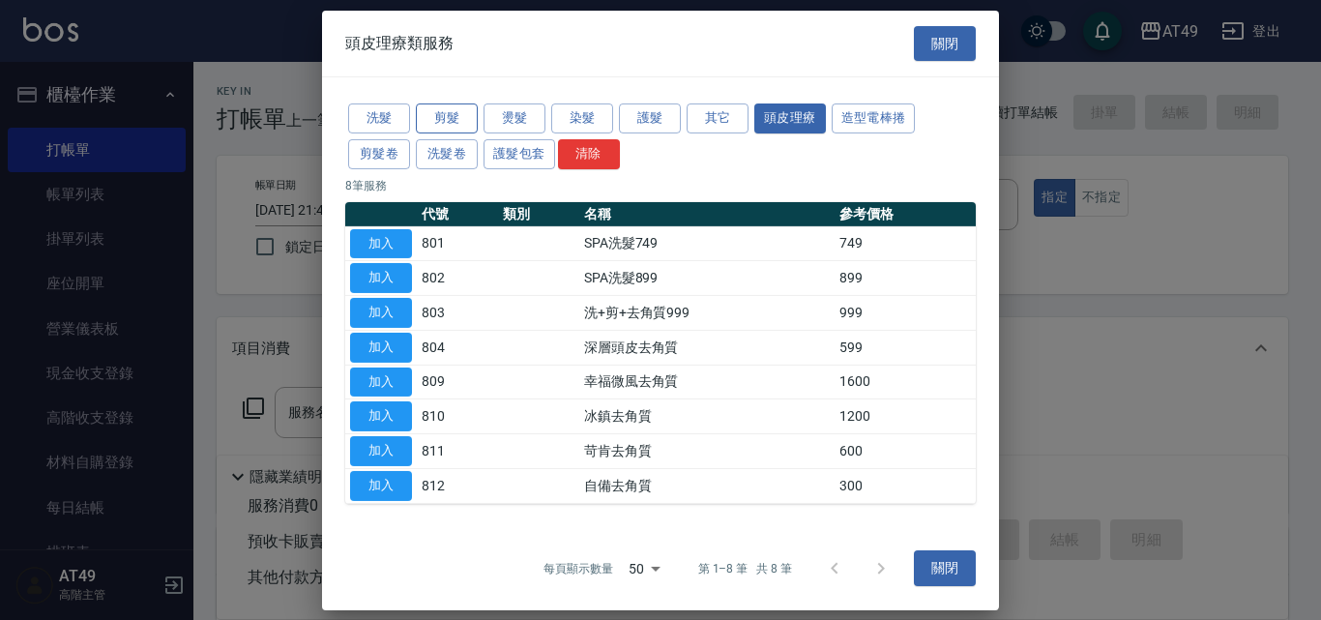
click at [440, 113] on button "剪髮" at bounding box center [447, 118] width 62 height 30
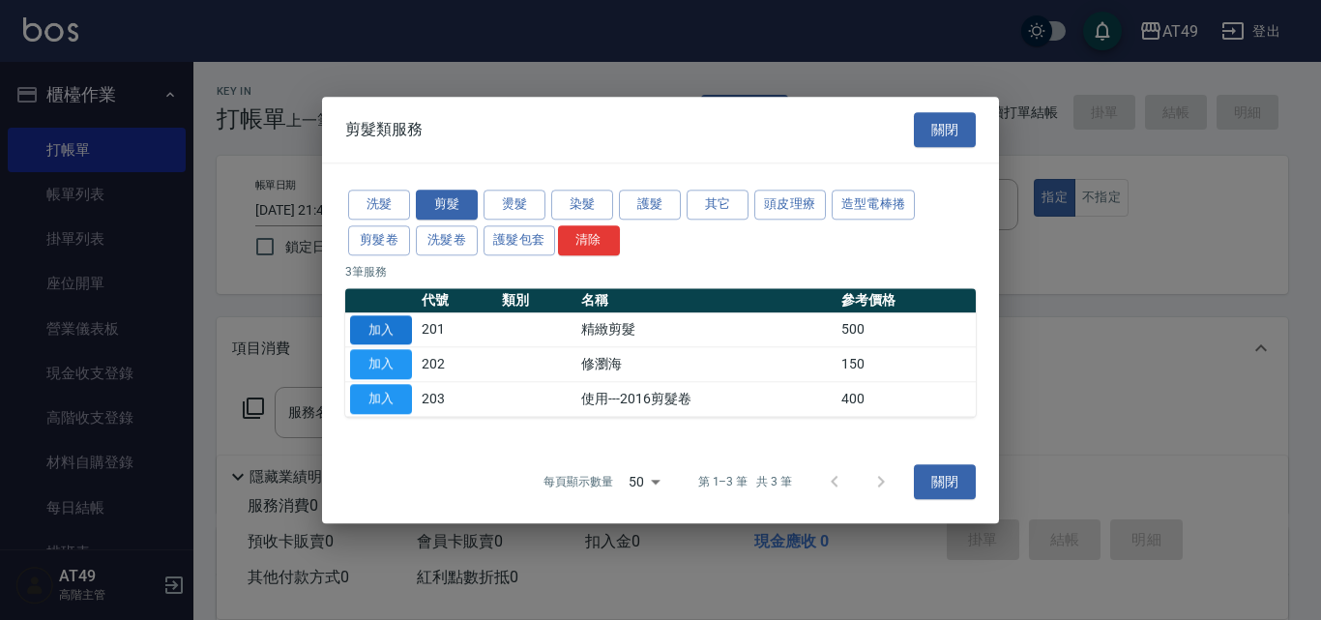
click at [375, 327] on button "加入" at bounding box center [381, 330] width 62 height 30
type input "精緻剪髮(201)"
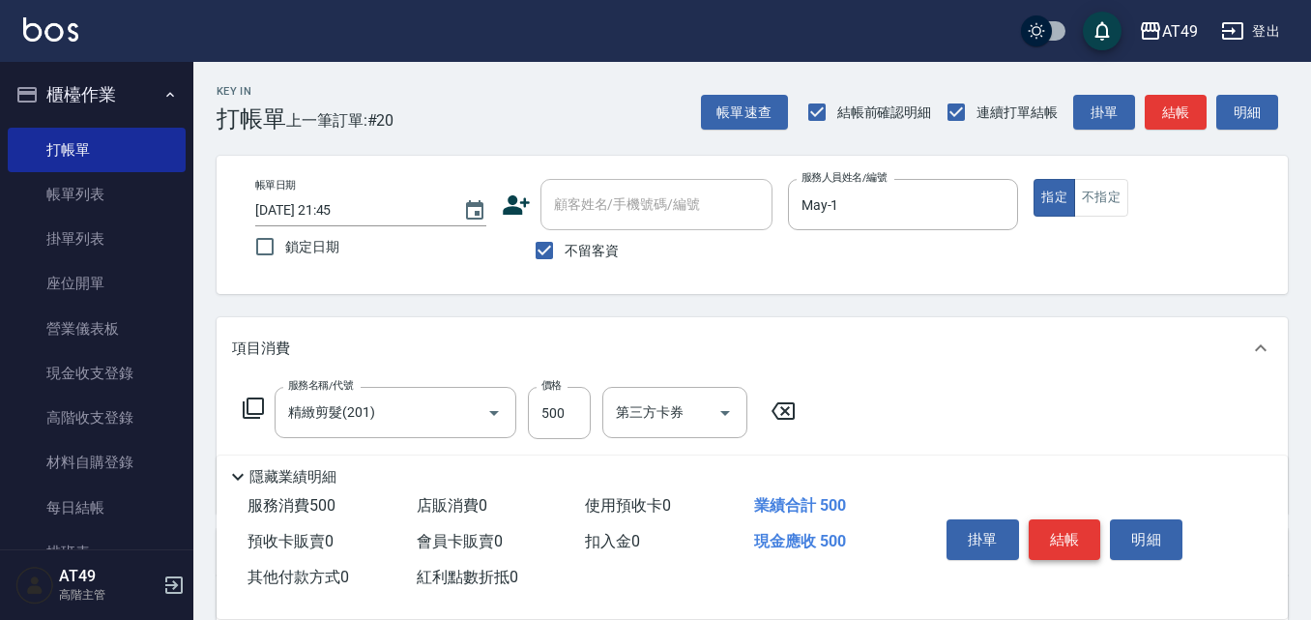
click at [1058, 535] on button "結帳" at bounding box center [1065, 539] width 73 height 41
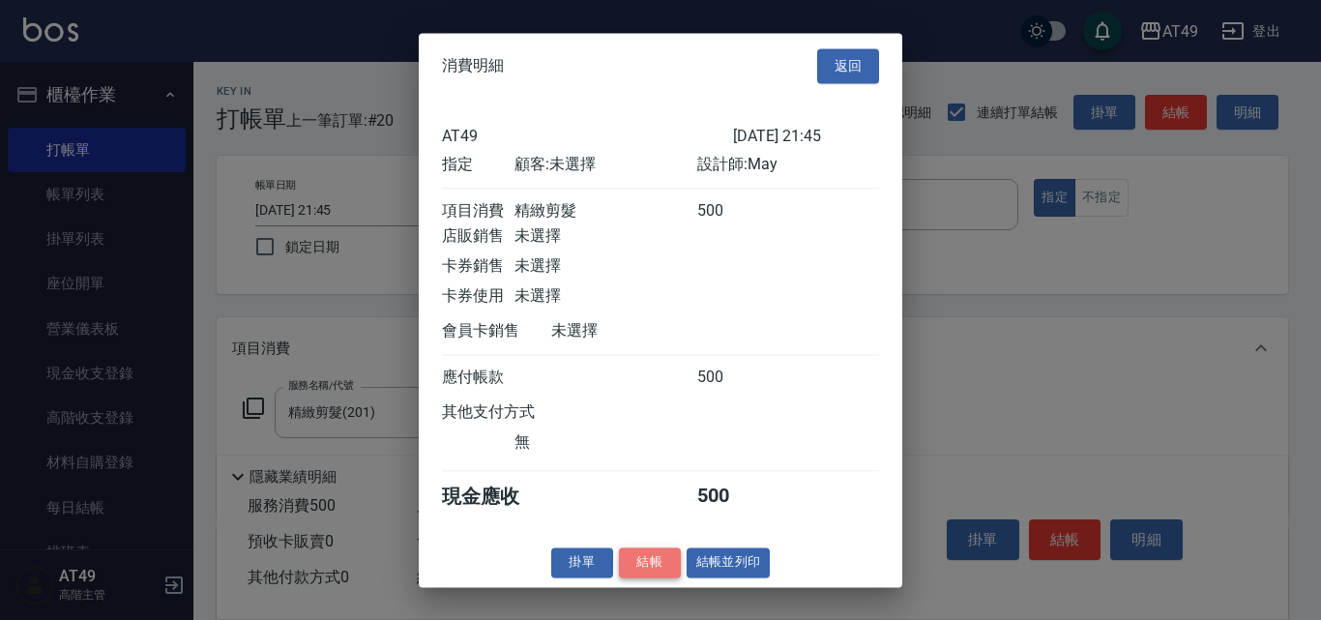
click at [638, 568] on button "結帳" at bounding box center [650, 562] width 62 height 30
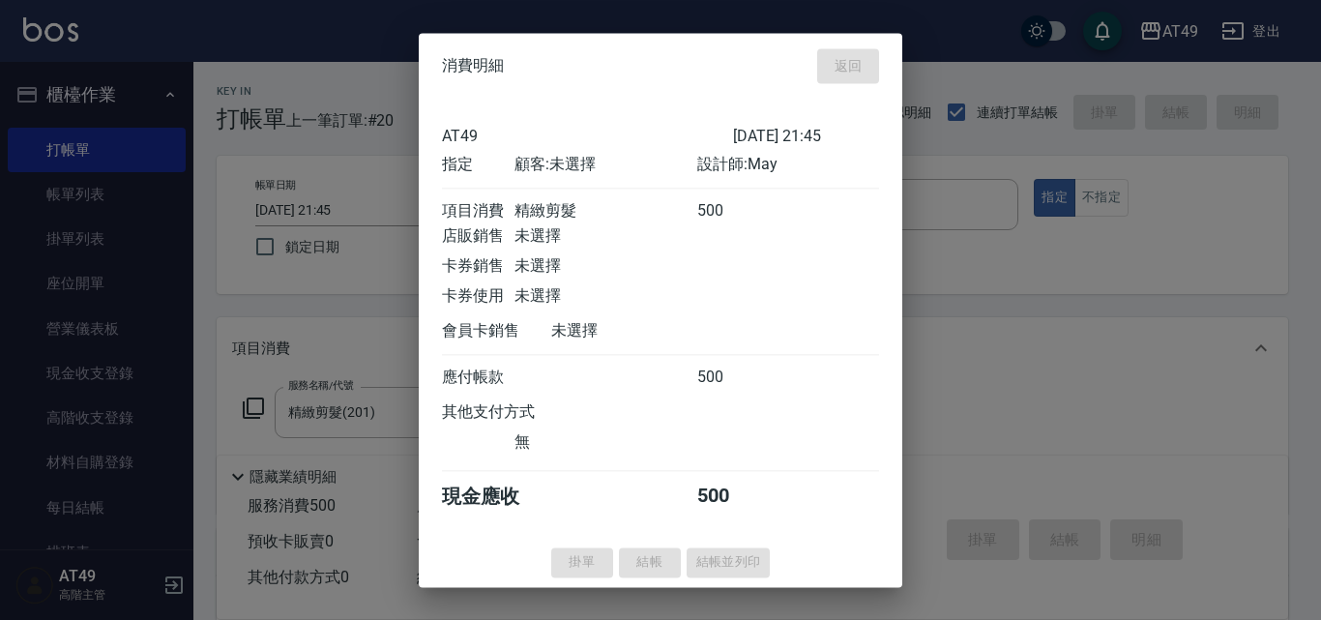
type input "2025/10/11 21:46"
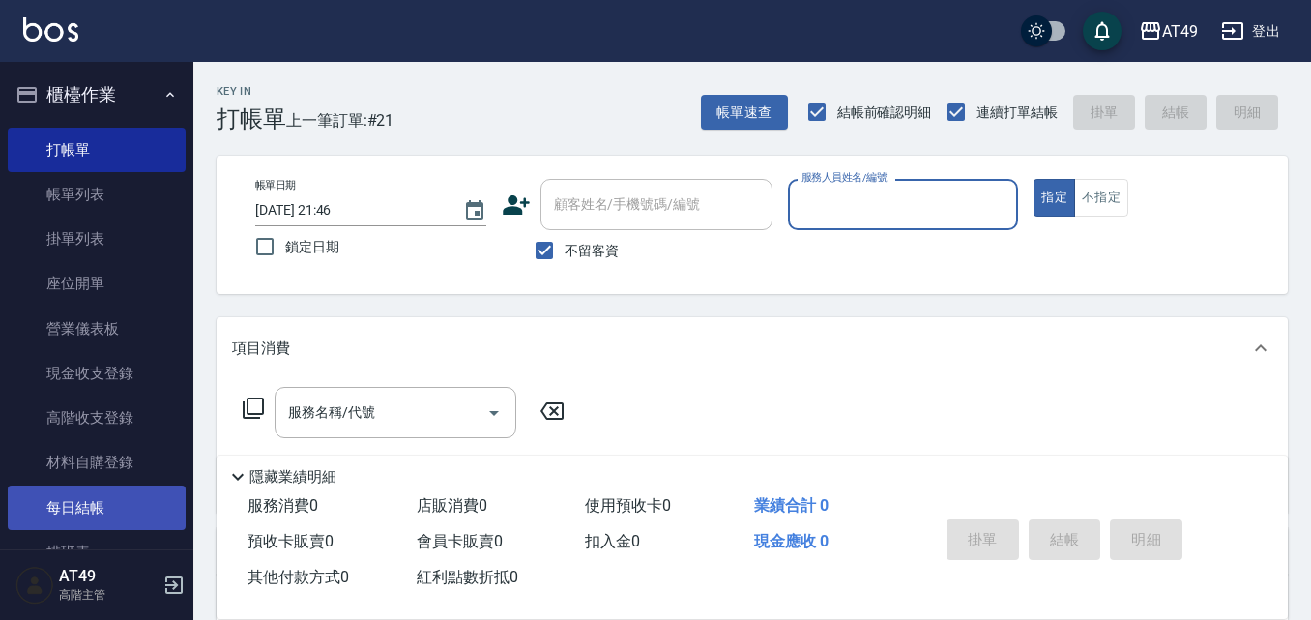
click at [139, 500] on link "每日結帳" at bounding box center [97, 507] width 178 height 44
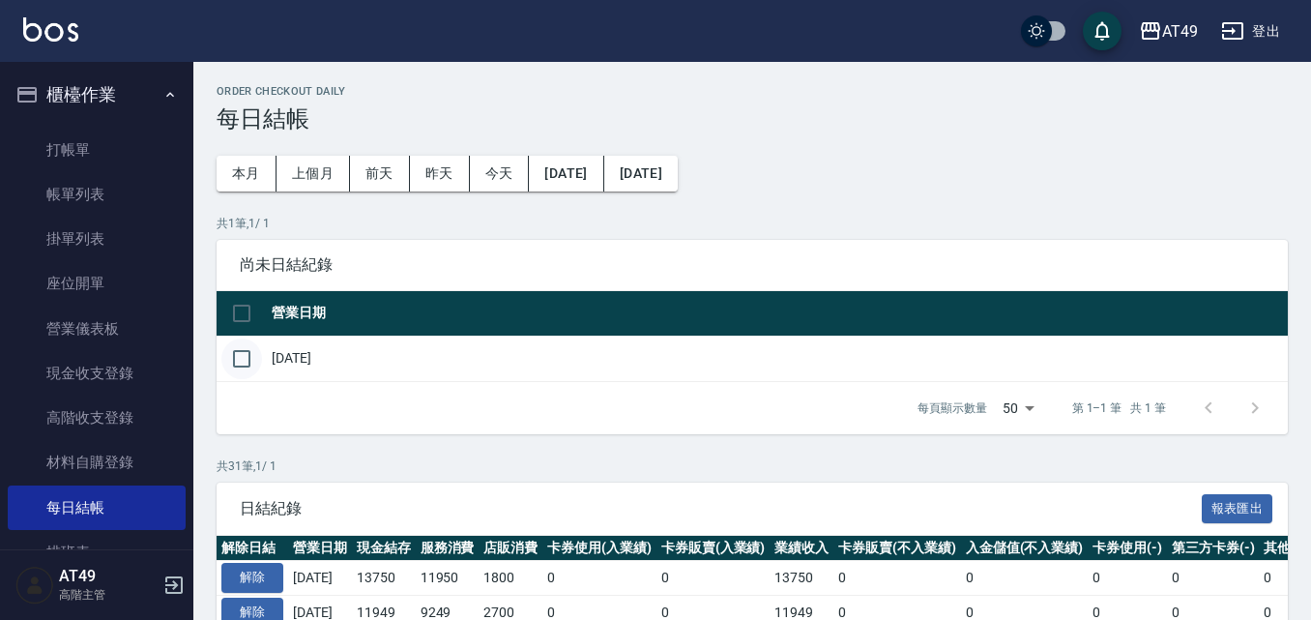
click at [247, 364] on input "checkbox" at bounding box center [241, 358] width 41 height 41
checkbox input "true"
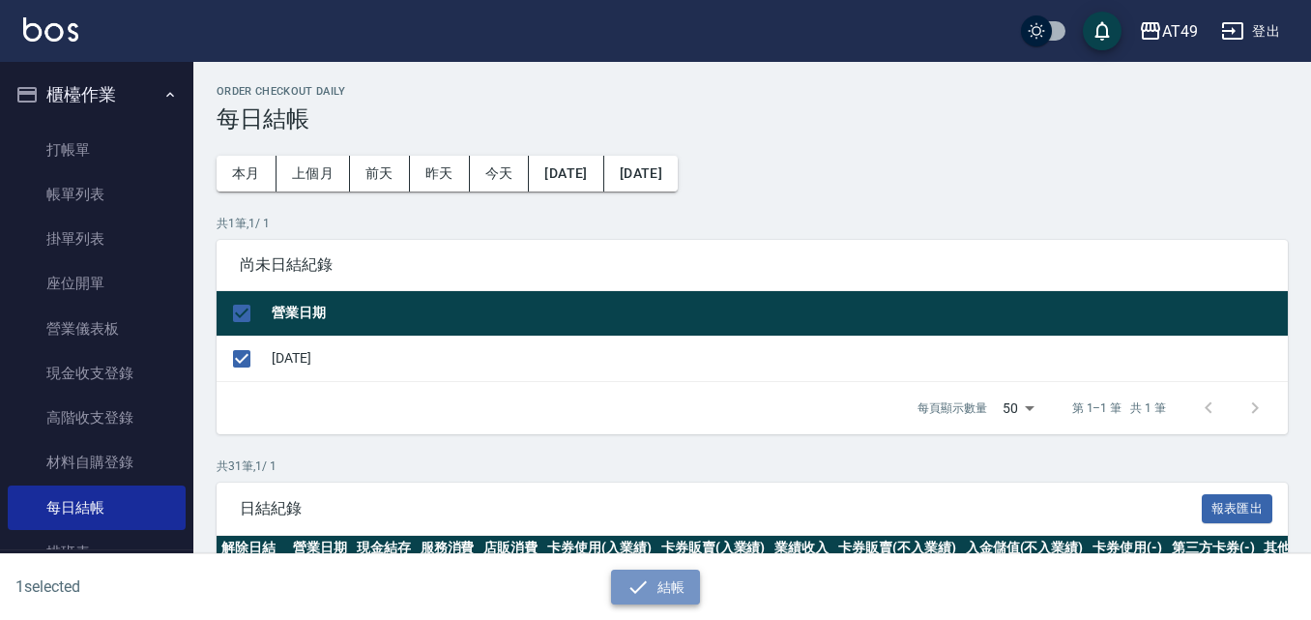
click at [684, 584] on button "結帳" at bounding box center [656, 588] width 90 height 36
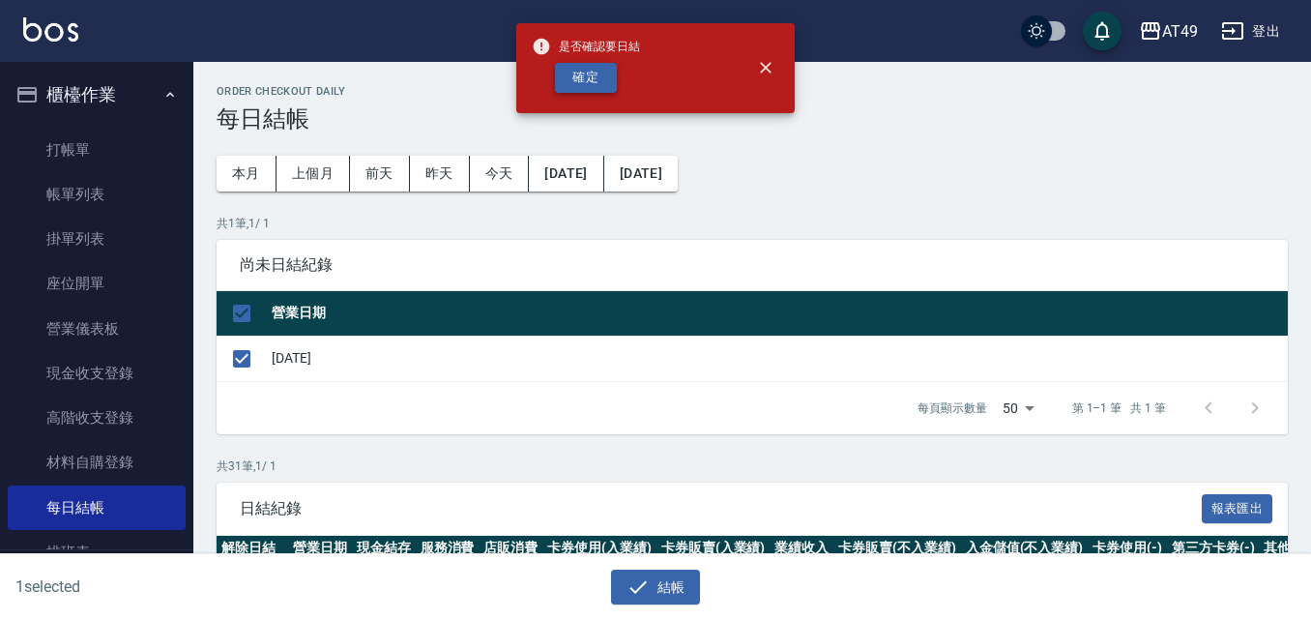
click at [579, 77] on button "確定" at bounding box center [586, 78] width 62 height 30
checkbox input "false"
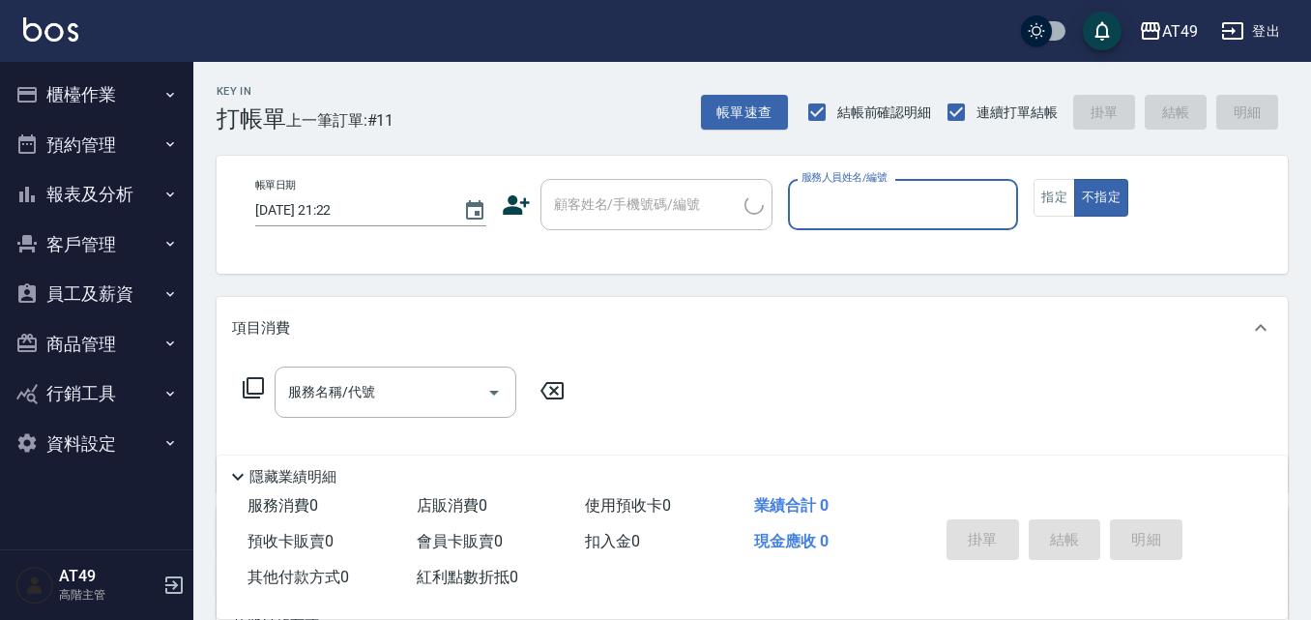
click at [89, 95] on button "櫃檯作業" at bounding box center [97, 95] width 178 height 50
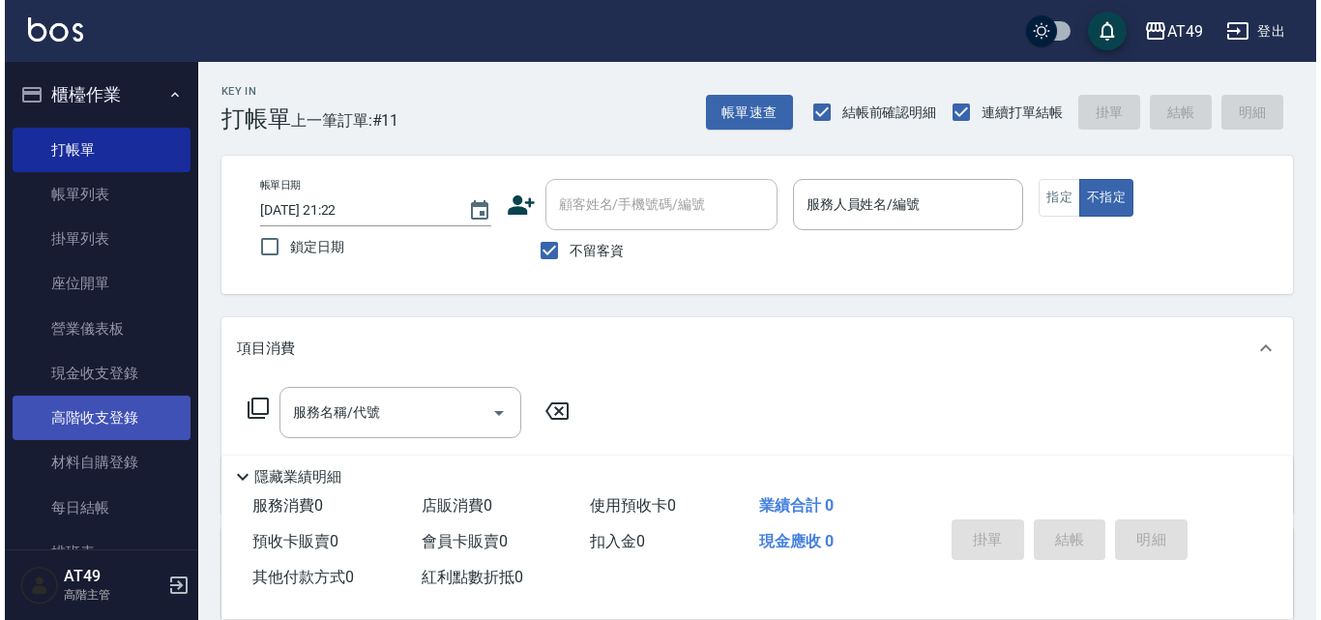
scroll to position [387, 0]
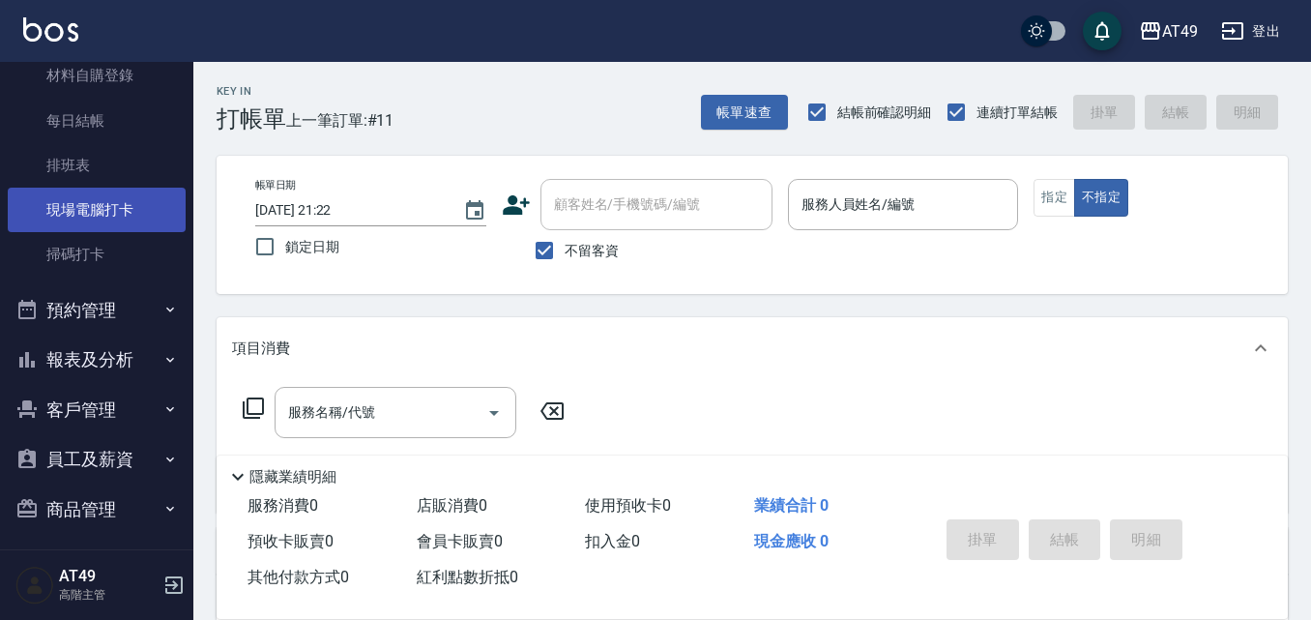
click at [108, 212] on link "現場電腦打卡" at bounding box center [97, 210] width 178 height 44
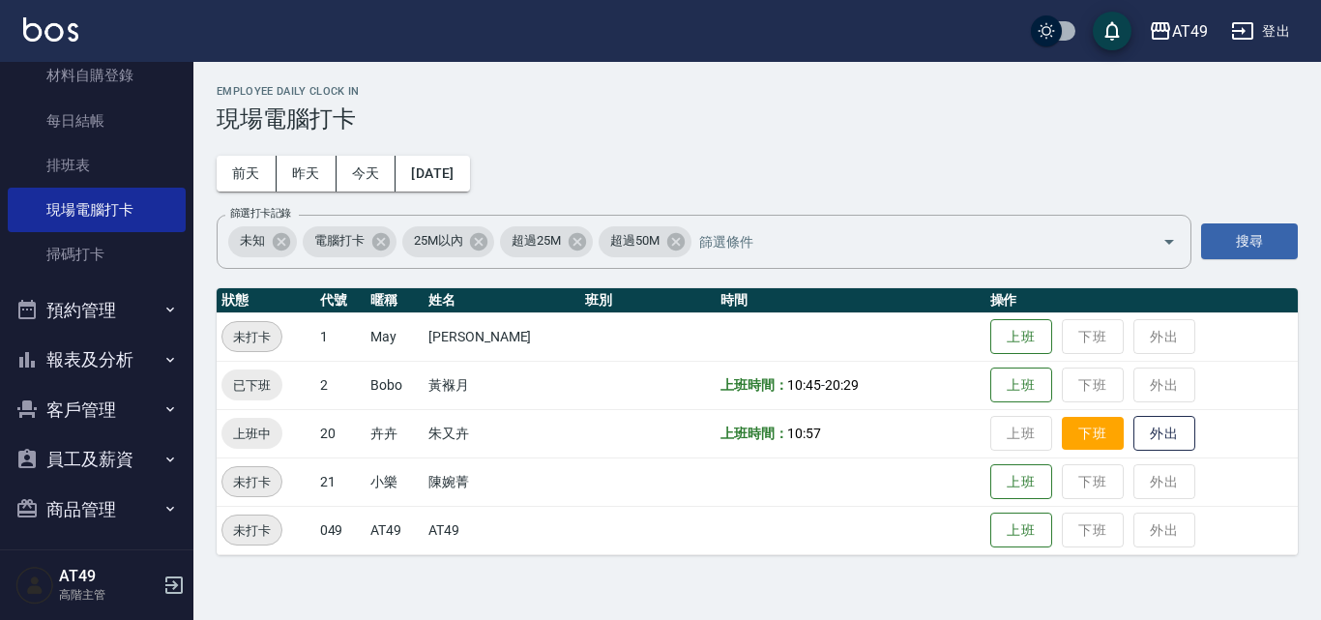
click at [1062, 435] on button "下班" at bounding box center [1093, 434] width 62 height 34
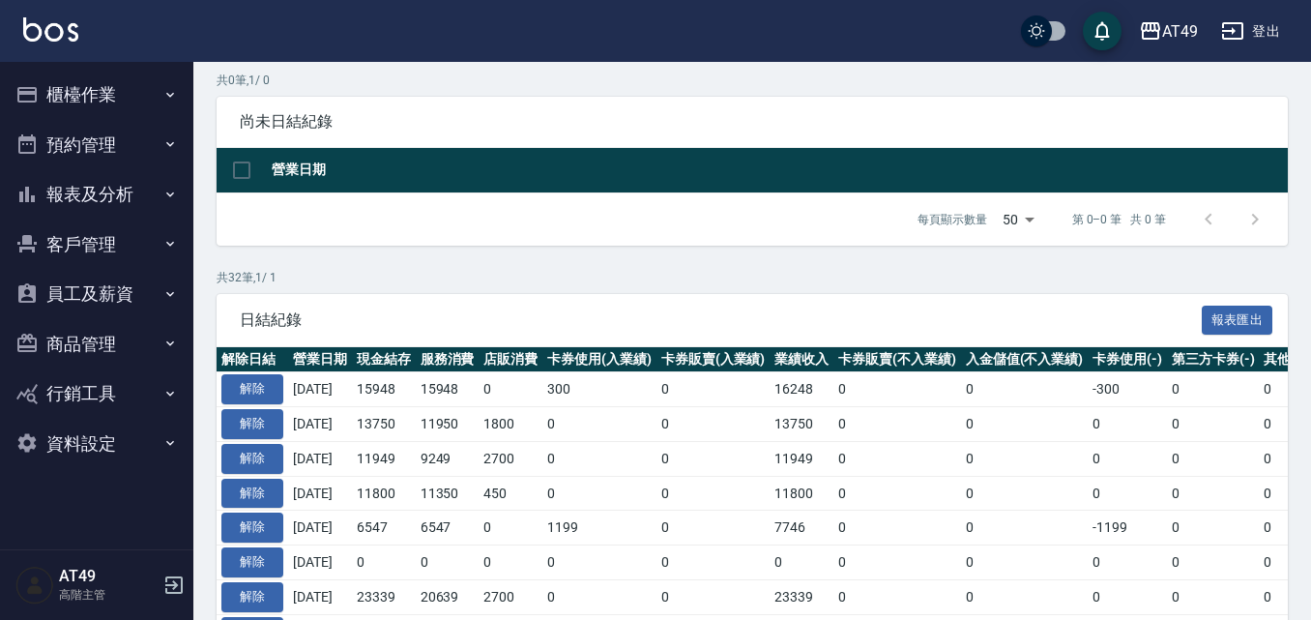
scroll to position [193, 0]
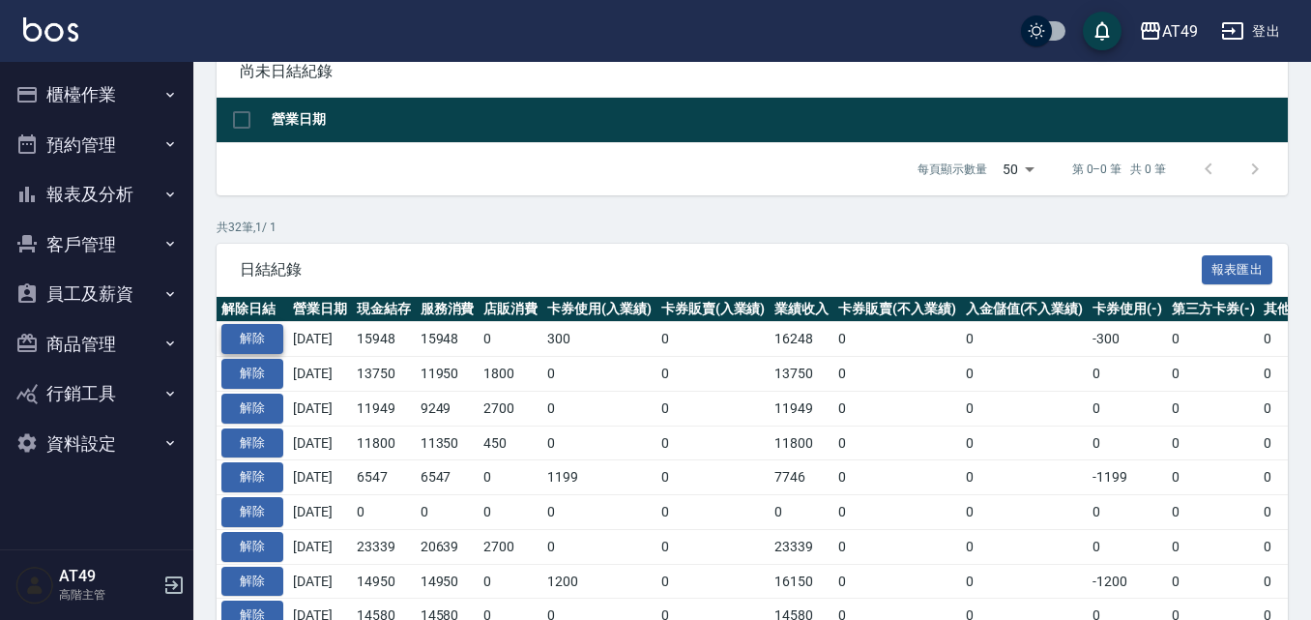
click at [255, 334] on button "解除" at bounding box center [252, 339] width 62 height 30
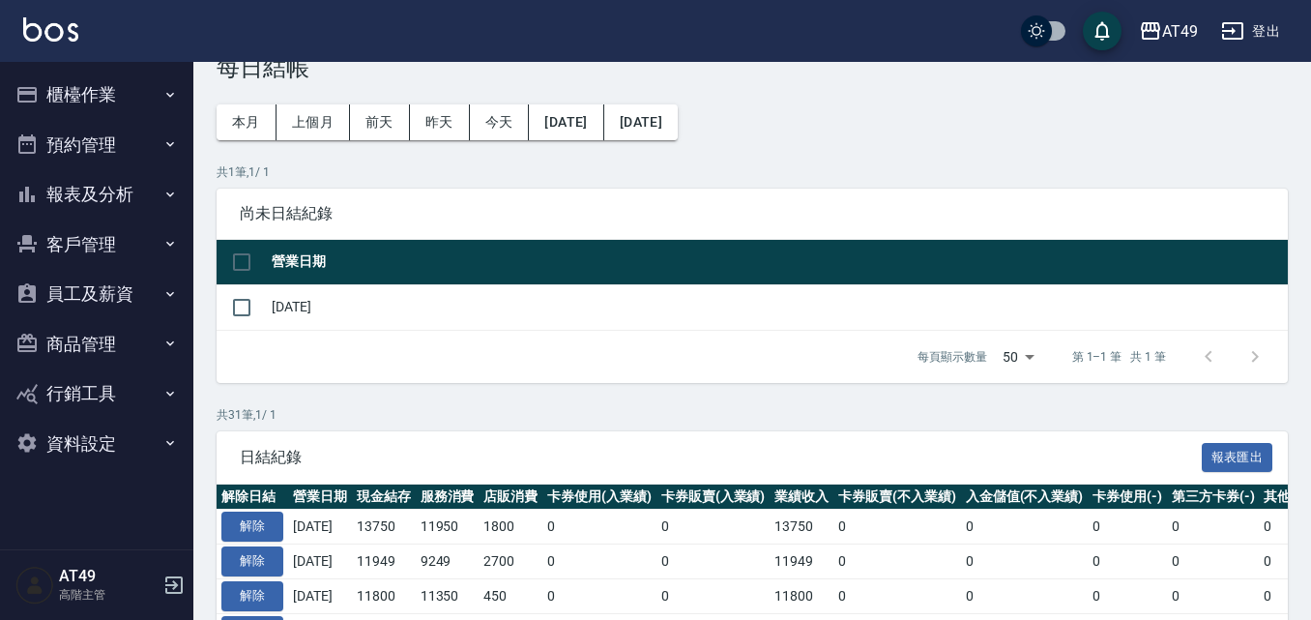
scroll to position [26, 0]
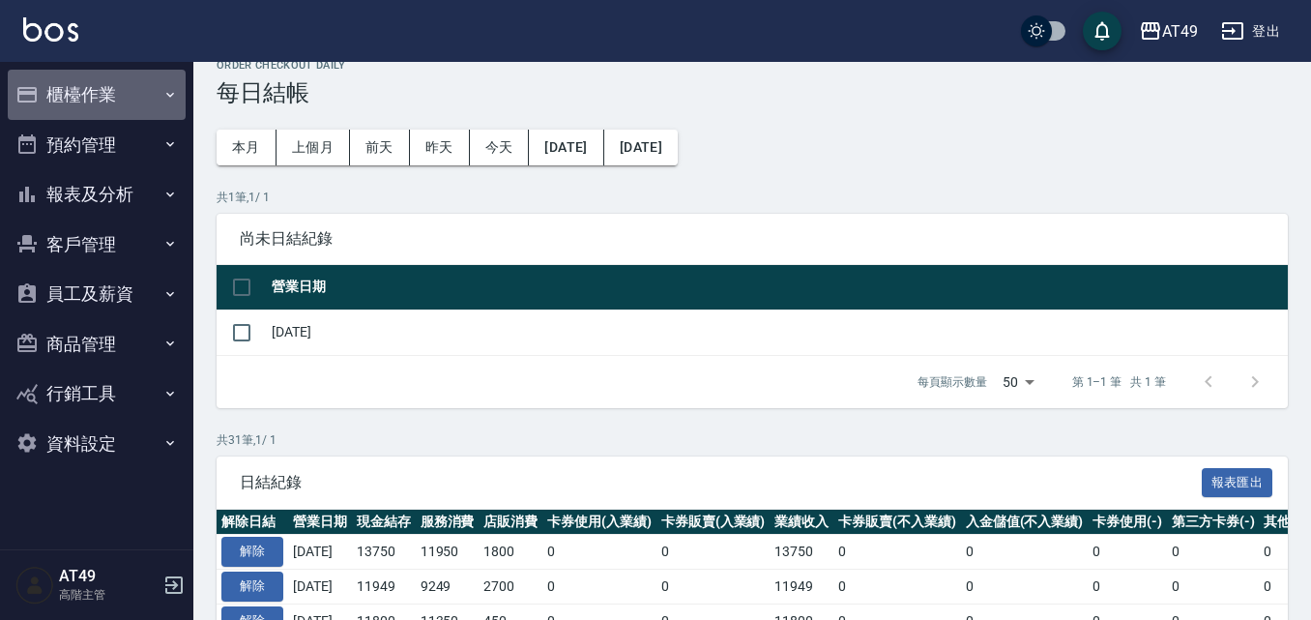
click at [108, 95] on button "櫃檯作業" at bounding box center [97, 95] width 178 height 50
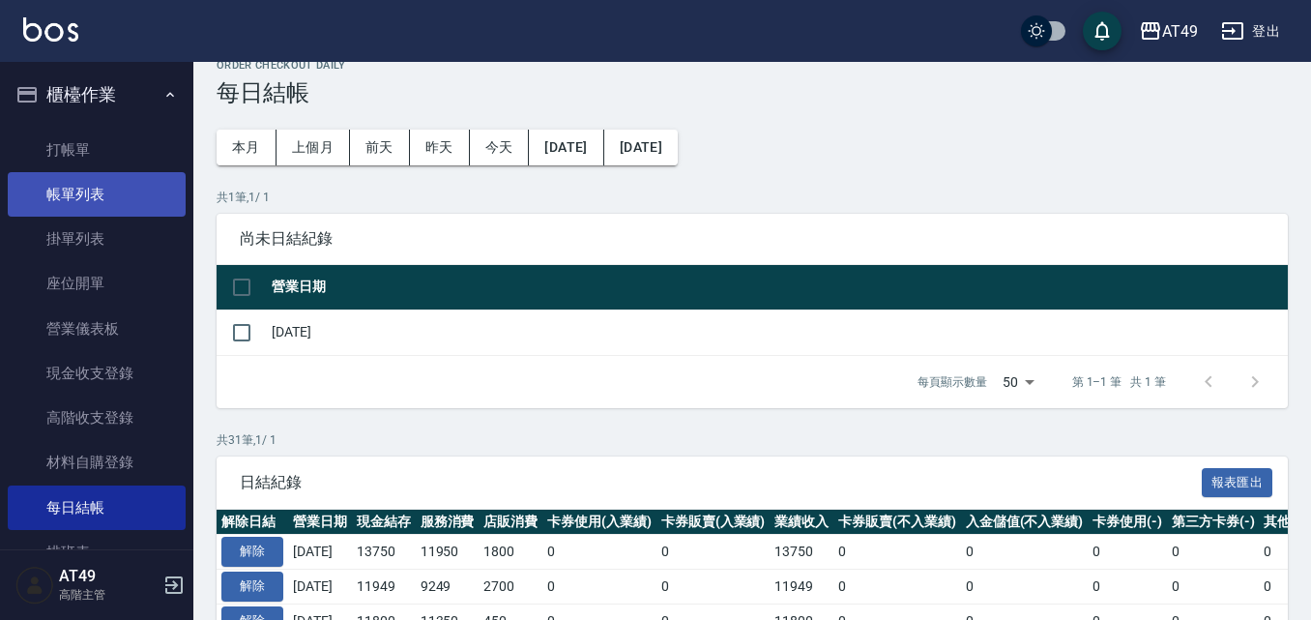
click at [132, 198] on link "帳單列表" at bounding box center [97, 194] width 178 height 44
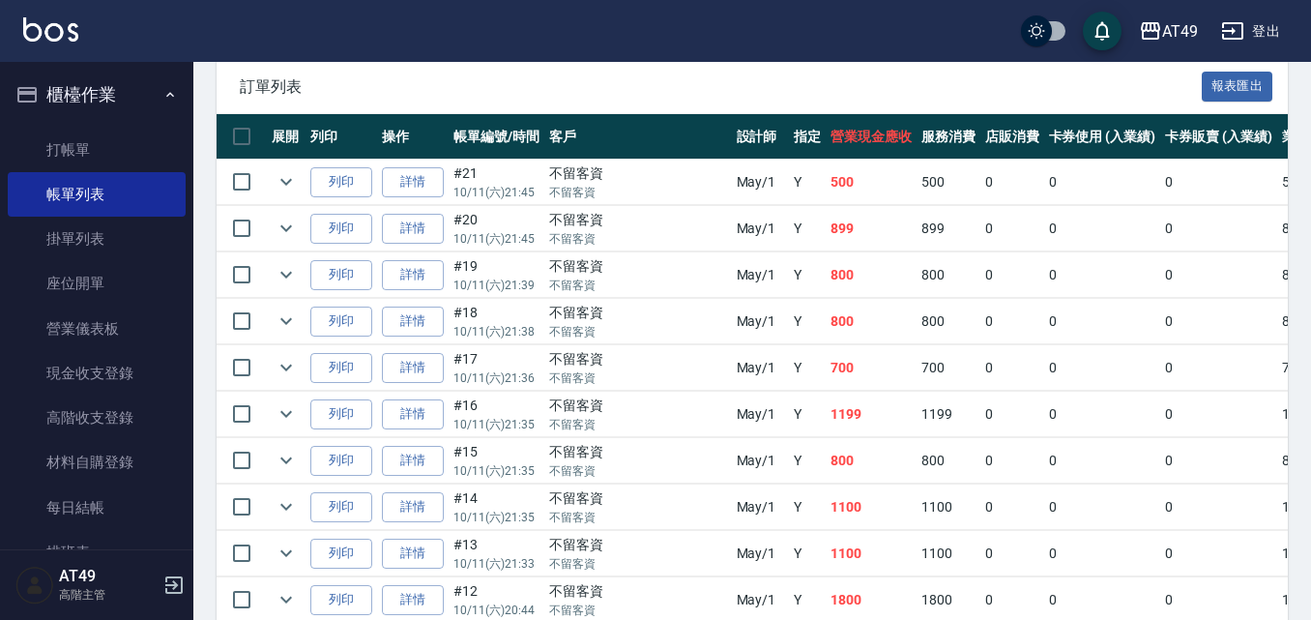
scroll to position [580, 0]
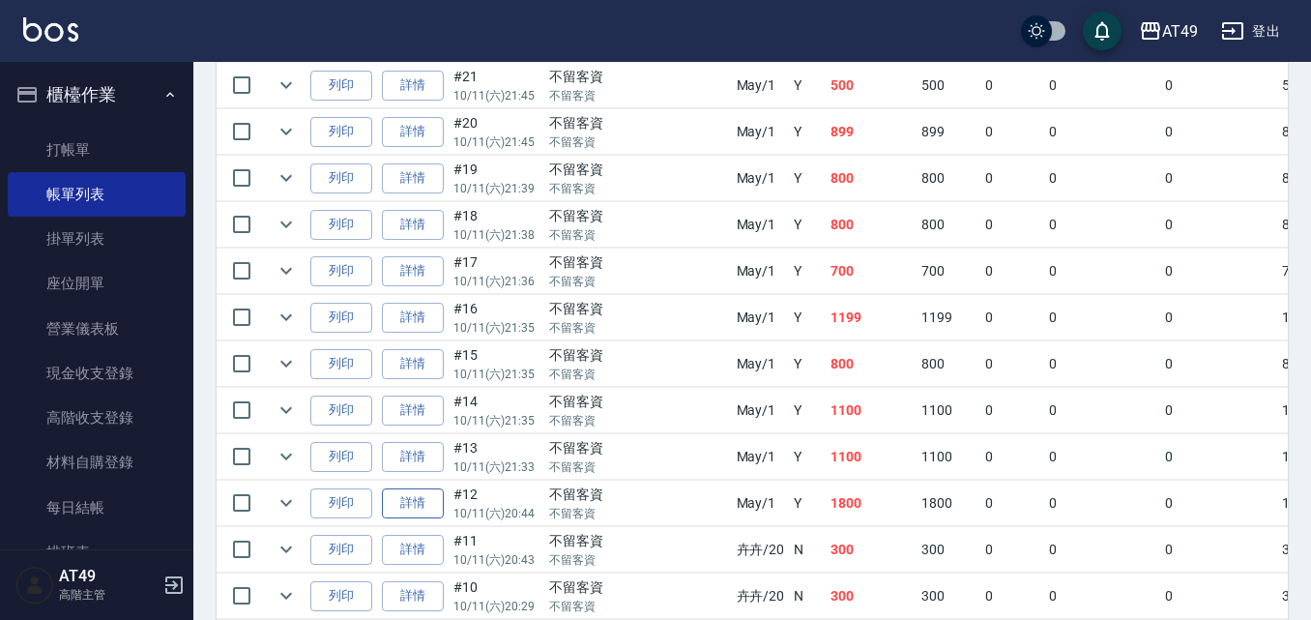
click at [433, 507] on link "詳情" at bounding box center [413, 503] width 62 height 30
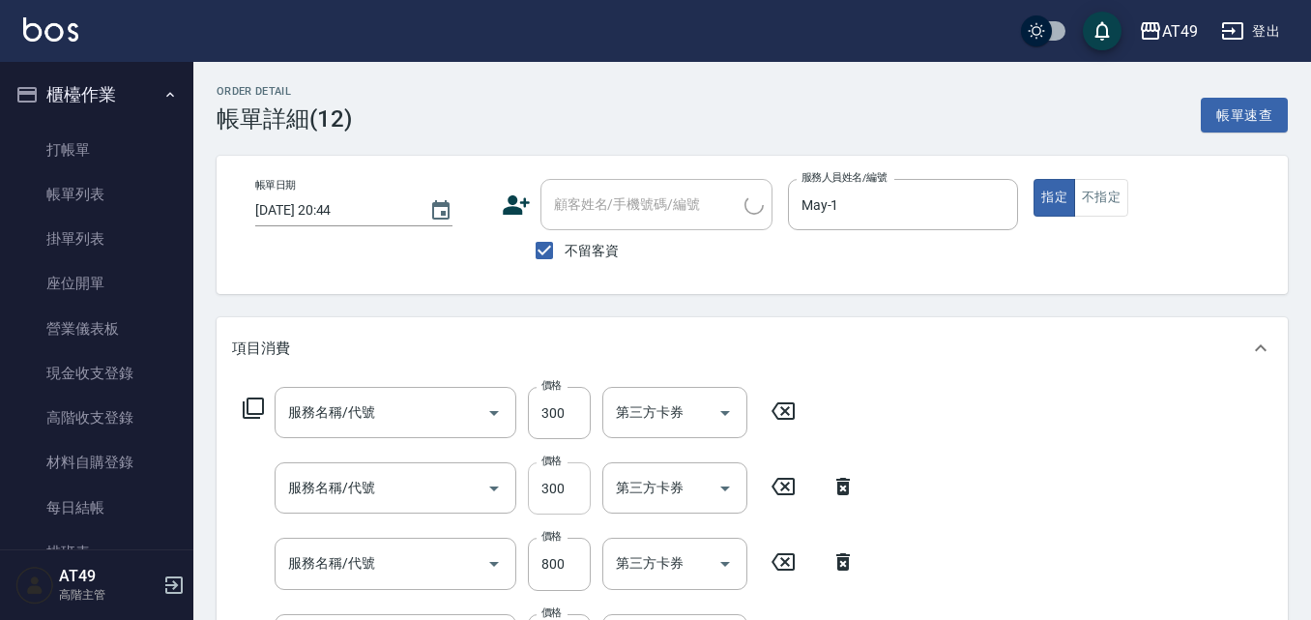
type input "2025/10/11 20:44"
checkbox input "true"
type input "May-1"
type input "一般洗髮(101)"
type input "升等精油洗髮精300(102)"
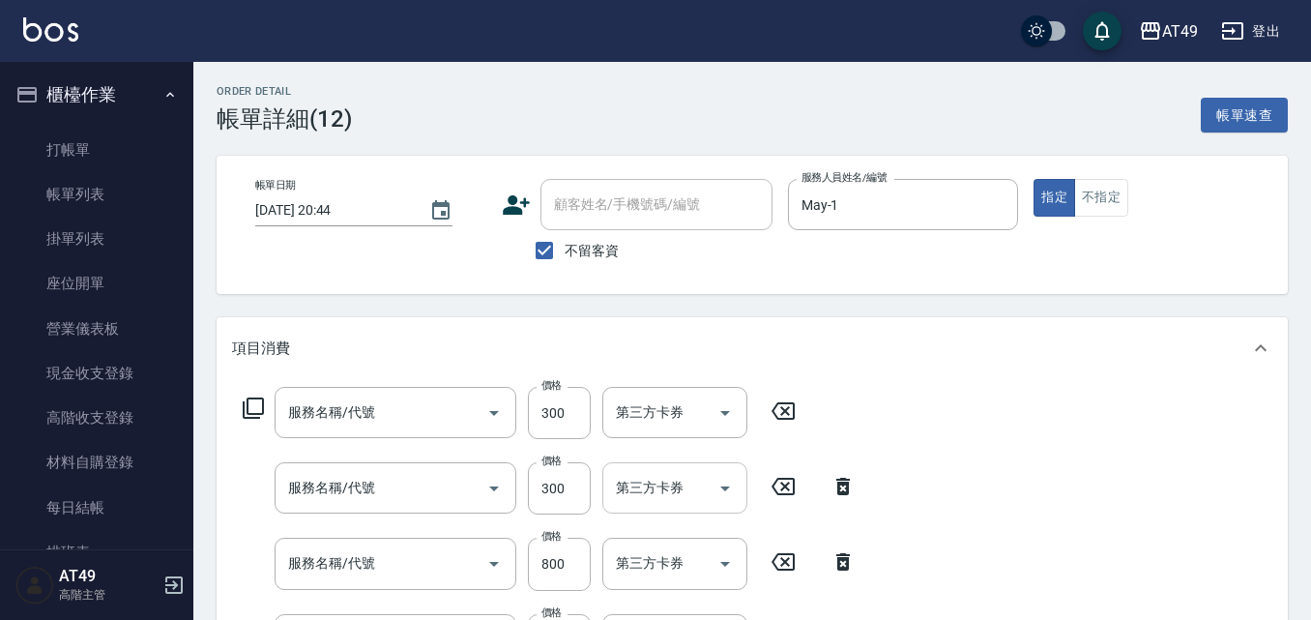
type input "冰鎮去角質(810)"
type input "精緻剪髮(201)"
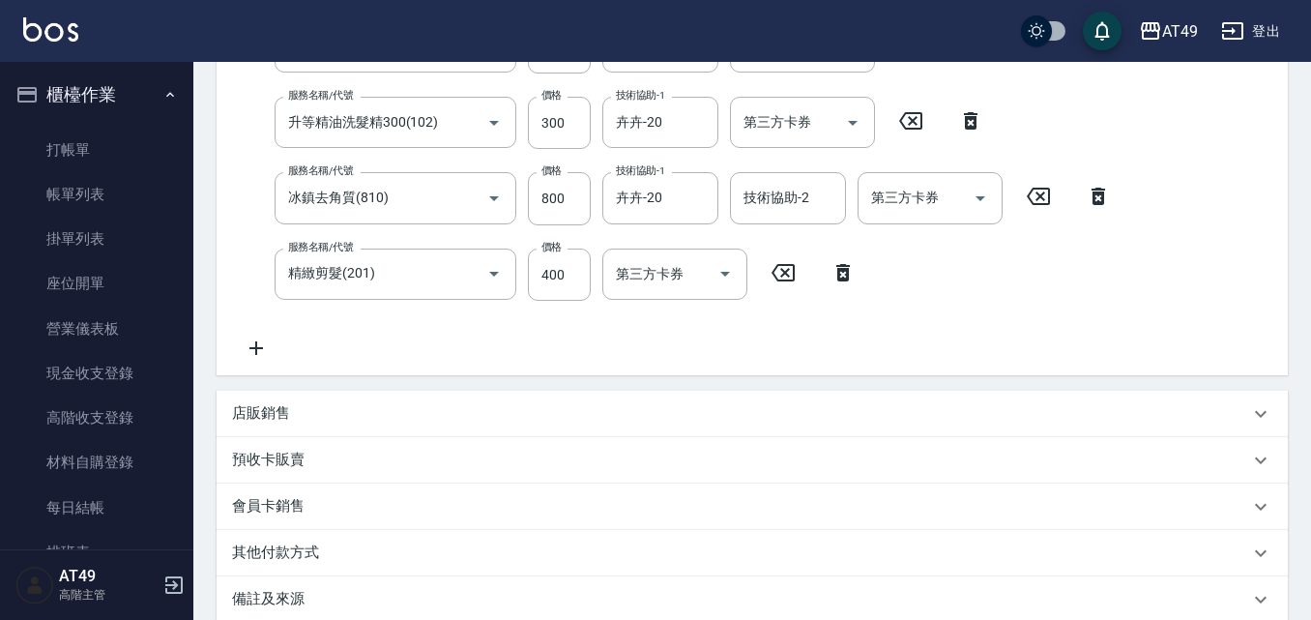
scroll to position [483, 0]
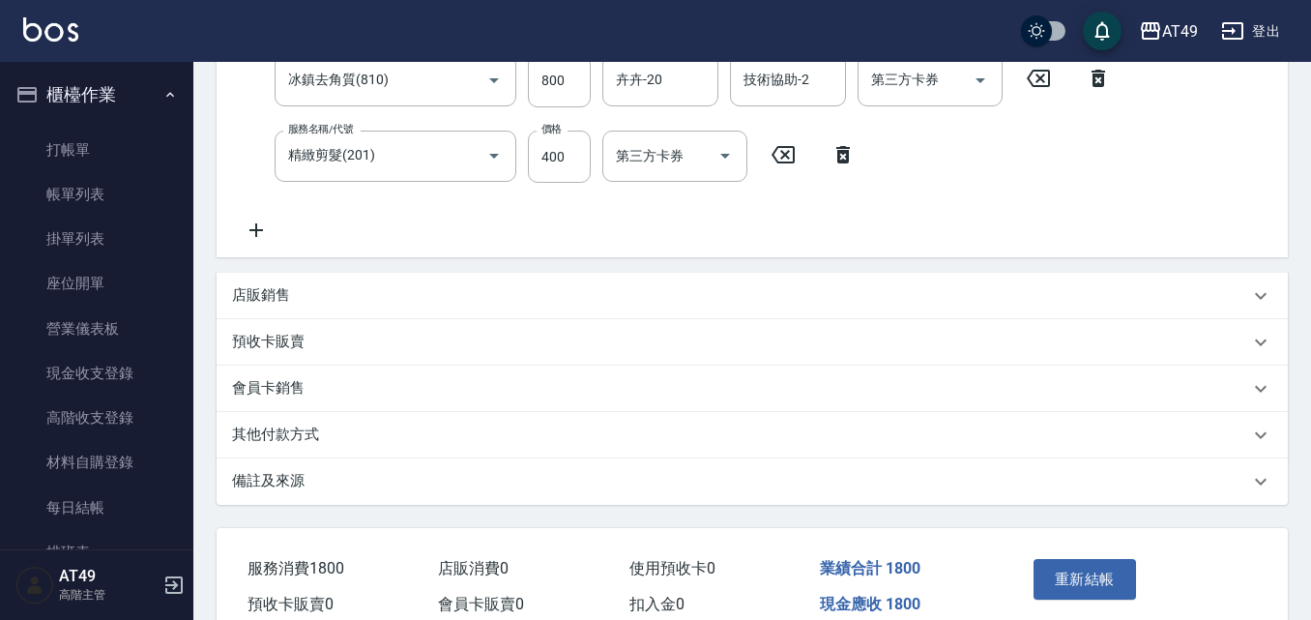
click at [250, 297] on p "店販銷售" at bounding box center [261, 295] width 58 height 20
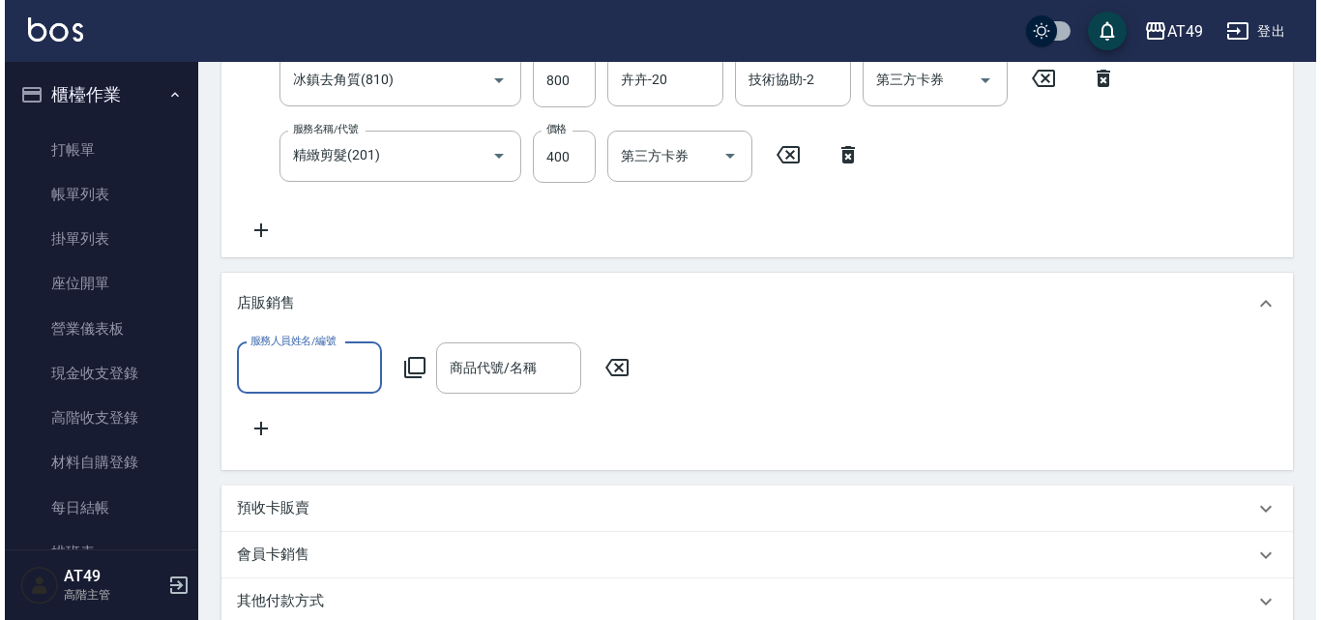
scroll to position [0, 0]
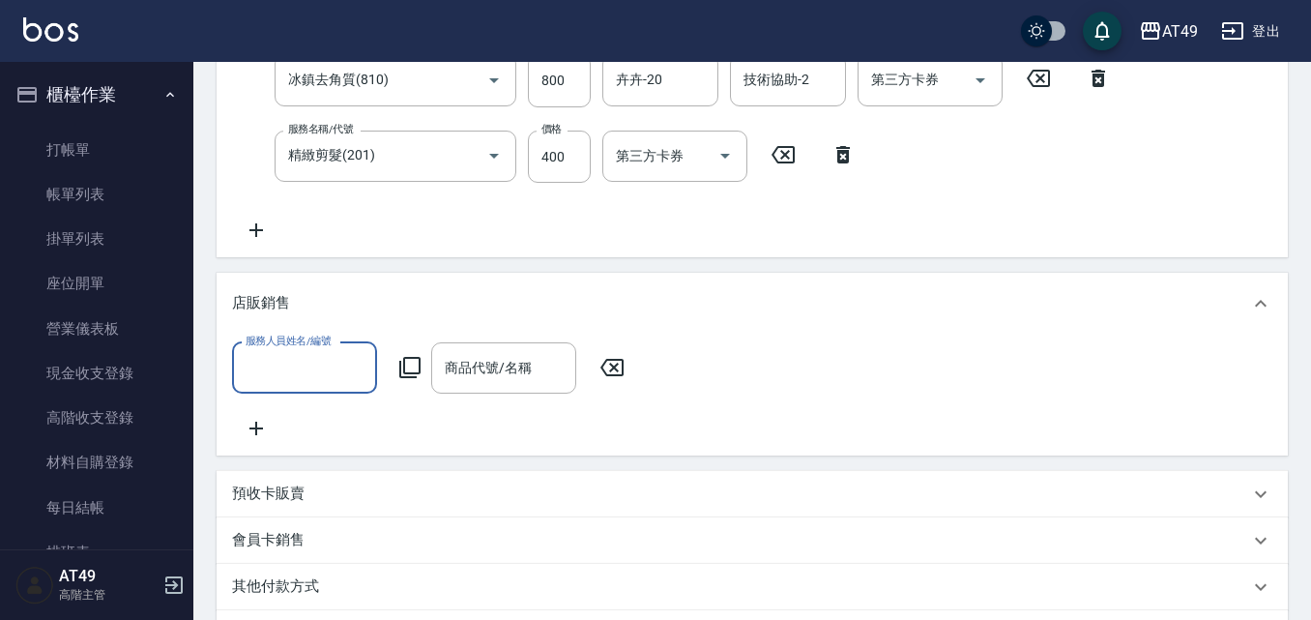
click at [317, 364] on input "服務人員姓名/編號" at bounding box center [305, 368] width 128 height 34
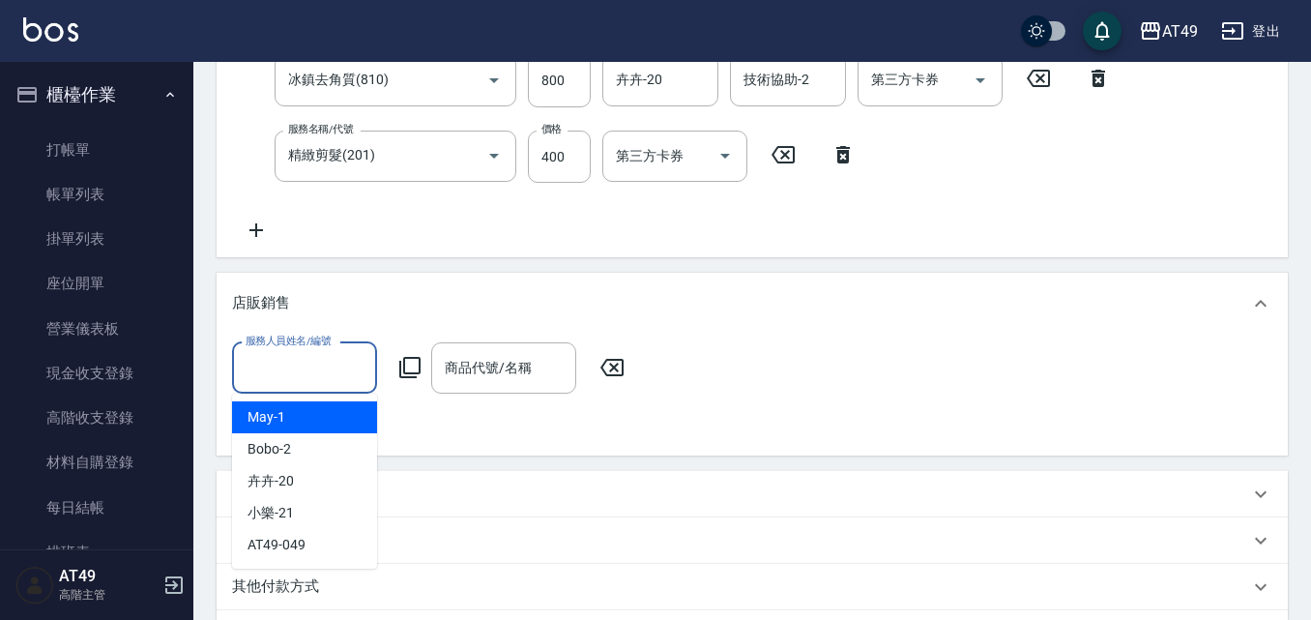
click at [334, 418] on div "May -1" at bounding box center [304, 417] width 145 height 32
type input "May-1"
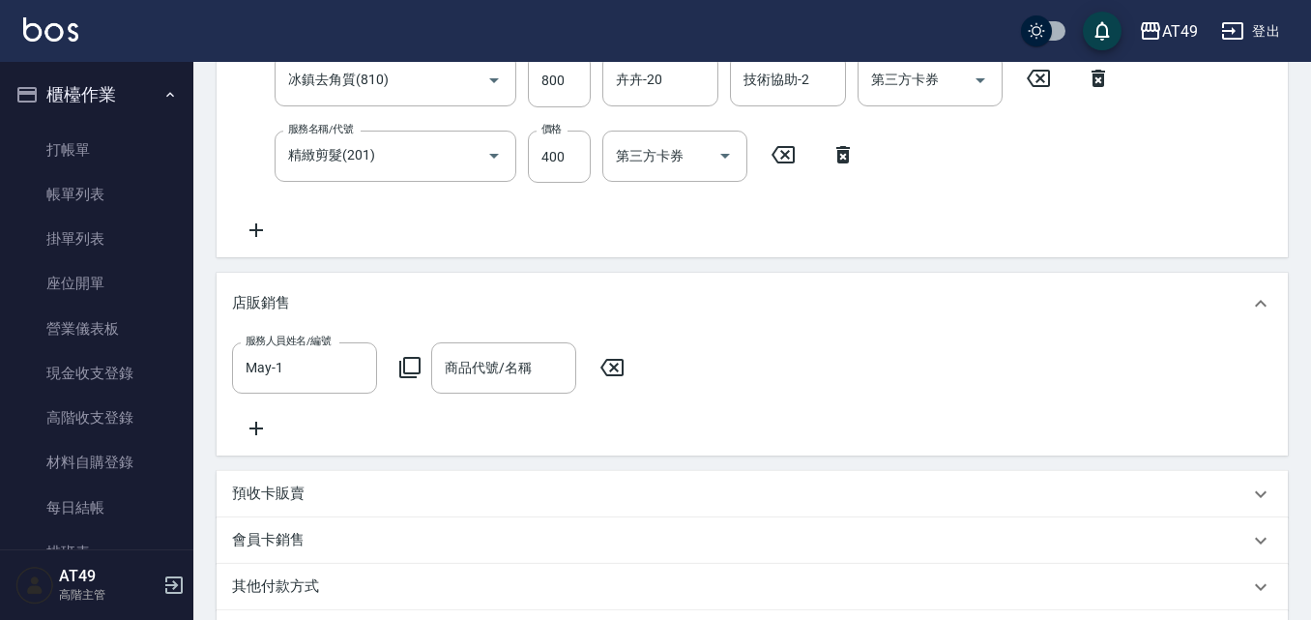
click at [401, 367] on icon at bounding box center [409, 367] width 21 height 21
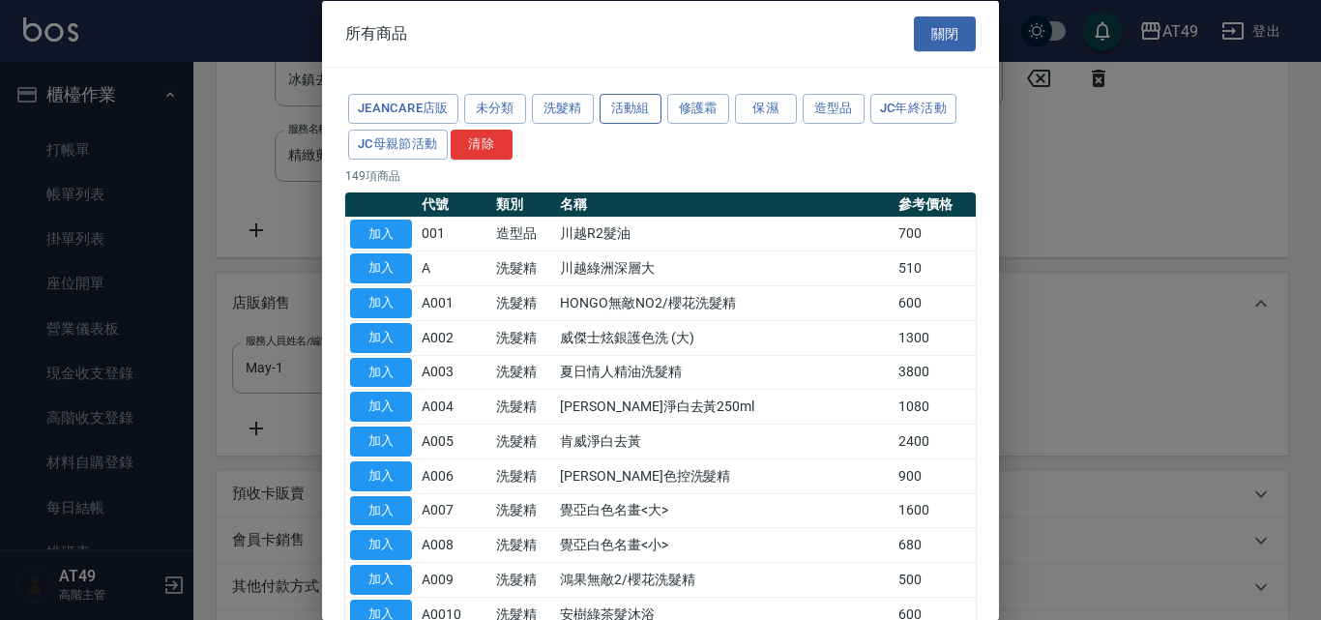
click at [632, 110] on button "活動組" at bounding box center [631, 109] width 62 height 30
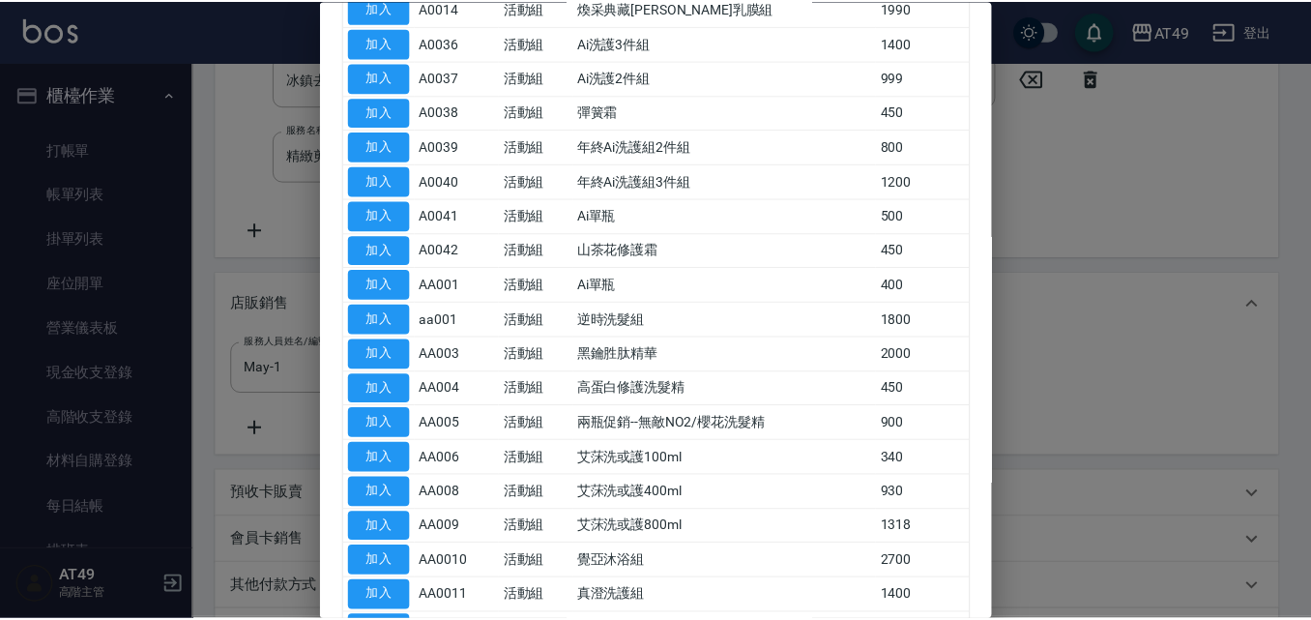
scroll to position [290, 0]
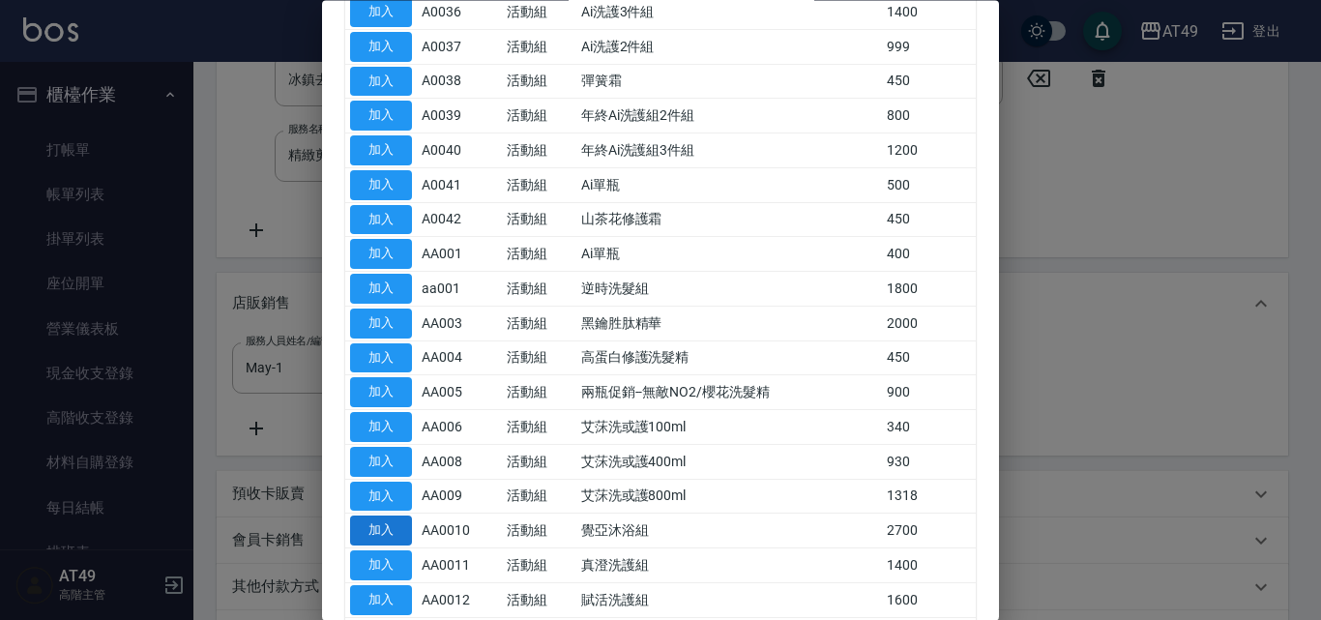
click at [402, 527] on button "加入" at bounding box center [381, 531] width 62 height 30
type input "覺亞沐浴組"
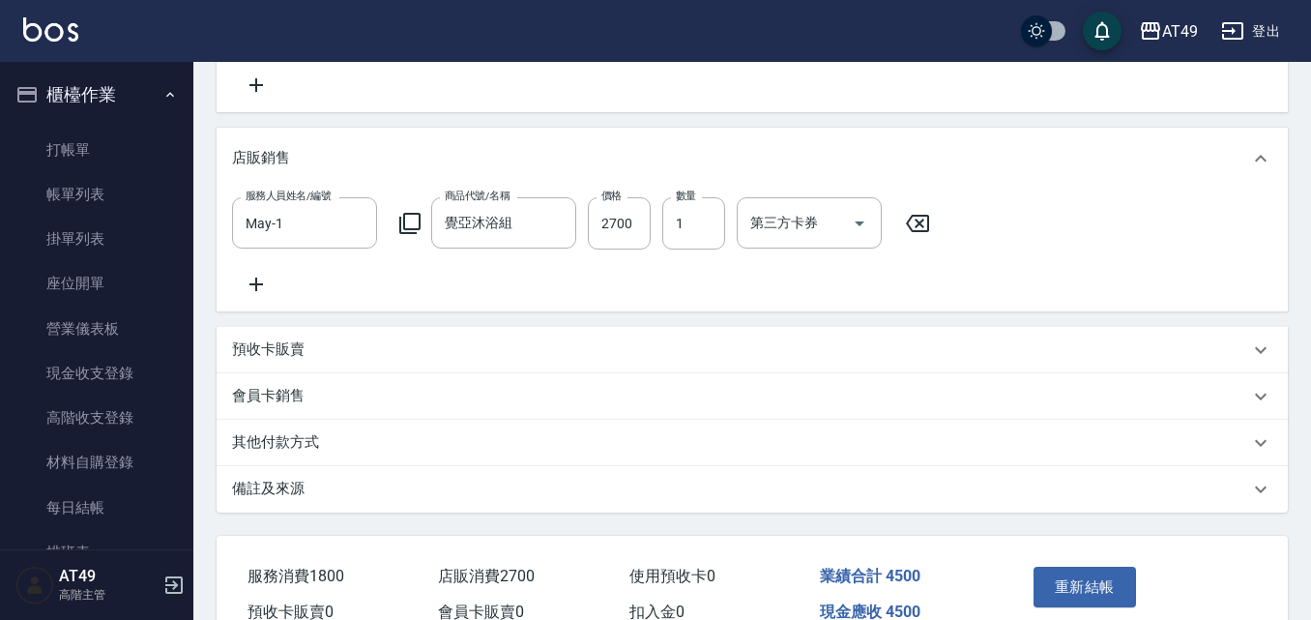
scroll to position [745, 0]
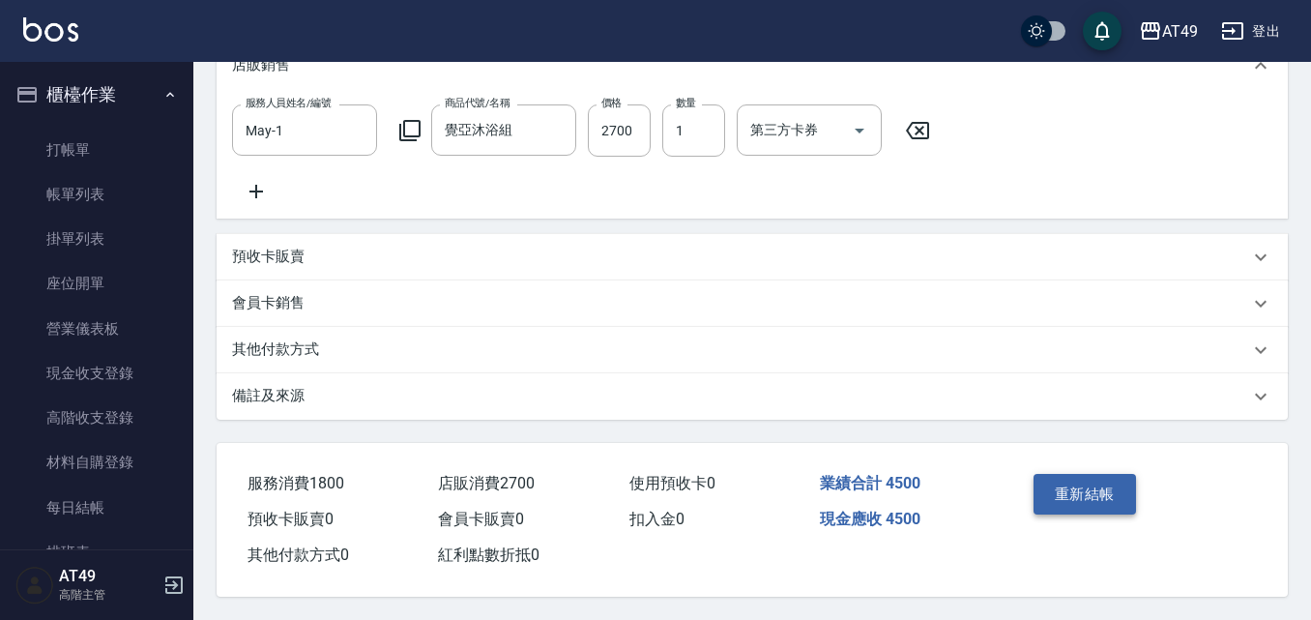
click at [1118, 474] on button "重新結帳" at bounding box center [1085, 494] width 103 height 41
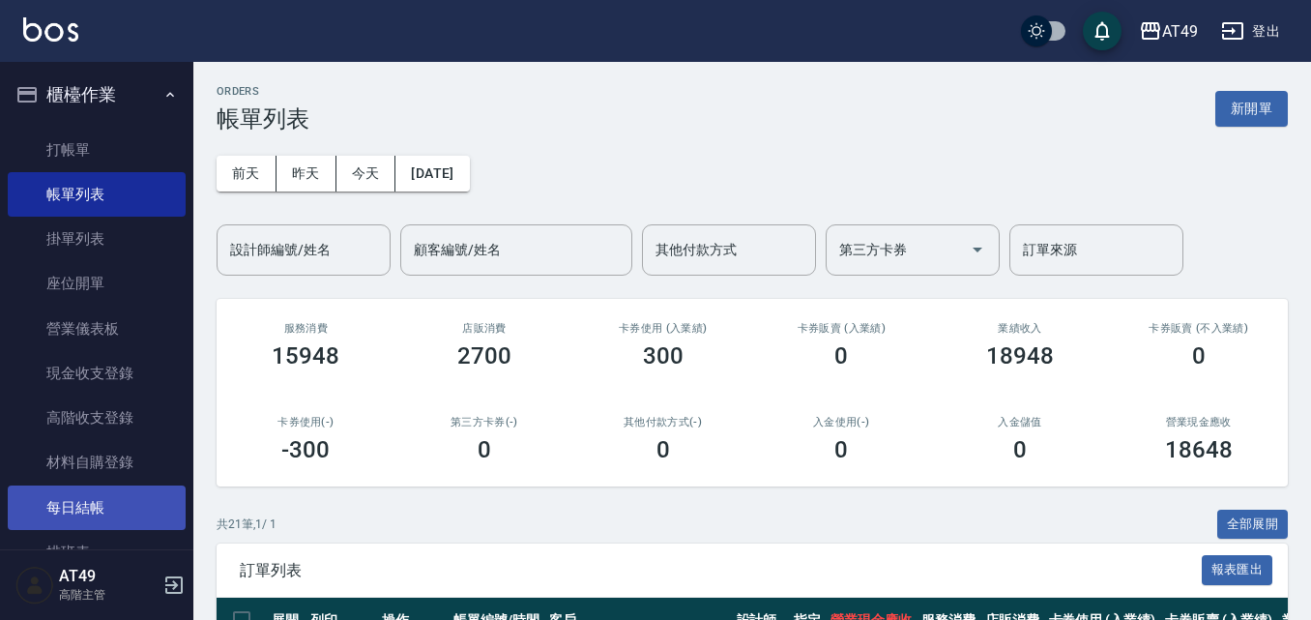
click at [152, 506] on link "每日結帳" at bounding box center [97, 507] width 178 height 44
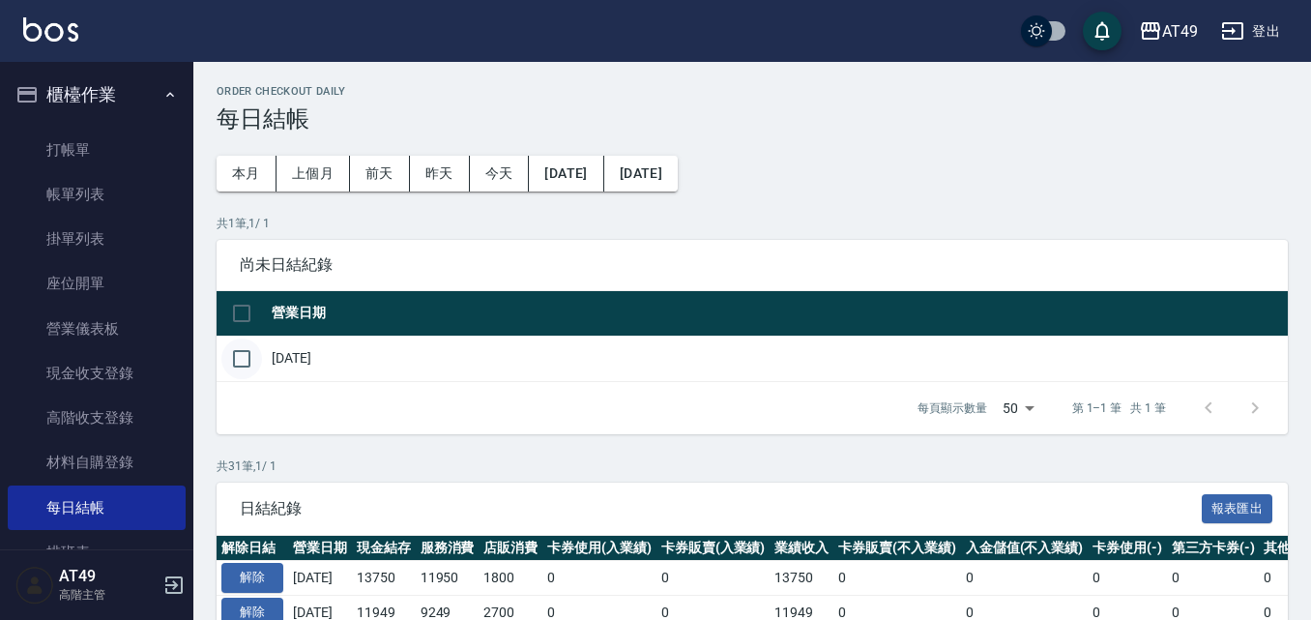
click at [249, 359] on input "checkbox" at bounding box center [241, 358] width 41 height 41
checkbox input "true"
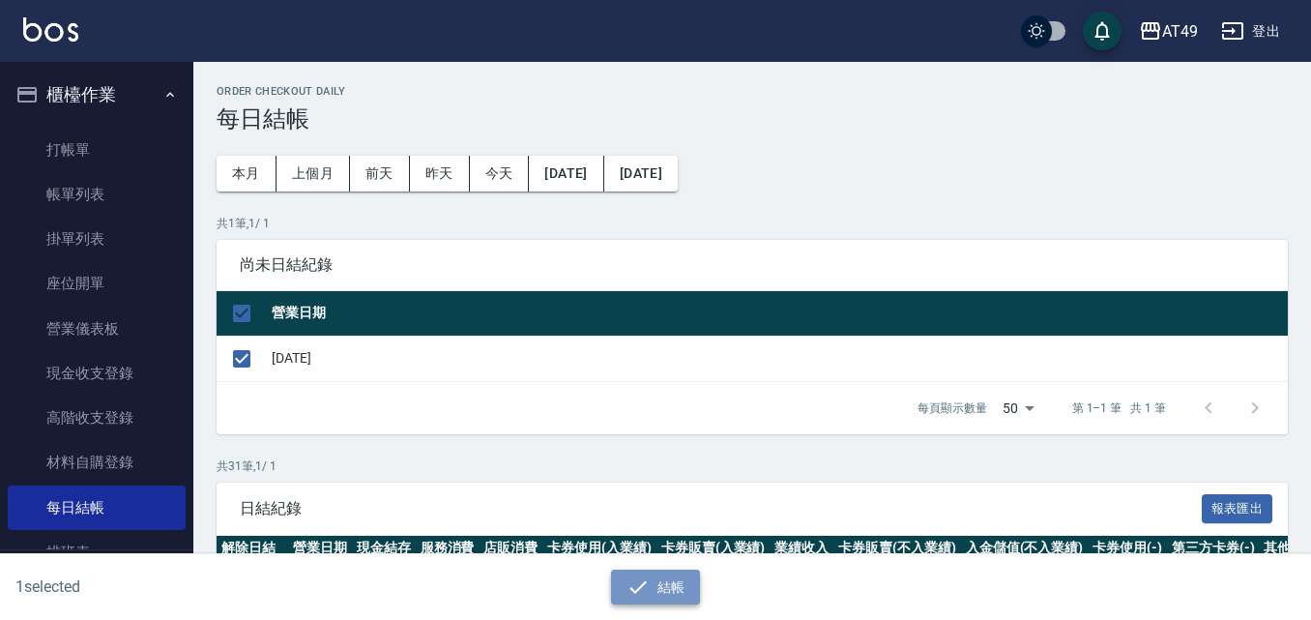
click at [659, 580] on button "結帳" at bounding box center [656, 588] width 90 height 36
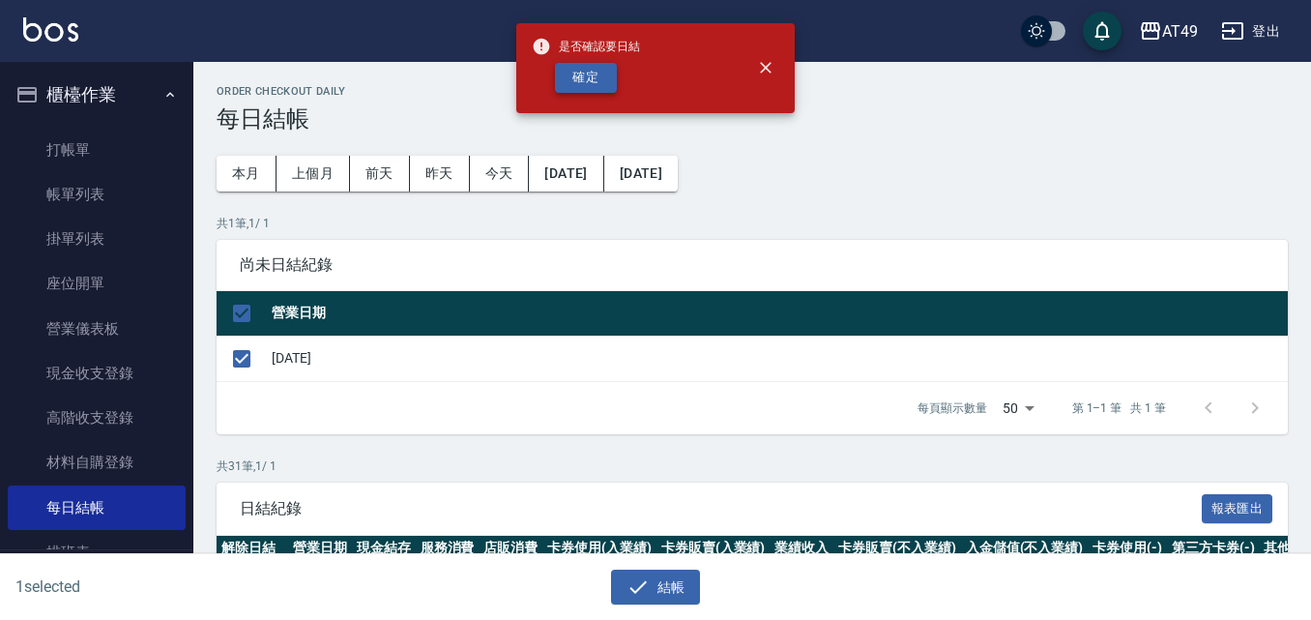
click at [588, 79] on button "確定" at bounding box center [586, 78] width 62 height 30
checkbox input "false"
